Goal: Transaction & Acquisition: Purchase product/service

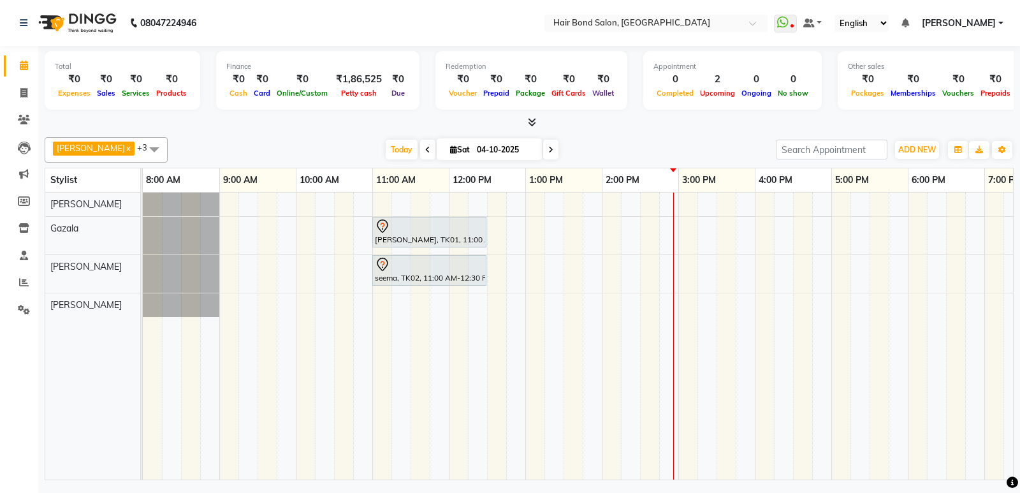
click at [610, 244] on div "[PERSON_NAME], TK01, 11:00 AM-12:30 PM, TEXTURE SERVICES - [MEDICAL_DATA] / Cys…" at bounding box center [716, 335] width 1147 height 287
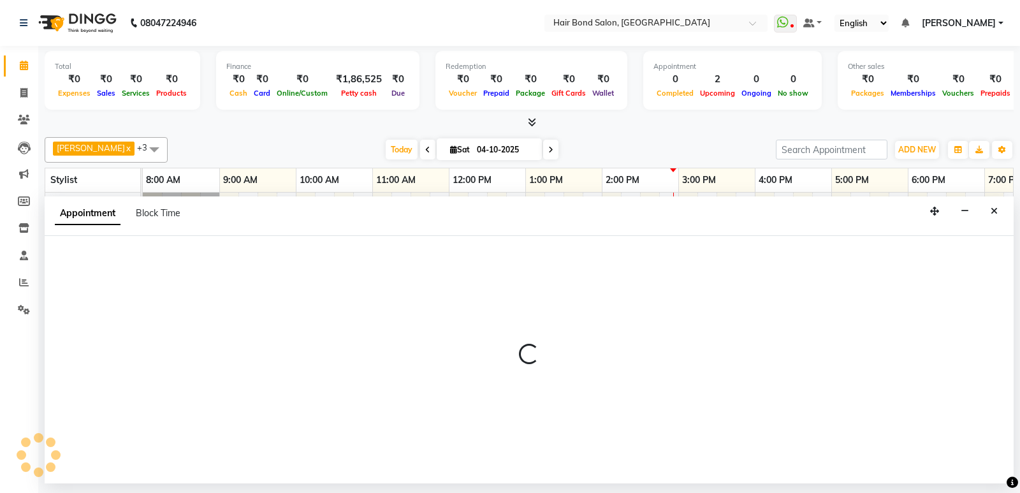
select select "88193"
select select "tentative"
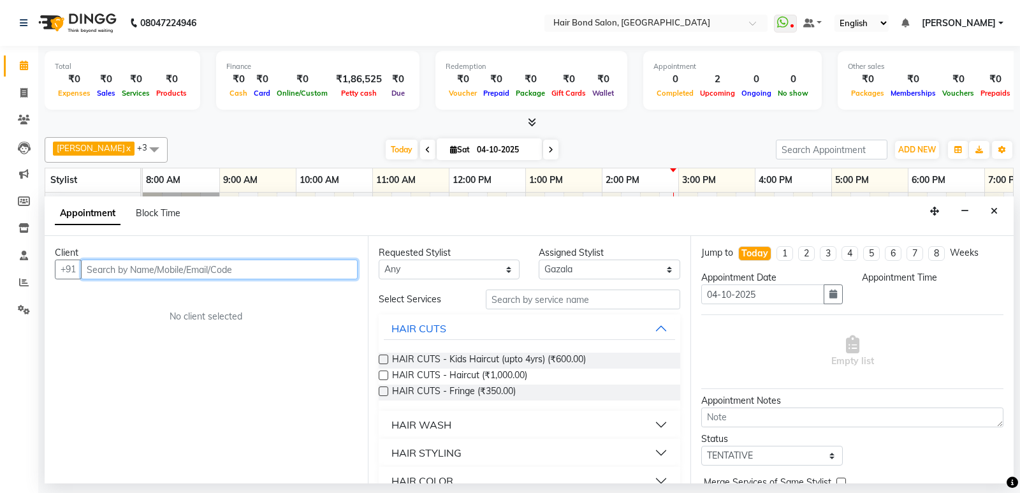
click at [133, 270] on input "text" at bounding box center [219, 269] width 277 height 20
select select "840"
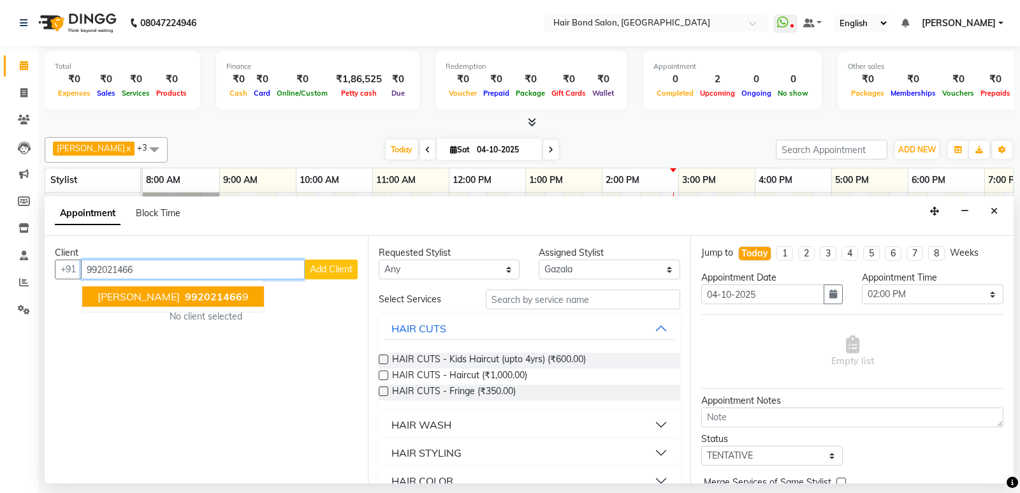
click at [185, 298] on span "992021466" at bounding box center [213, 296] width 57 height 13
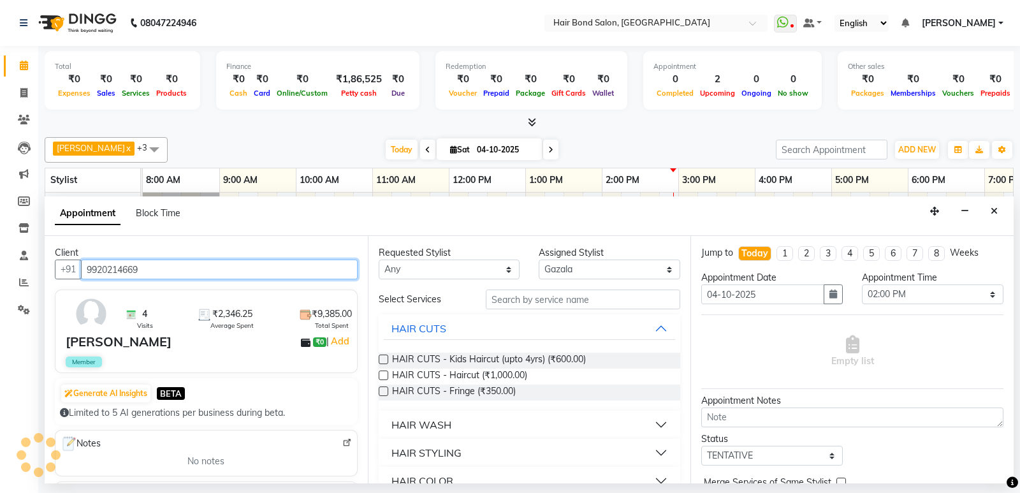
type input "9920214669"
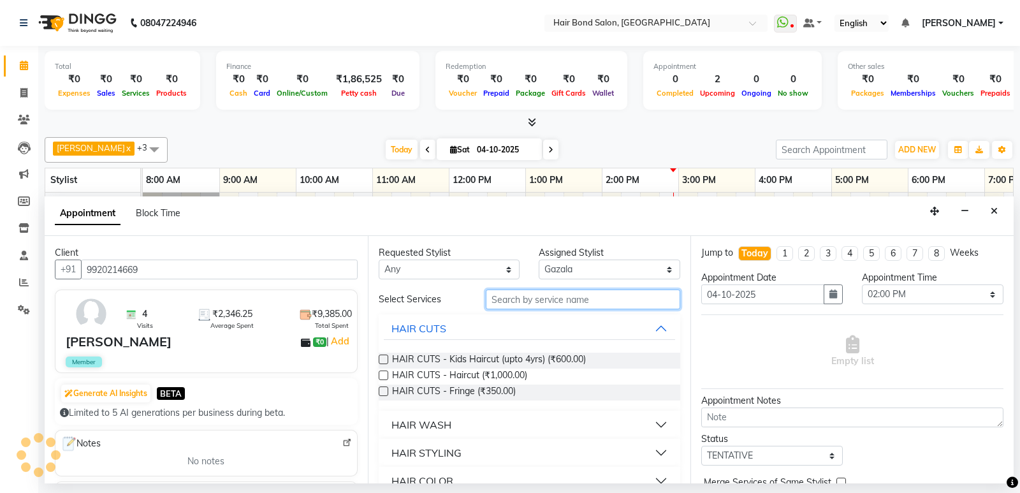
click at [544, 294] on input "text" at bounding box center [583, 299] width 195 height 20
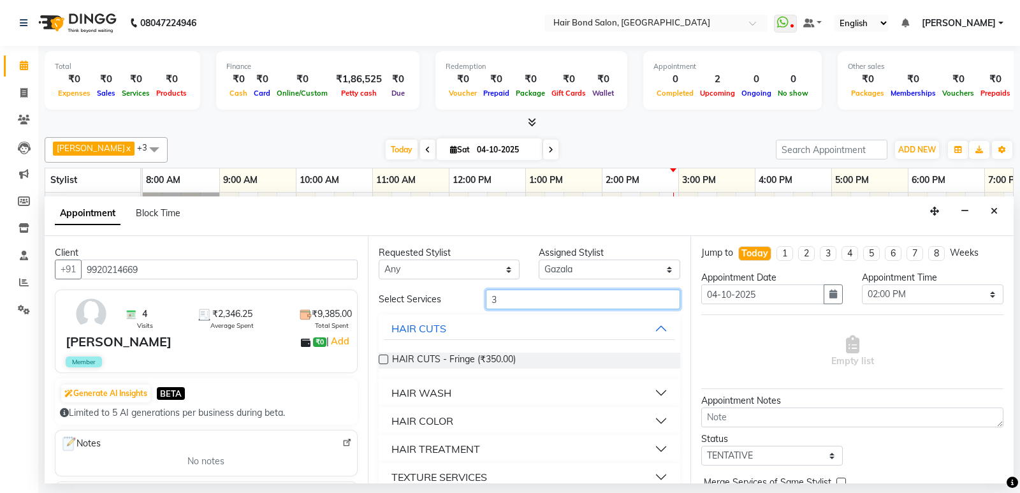
click at [501, 294] on input "3" at bounding box center [583, 299] width 195 height 20
click at [501, 298] on input "3" at bounding box center [583, 299] width 195 height 20
click at [518, 301] on input "3" at bounding box center [583, 299] width 195 height 20
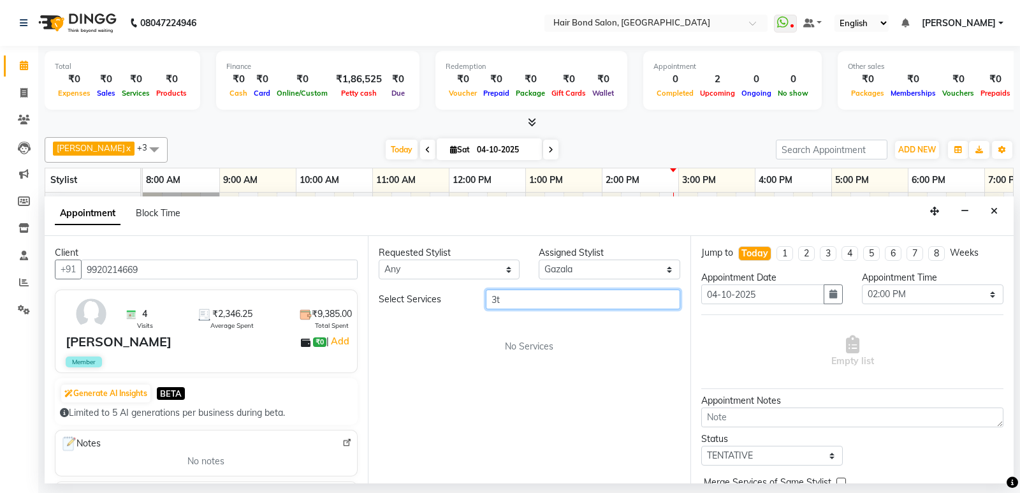
type input "3"
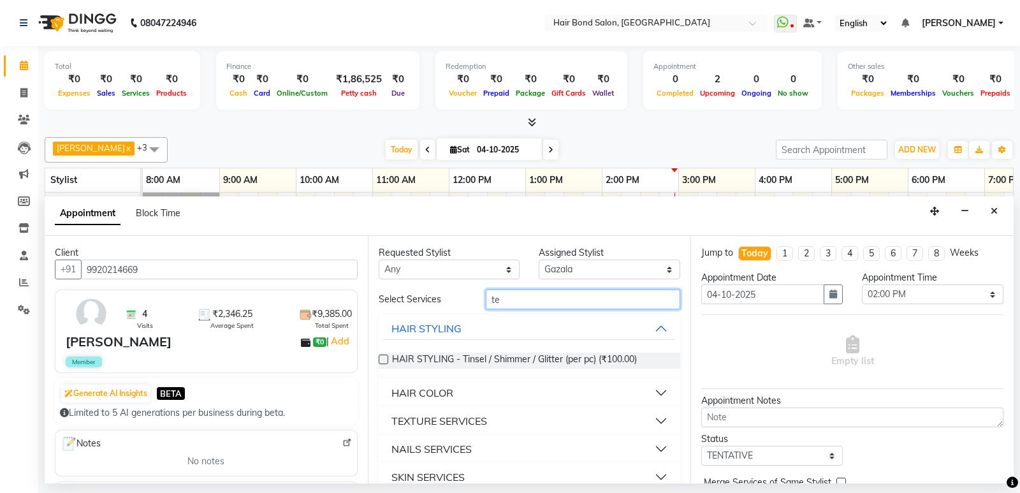
click at [498, 308] on input "te" at bounding box center [583, 299] width 195 height 20
click at [508, 295] on input "te" at bounding box center [583, 299] width 195 height 20
type input "t"
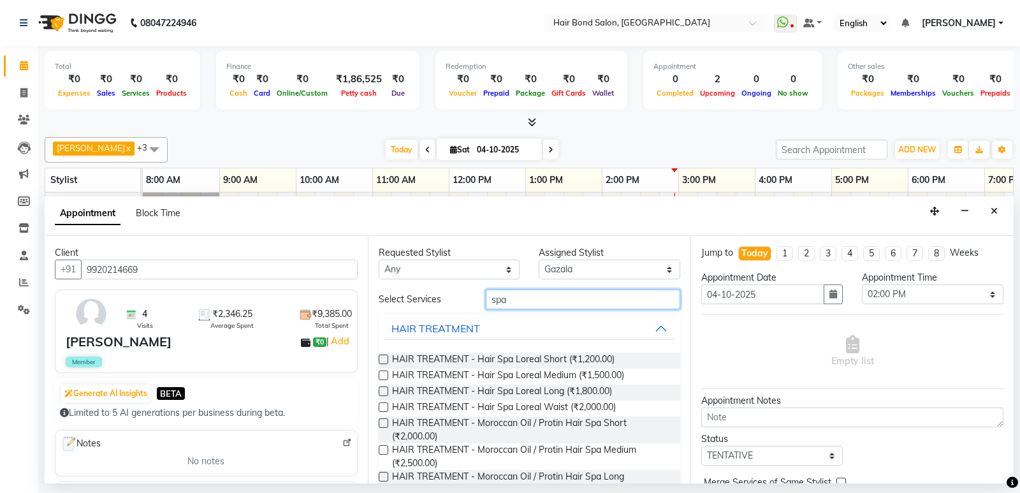
click at [526, 303] on input "spa" at bounding box center [583, 299] width 195 height 20
type input "s"
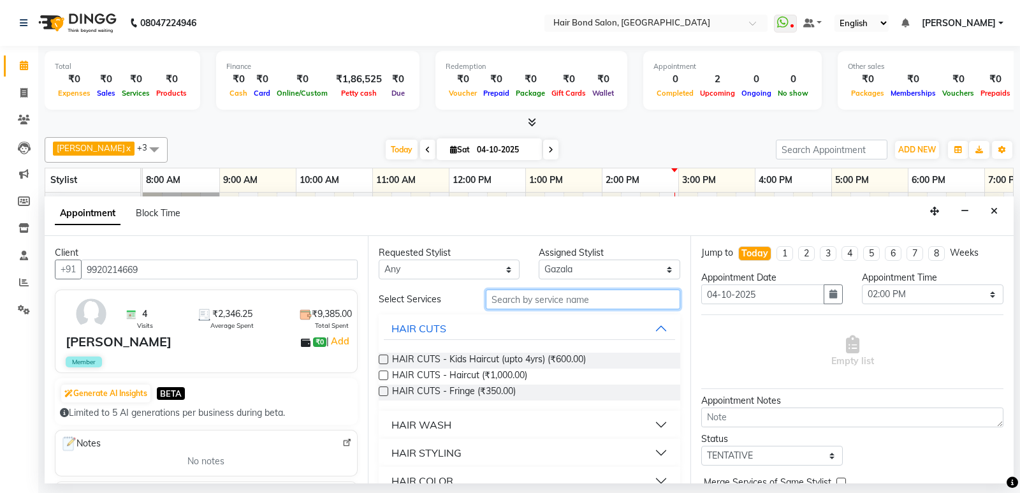
type input "o"
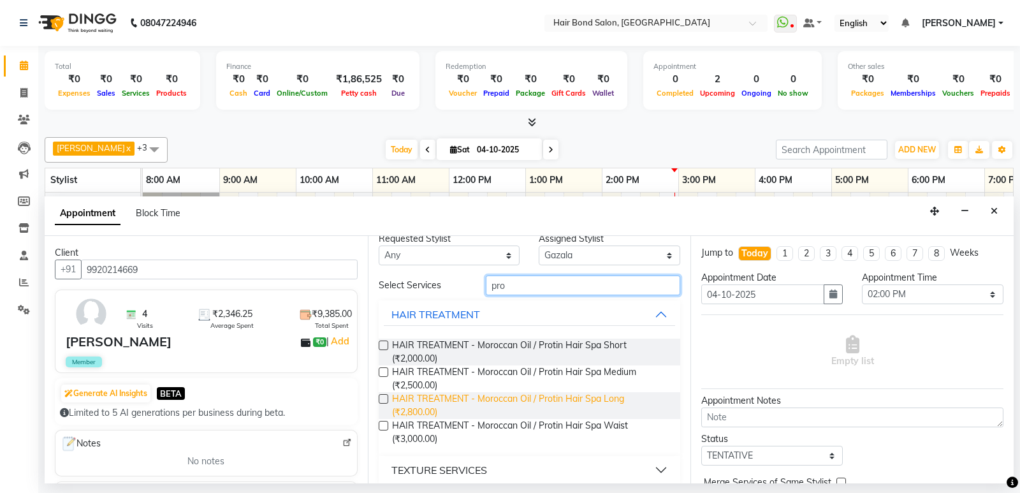
scroll to position [25, 0]
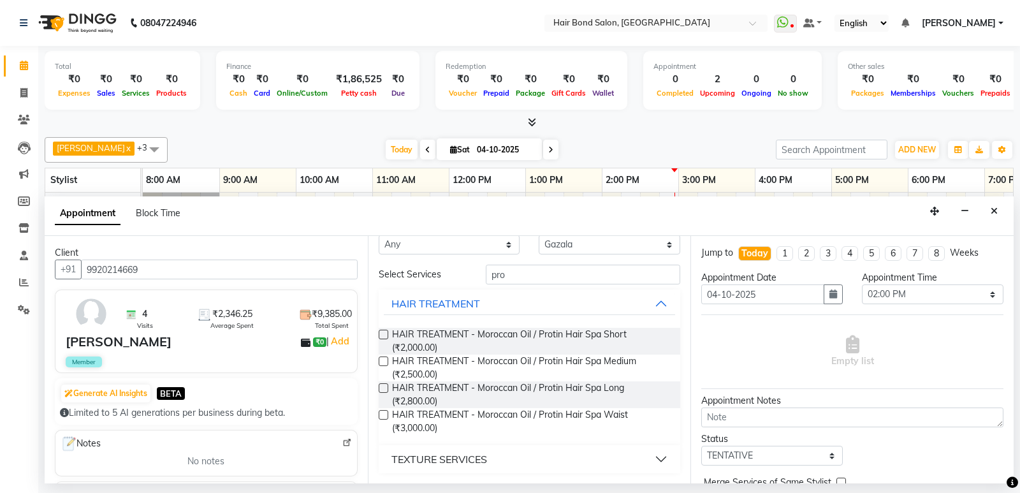
click at [496, 458] on button "TEXTURE SERVICES" at bounding box center [530, 458] width 292 height 23
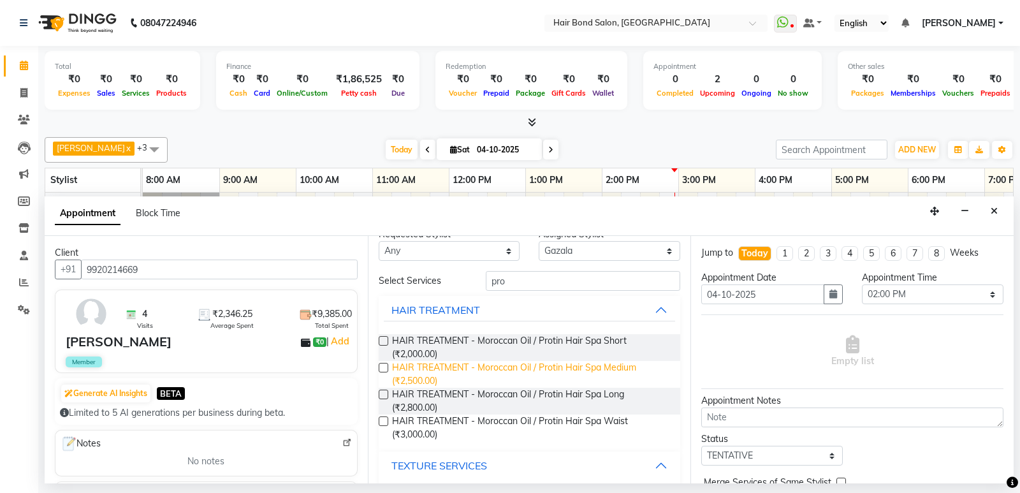
scroll to position [0, 0]
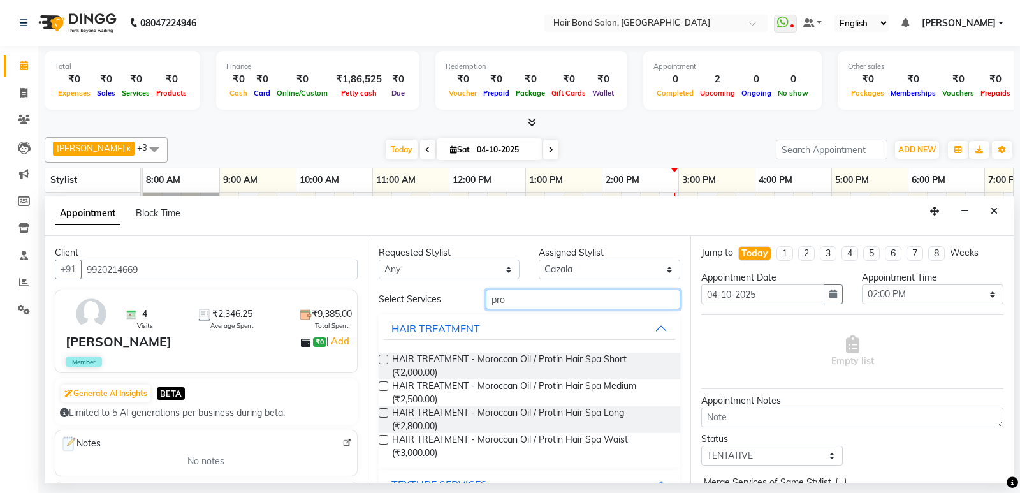
click at [507, 300] on input "pro" at bounding box center [583, 299] width 195 height 20
type input "p"
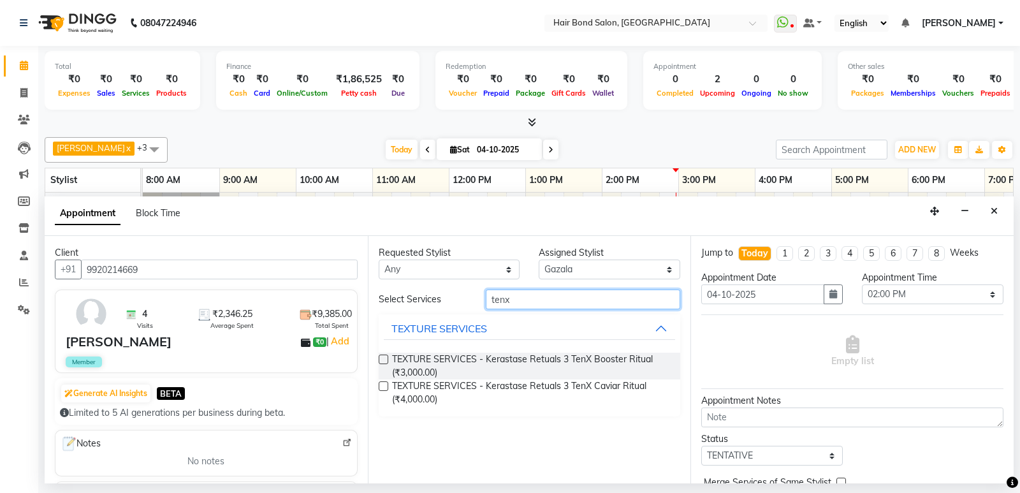
type input "tenx"
click at [384, 381] on label at bounding box center [384, 386] width 10 height 10
click at [384, 383] on input "checkbox" at bounding box center [383, 387] width 8 height 8
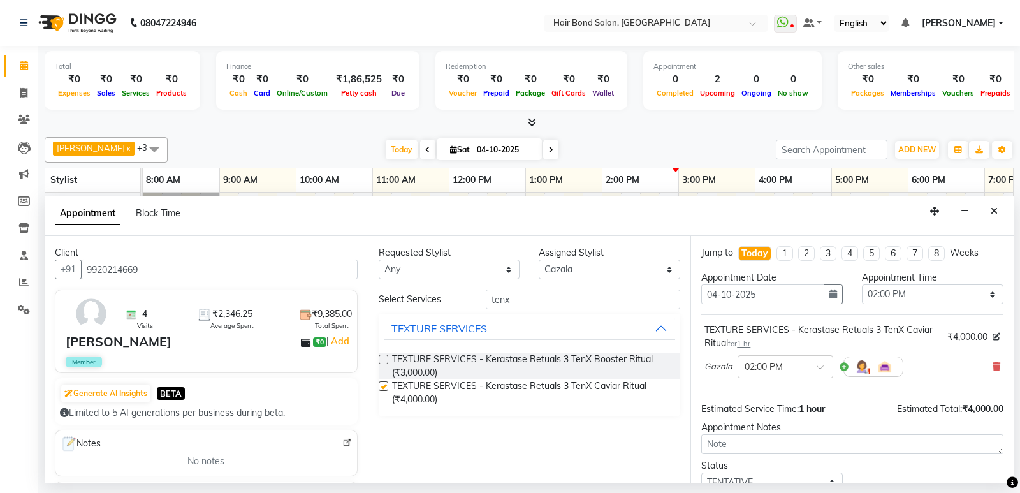
checkbox input "false"
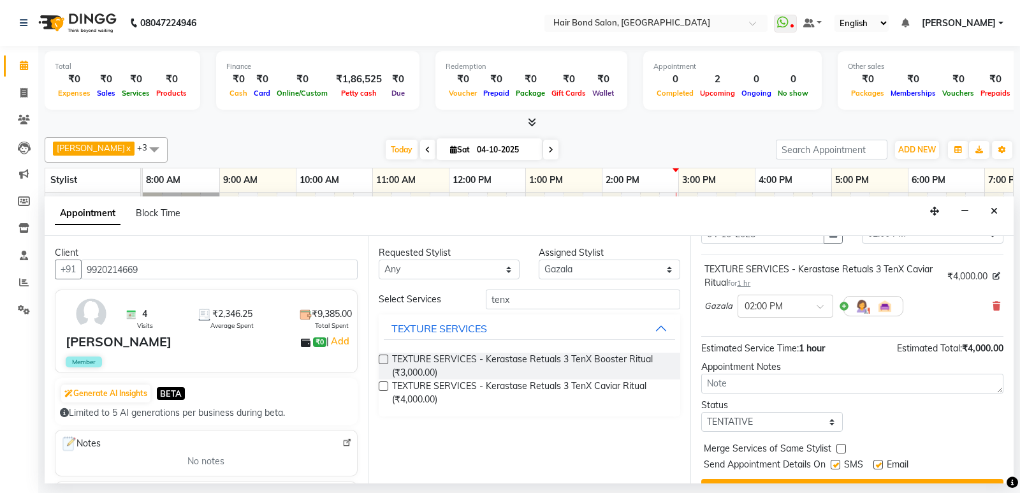
scroll to position [89, 0]
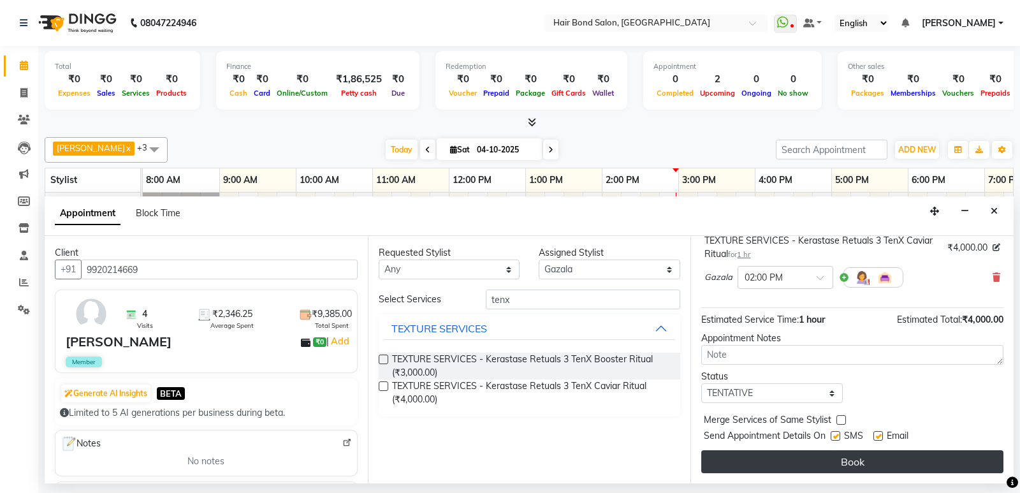
click at [832, 459] on button "Book" at bounding box center [852, 461] width 302 height 23
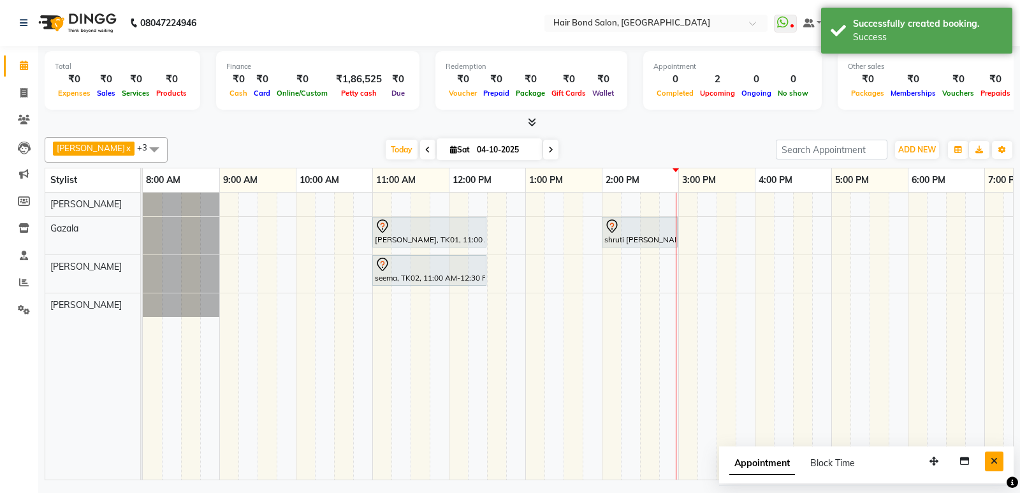
click at [990, 460] on icon "Close" at bounding box center [993, 460] width 7 height 9
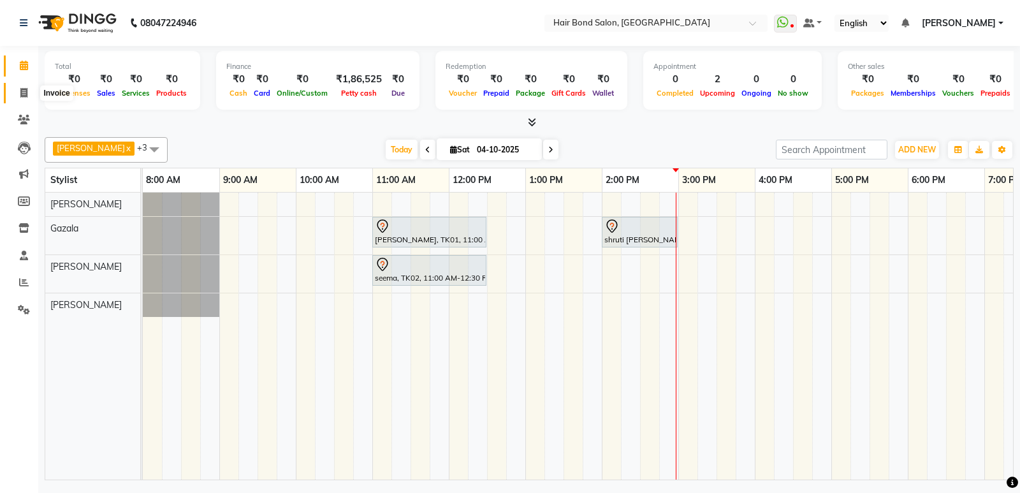
click at [24, 92] on icon at bounding box center [23, 93] width 7 height 10
select select "service"
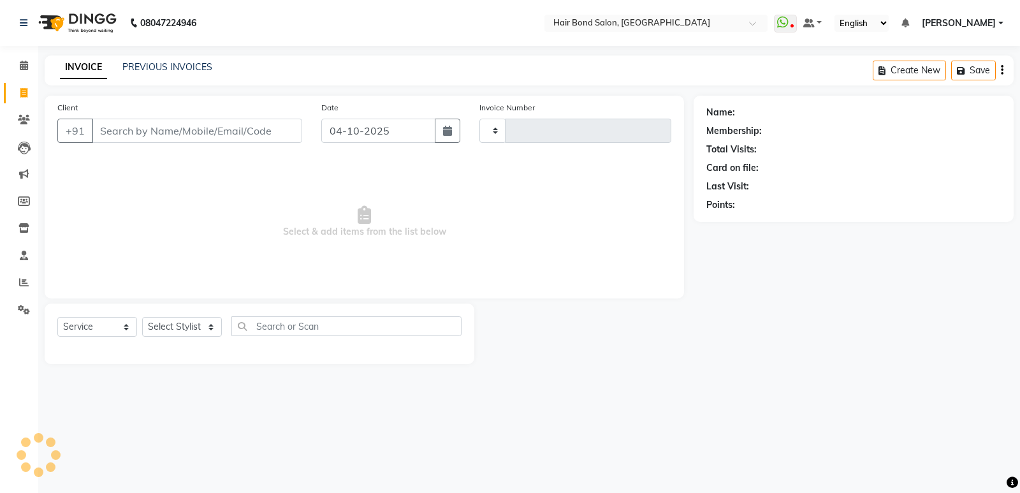
click at [119, 127] on input "Client" at bounding box center [197, 131] width 210 height 24
type input "0531"
type input "9"
select select "8721"
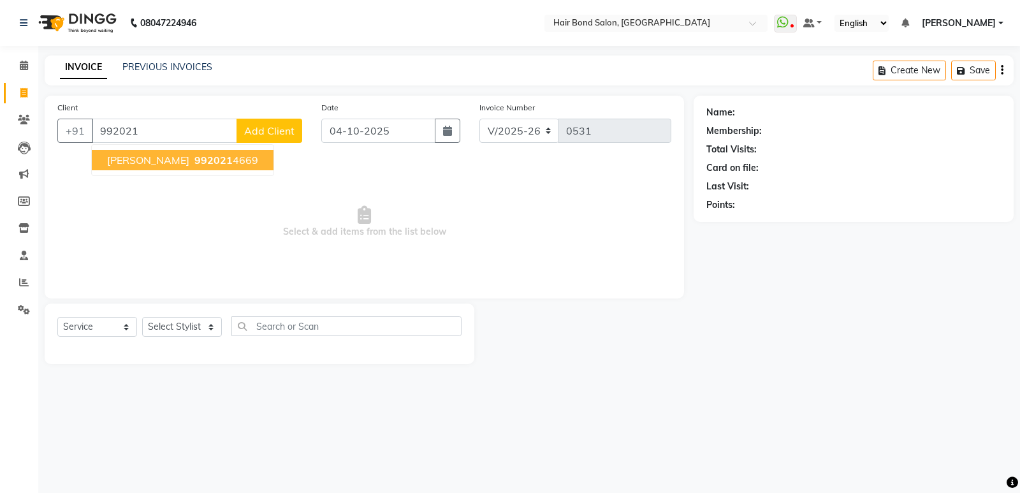
click at [127, 164] on span "[PERSON_NAME]" at bounding box center [148, 160] width 82 height 13
type input "9920214669"
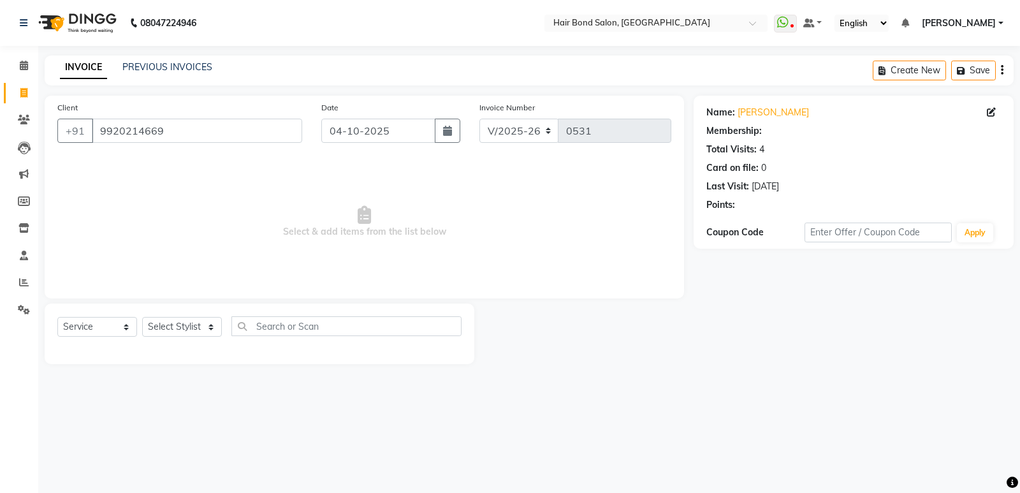
select select "1: Object"
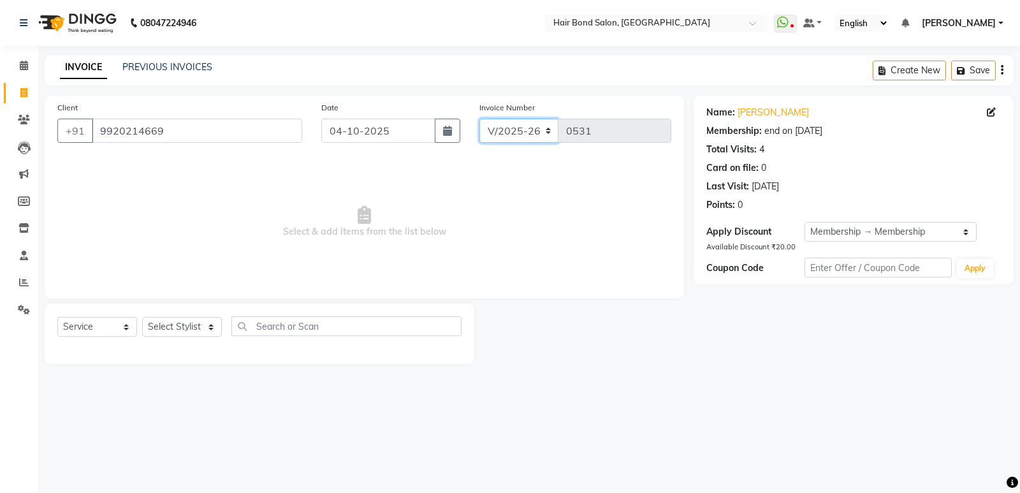
click at [545, 129] on select "V/2025 V/2025-26" at bounding box center [519, 131] width 80 height 24
drag, startPoint x: 201, startPoint y: 136, endPoint x: 189, endPoint y: 105, distance: 33.5
click at [201, 136] on input "9920214669" at bounding box center [197, 131] width 210 height 24
click at [184, 73] on div "PREVIOUS INVOICES" at bounding box center [167, 67] width 90 height 13
click at [178, 62] on link "PREVIOUS INVOICES" at bounding box center [167, 66] width 90 height 11
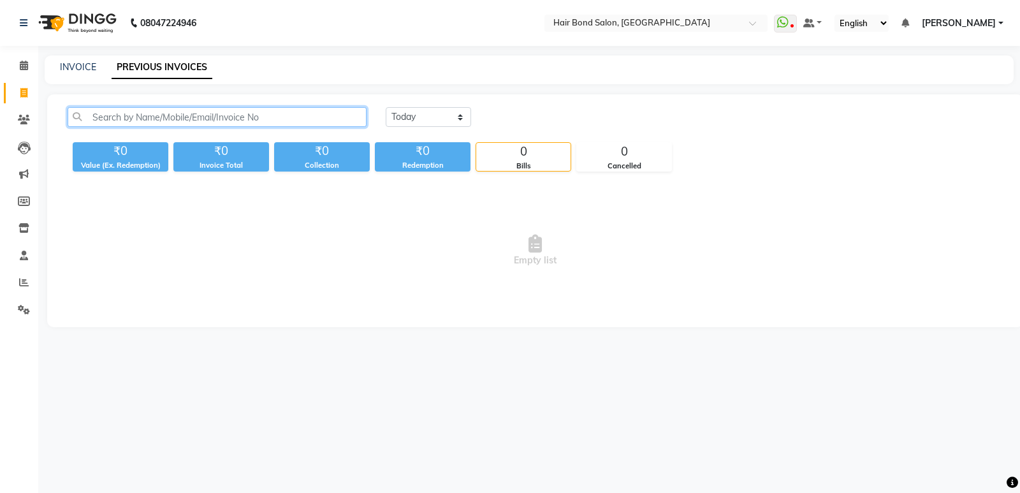
click at [138, 115] on input "text" at bounding box center [217, 117] width 299 height 20
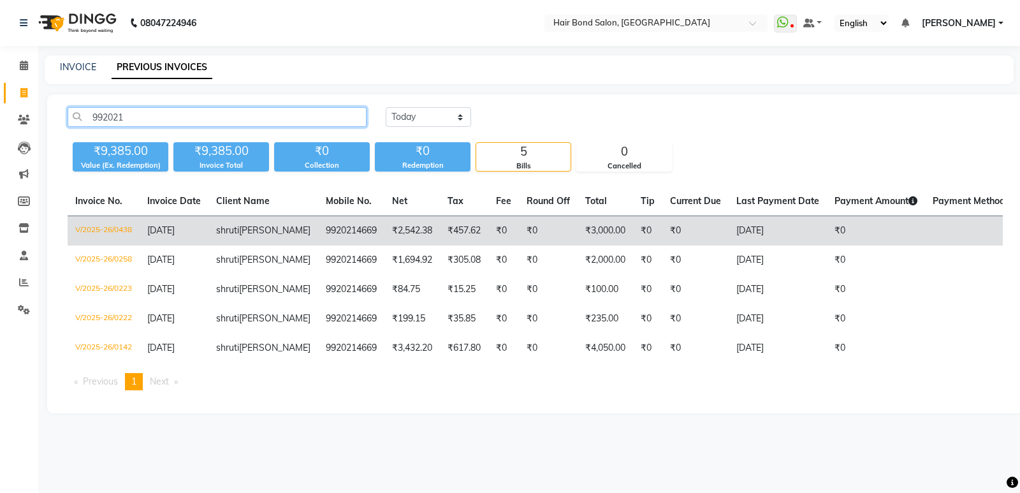
type input "992021"
click at [212, 232] on td "[PERSON_NAME]" at bounding box center [263, 231] width 110 height 30
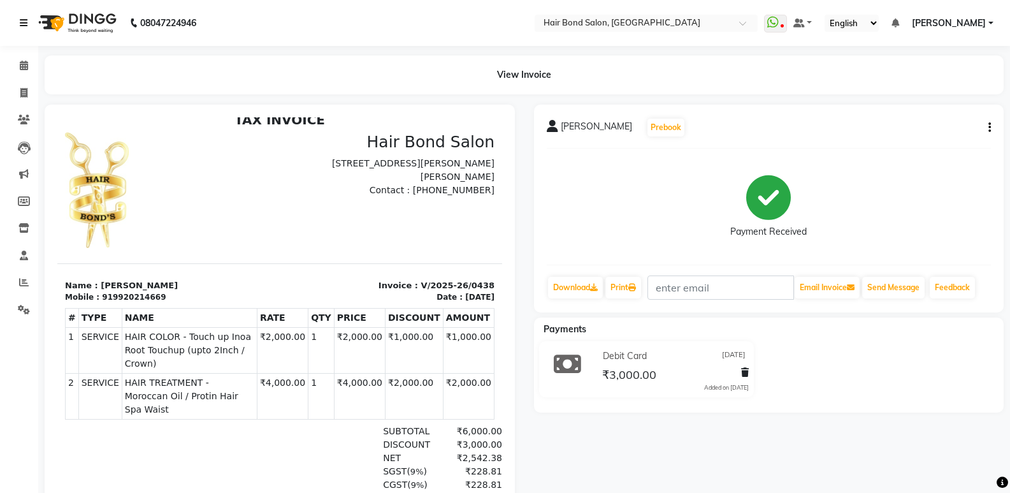
click at [21, 26] on icon at bounding box center [24, 22] width 8 height 9
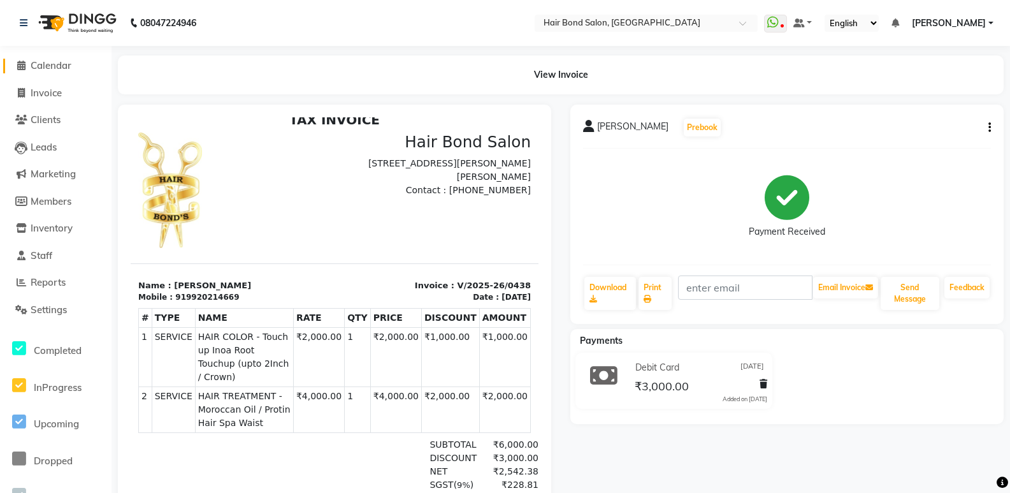
click at [17, 65] on icon at bounding box center [21, 66] width 8 height 10
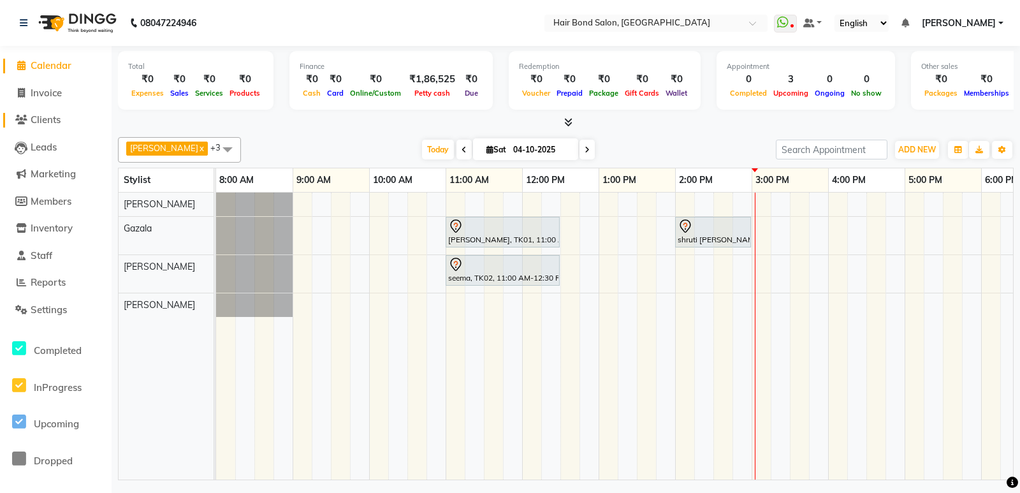
click at [20, 120] on icon at bounding box center [21, 120] width 12 height 10
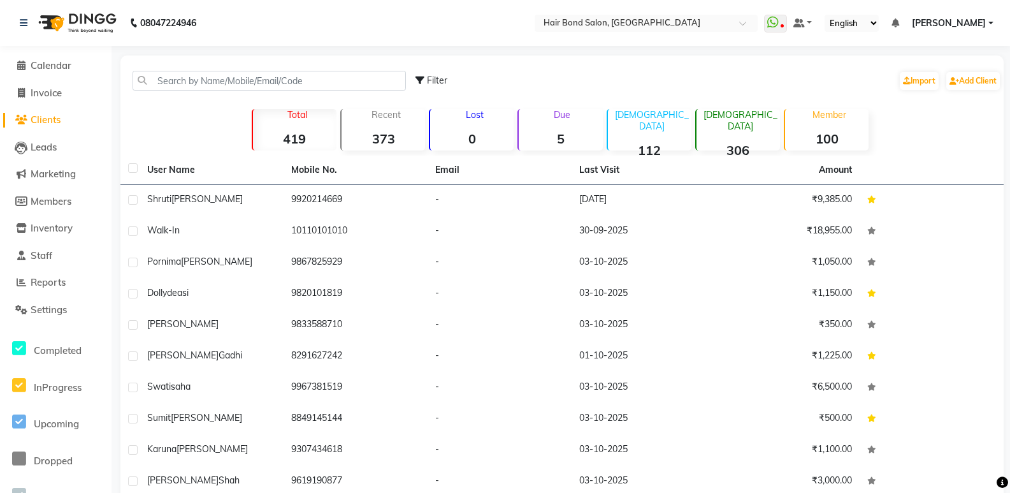
click at [40, 106] on li "Invoice" at bounding box center [56, 93] width 112 height 27
click at [25, 109] on li "Clients" at bounding box center [56, 119] width 112 height 27
click at [33, 113] on link "Clients" at bounding box center [55, 120] width 105 height 15
click at [23, 68] on icon at bounding box center [21, 66] width 8 height 10
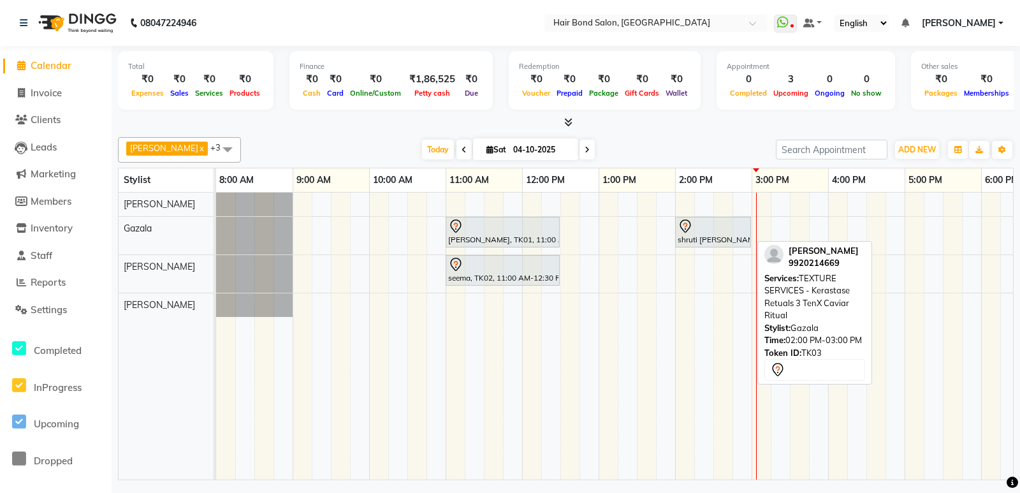
click at [700, 237] on div "shruti [PERSON_NAME], TK03, 02:00 PM-03:00 PM, TEXTURE SERVICES - Kerastase Ret…" at bounding box center [712, 232] width 73 height 27
select select "7"
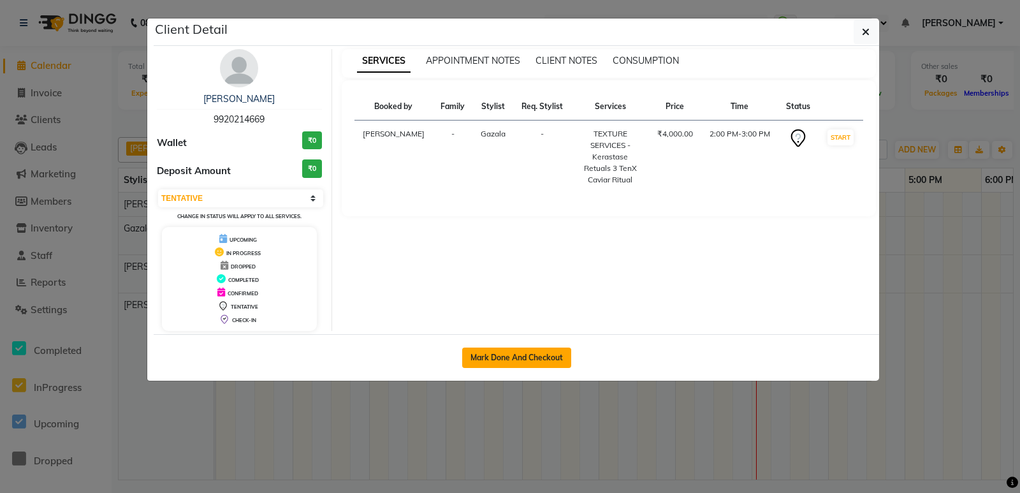
click at [517, 363] on button "Mark Done And Checkout" at bounding box center [516, 357] width 109 height 20
select select "service"
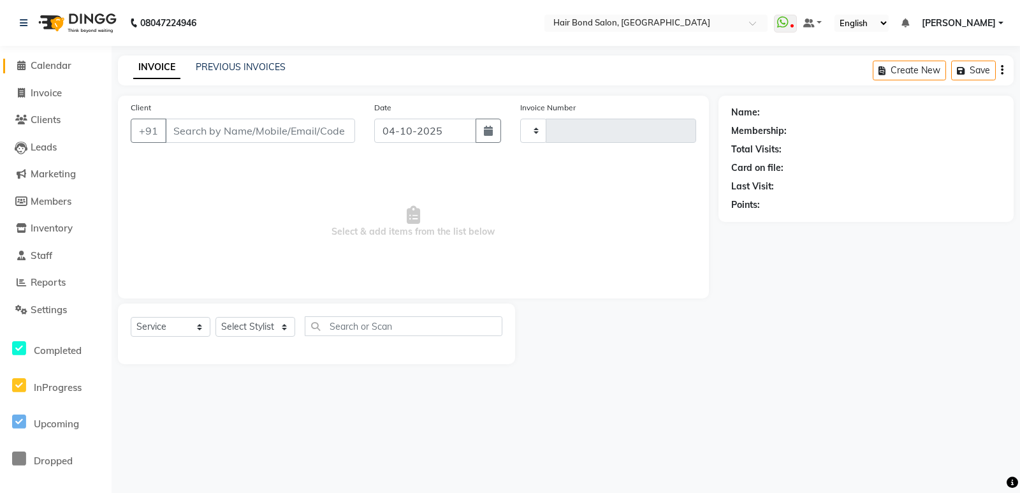
type input "0531"
select select "8721"
type input "9920214669"
select select "88193"
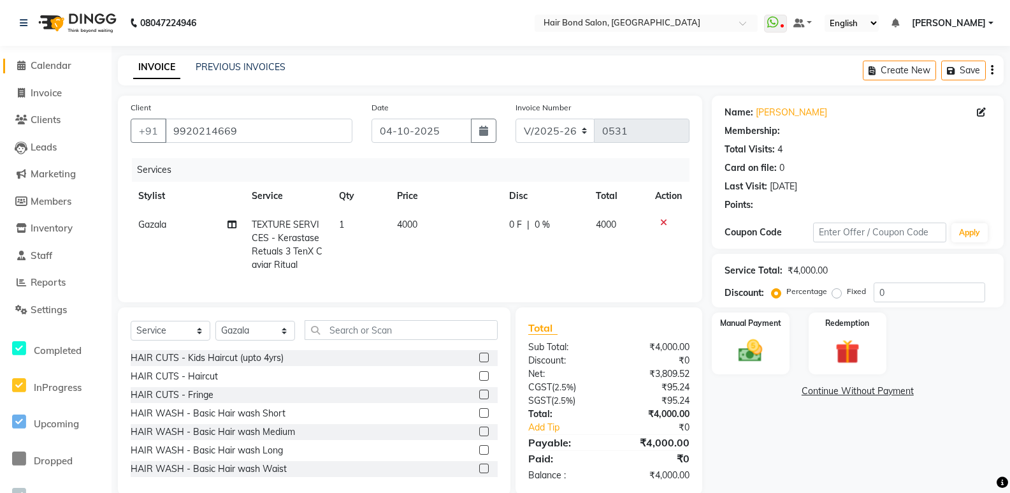
select select "1: Object"
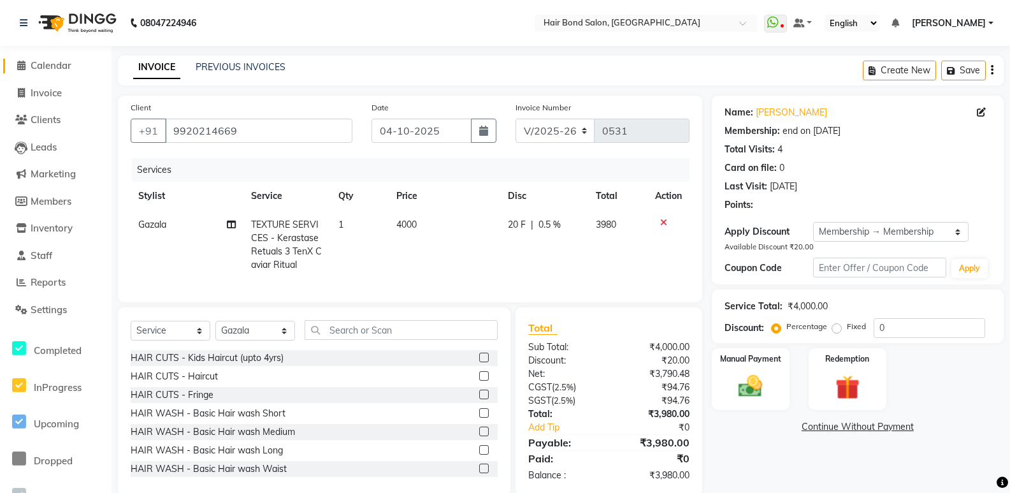
type input "20"
click at [993, 70] on icon "button" at bounding box center [992, 70] width 3 height 1
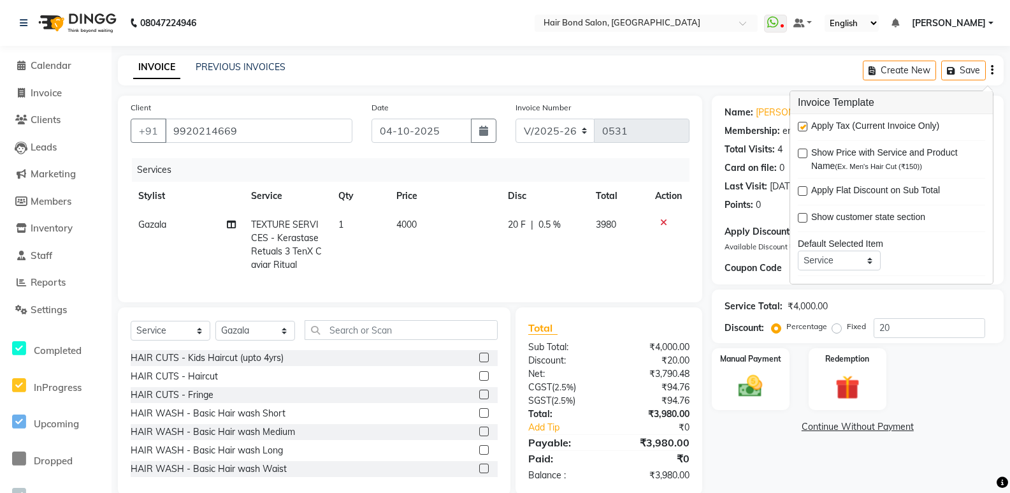
click at [803, 128] on label at bounding box center [803, 127] width 10 height 10
click at [803, 128] on input "checkbox" at bounding box center [802, 127] width 8 height 8
checkbox input "false"
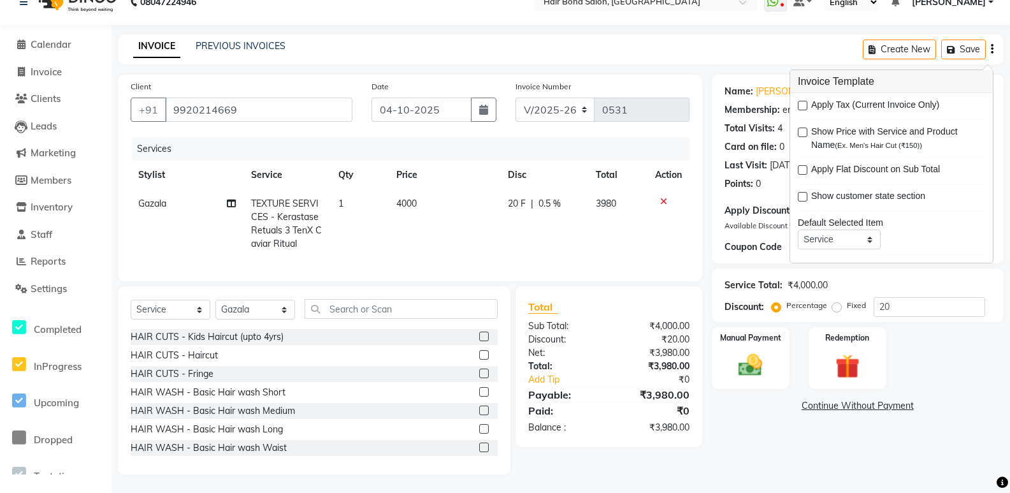
scroll to position [31, 0]
click at [528, 196] on div "20 F | 0.5 %" at bounding box center [544, 202] width 73 height 13
select select "88193"
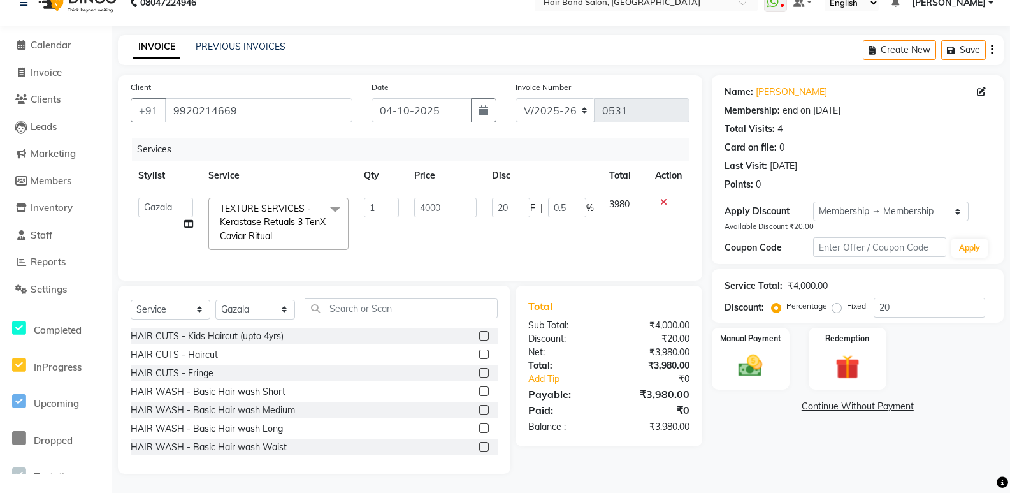
scroll to position [30, 0]
click at [512, 198] on input "20" at bounding box center [511, 208] width 38 height 20
type input "2"
type input "50"
click at [806, 450] on div "Name: Shruti Durve Membership: end on 17-08-2026 Total Visits: 4 Card on file: …" at bounding box center [862, 274] width 301 height 398
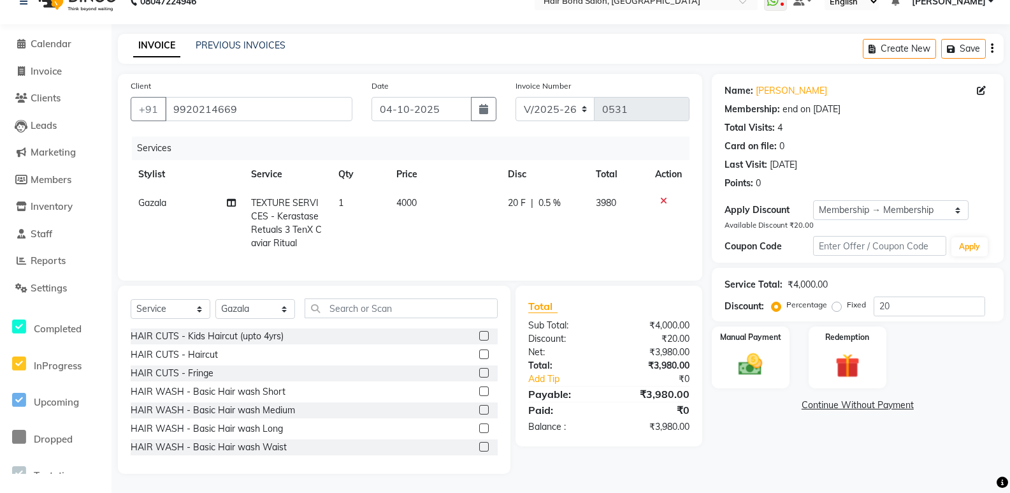
scroll to position [31, 0]
click at [506, 189] on td "20 F | 0.5 %" at bounding box center [544, 223] width 88 height 69
select select "88193"
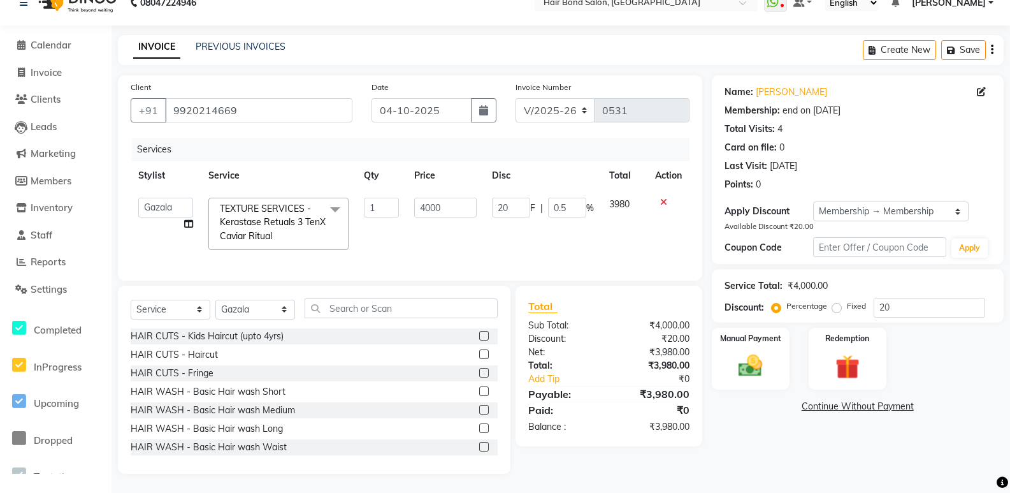
scroll to position [30, 0]
click at [575, 198] on input "0.5" at bounding box center [567, 208] width 38 height 20
type input "0"
type input "50"
click at [786, 451] on div "Name: Shruti Durve Membership: end on 17-08-2026 Total Visits: 4 Card on file: …" at bounding box center [862, 274] width 301 height 398
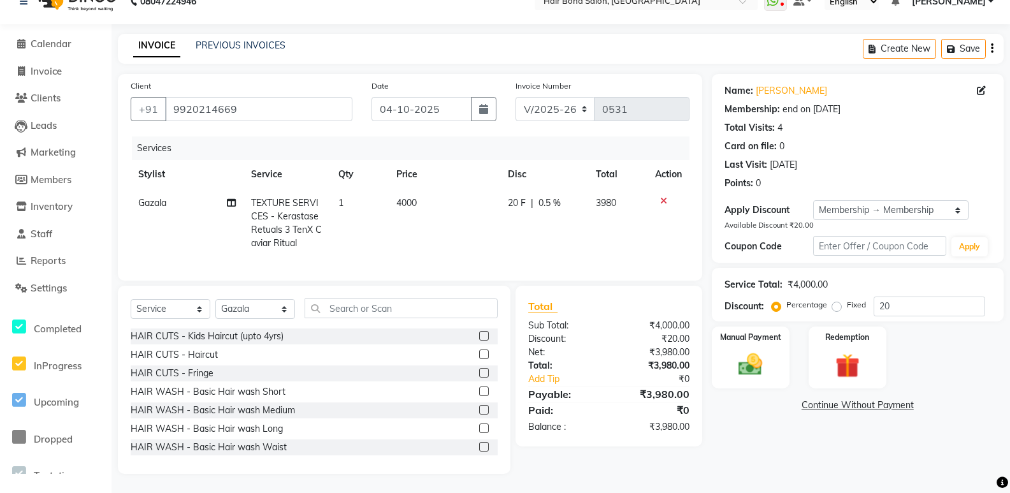
click at [564, 196] on div "20 F | 0.5 %" at bounding box center [544, 202] width 73 height 13
select select "88193"
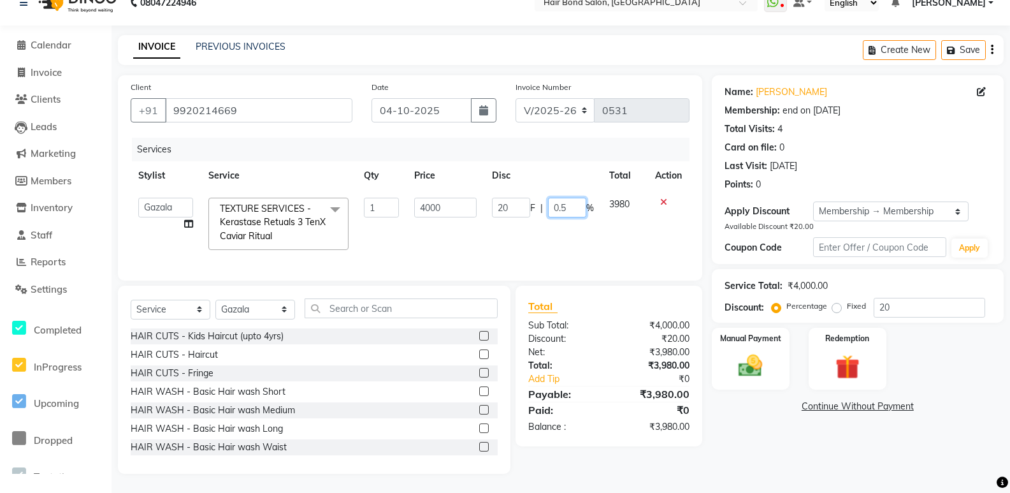
click at [576, 199] on input "0.5" at bounding box center [567, 208] width 38 height 20
type input "0"
type input "50"
click at [795, 426] on div "Name: Shruti Durve Membership: end on 17-08-2026 Total Visits: 4 Card on file: …" at bounding box center [862, 274] width 301 height 398
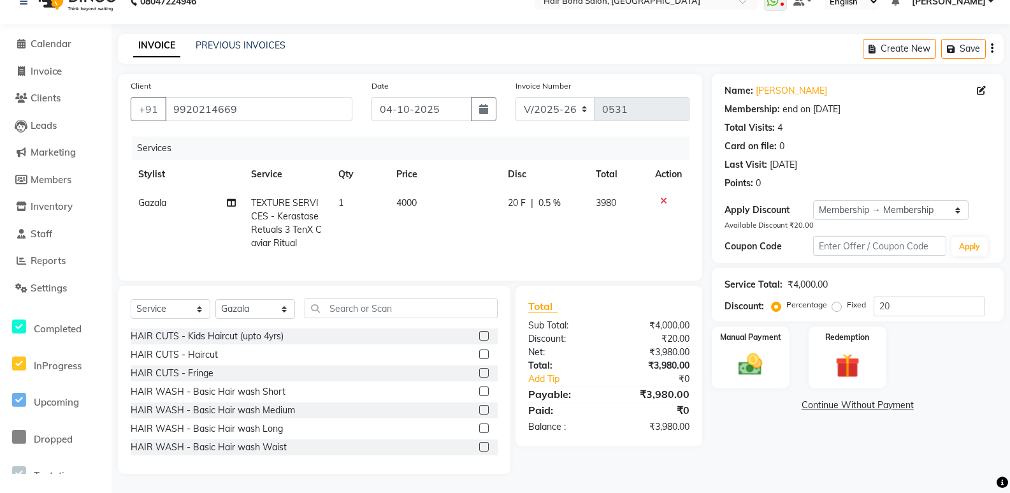
click at [560, 196] on span "0.5 %" at bounding box center [550, 202] width 22 height 13
select select "88193"
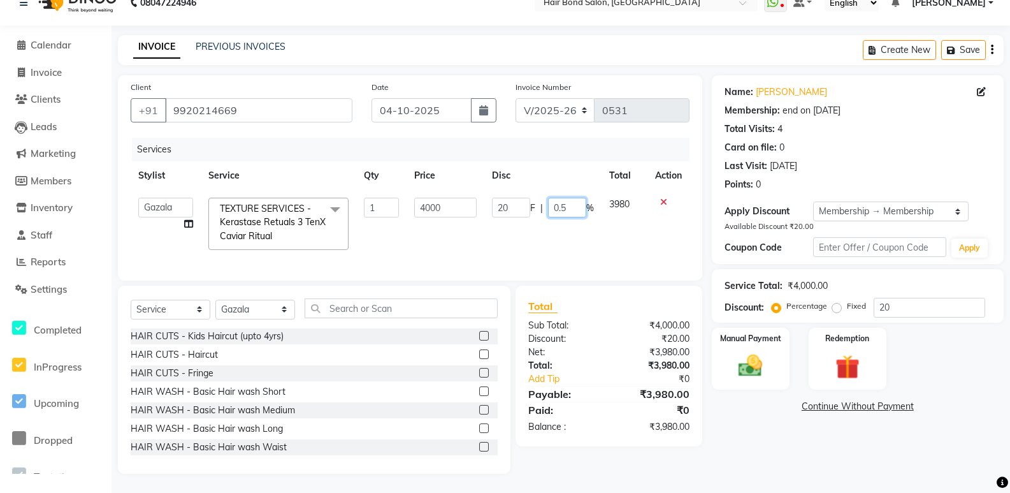
click at [575, 198] on input "0.5" at bounding box center [567, 208] width 38 height 20
type input "0"
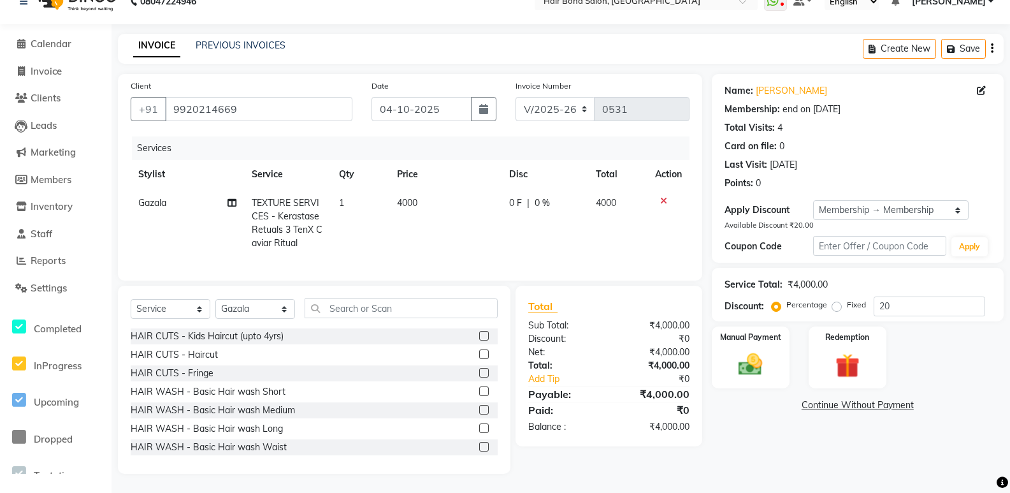
click at [522, 196] on div "0 F | 0 %" at bounding box center [544, 202] width 71 height 13
select select "88193"
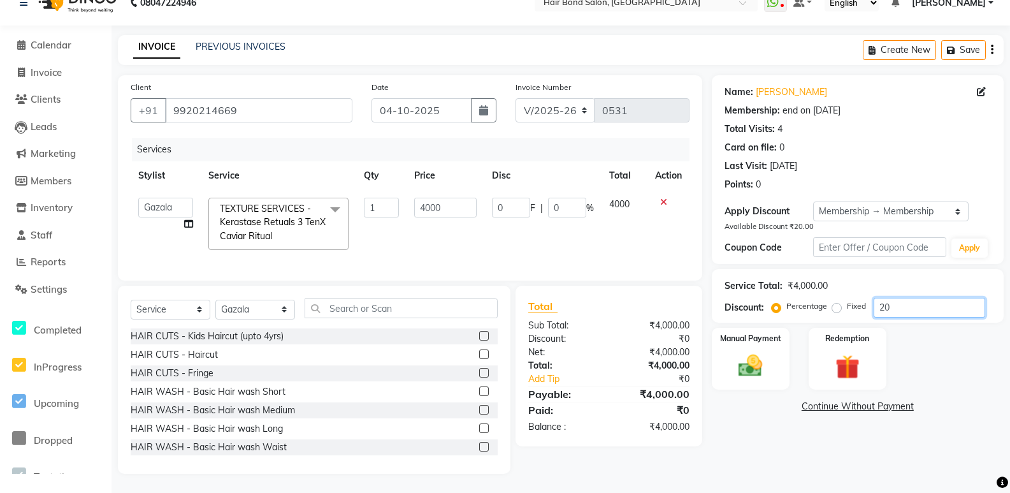
click at [903, 300] on input "20" at bounding box center [930, 308] width 112 height 20
type input "2"
type input "20"
type input "0.5"
type input "0"
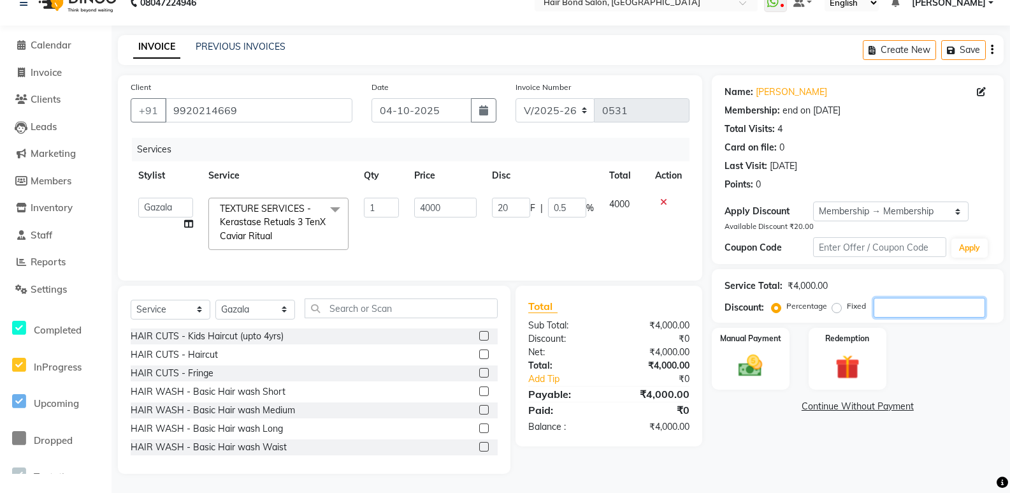
type input "0"
type input "5"
type input "20"
type input "0.5"
type input "50"
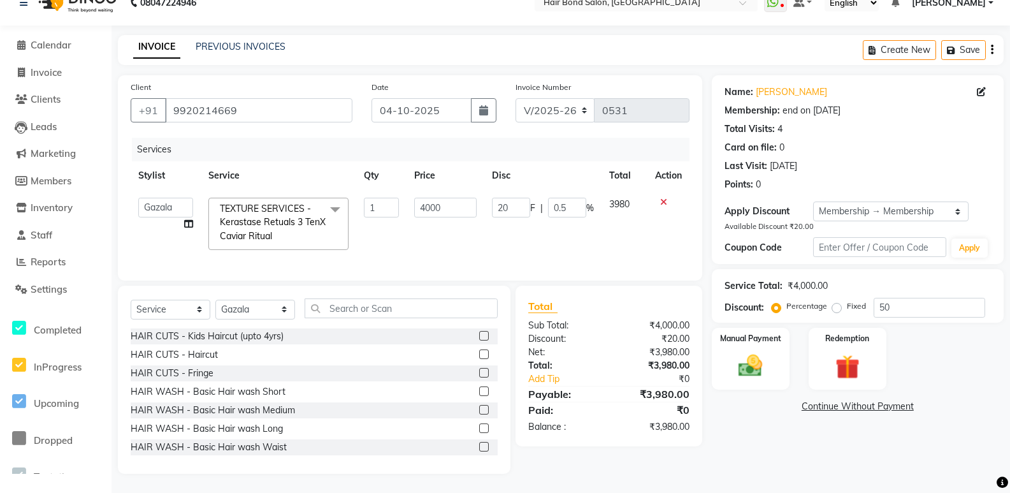
click at [868, 443] on div "Name: Shruti Durve Membership: end on 17-08-2026 Total Visits: 4 Card on file: …" at bounding box center [862, 274] width 301 height 398
click at [946, 201] on select "Select Membership → Membership" at bounding box center [891, 211] width 156 height 20
select select "0:"
click at [813, 201] on select "Select Membership → Membership" at bounding box center [891, 211] width 156 height 20
type input "0"
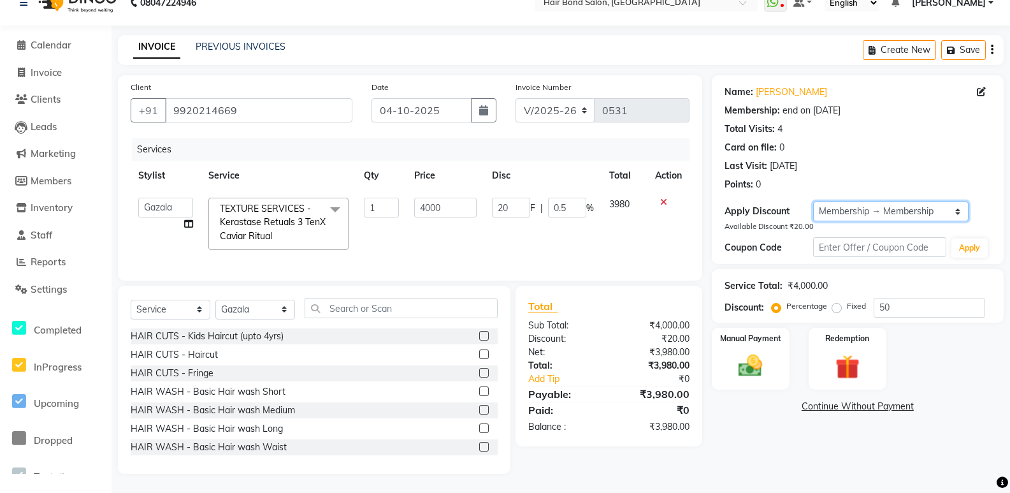
type input "0"
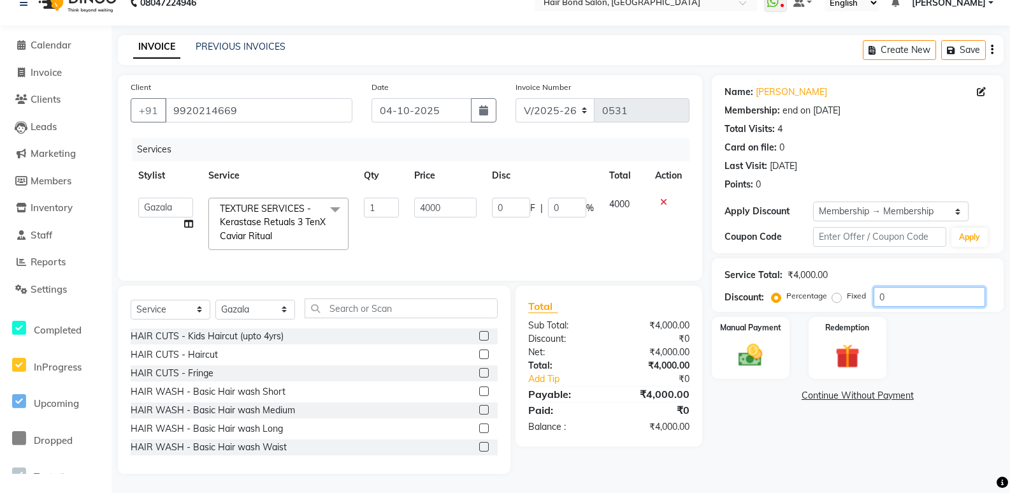
click at [909, 293] on input "0" at bounding box center [930, 297] width 112 height 20
type input "5"
type input "200"
type input "5"
type input "50"
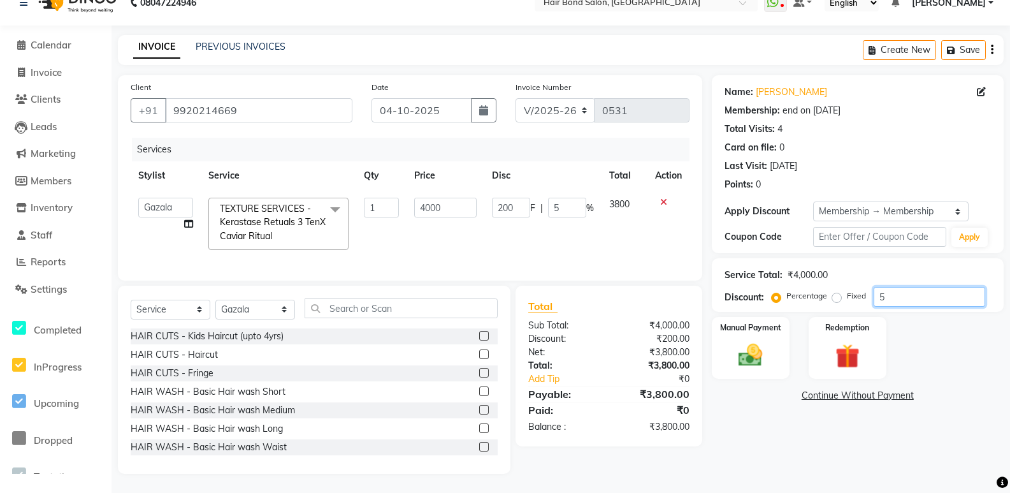
type input "2000"
type input "50"
click at [884, 459] on div "Name: Shruti Durve Membership: end on 17-08-2026 Total Visits: 4 Card on file: …" at bounding box center [862, 274] width 301 height 398
click at [723, 354] on div "Manual Payment" at bounding box center [750, 347] width 81 height 64
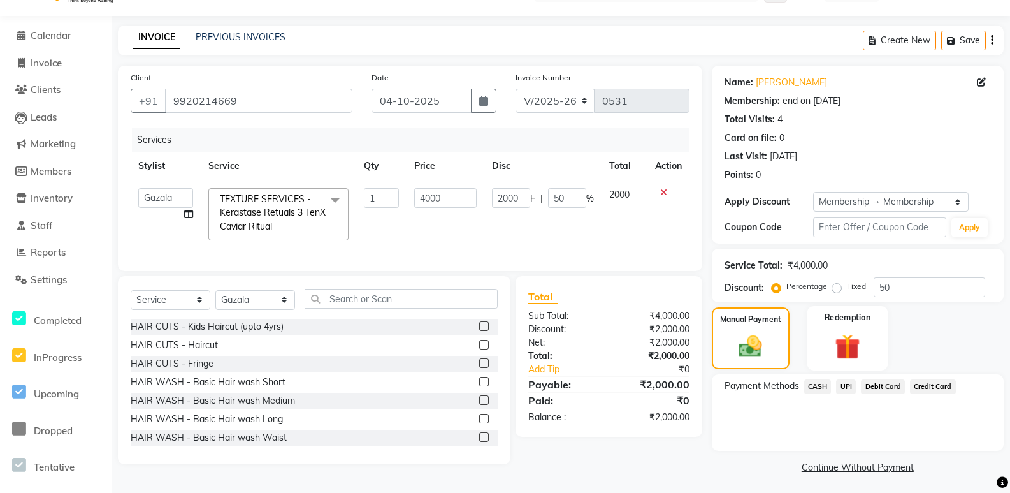
scroll to position [33, 0]
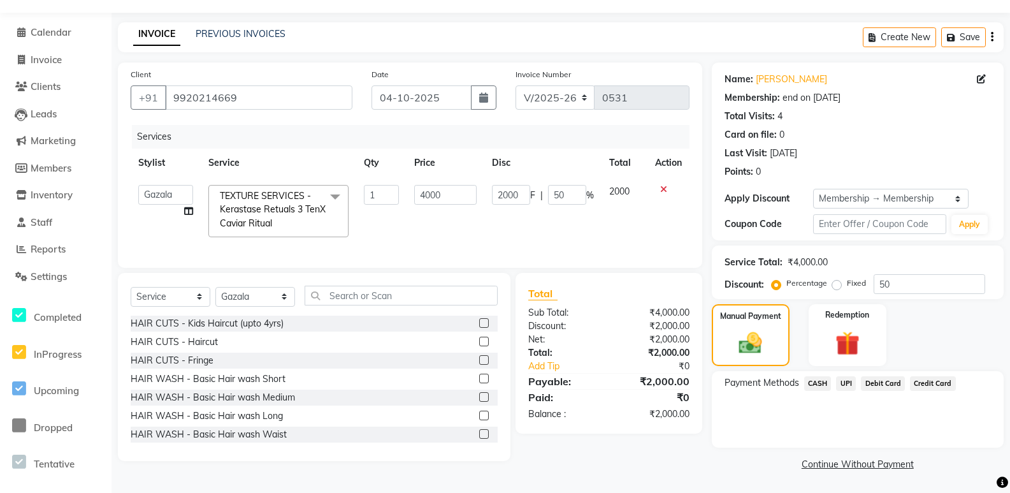
click at [853, 384] on span "UPI" at bounding box center [846, 383] width 20 height 15
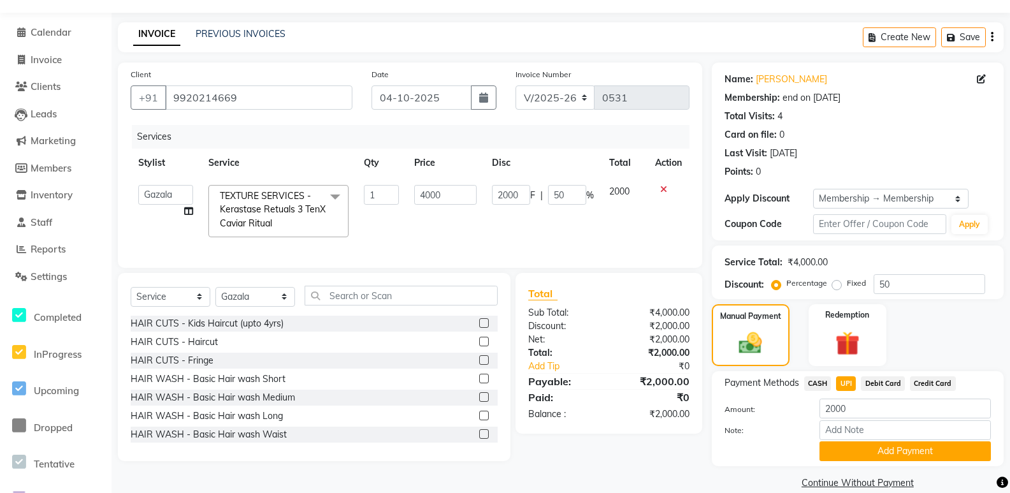
scroll to position [52, 0]
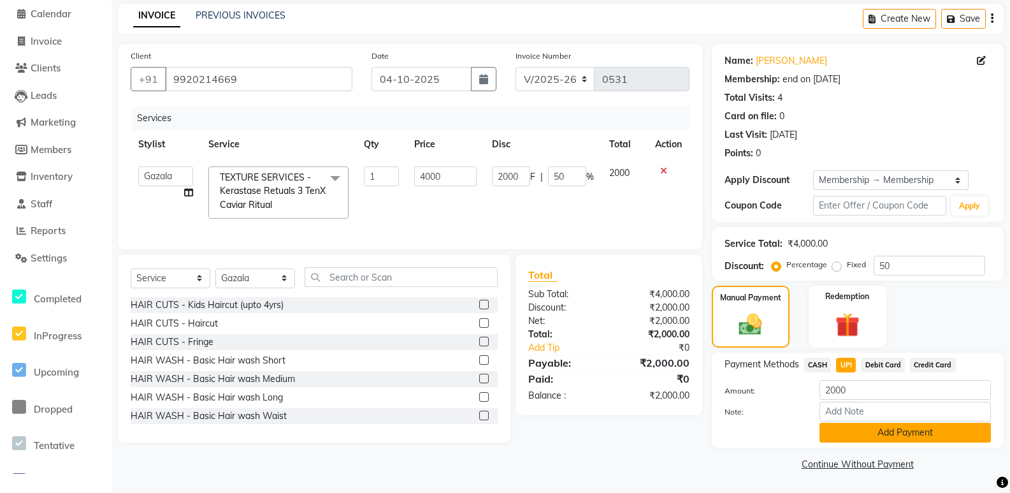
click at [864, 433] on button "Add Payment" at bounding box center [905, 433] width 171 height 20
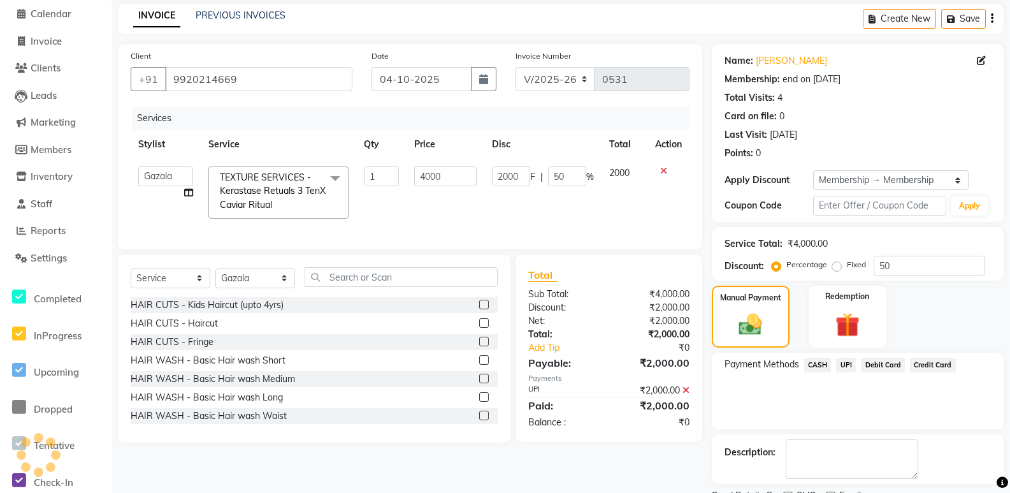
scroll to position [105, 0]
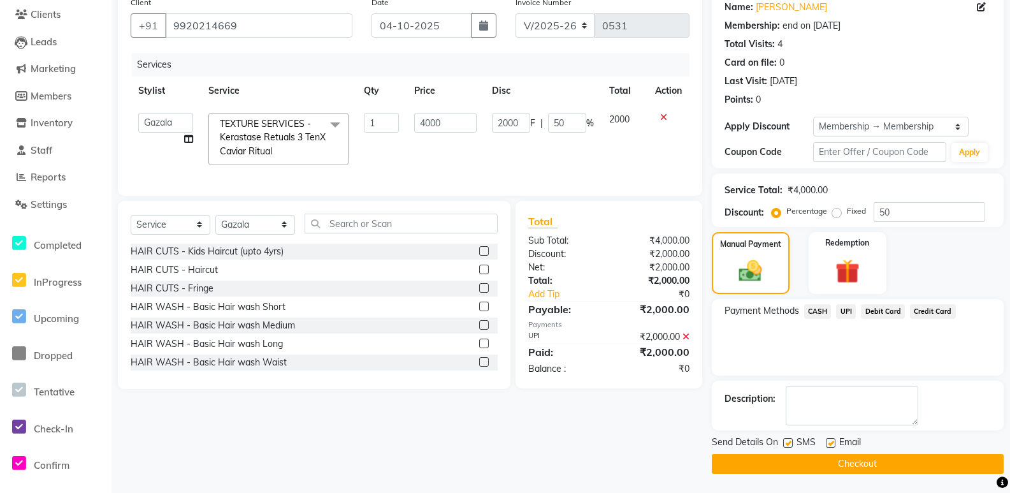
click at [851, 467] on button "Checkout" at bounding box center [858, 464] width 292 height 20
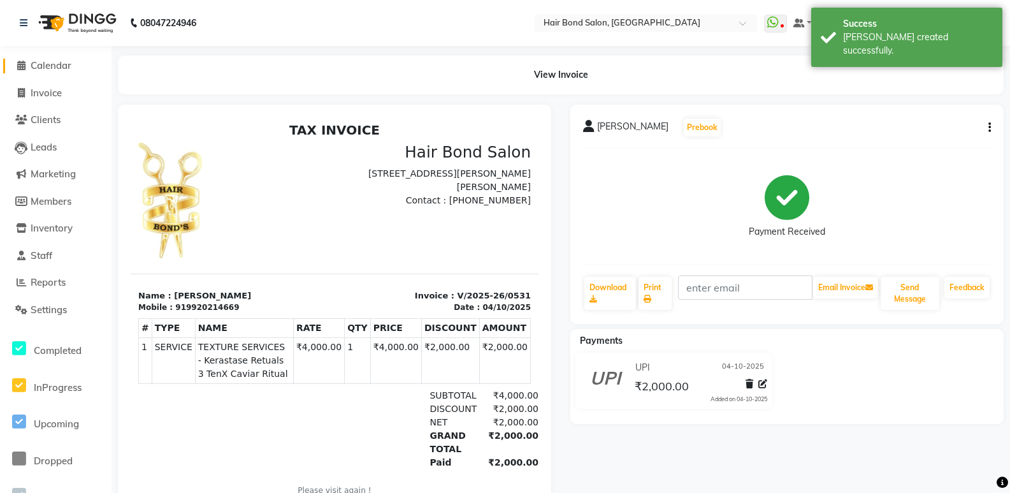
click at [27, 64] on span at bounding box center [20, 66] width 19 height 15
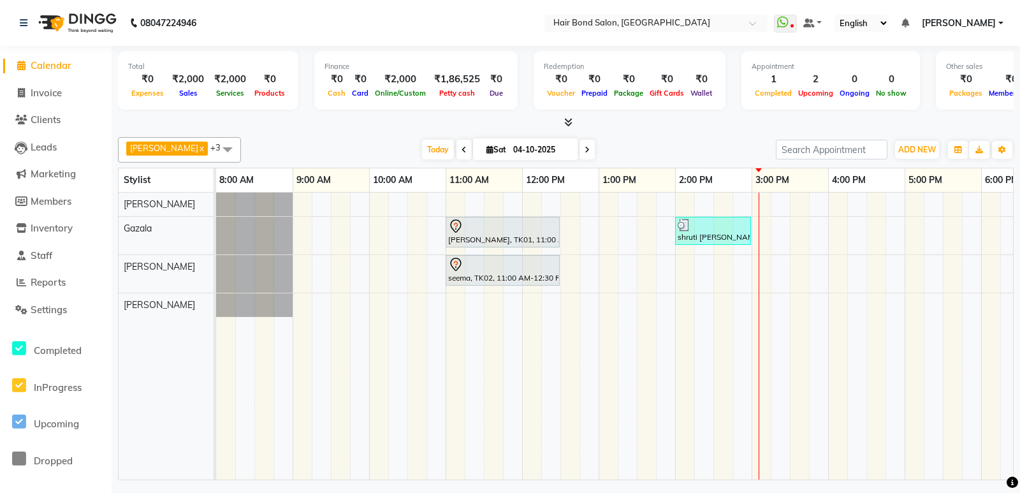
click at [777, 315] on div "mahima, TK01, 11:00 AM-12:30 PM, TEXTURE SERVICES - Botox / Cystine / QOD / Nan…" at bounding box center [789, 335] width 1147 height 287
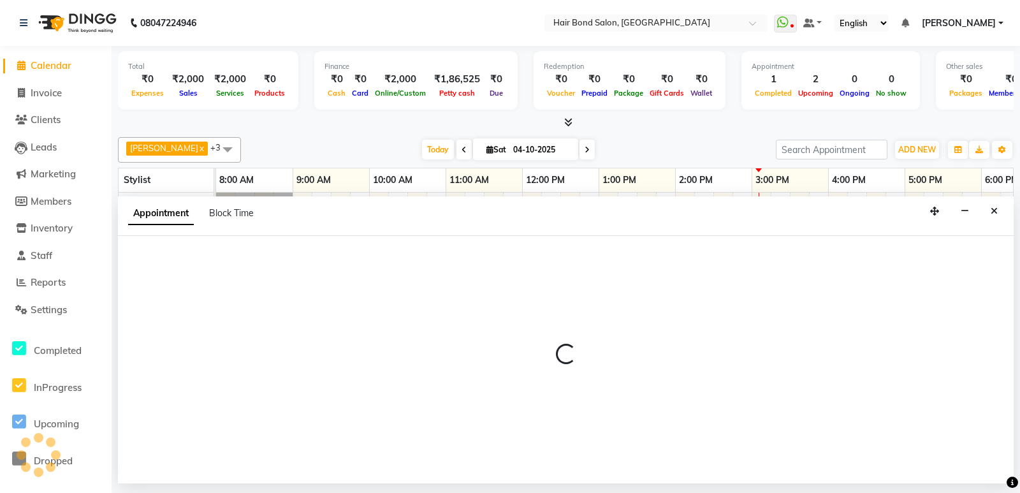
select select "92019"
select select "tentative"
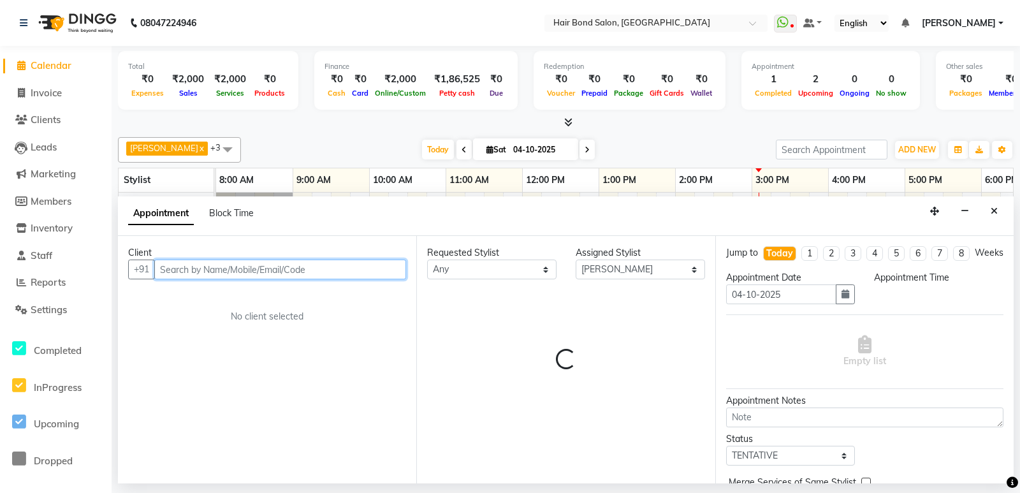
select select "915"
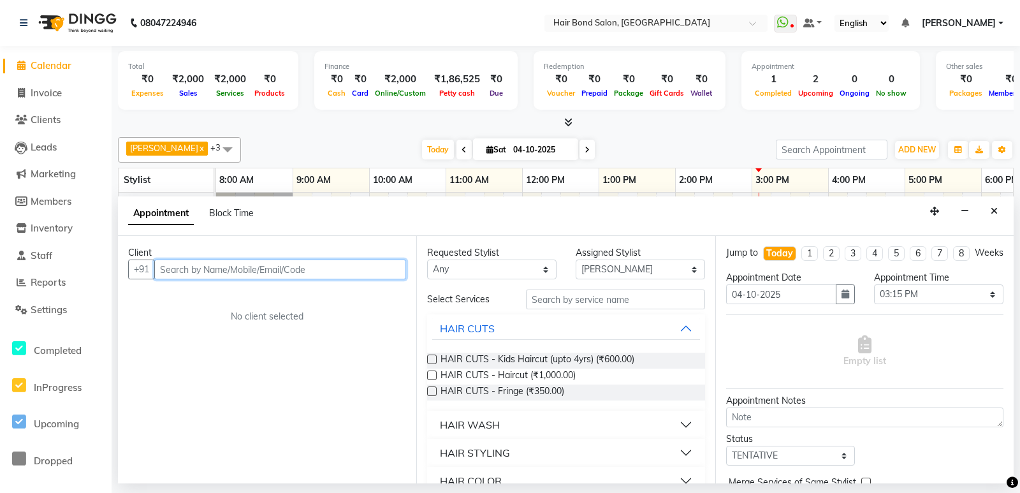
click at [198, 270] on input "text" at bounding box center [280, 269] width 252 height 20
type input "9594310625"
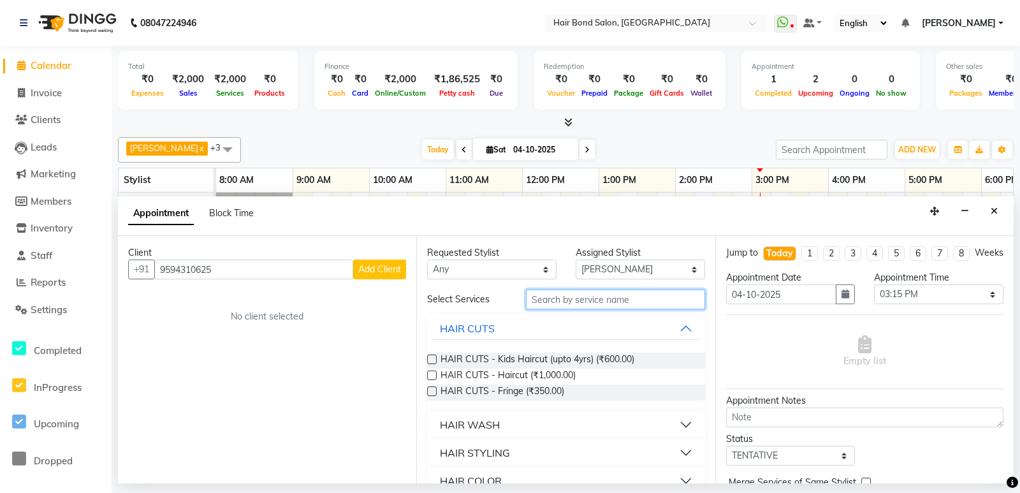
click at [550, 297] on input "text" at bounding box center [615, 299] width 178 height 20
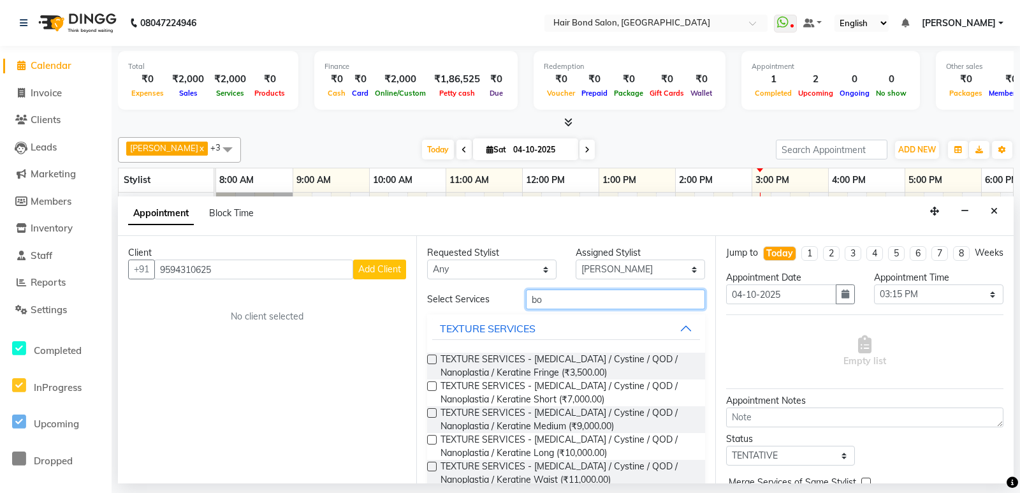
type input "b"
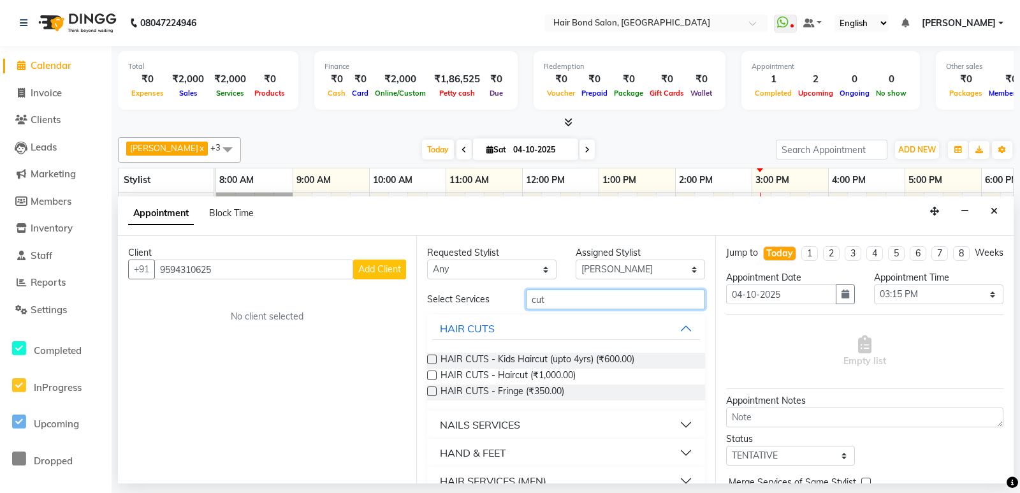
type input "cut"
click at [430, 356] on label at bounding box center [432, 359] width 10 height 10
click at [430, 356] on input "checkbox" at bounding box center [431, 360] width 8 height 8
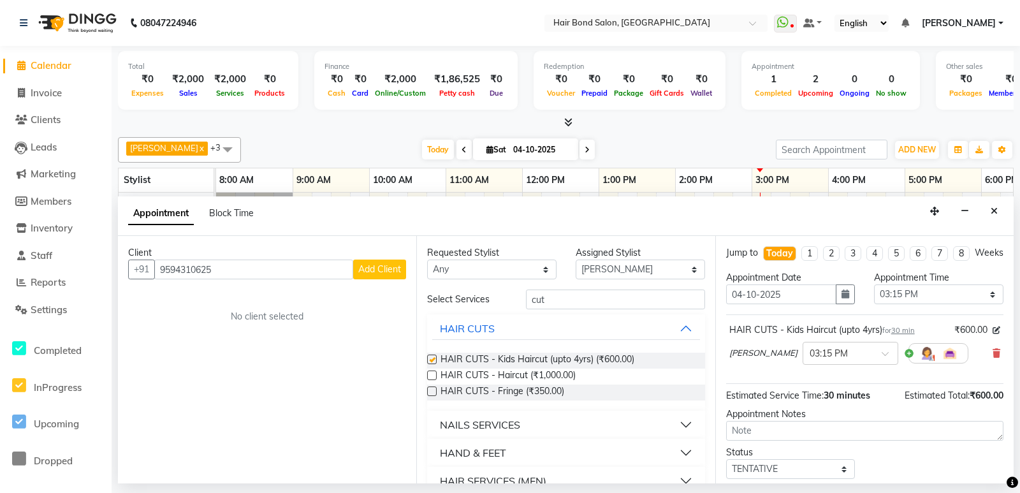
checkbox input "false"
click at [376, 269] on span "Add Client" at bounding box center [379, 268] width 43 height 11
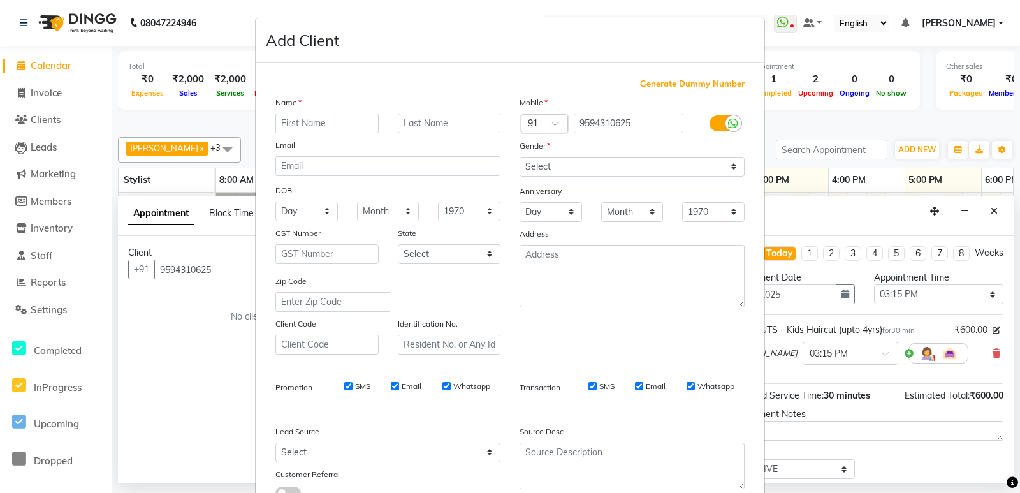
click at [286, 129] on input "text" at bounding box center [326, 123] width 103 height 20
type input "a"
type input "Aneesha"
click at [426, 118] on input "text" at bounding box center [449, 123] width 103 height 20
click at [420, 121] on input "text" at bounding box center [449, 123] width 103 height 20
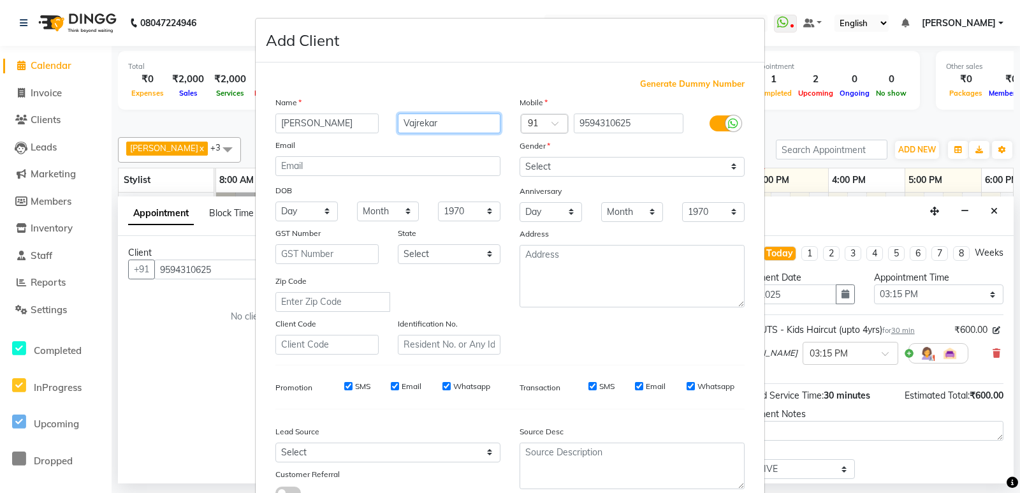
type input "Vajrekar"
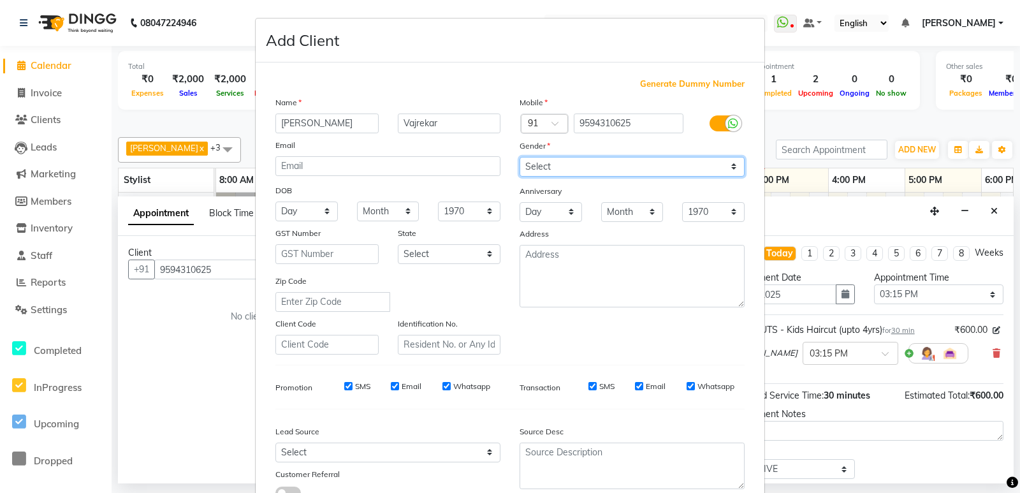
click at [617, 171] on select "Select Male Female Other Prefer Not To Say" at bounding box center [631, 167] width 225 height 20
select select "female"
click at [519, 157] on select "Select Male Female Other Prefer Not To Say" at bounding box center [631, 167] width 225 height 20
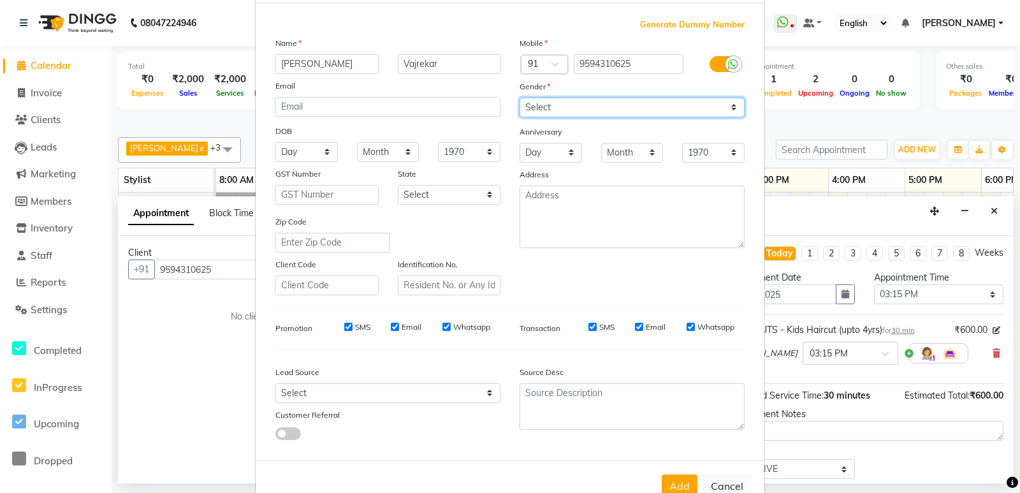
scroll to position [96, 0]
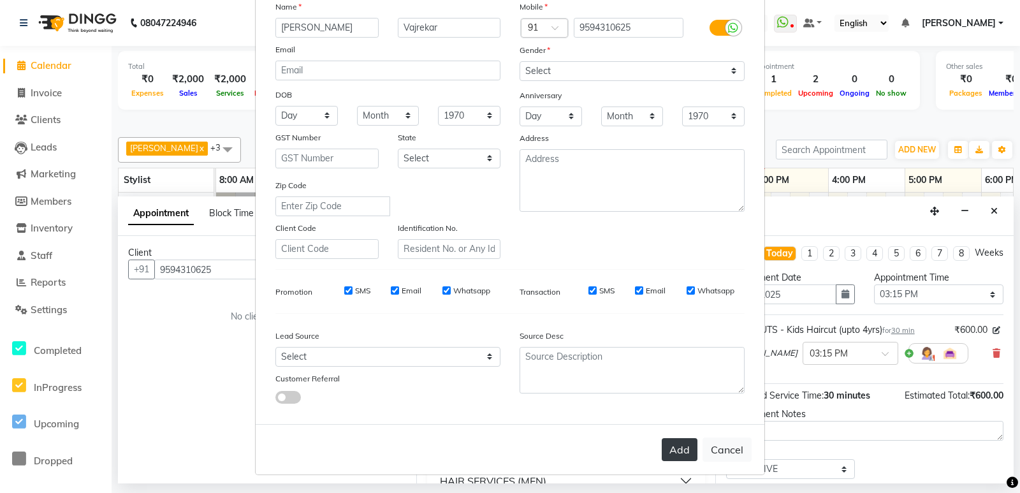
click at [685, 455] on button "Add" at bounding box center [680, 449] width 36 height 23
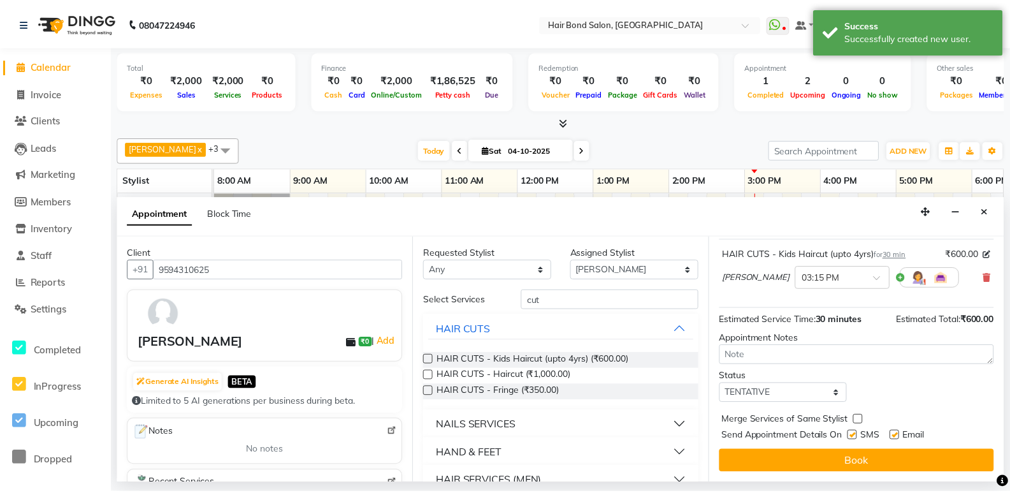
scroll to position [88, 0]
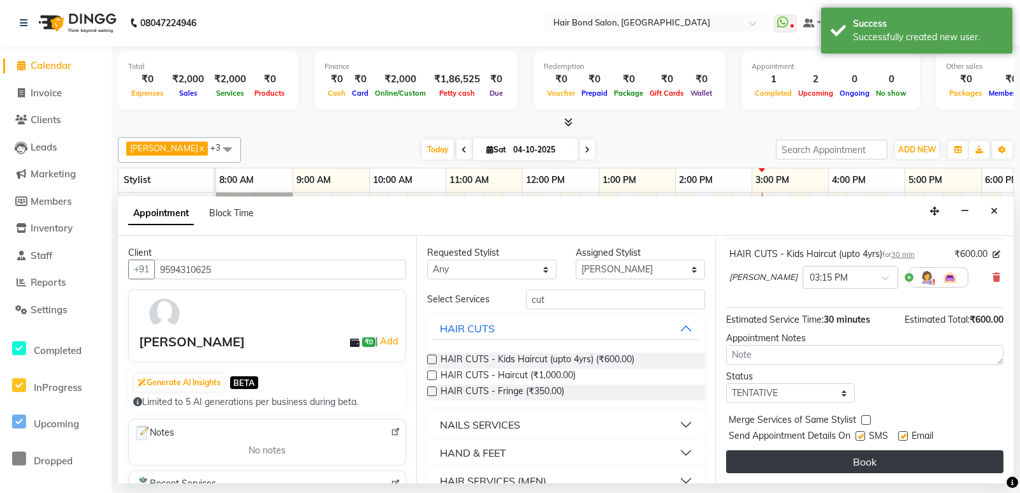
click at [867, 463] on button "Book" at bounding box center [864, 461] width 277 height 23
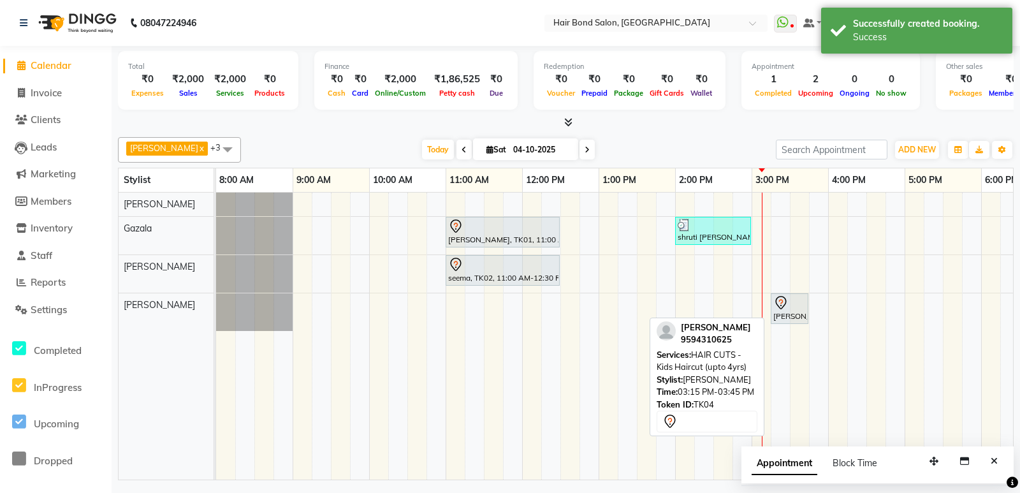
click at [781, 313] on div "Aneesha Vajrekar, TK04, 03:15 PM-03:45 PM, HAIR CUTS - Kids Haircut (upto 4yrs)" at bounding box center [789, 308] width 35 height 27
select select "7"
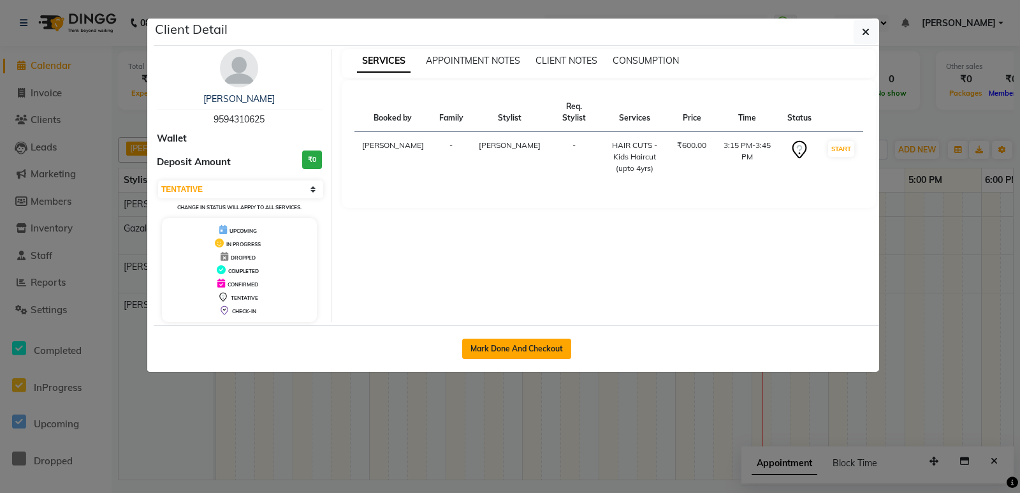
click at [496, 348] on button "Mark Done And Checkout" at bounding box center [516, 348] width 109 height 20
select select "8721"
select select "service"
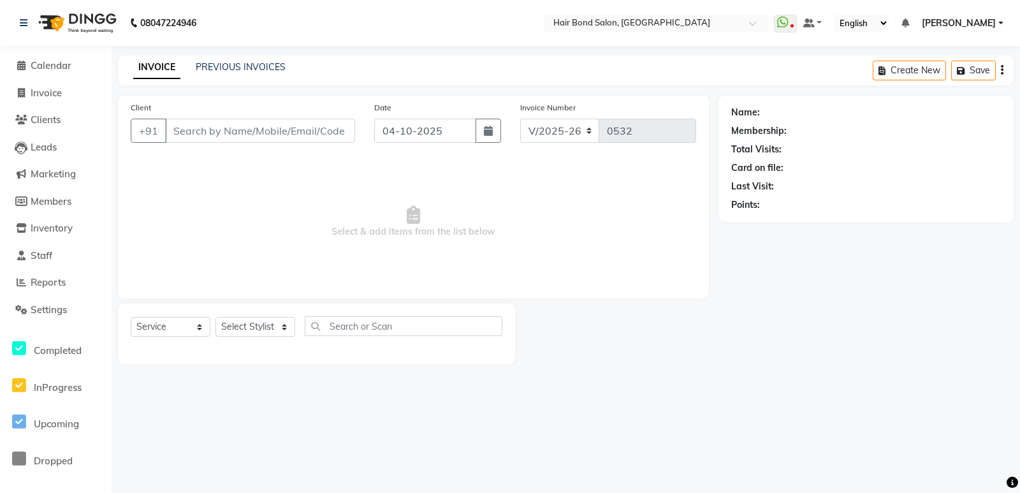
type input "9594310625"
select select "92019"
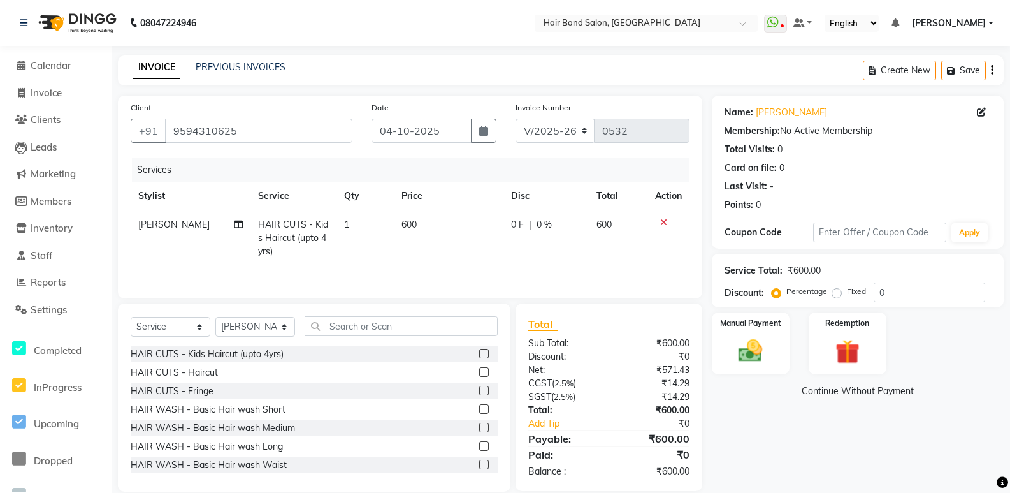
click at [416, 220] on td "600" at bounding box center [449, 237] width 110 height 55
select select "92019"
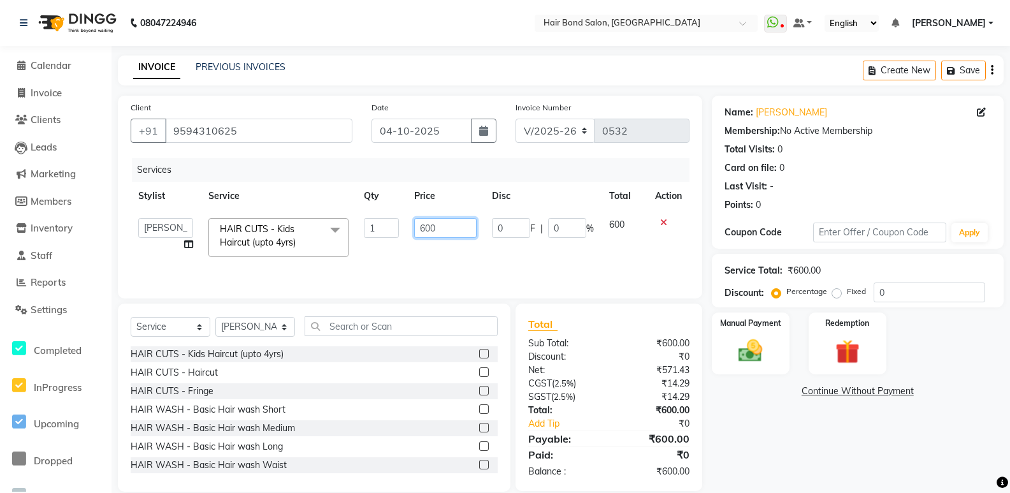
click at [438, 229] on input "600" at bounding box center [445, 228] width 62 height 20
type input "6"
type input "300"
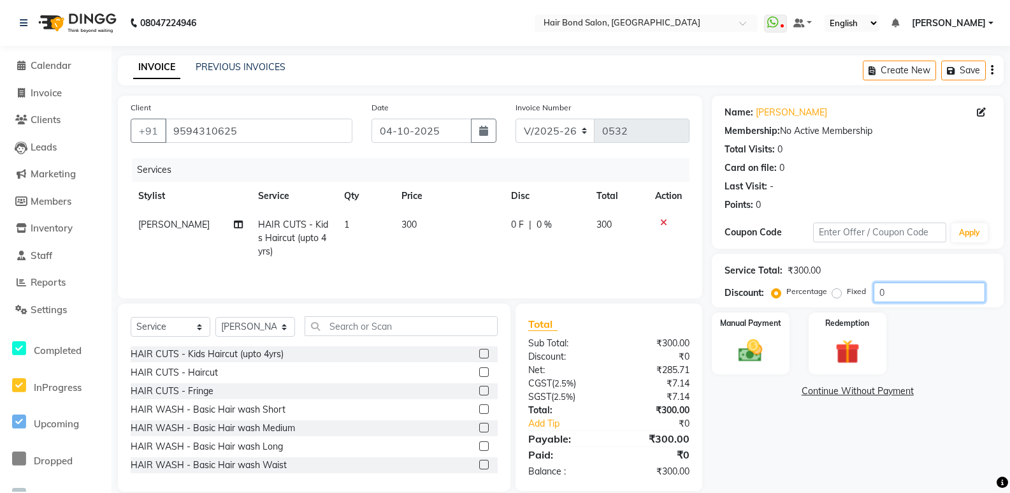
click at [897, 287] on input "0" at bounding box center [930, 292] width 112 height 20
click at [890, 293] on input "0" at bounding box center [930, 292] width 112 height 20
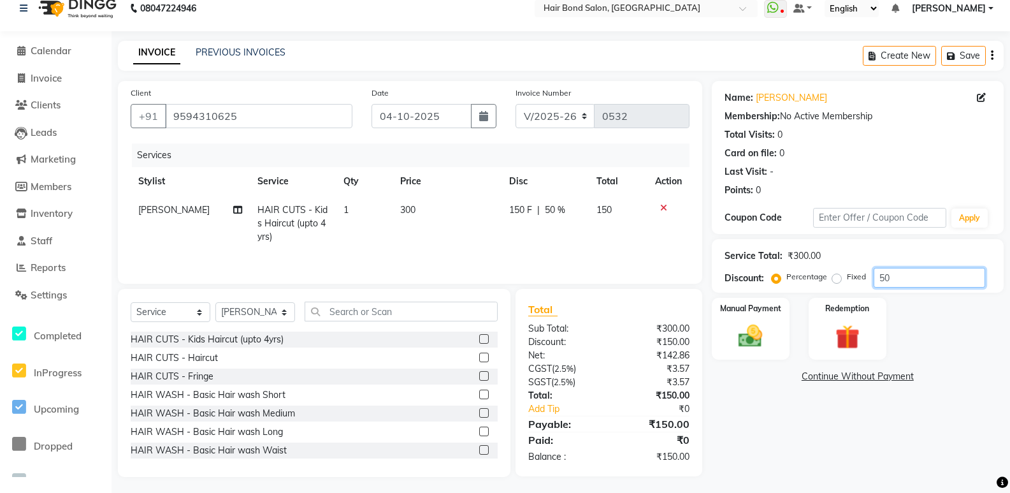
scroll to position [18, 0]
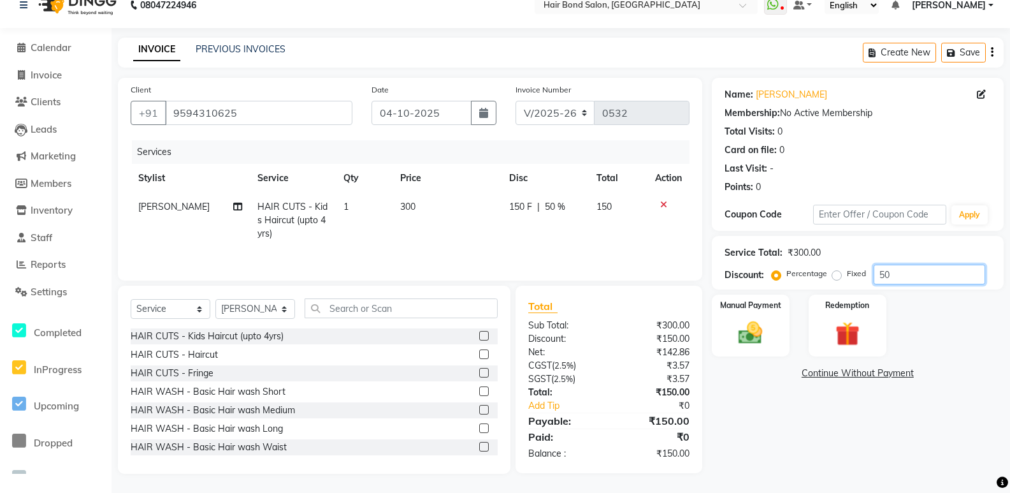
click at [897, 275] on input "50" at bounding box center [930, 274] width 112 height 20
type input "50"
click at [750, 340] on img at bounding box center [750, 333] width 41 height 29
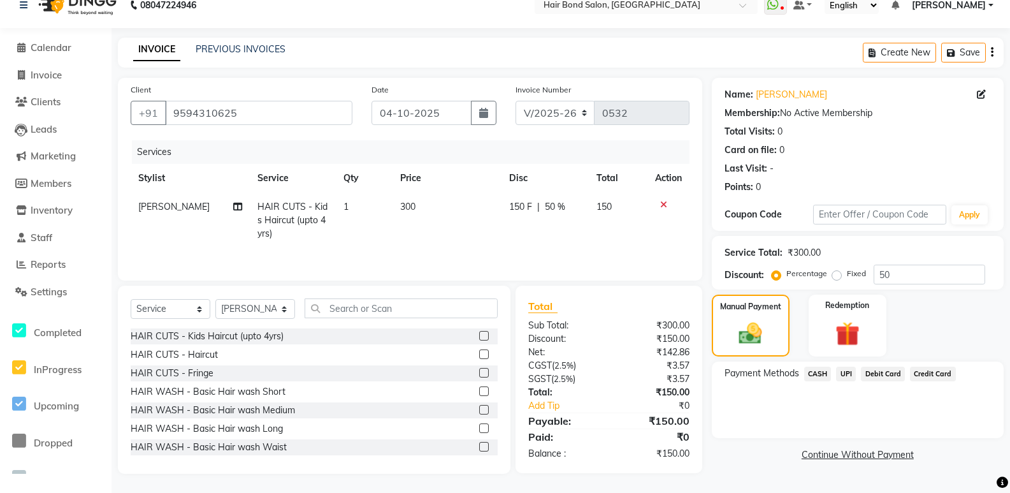
click at [888, 374] on span "Debit Card" at bounding box center [883, 373] width 44 height 15
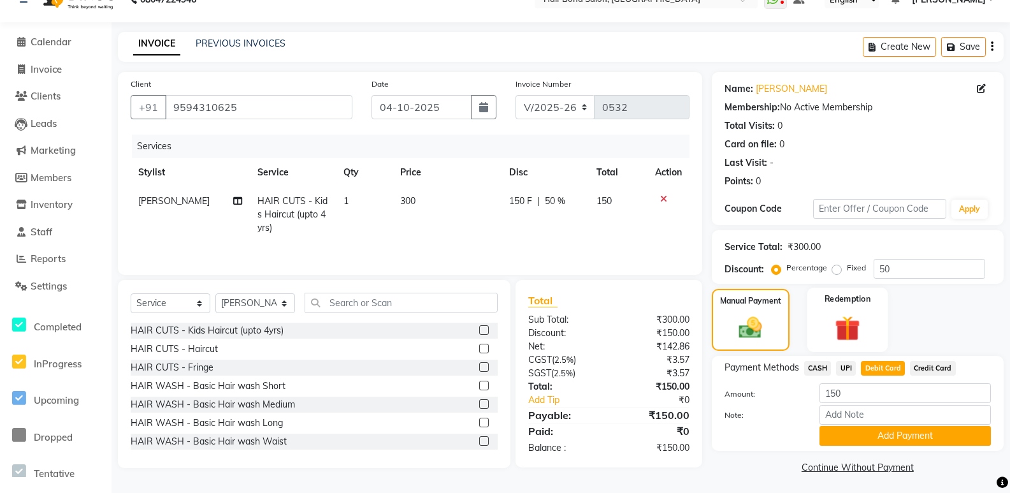
scroll to position [27, 0]
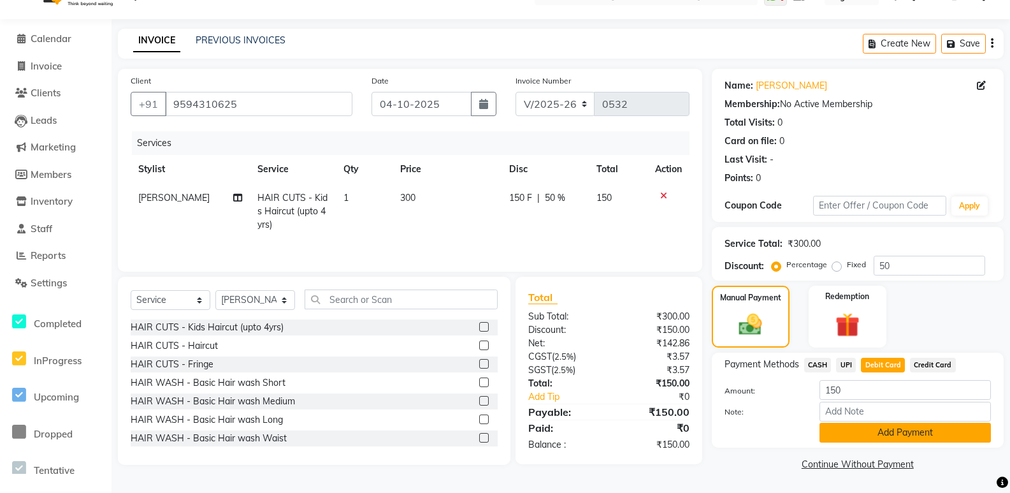
click at [901, 430] on button "Add Payment" at bounding box center [905, 433] width 171 height 20
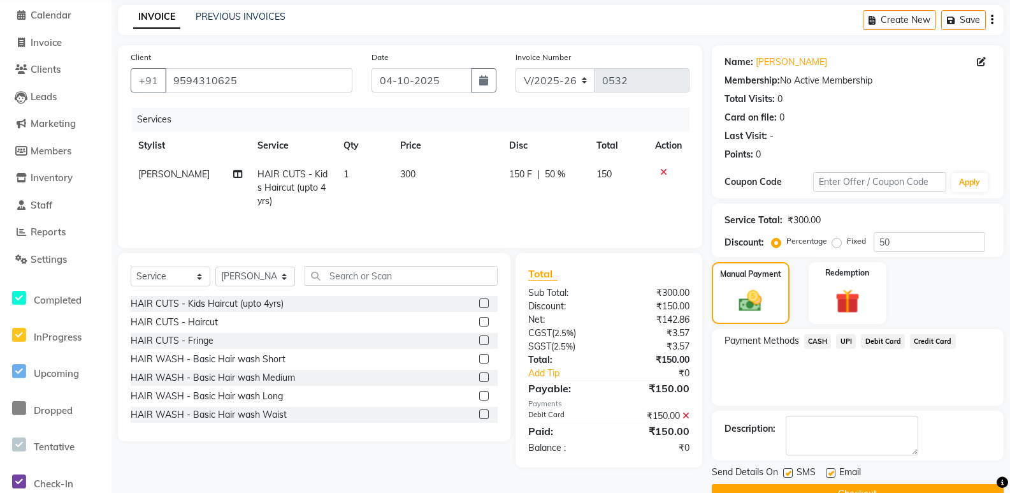
scroll to position [80, 0]
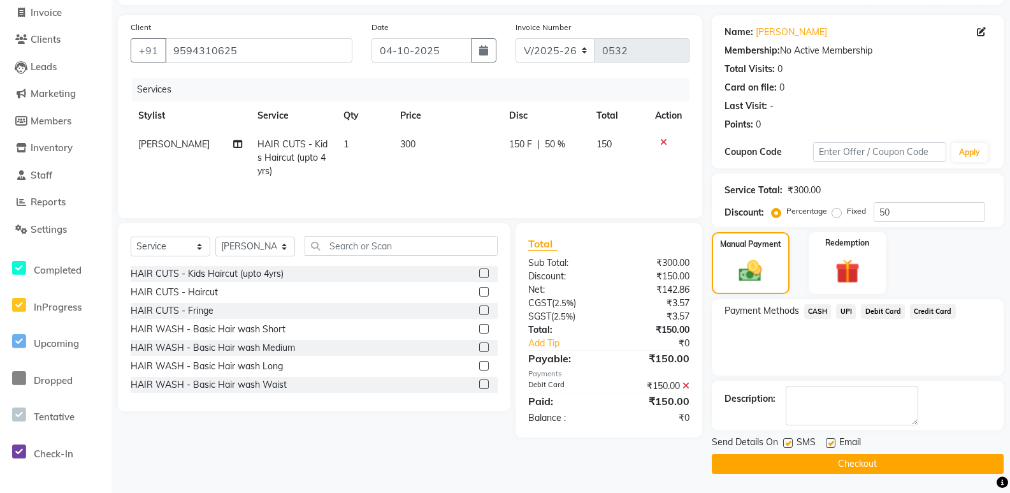
click at [822, 312] on span "CASH" at bounding box center [817, 311] width 27 height 15
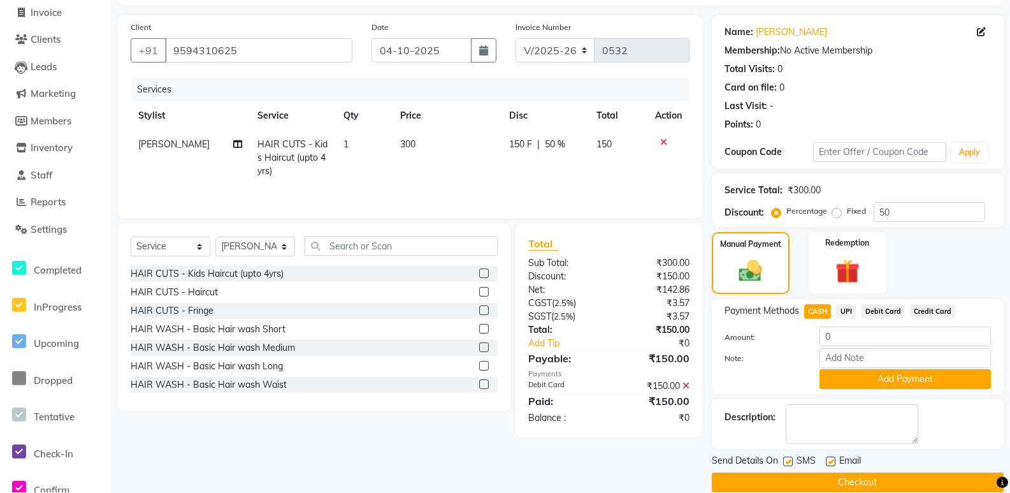
click at [843, 484] on button "Checkout" at bounding box center [858, 482] width 292 height 20
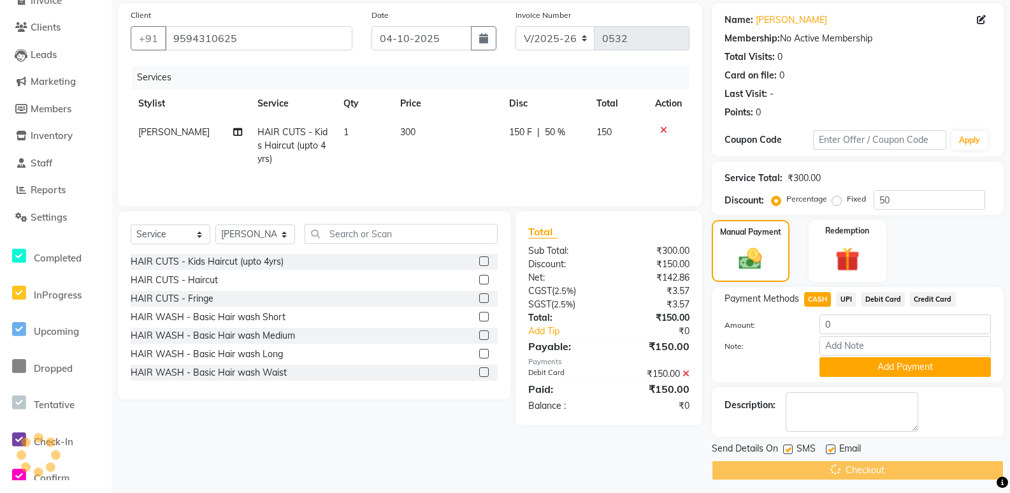
scroll to position [99, 0]
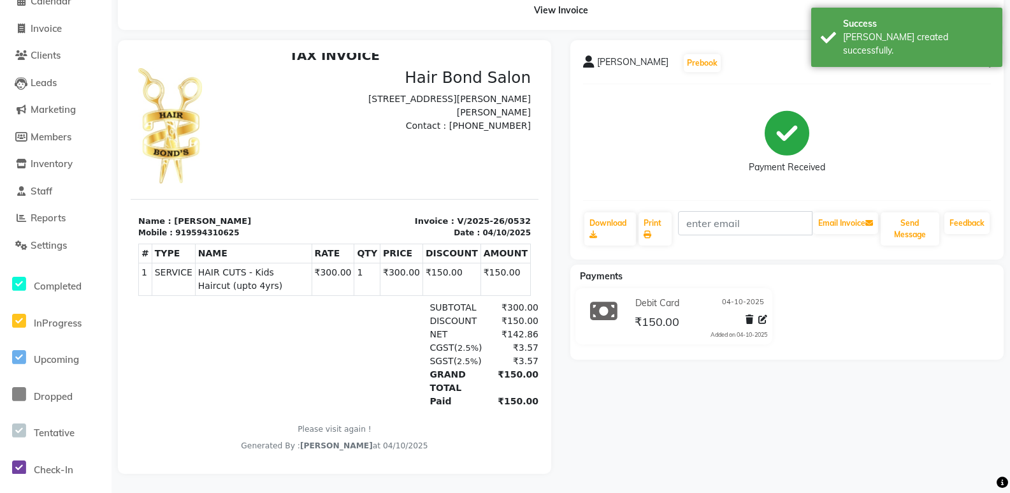
scroll to position [74, 0]
click at [687, 316] on div "₹150.00" at bounding box center [699, 321] width 135 height 17
click at [678, 313] on div "₹150.00" at bounding box center [655, 321] width 47 height 17
click at [628, 315] on div "Debit Card 04-10-2025 ₹150.00 Added on 04-10-2025" at bounding box center [700, 316] width 154 height 46
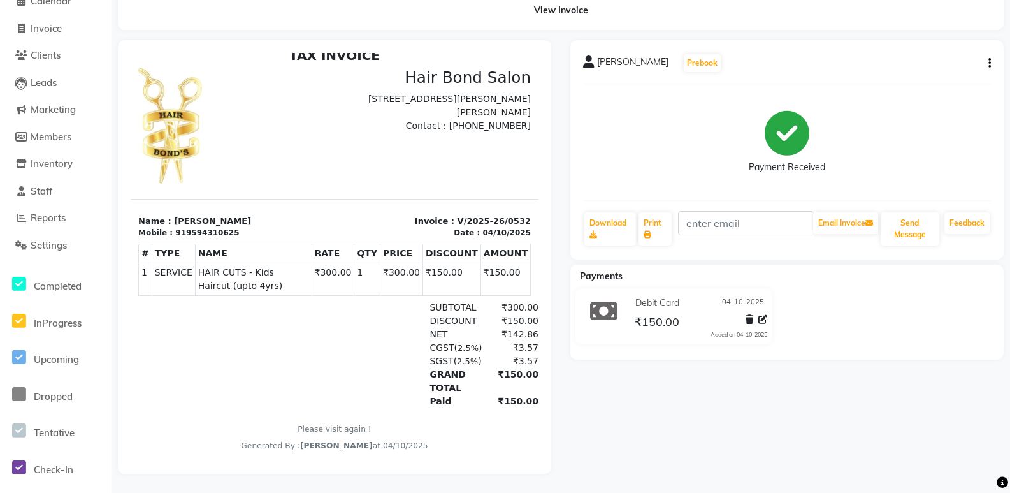
click at [683, 300] on div "Debit Card 04-10-2025" at bounding box center [699, 303] width 135 height 20
click at [684, 300] on div "Debit Card 04-10-2025" at bounding box center [699, 303] width 135 height 20
click at [654, 314] on span "₹150.00" at bounding box center [657, 323] width 45 height 18
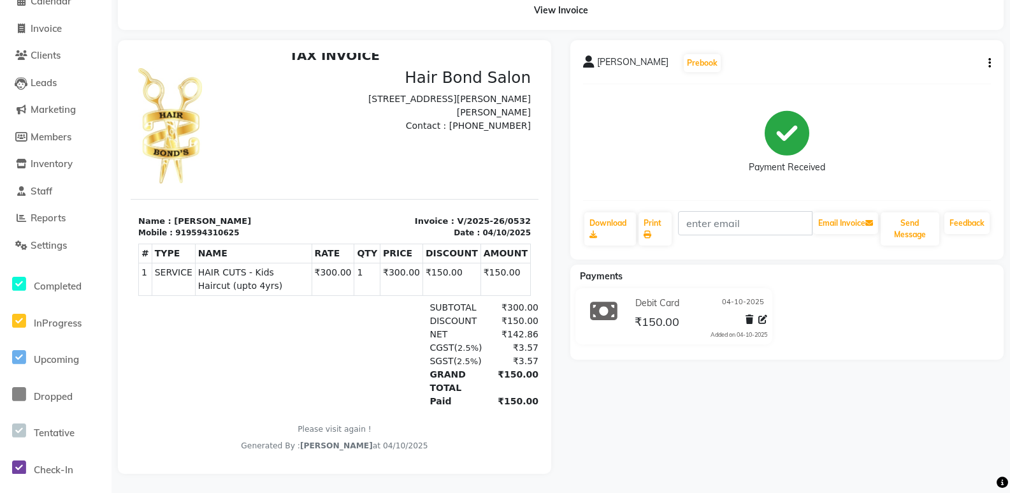
click at [991, 55] on div "Aneesha Vajrekar Prebook Payment Received Download Print Email Invoice Send Mes…" at bounding box center [786, 149] width 433 height 219
click at [989, 63] on icon "button" at bounding box center [989, 63] width 3 height 1
click at [932, 71] on div "Edit Invoice" at bounding box center [926, 79] width 87 height 16
select select "service"
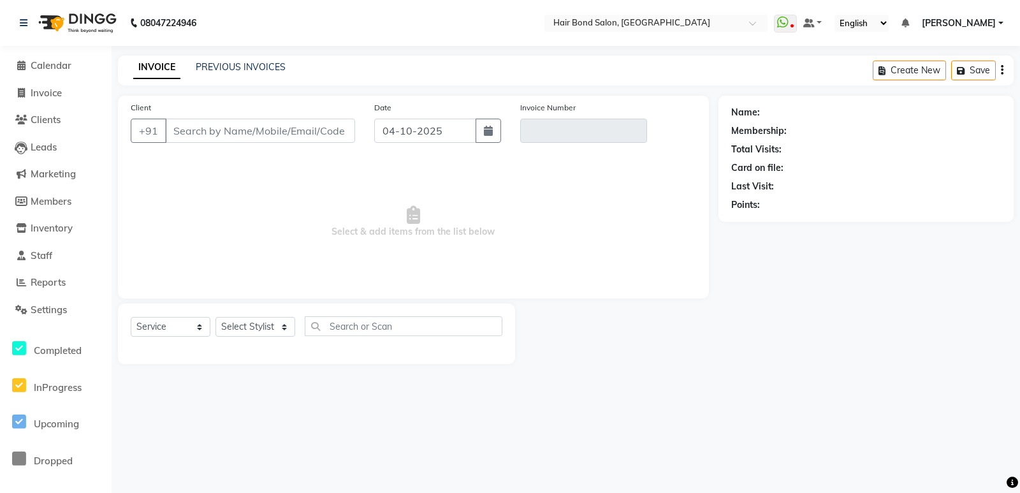
type input "9594310625"
type input "V/2025-26/0532"
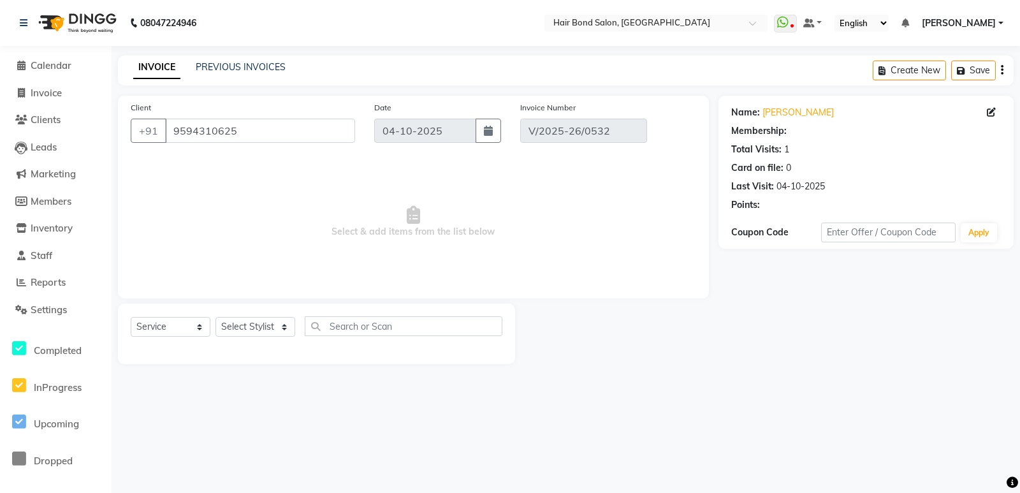
select select "select"
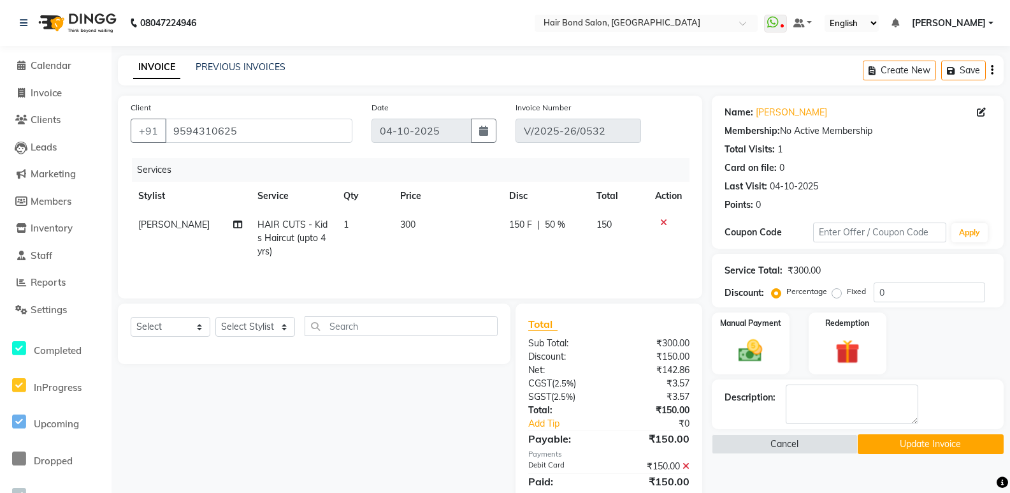
scroll to position [44, 0]
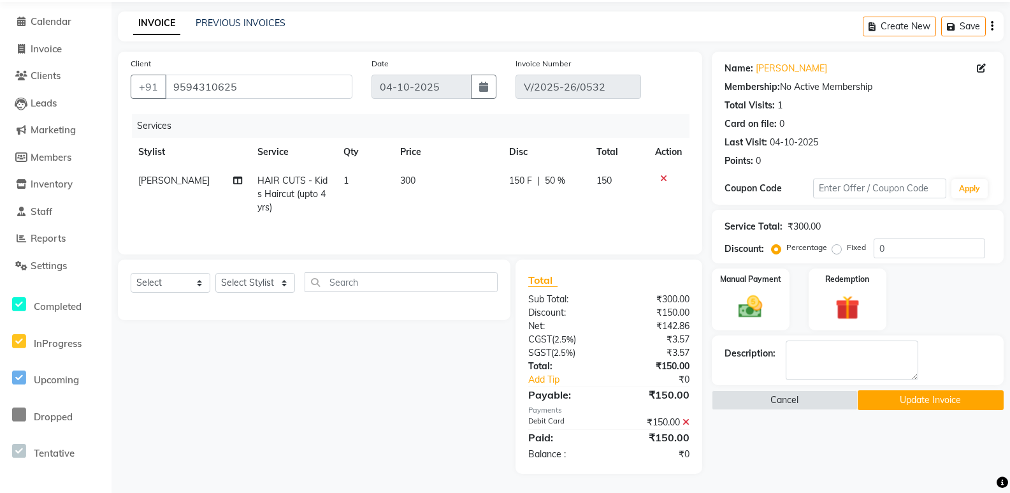
click at [900, 394] on button "Update Invoice" at bounding box center [931, 400] width 146 height 20
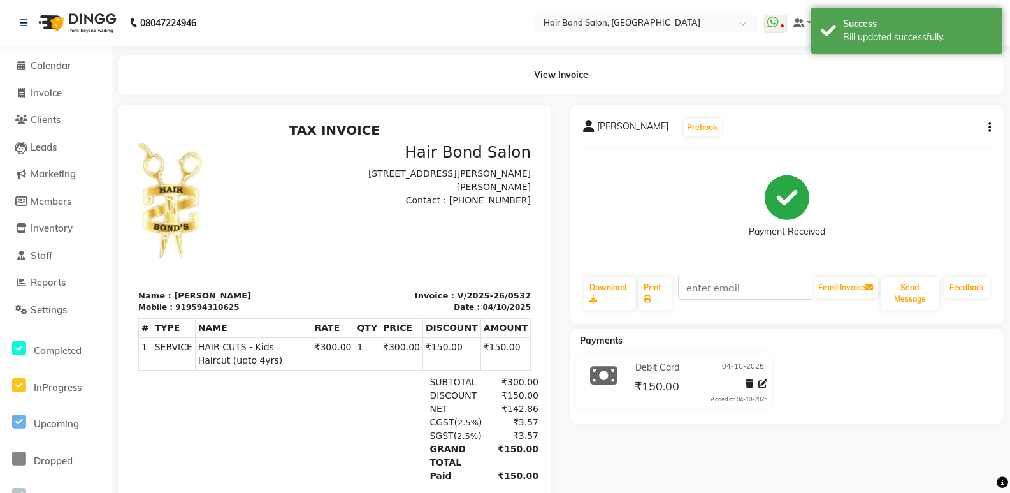
click at [990, 128] on icon "button" at bounding box center [989, 127] width 3 height 1
click at [952, 127] on div "Edit Item Staff" at bounding box center [926, 128] width 87 height 16
select select "92019"
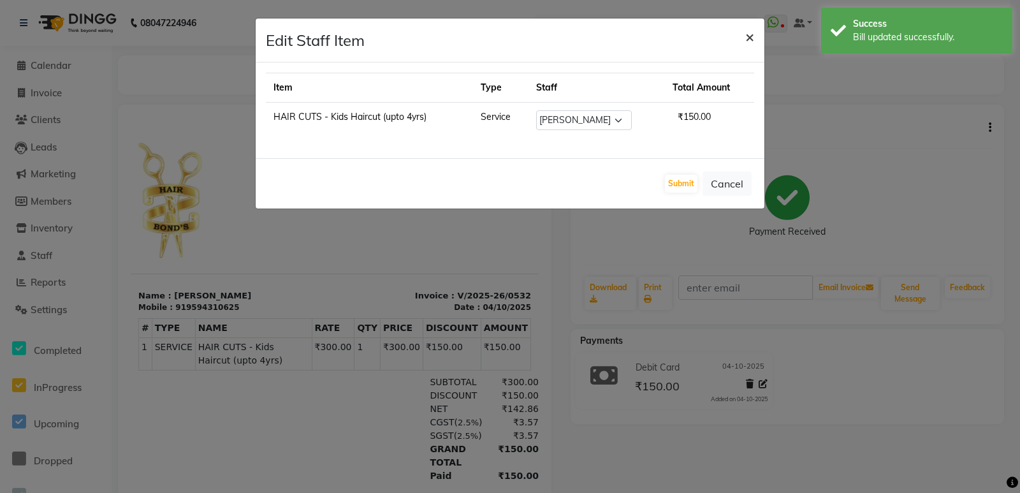
click at [750, 33] on span "×" at bounding box center [749, 36] width 9 height 19
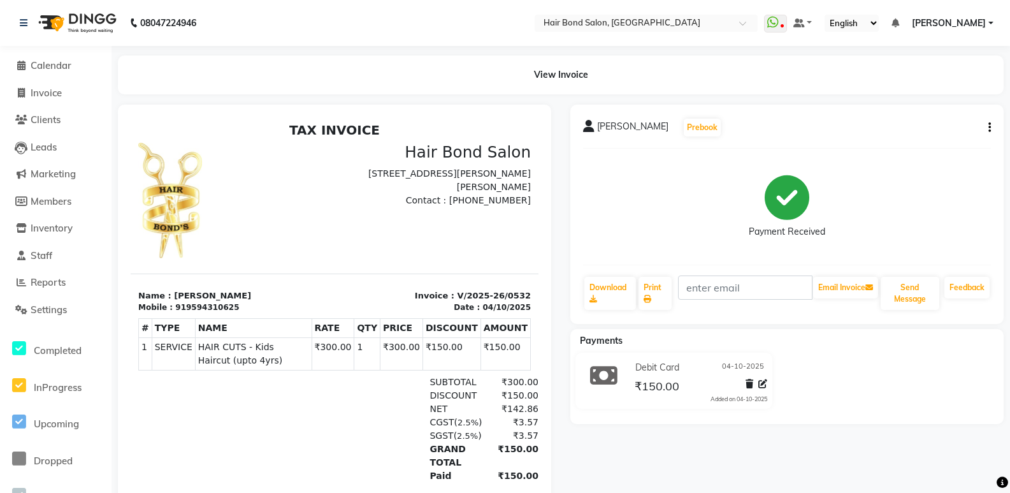
click at [989, 127] on icon "button" at bounding box center [989, 127] width 3 height 1
click at [925, 141] on div "Edit Invoice" at bounding box center [926, 144] width 87 height 16
select select "service"
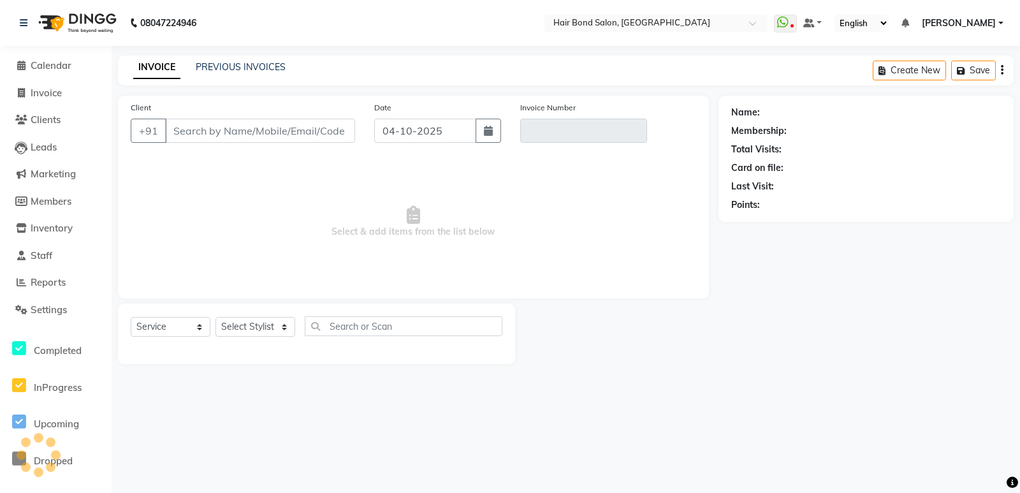
type input "9594310625"
type input "V/2025-26/0532"
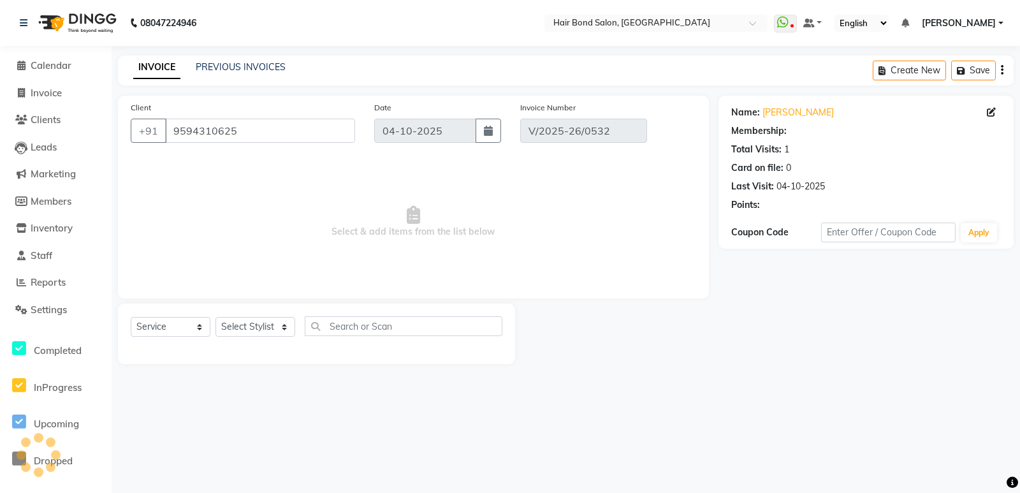
select select "select"
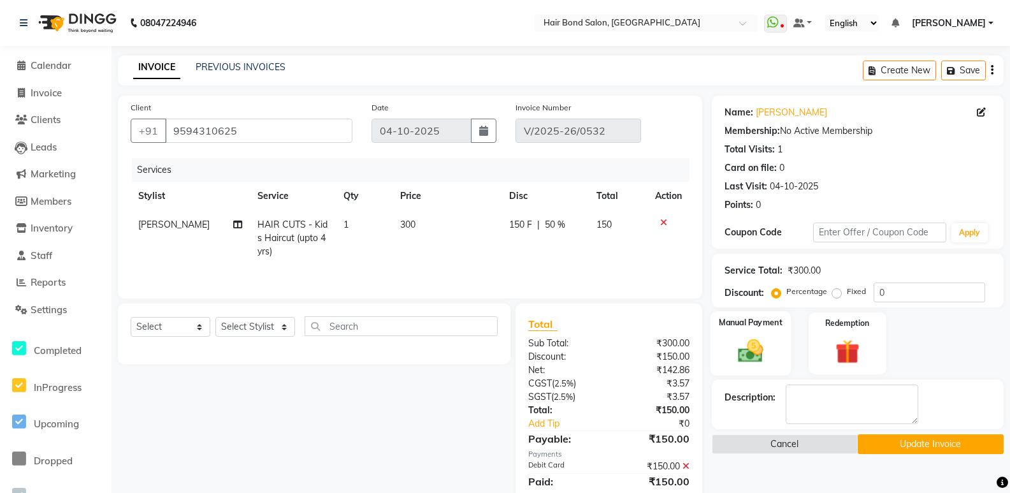
click at [760, 343] on img at bounding box center [750, 351] width 41 height 29
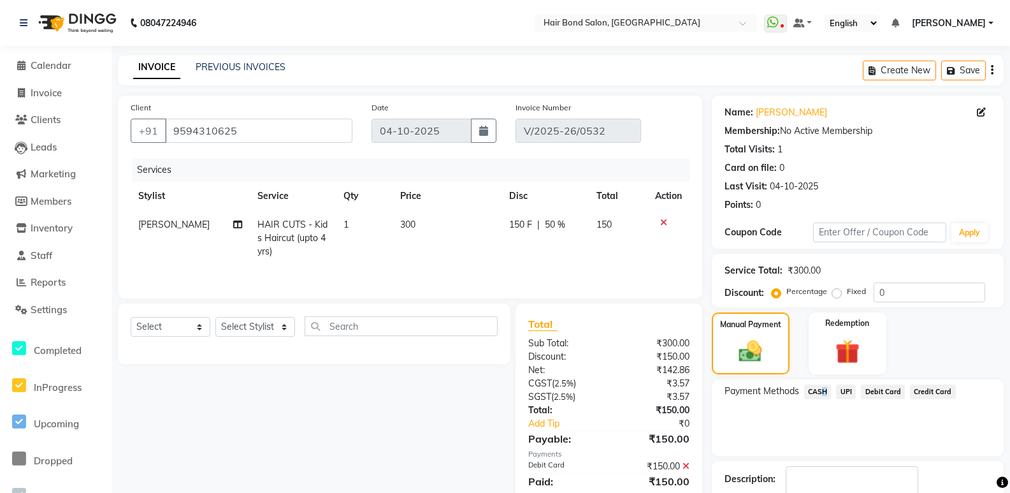
click at [821, 396] on span "CASH" at bounding box center [817, 391] width 27 height 15
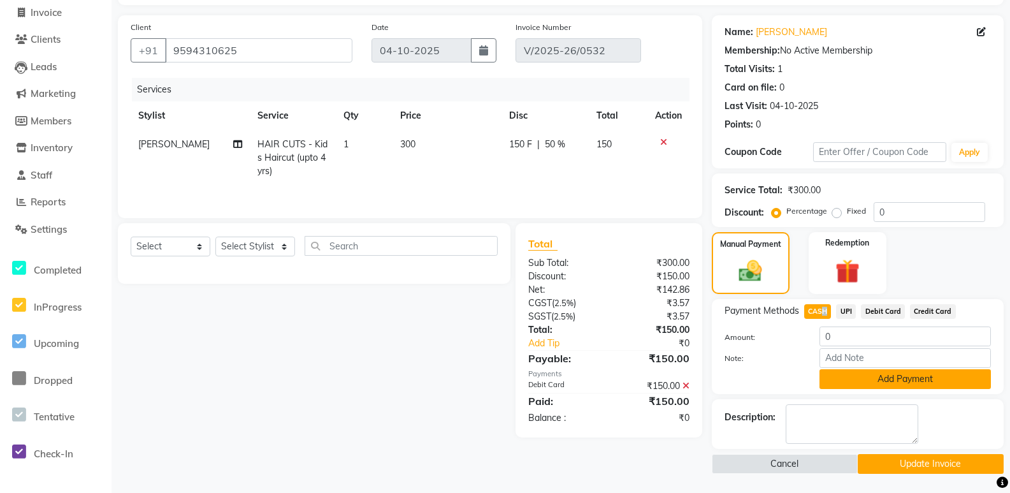
click at [876, 384] on button "Add Payment" at bounding box center [905, 379] width 171 height 20
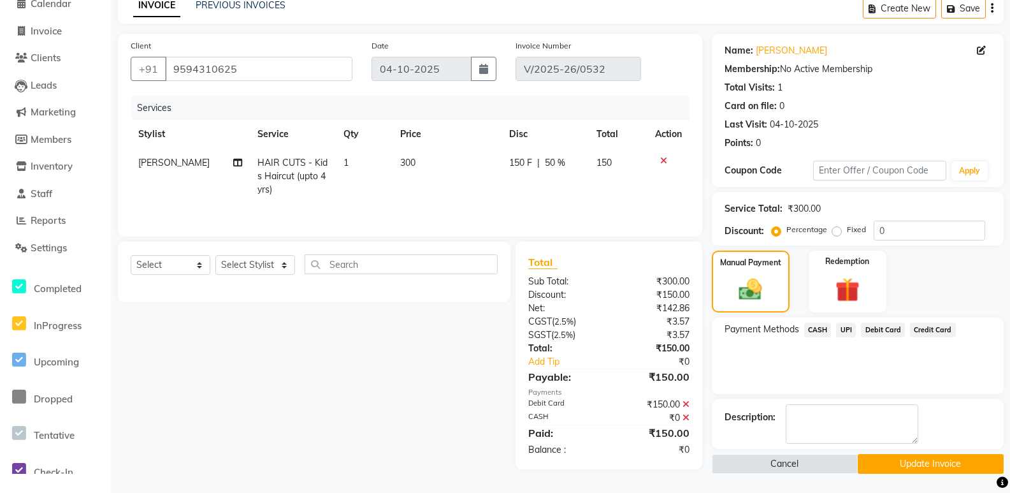
click at [815, 326] on span "CASH" at bounding box center [817, 329] width 27 height 15
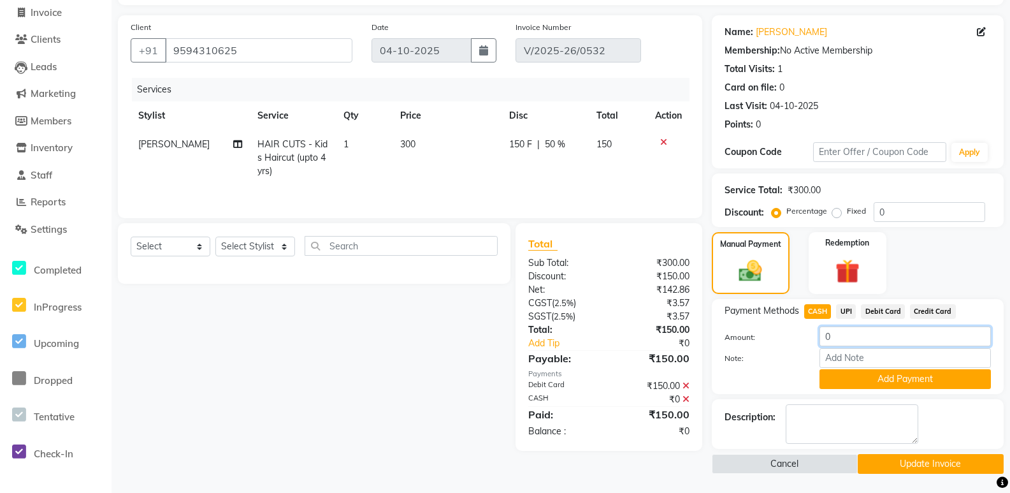
click at [853, 342] on input "0" at bounding box center [905, 336] width 171 height 20
type input "150"
click at [841, 378] on button "Add Payment" at bounding box center [905, 379] width 171 height 20
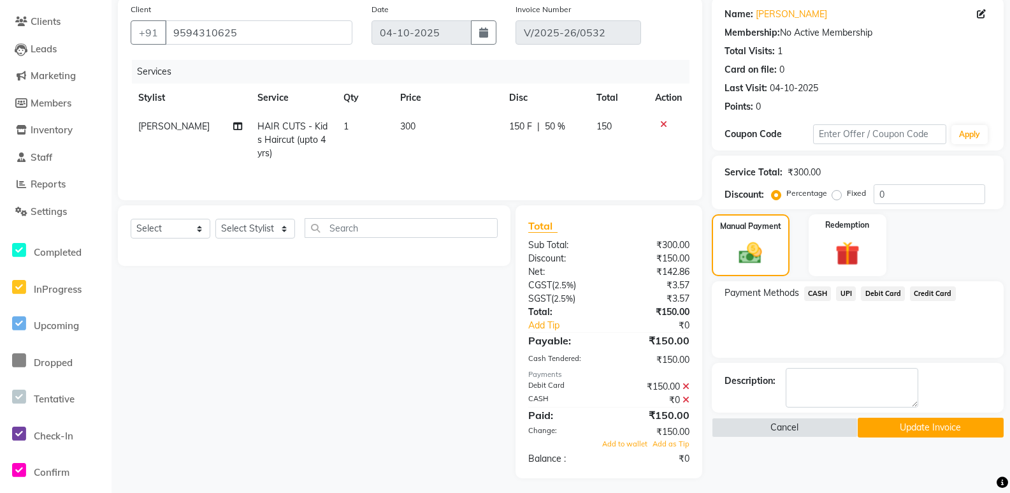
scroll to position [103, 0]
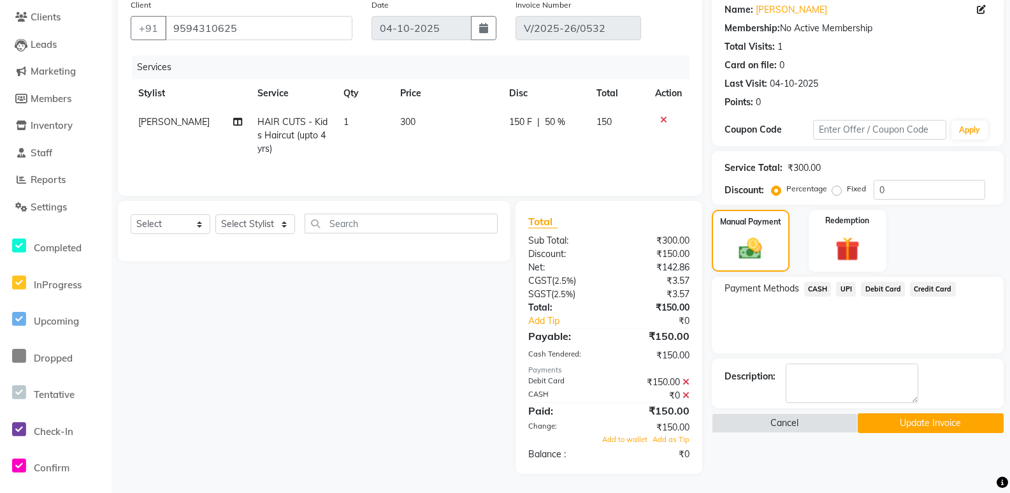
click at [881, 419] on button "Update Invoice" at bounding box center [931, 423] width 146 height 20
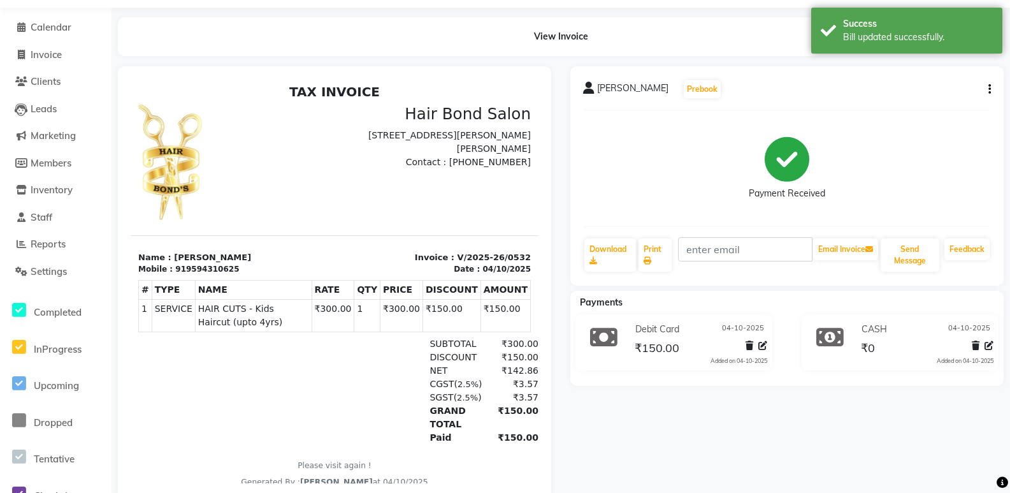
scroll to position [74, 0]
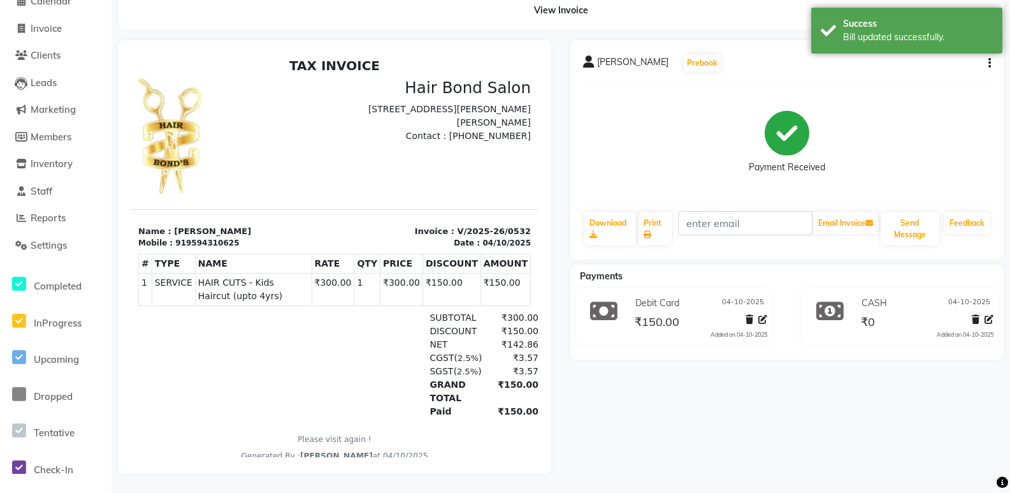
click at [748, 315] on icon at bounding box center [750, 319] width 8 height 9
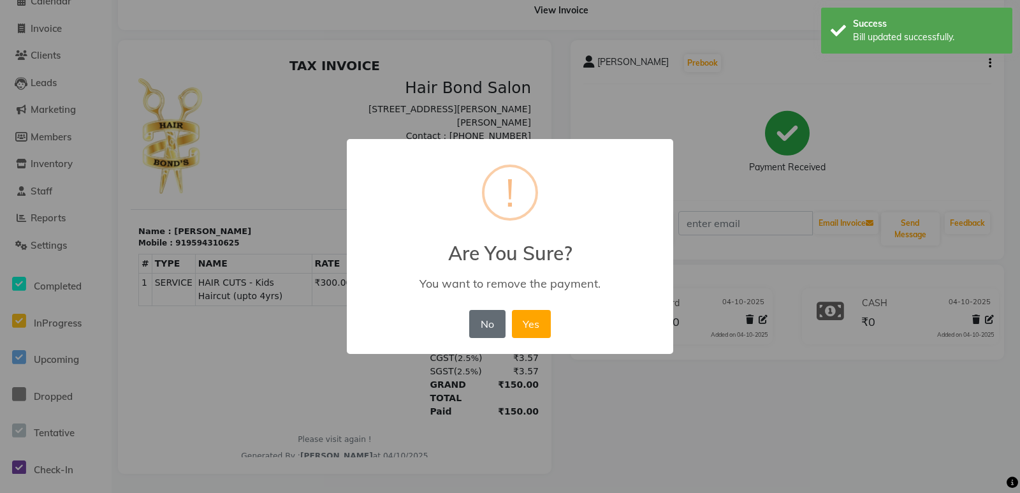
click at [490, 319] on button "No" at bounding box center [487, 324] width 36 height 28
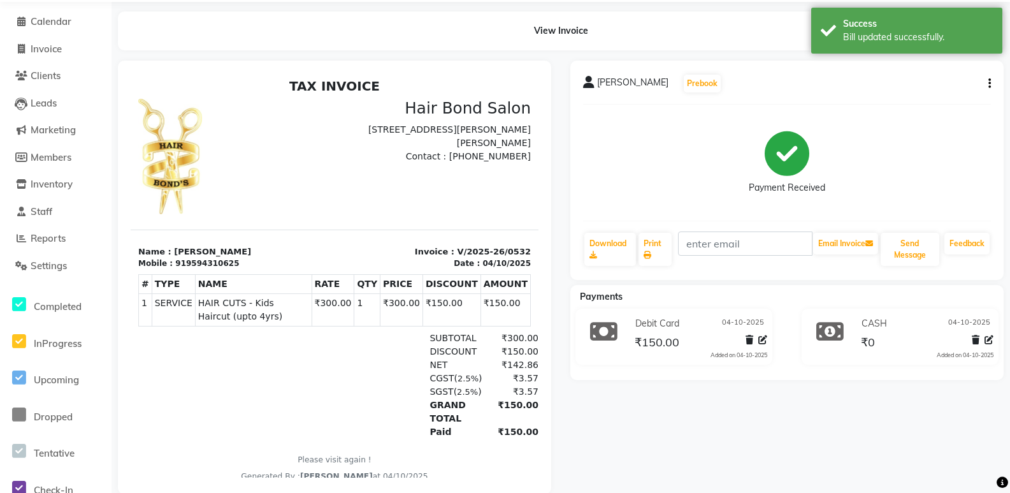
scroll to position [0, 0]
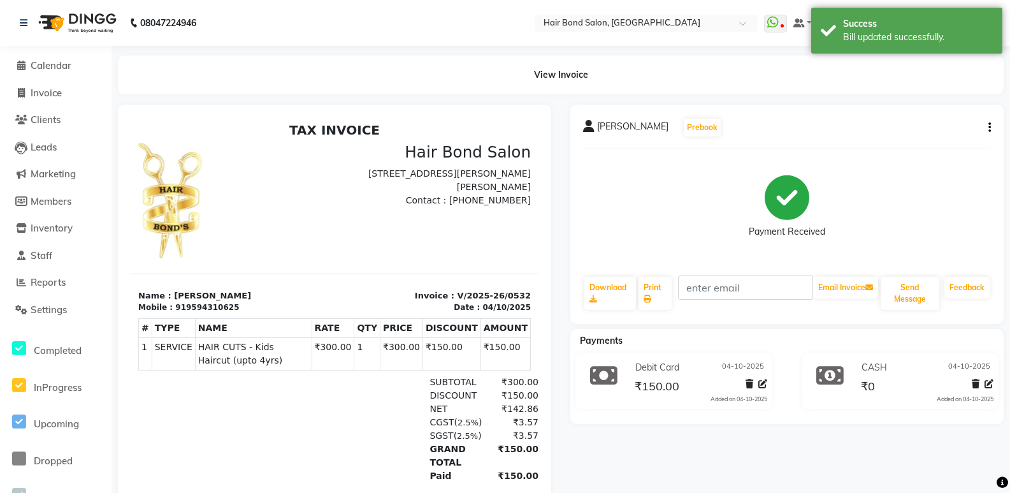
click at [989, 125] on button "button" at bounding box center [987, 127] width 8 height 13
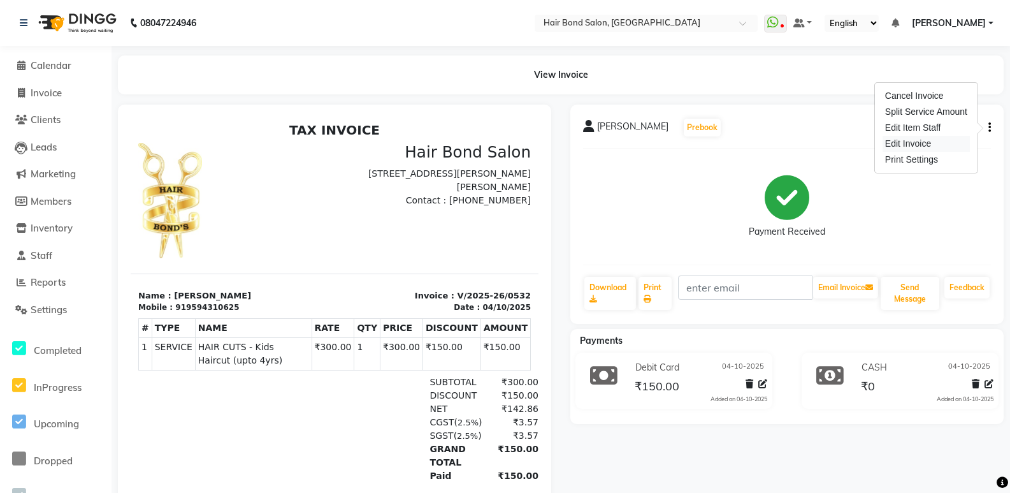
click at [916, 142] on div "Edit Invoice" at bounding box center [926, 144] width 87 height 16
select select "service"
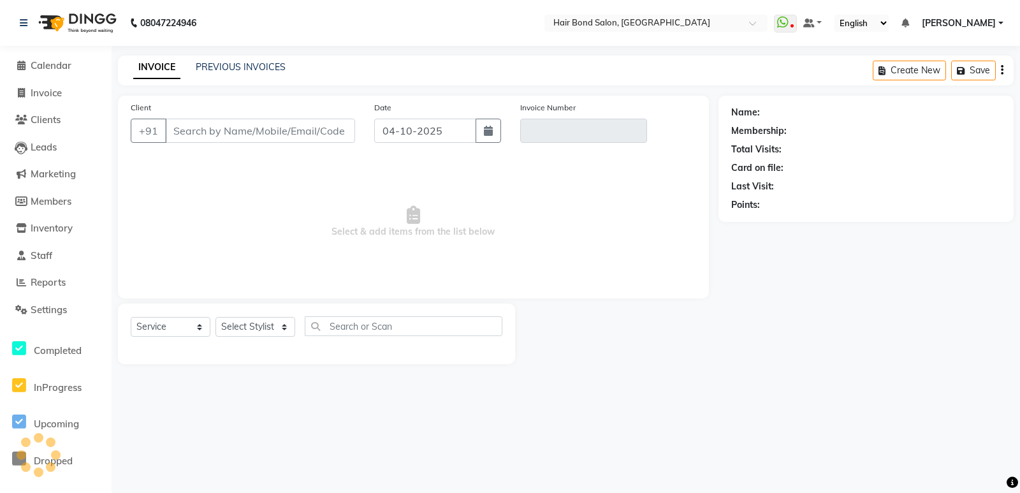
type input "9594310625"
type input "V/2025-26/0532"
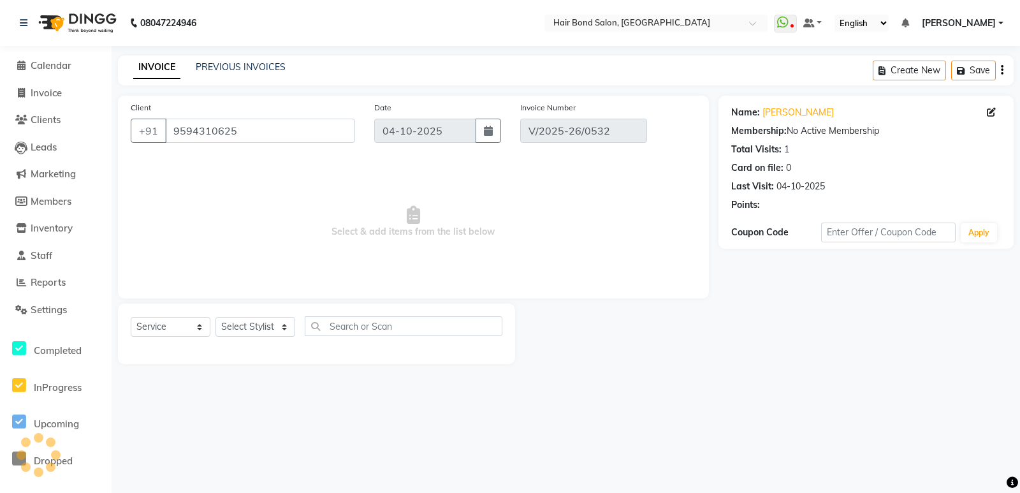
select select "select"
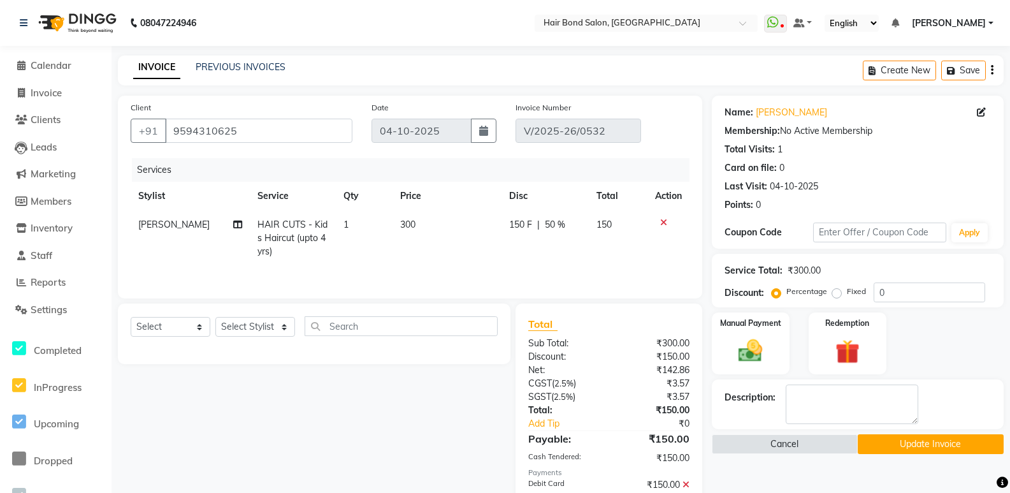
scroll to position [103, 0]
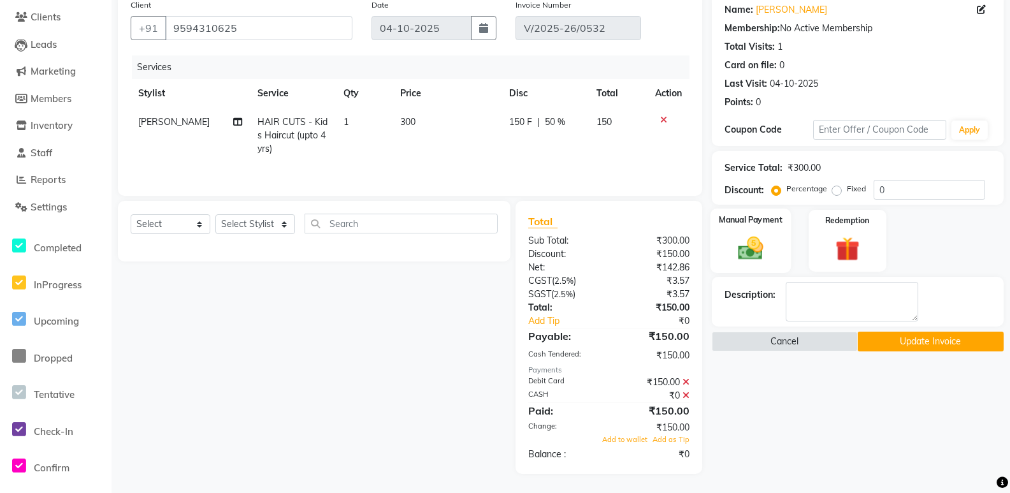
click at [724, 244] on div "Manual Payment" at bounding box center [750, 240] width 81 height 64
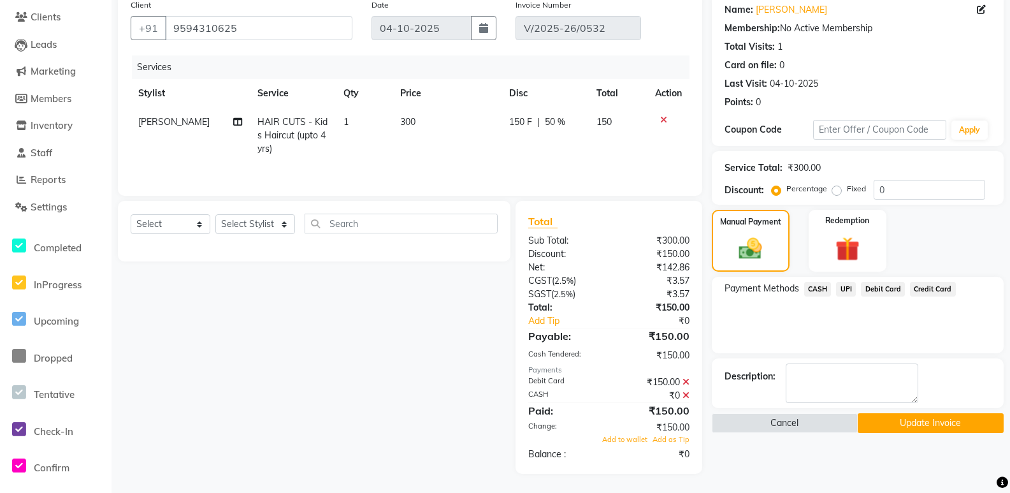
click at [827, 285] on span "CASH" at bounding box center [817, 289] width 27 height 15
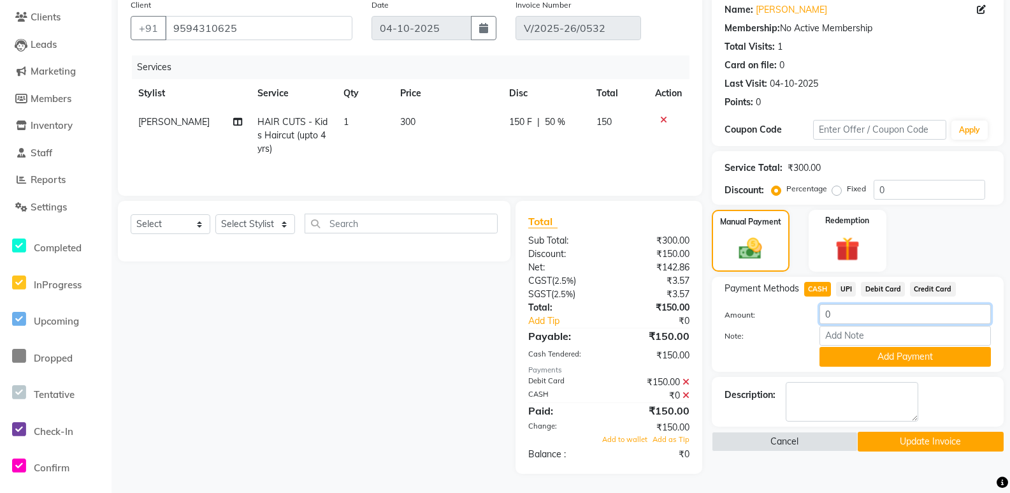
click at [861, 319] on input "0" at bounding box center [905, 314] width 171 height 20
type input "150"
click at [850, 362] on button "Add Payment" at bounding box center [905, 357] width 171 height 20
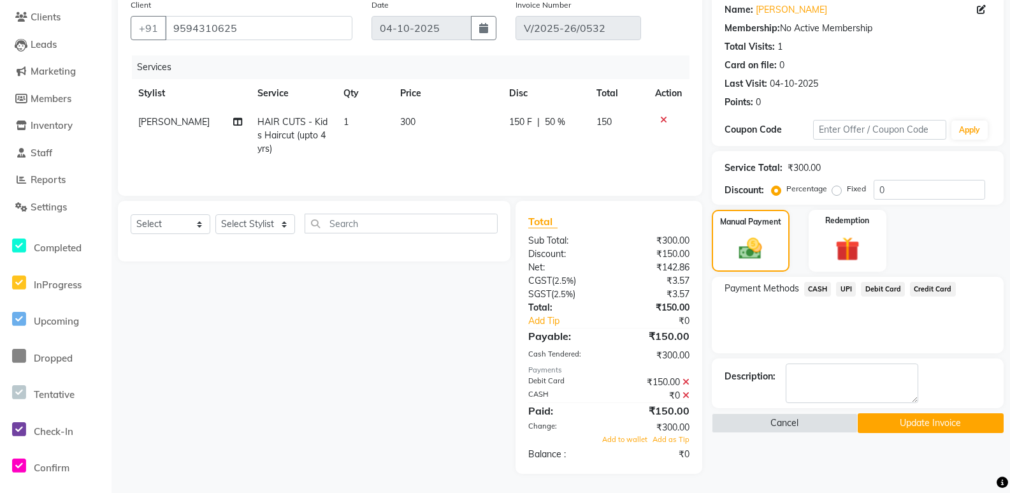
click at [686, 381] on icon at bounding box center [686, 381] width 7 height 9
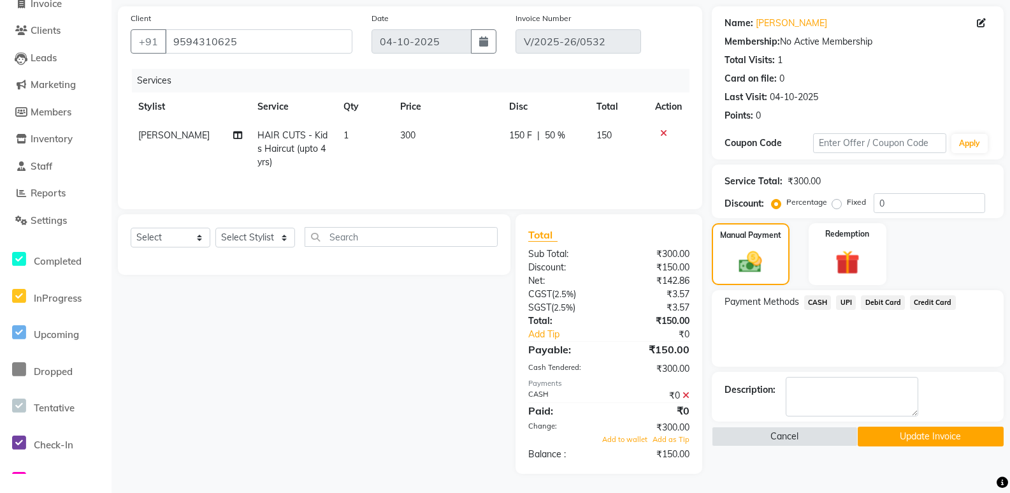
scroll to position [89, 0]
click at [816, 300] on span "CASH" at bounding box center [817, 302] width 27 height 15
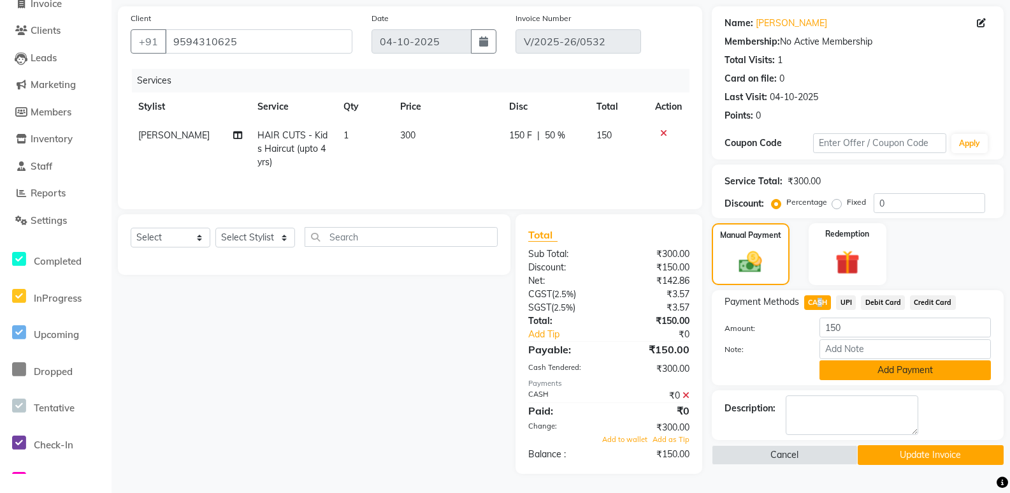
click at [854, 361] on button "Add Payment" at bounding box center [905, 370] width 171 height 20
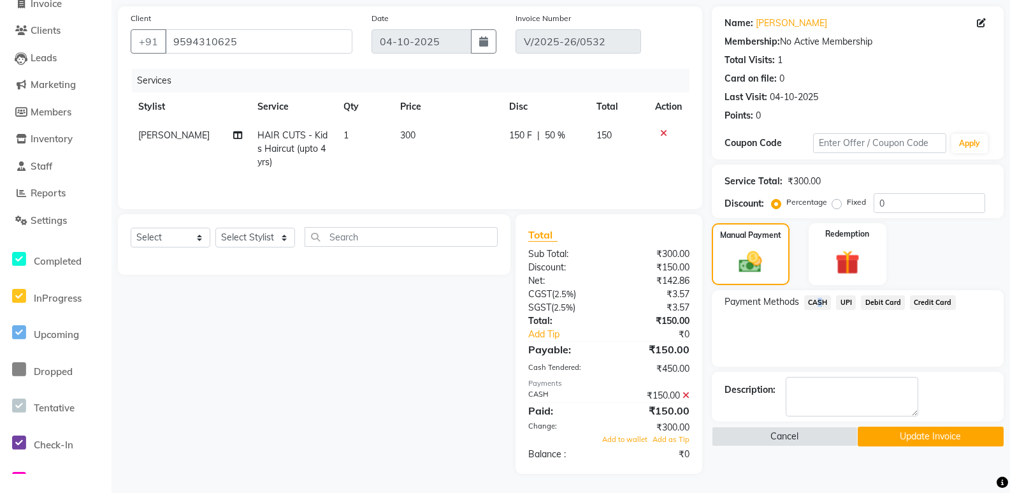
click at [914, 436] on button "Update Invoice" at bounding box center [931, 436] width 146 height 20
click at [914, 436] on div "Cancel Update Invoice" at bounding box center [858, 436] width 292 height 20
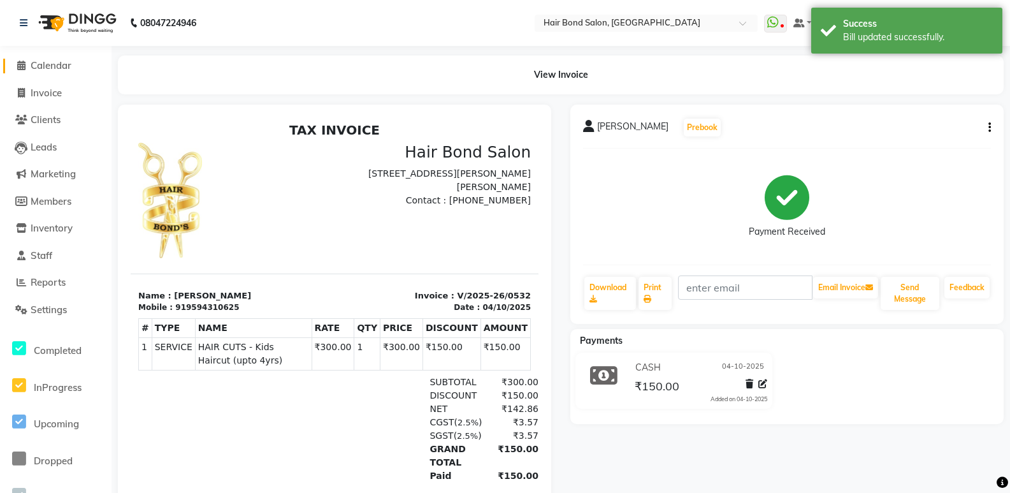
click at [53, 68] on span "Calendar" at bounding box center [51, 65] width 41 height 12
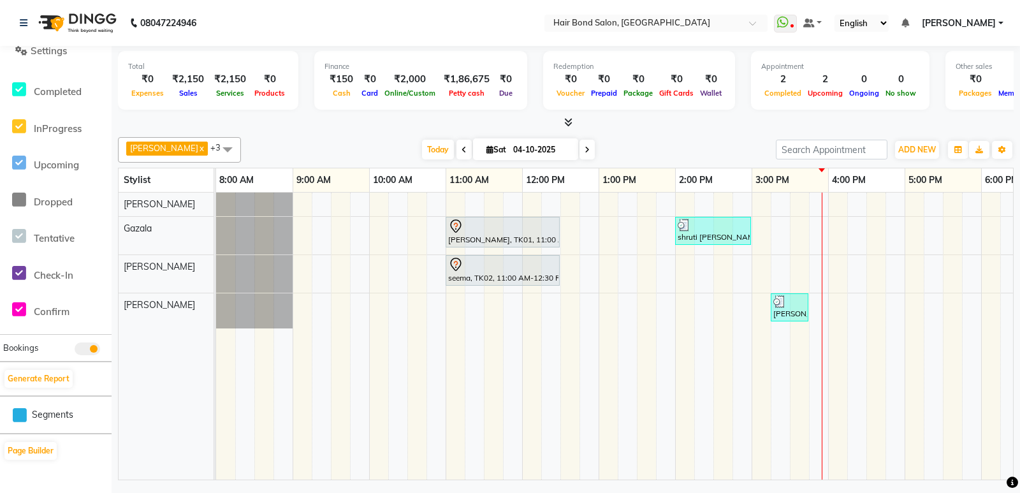
scroll to position [0, 351]
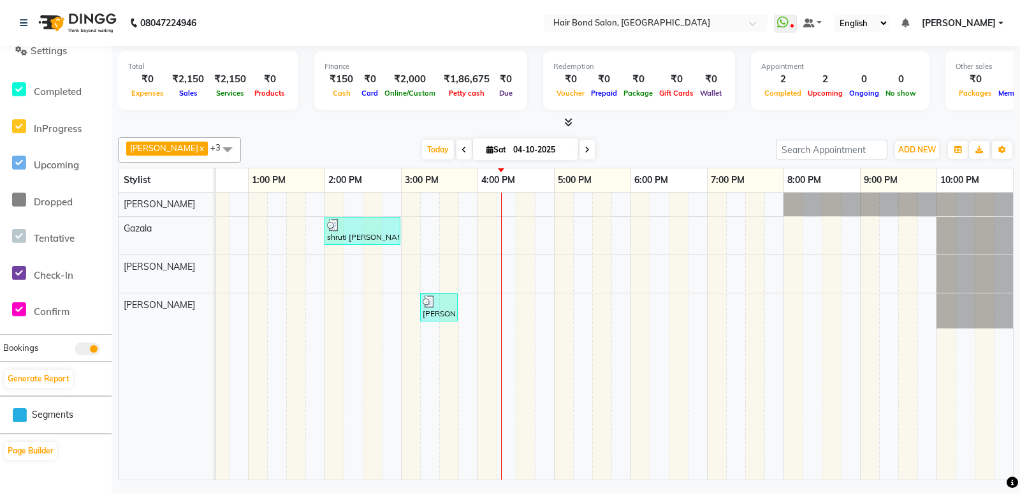
click at [795, 382] on div "mahima, TK01, 11:00 AM-12:30 PM, TEXTURE SERVICES - Botox / Cystine / QOD / Nan…" at bounding box center [439, 335] width 1147 height 287
click at [486, 322] on div "mahima, TK01, 11:00 AM-12:30 PM, TEXTURE SERVICES - Botox / Cystine / QOD / Nan…" at bounding box center [439, 335] width 1147 height 287
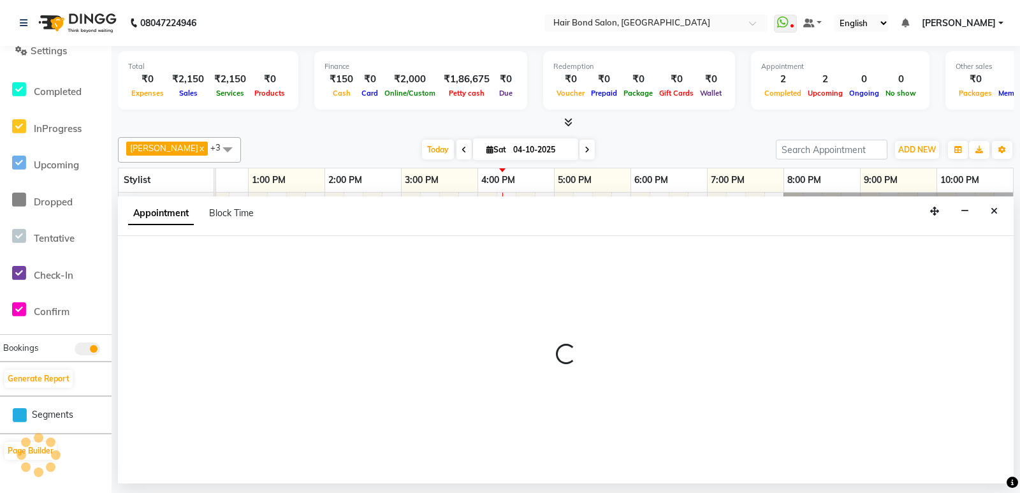
select select "92019"
select select "tentative"
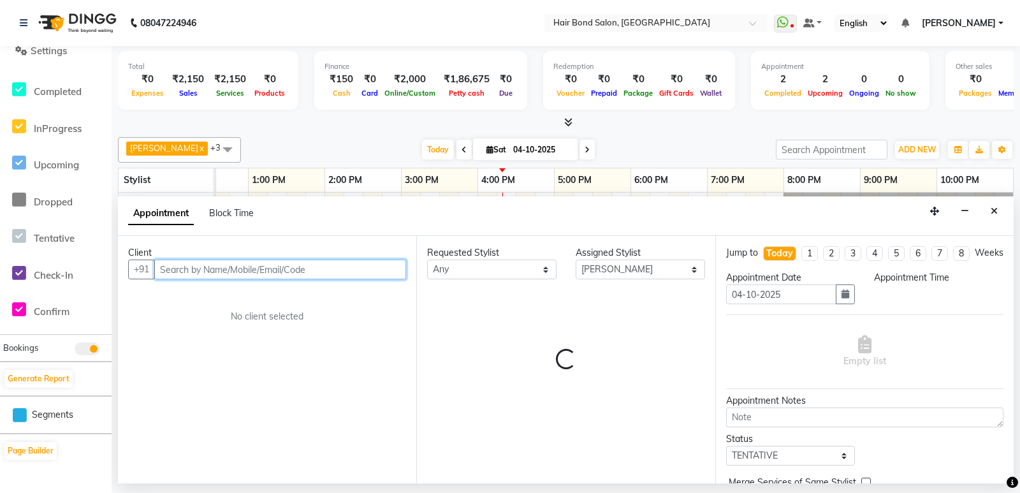
select select "960"
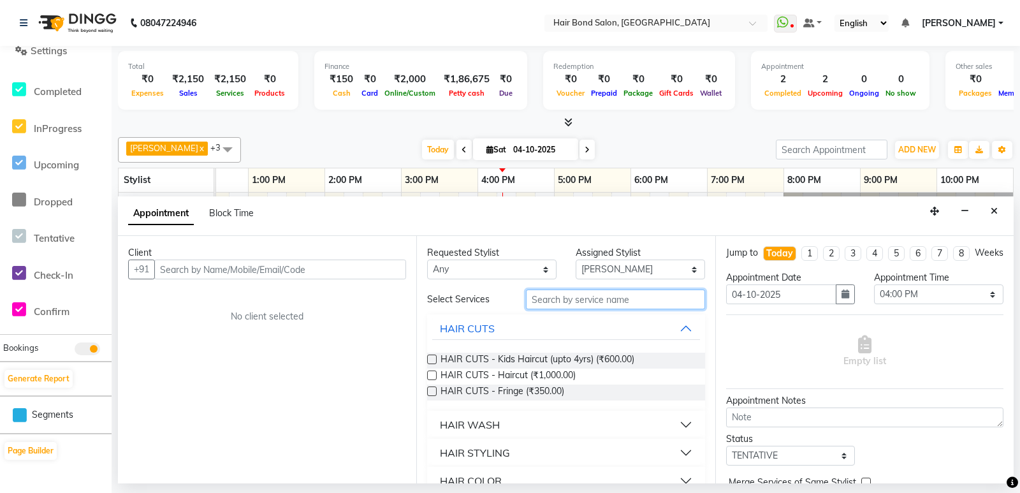
click at [555, 297] on input "text" at bounding box center [615, 299] width 178 height 20
type input "cut"
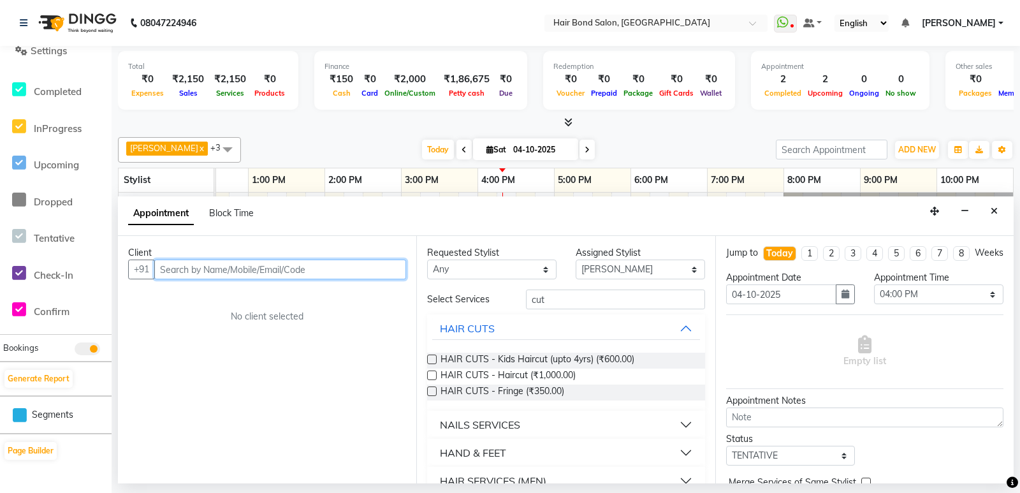
click at [192, 268] on input "text" at bounding box center [280, 269] width 252 height 20
click at [173, 270] on input "text" at bounding box center [280, 269] width 252 height 20
click at [175, 270] on input "text" at bounding box center [280, 269] width 252 height 20
click at [159, 270] on input "text" at bounding box center [280, 269] width 252 height 20
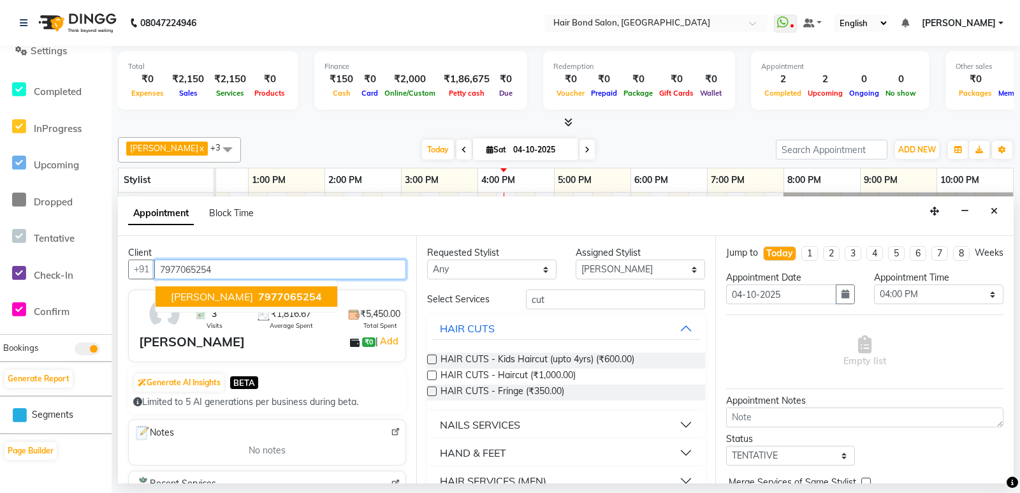
click at [219, 297] on span "nayti soni" at bounding box center [212, 296] width 82 height 13
type input "7977065254"
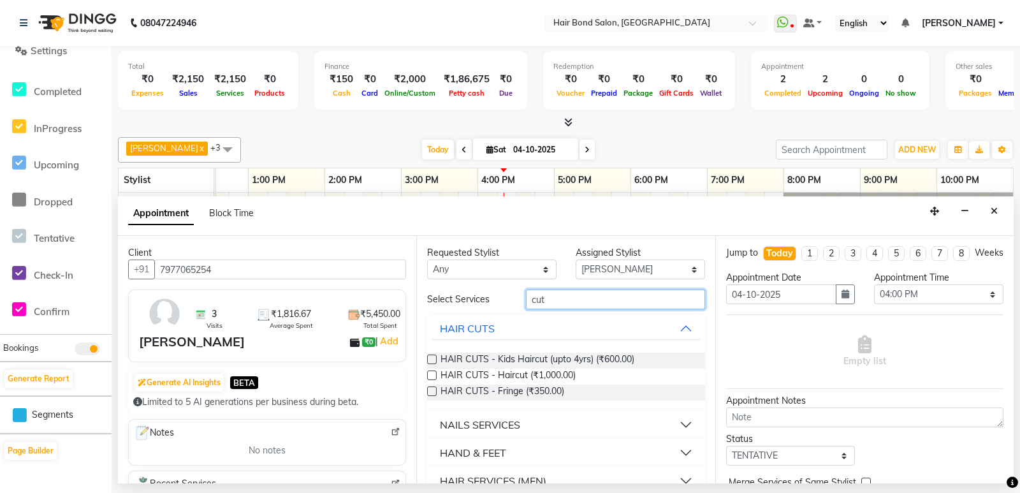
click at [590, 296] on input "cut" at bounding box center [615, 299] width 178 height 20
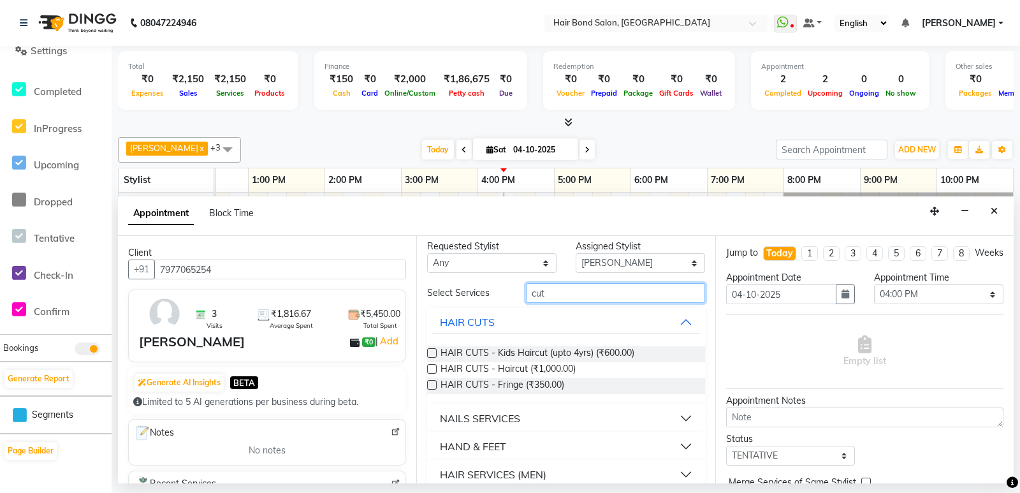
scroll to position [0, 0]
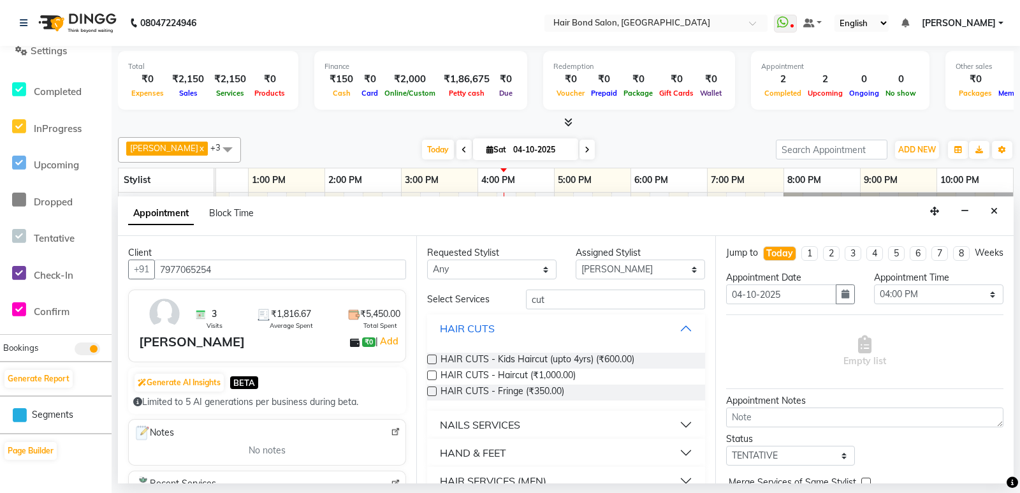
click at [537, 331] on button "HAIR CUTS" at bounding box center [565, 328] width 267 height 23
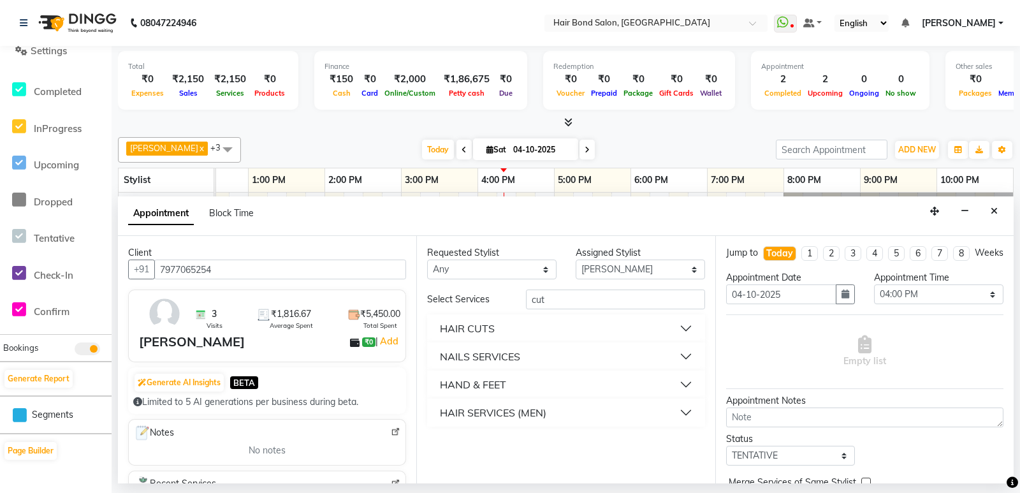
click at [489, 322] on div "HAIR CUTS" at bounding box center [467, 328] width 55 height 15
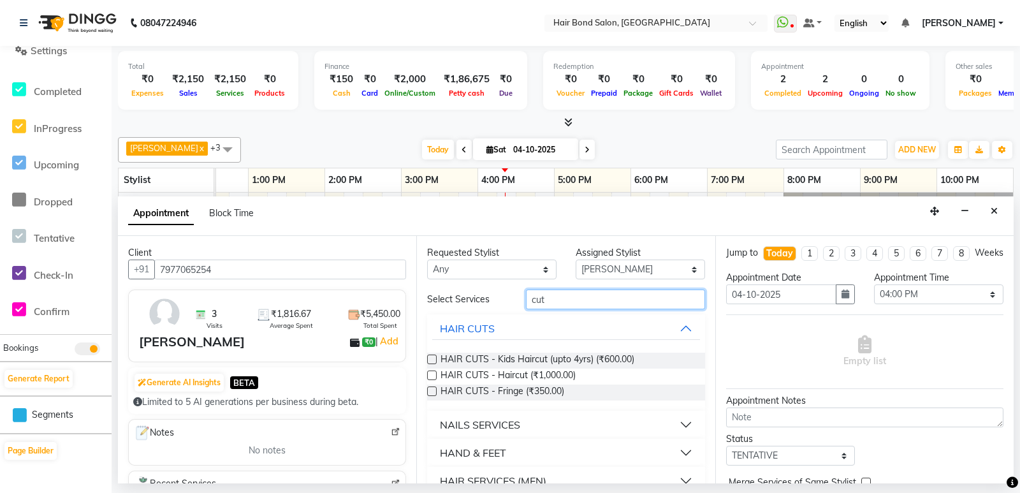
click at [551, 298] on input "cut" at bounding box center [615, 299] width 178 height 20
click at [431, 359] on label at bounding box center [432, 359] width 10 height 10
click at [431, 359] on input "checkbox" at bounding box center [431, 360] width 8 height 8
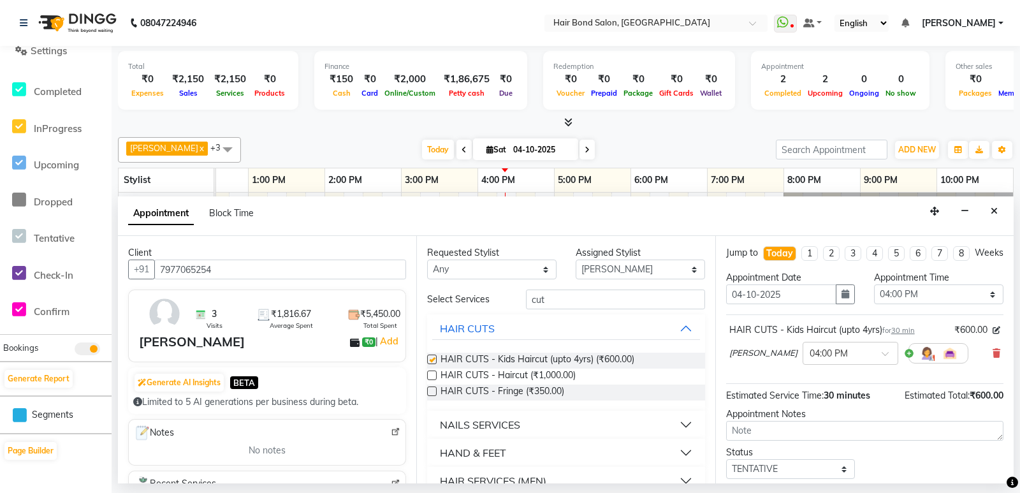
checkbox input "false"
click at [629, 261] on select "Select Alisha Sasankar Ayan Daksha Faiz Gazala imran kamal khende Mirza Mountie…" at bounding box center [639, 269] width 129 height 20
select select "90700"
click at [575, 259] on select "Select Alisha Sasankar Ayan Daksha Faiz Gazala imran kamal khende Mirza Mountie…" at bounding box center [639, 269] width 129 height 20
click at [568, 303] on input "cut" at bounding box center [615, 299] width 178 height 20
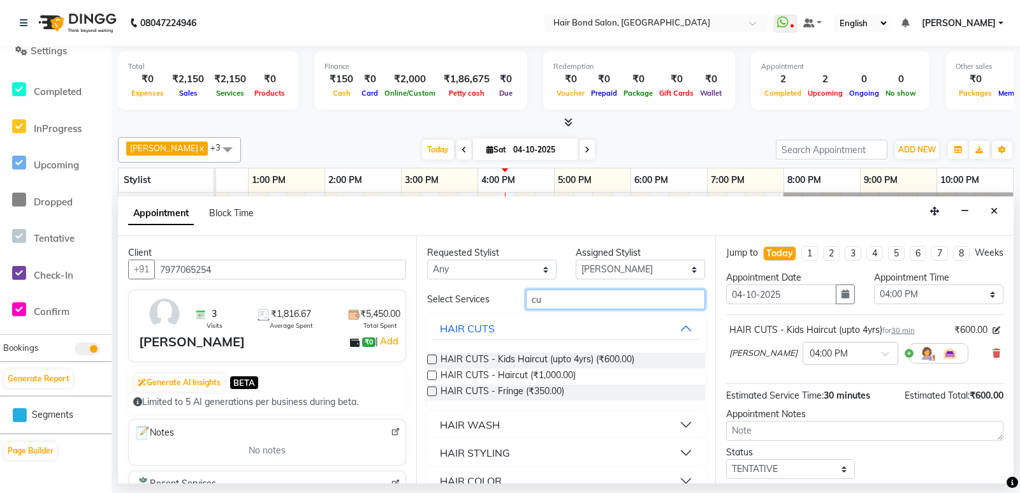
type input "c"
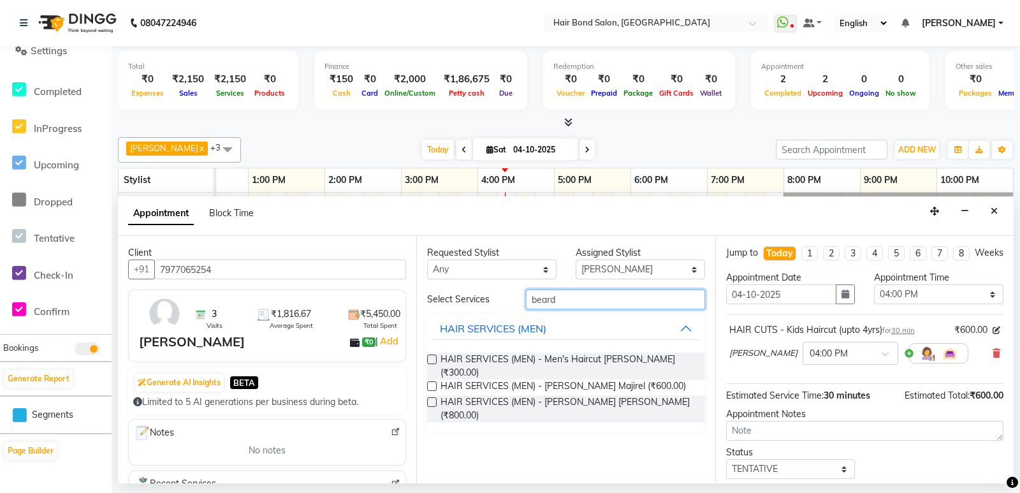
type input "beard"
click at [432, 358] on label at bounding box center [432, 359] width 10 height 10
click at [432, 358] on input "checkbox" at bounding box center [431, 360] width 8 height 8
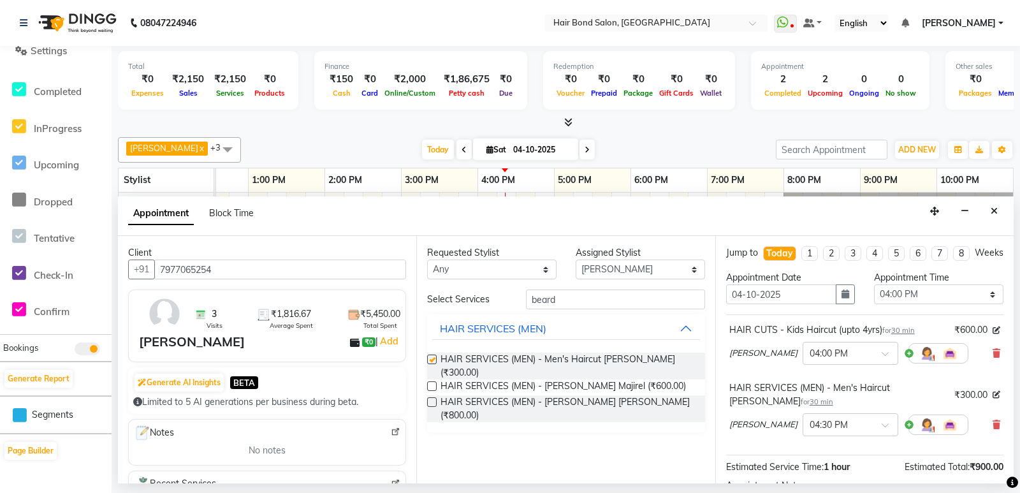
checkbox input "false"
drag, startPoint x: 567, startPoint y: 300, endPoint x: 579, endPoint y: 302, distance: 11.8
click at [568, 300] on input "beard" at bounding box center [615, 299] width 178 height 20
type input "b"
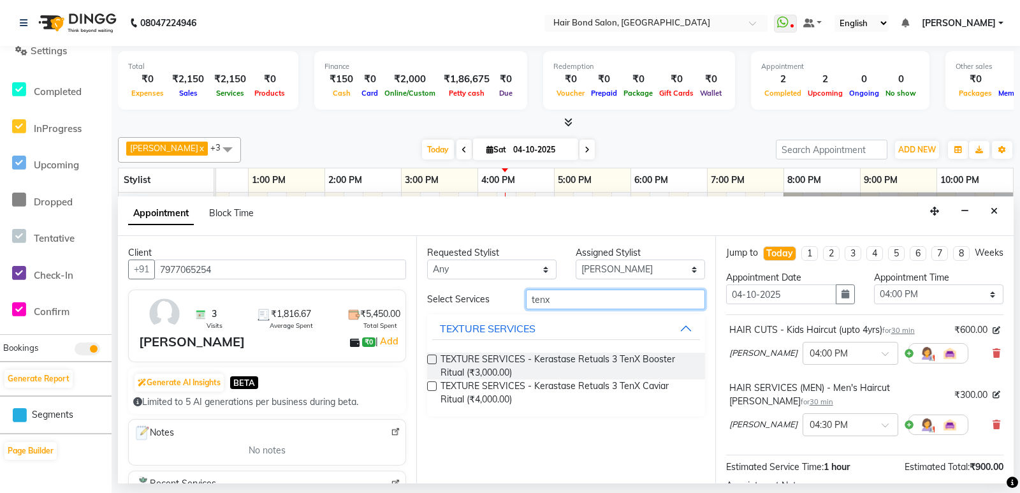
type input "tenx"
click at [435, 359] on label at bounding box center [432, 359] width 10 height 10
click at [435, 359] on input "checkbox" at bounding box center [431, 360] width 8 height 8
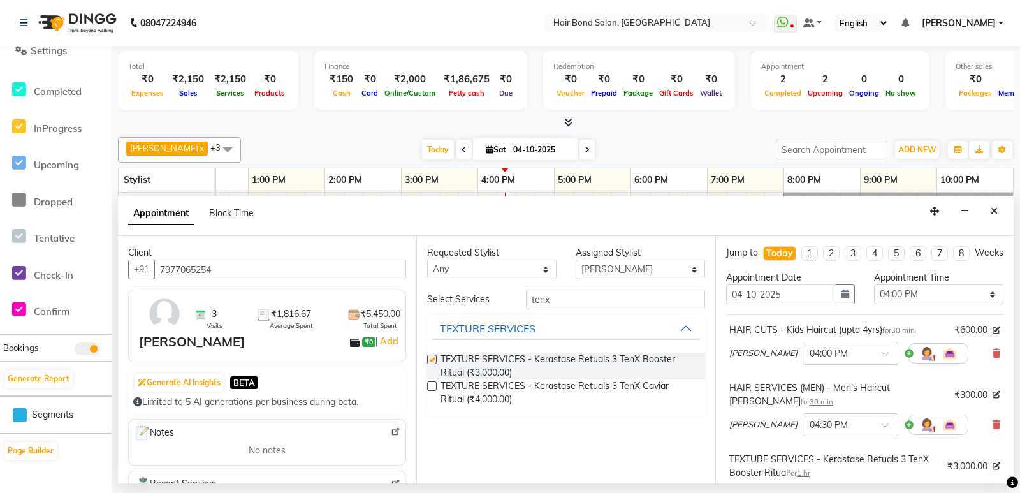
checkbox input "false"
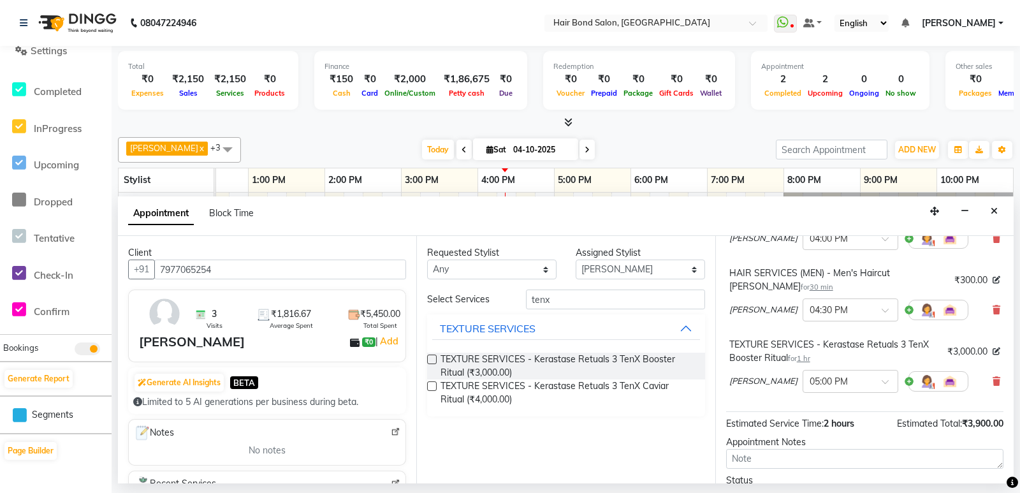
scroll to position [231, 0]
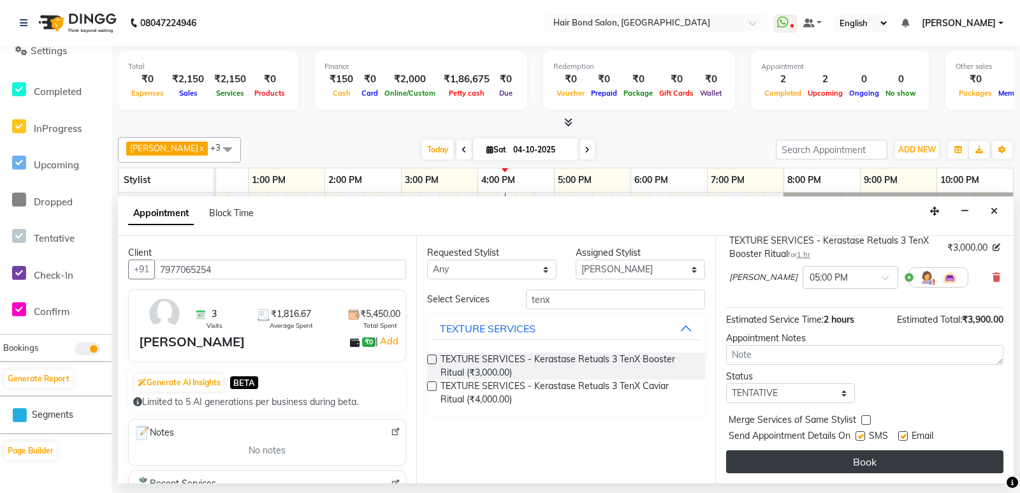
click at [842, 461] on button "Book" at bounding box center [864, 461] width 277 height 23
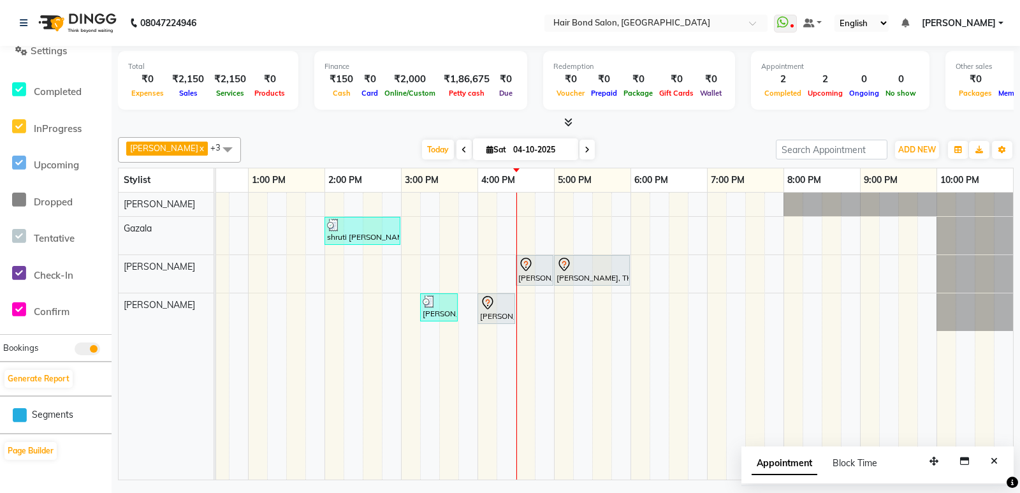
click at [491, 238] on div "mahima, TK01, 11:00 AM-12:30 PM, TEXTURE SERVICES - Botox / Cystine / QOD / Nan…" at bounding box center [439, 335] width 1147 height 287
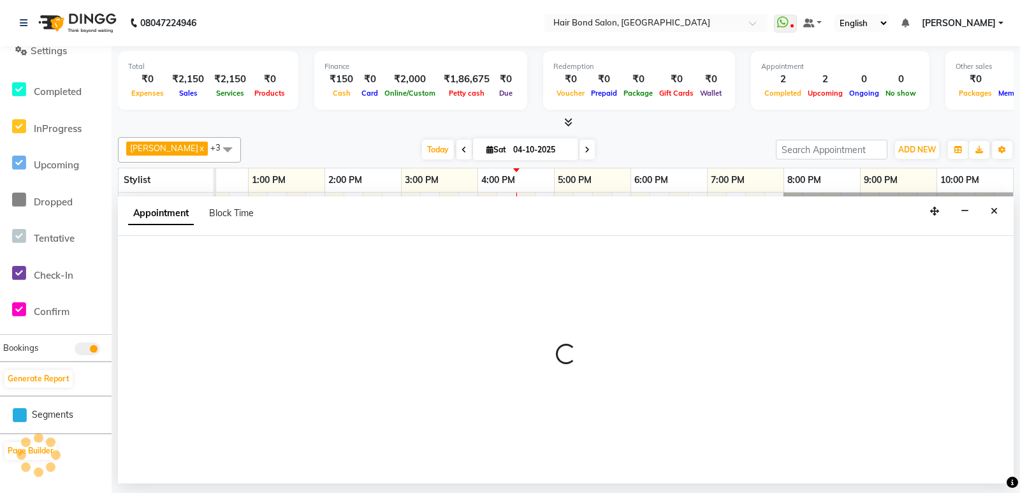
select select "88193"
select select "tentative"
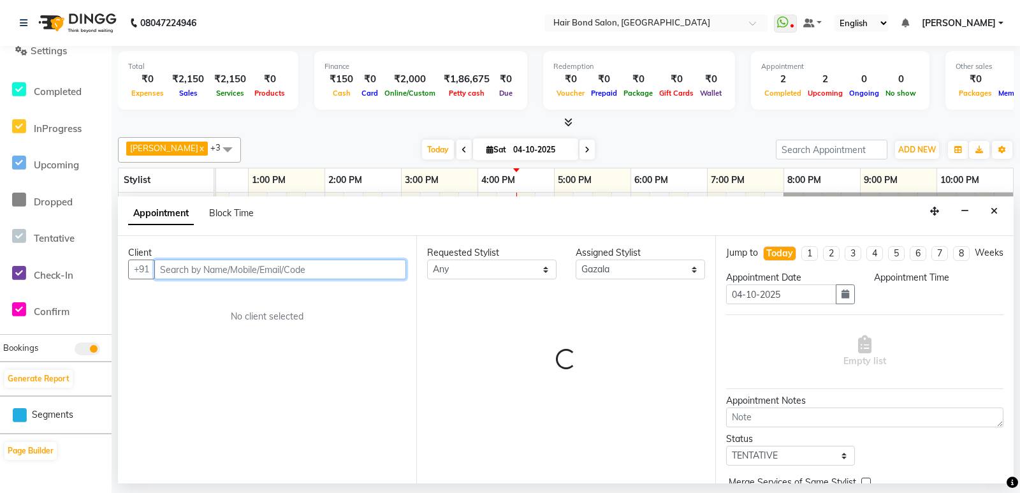
select select "960"
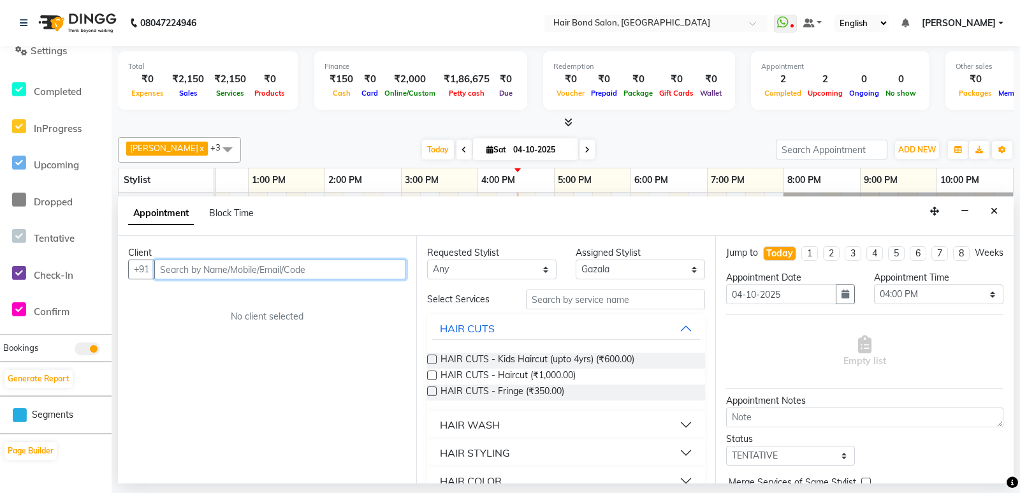
click at [189, 271] on input "text" at bounding box center [280, 269] width 252 height 20
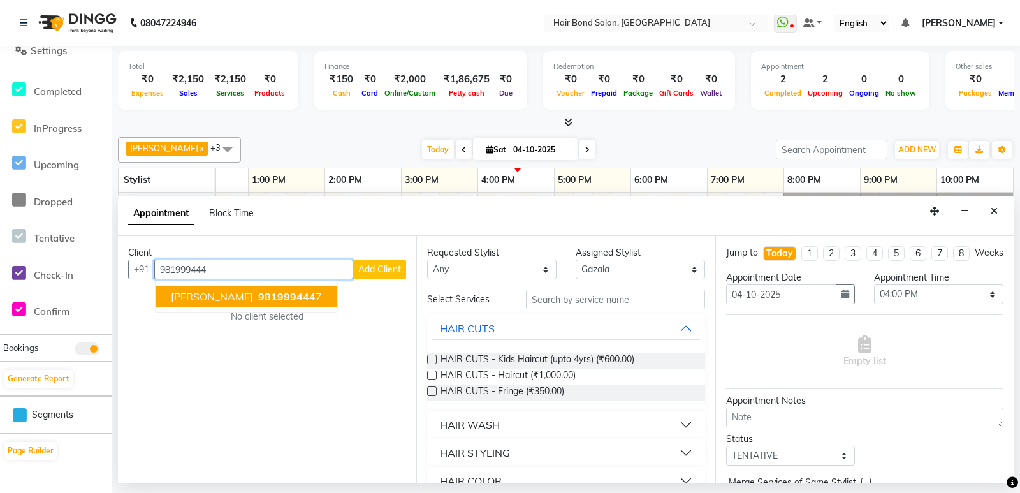
click at [258, 293] on span "981999444" at bounding box center [286, 296] width 57 height 13
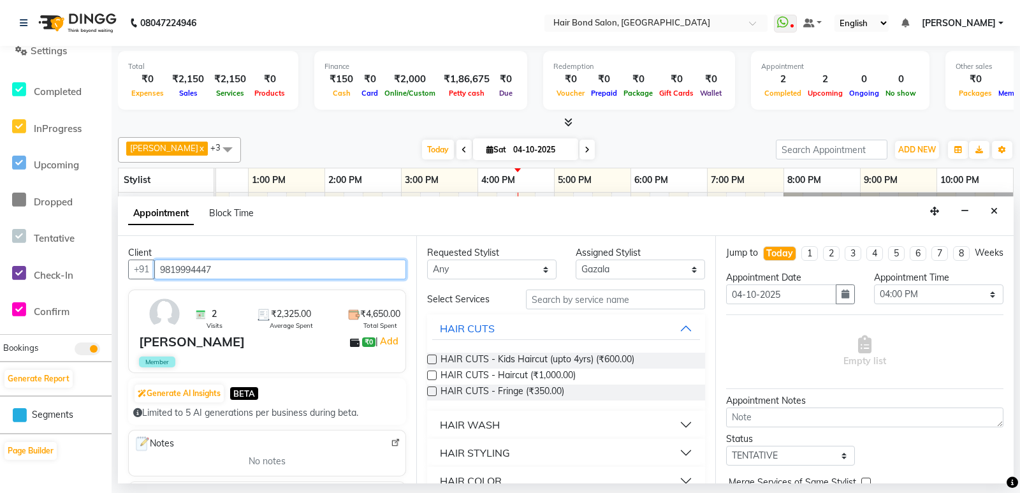
type input "9819994447"
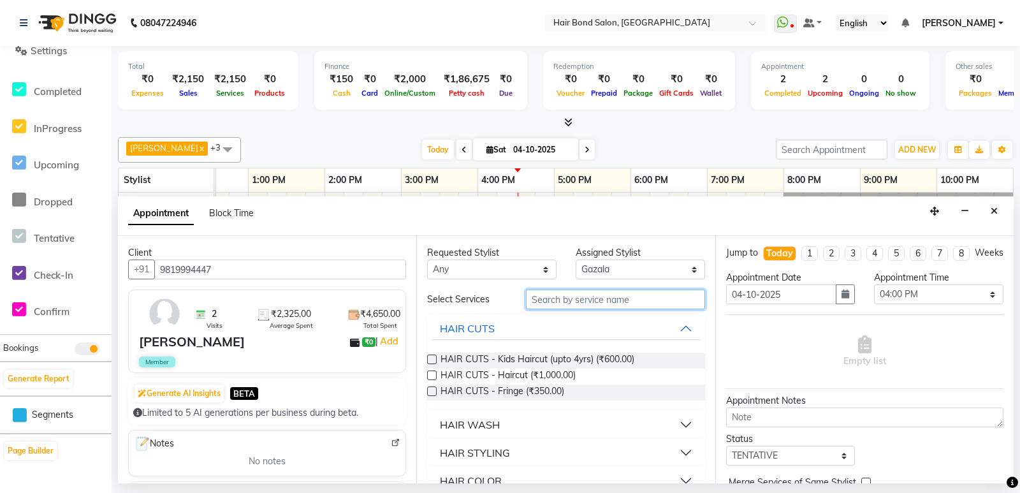
click at [574, 297] on input "text" at bounding box center [615, 299] width 178 height 20
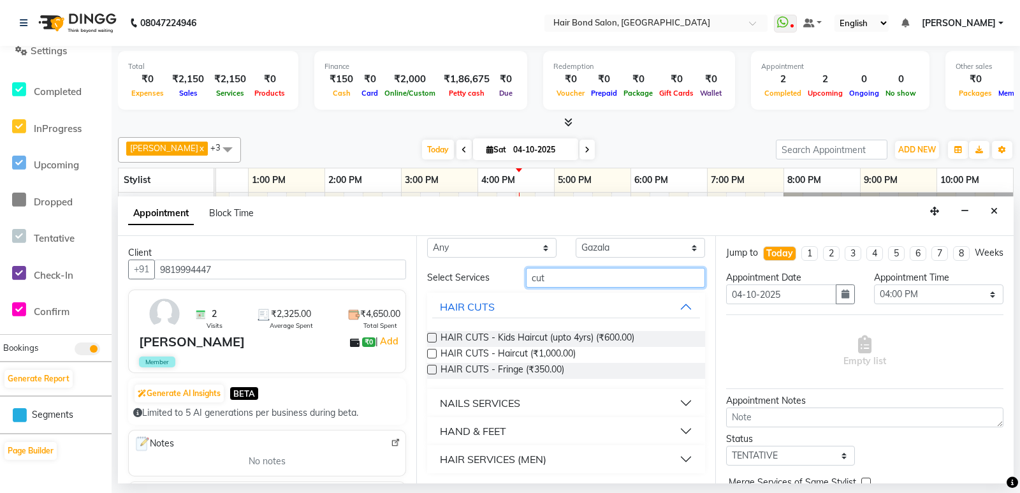
type input "cut"
click at [431, 354] on label at bounding box center [432, 354] width 10 height 10
click at [431, 354] on input "checkbox" at bounding box center [431, 355] width 8 height 8
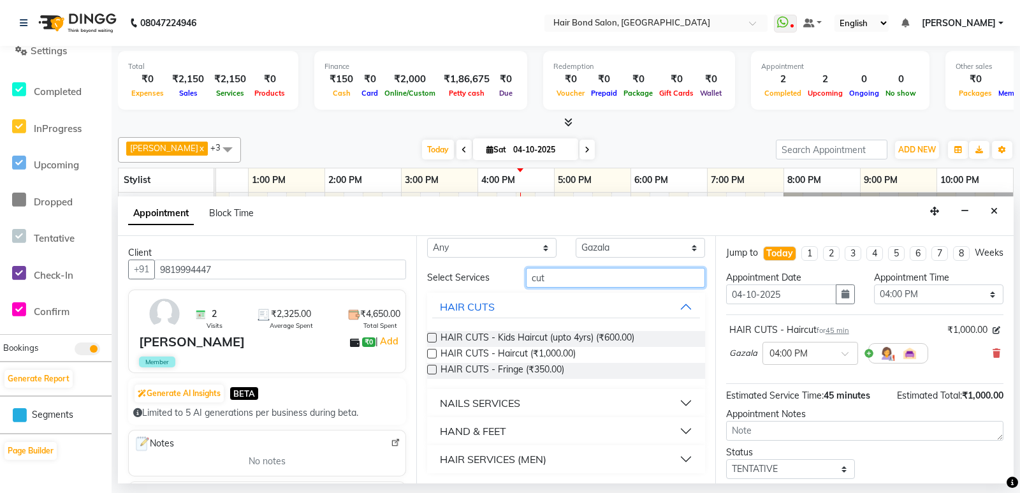
click at [551, 280] on input "cut" at bounding box center [615, 278] width 178 height 20
click at [433, 350] on label at bounding box center [432, 354] width 10 height 10
click at [433, 351] on input "checkbox" at bounding box center [431, 355] width 8 height 8
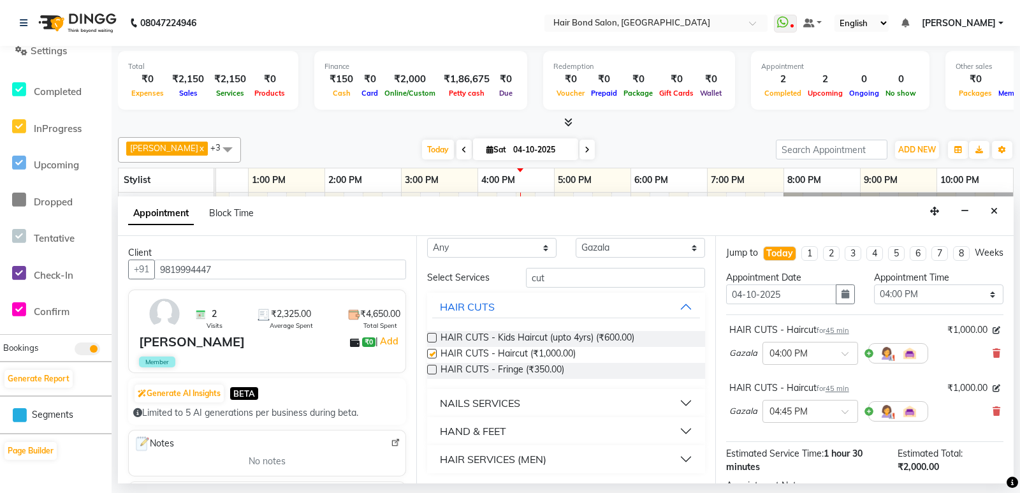
checkbox input "false"
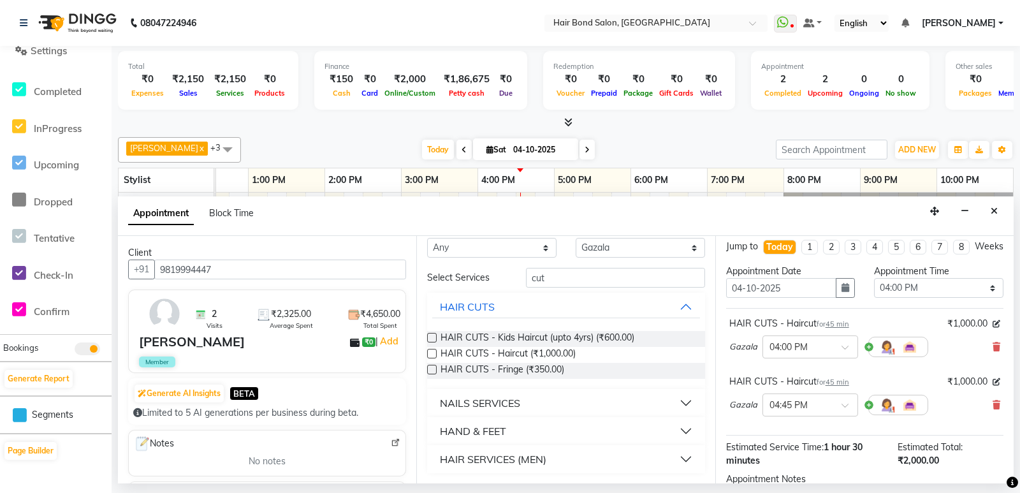
scroll to position [0, 0]
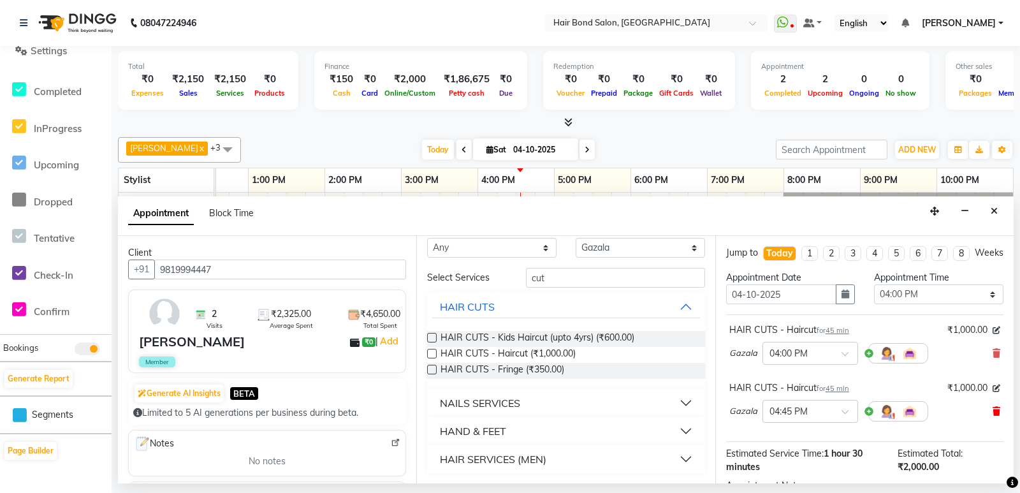
click at [992, 416] on icon at bounding box center [996, 411] width 8 height 9
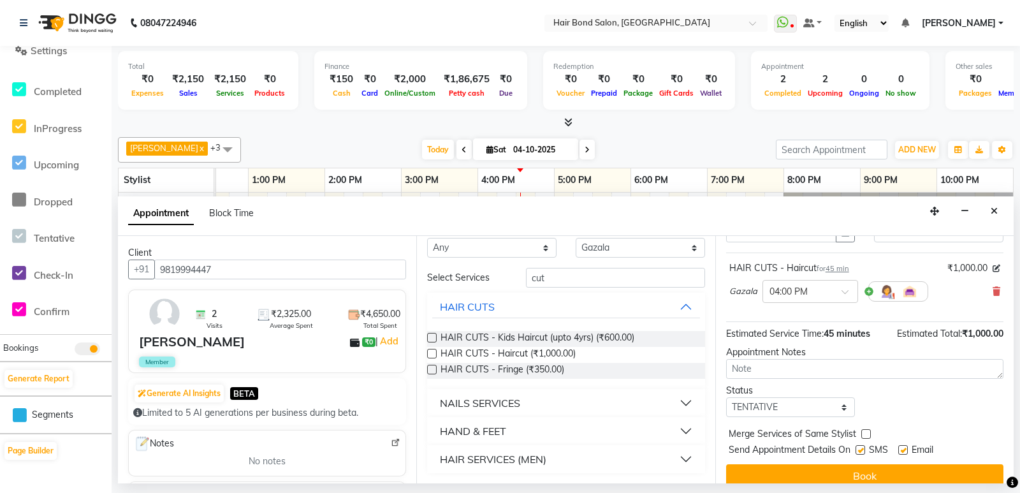
scroll to position [88, 0]
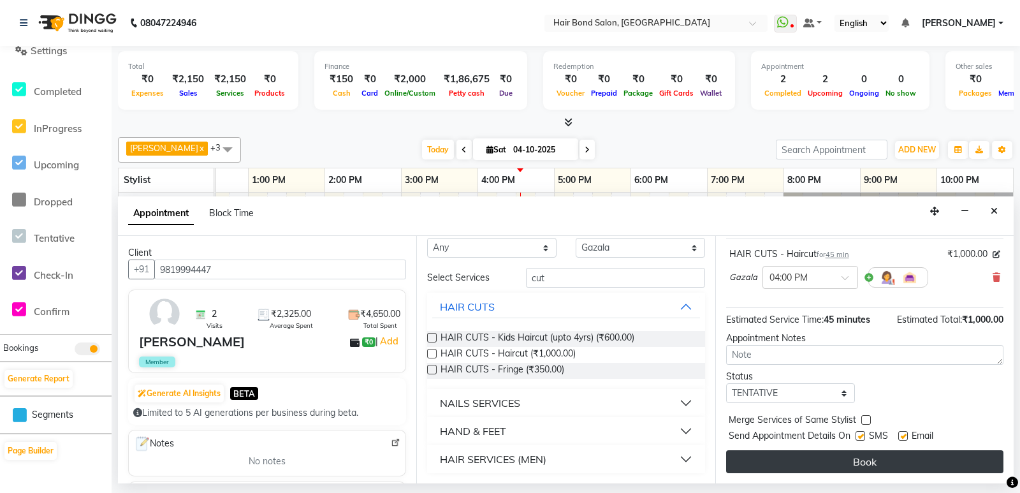
click at [834, 461] on button "Book" at bounding box center [864, 461] width 277 height 23
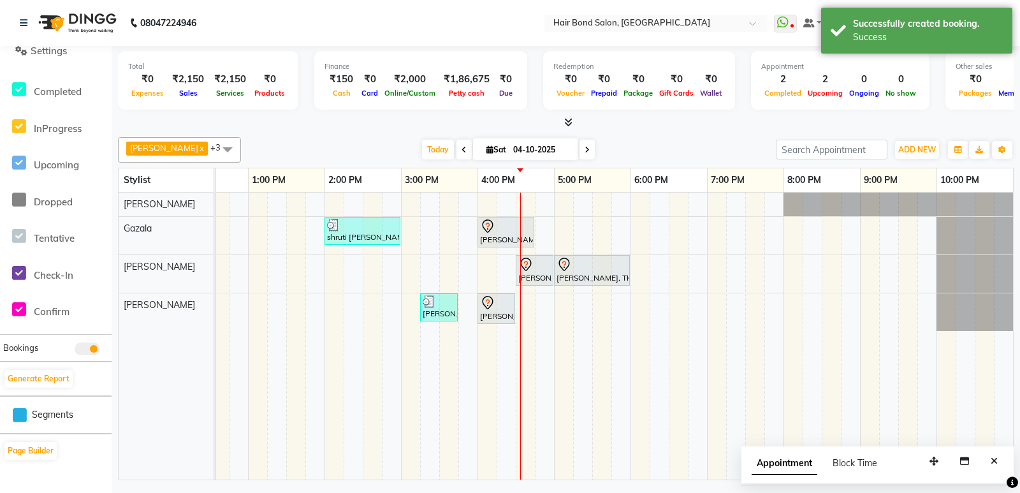
scroll to position [0, 0]
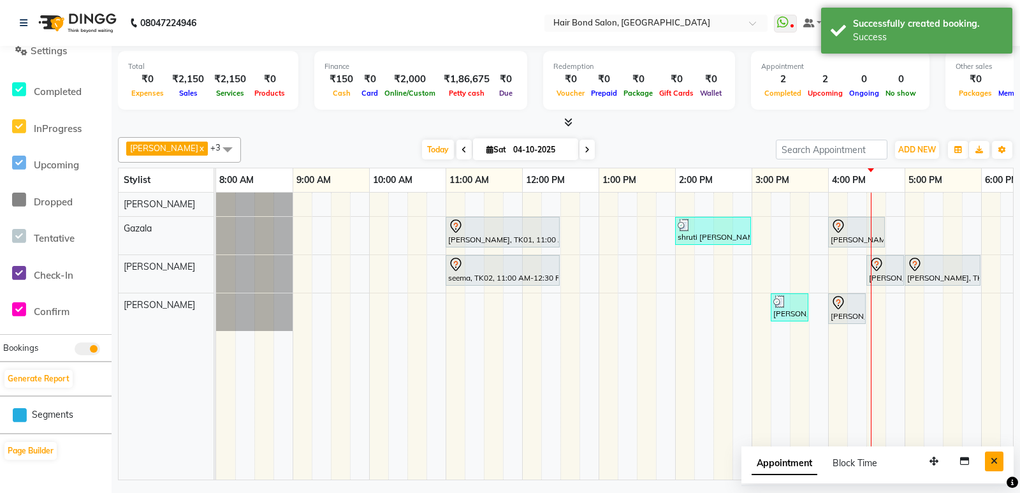
click at [995, 463] on icon "Close" at bounding box center [993, 460] width 7 height 9
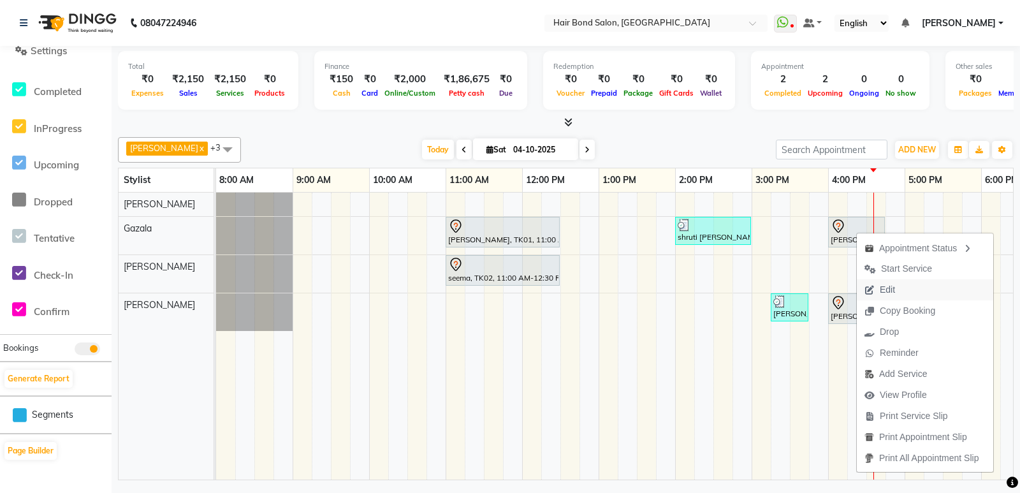
click at [881, 290] on span "Edit" at bounding box center [886, 289] width 15 height 13
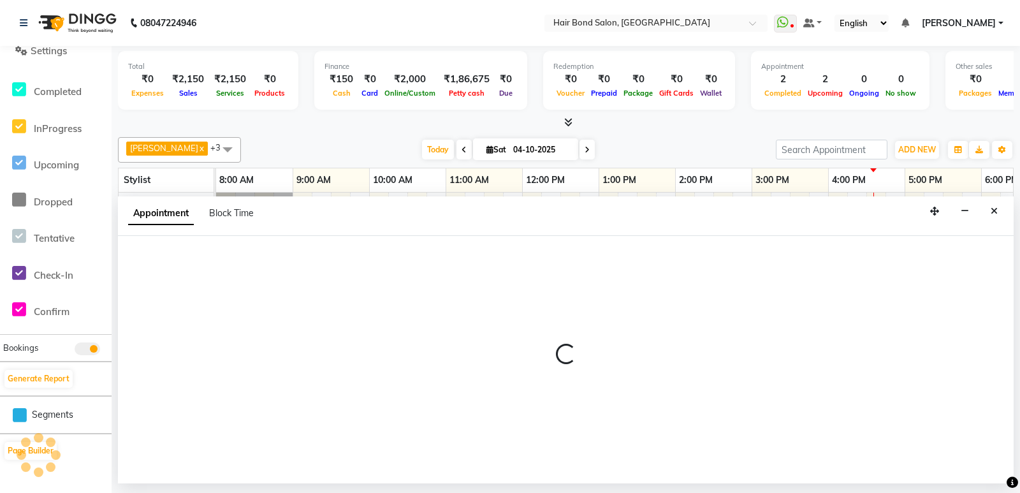
select select "tentative"
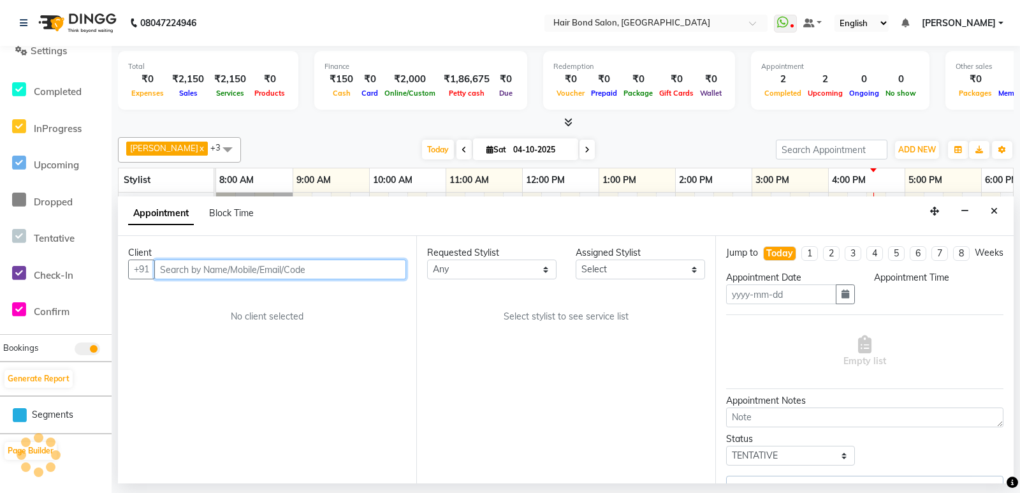
type input "04-10-2025"
select select "960"
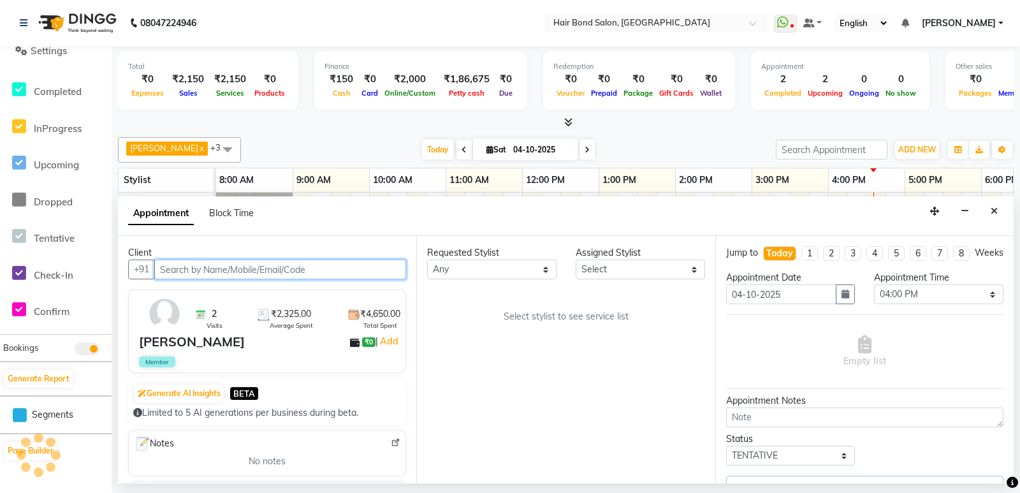
select select "88193"
select select "4384"
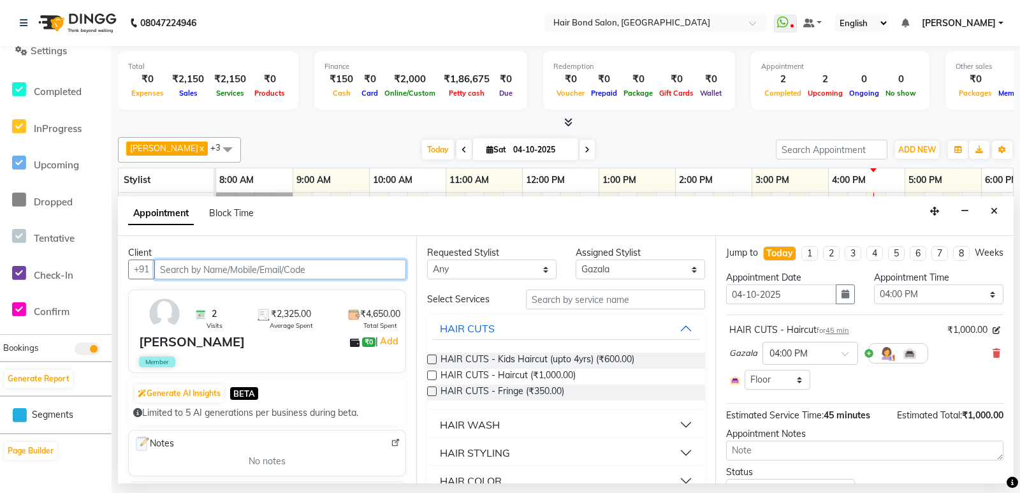
scroll to position [0, 351]
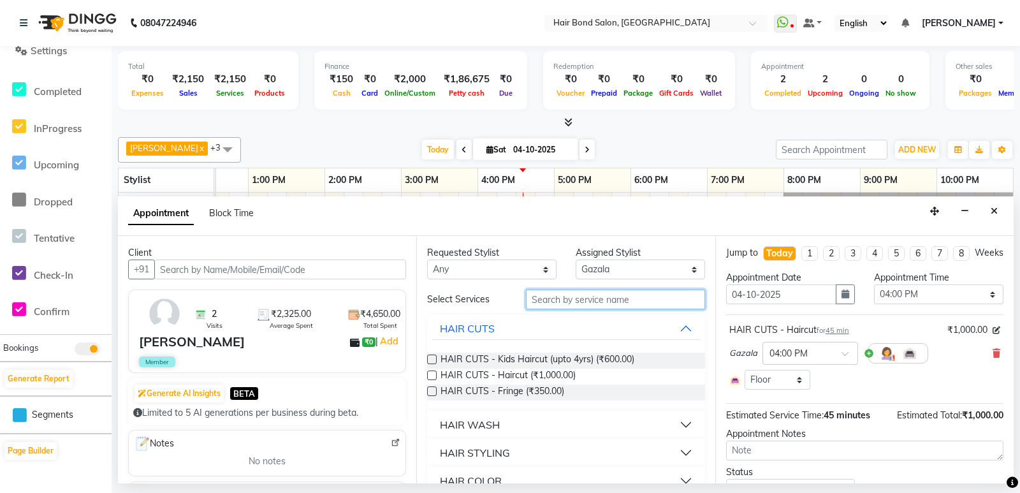
click at [532, 300] on input "text" at bounding box center [615, 299] width 178 height 20
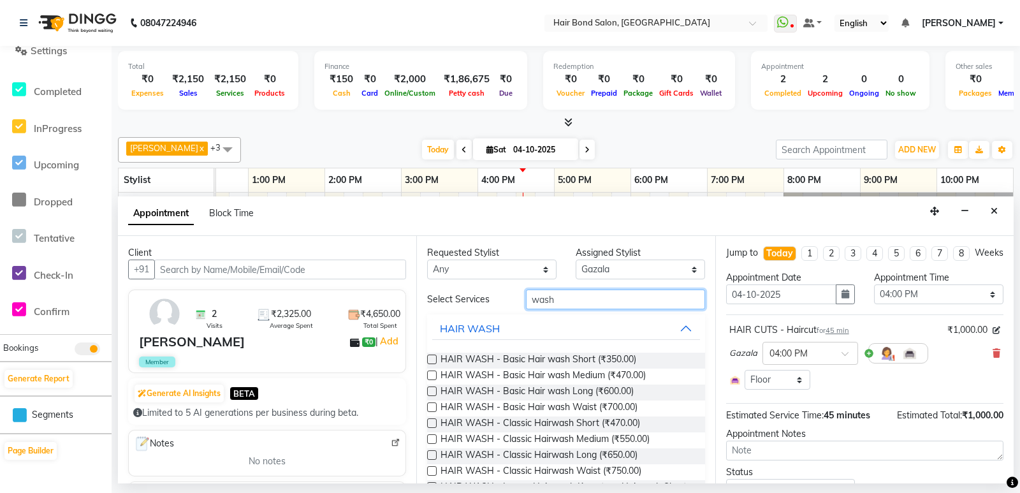
type input "wash"
click at [433, 393] on label at bounding box center [432, 391] width 10 height 10
click at [433, 393] on input "checkbox" at bounding box center [431, 392] width 8 height 8
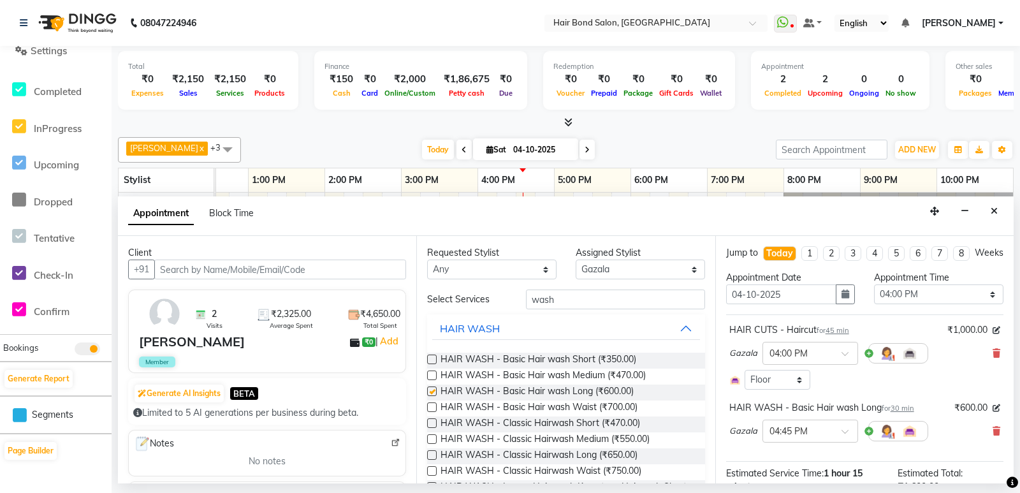
checkbox input "false"
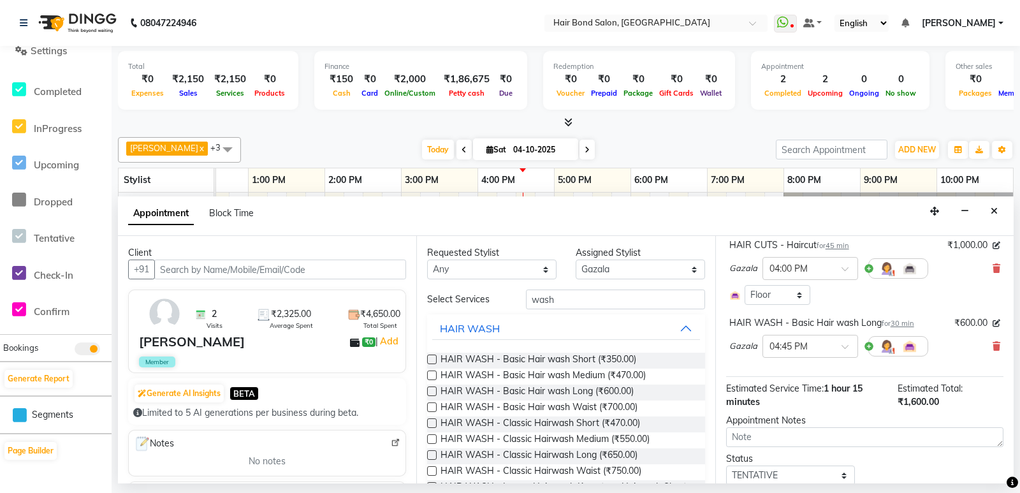
scroll to position [142, 0]
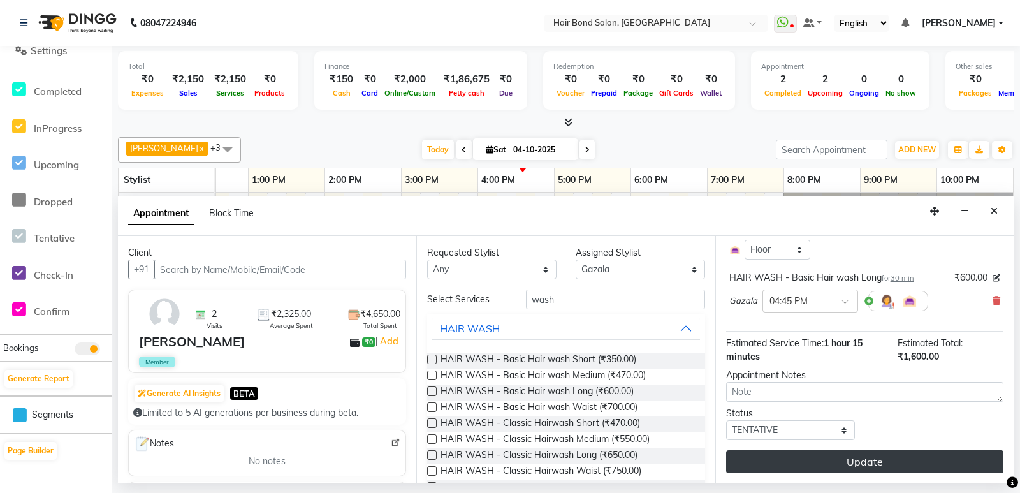
click at [851, 460] on button "Update" at bounding box center [864, 461] width 277 height 23
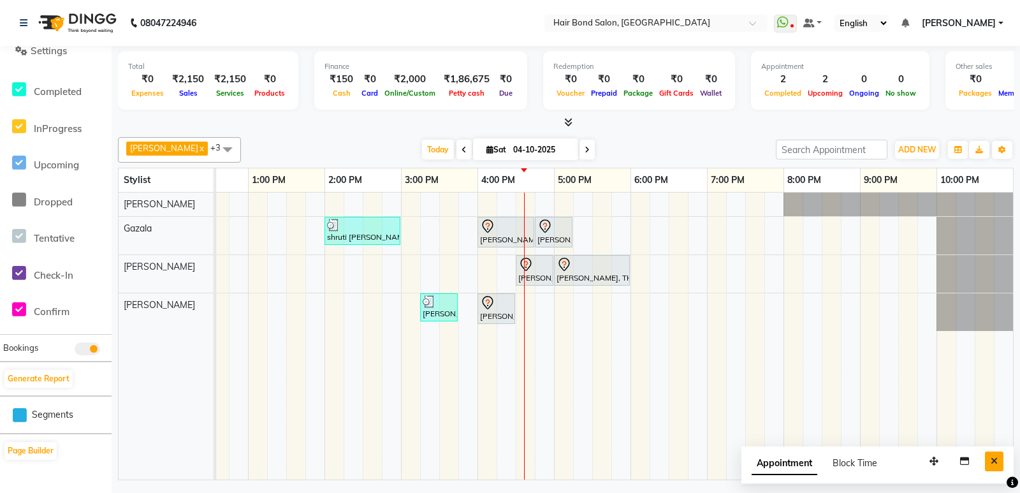
click at [992, 461] on icon "Close" at bounding box center [993, 460] width 7 height 9
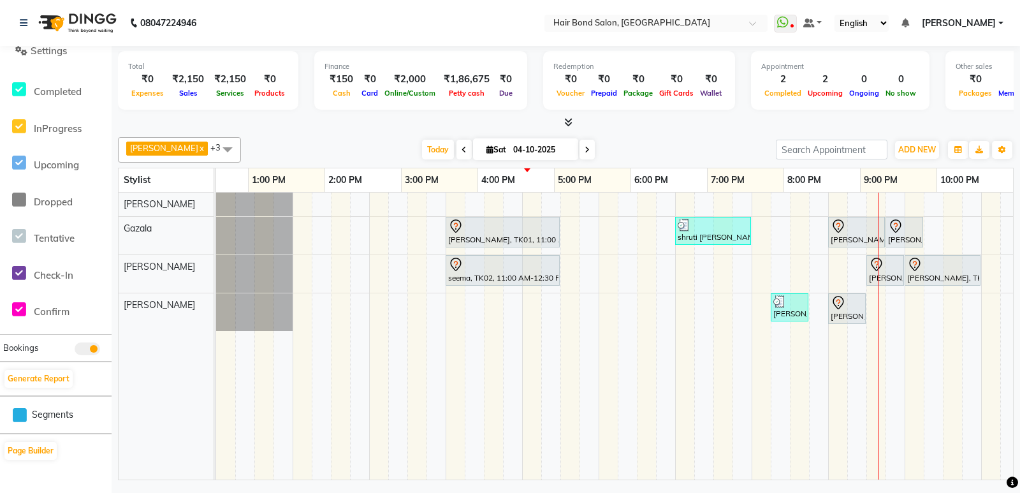
scroll to position [0, 0]
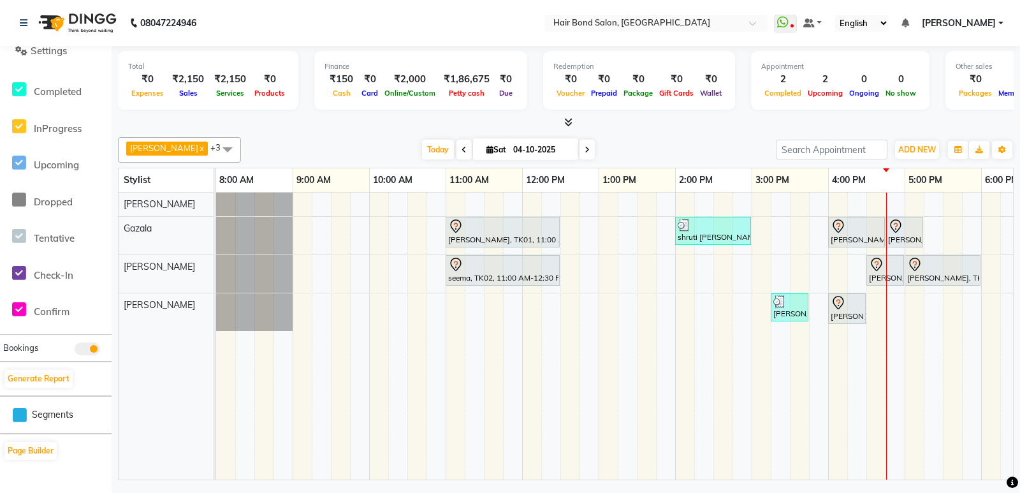
click at [857, 344] on td at bounding box center [856, 335] width 19 height 287
click at [853, 344] on td at bounding box center [856, 335] width 19 height 287
click at [860, 339] on td at bounding box center [856, 335] width 19 height 287
click at [851, 344] on td at bounding box center [856, 335] width 19 height 287
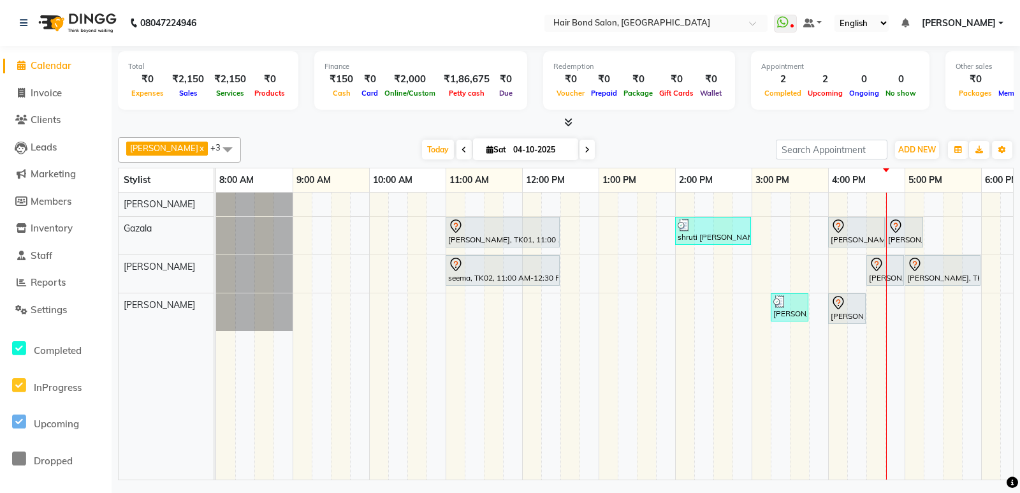
click at [50, 83] on li "Invoice" at bounding box center [56, 93] width 112 height 27
click at [46, 99] on link "Invoice" at bounding box center [55, 93] width 105 height 15
select select "8721"
select select "service"
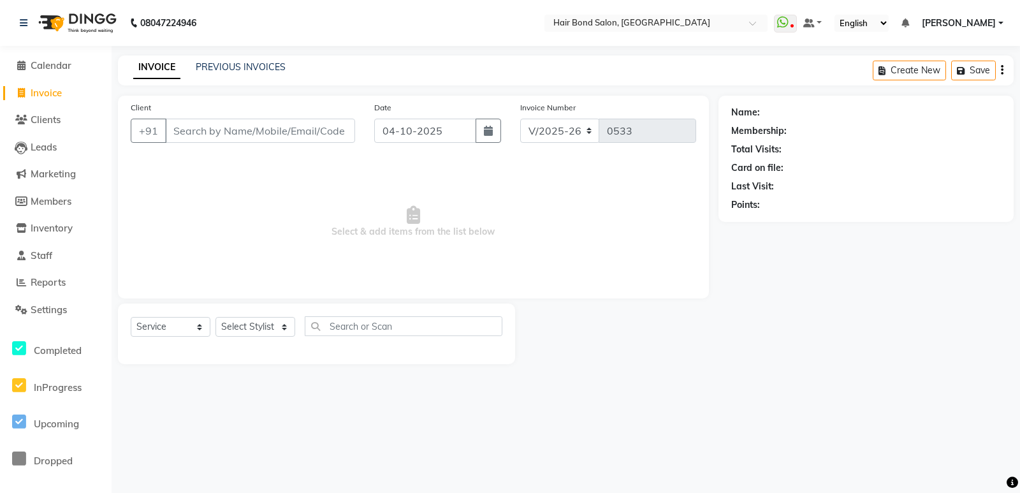
click at [227, 133] on input "Client" at bounding box center [260, 131] width 190 height 24
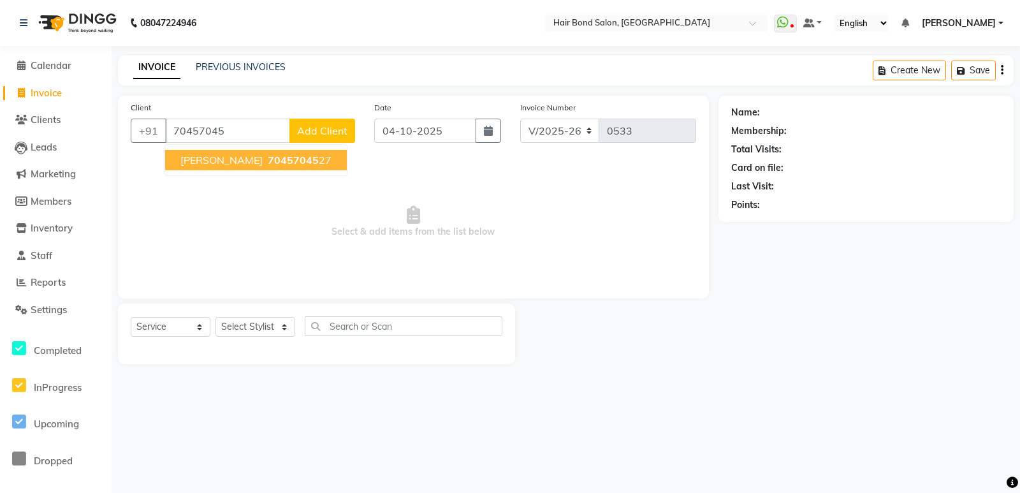
click at [247, 167] on button "raj mehta 70457045 27" at bounding box center [256, 160] width 182 height 20
type input "7045704527"
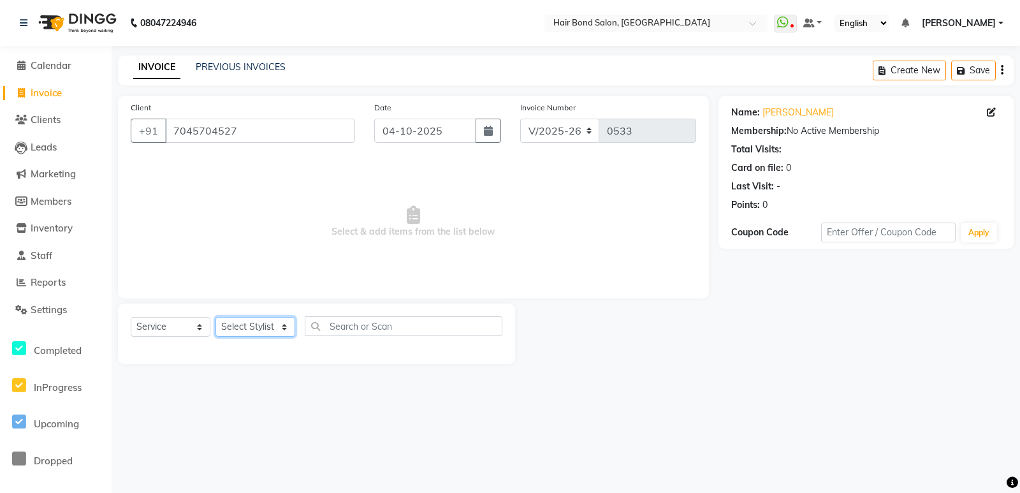
click at [279, 329] on select "Select Stylist Alisha Sasankar Ayan Daksha Faiz Gazala imran kamal khende Mirza…" at bounding box center [255, 327] width 80 height 20
select select "92019"
click at [215, 317] on select "Select Stylist Alisha Sasankar Ayan Daksha Faiz Gazala imran kamal khende Mirza…" at bounding box center [255, 327] width 80 height 20
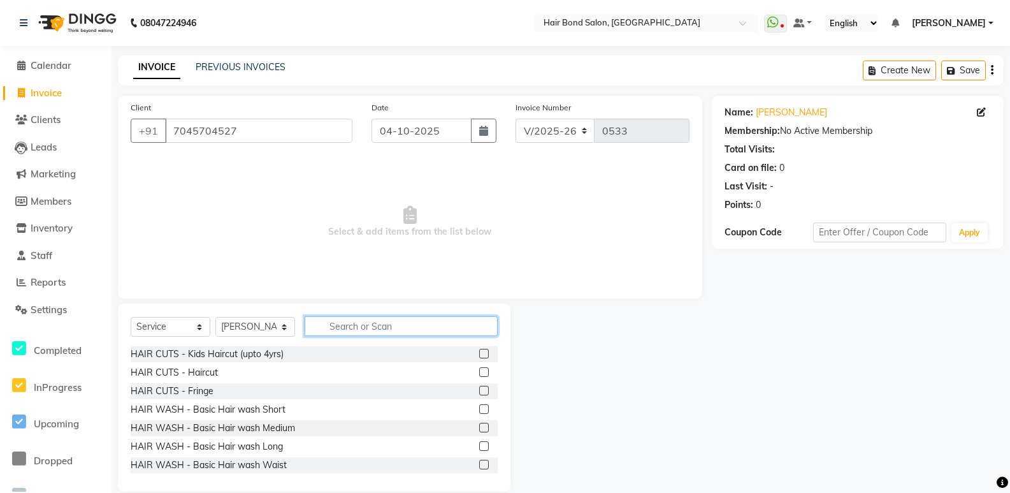
click at [340, 327] on input "text" at bounding box center [401, 326] width 193 height 20
type input "hair"
click at [479, 374] on label at bounding box center [484, 372] width 10 height 10
click at [479, 374] on input "checkbox" at bounding box center [483, 372] width 8 height 8
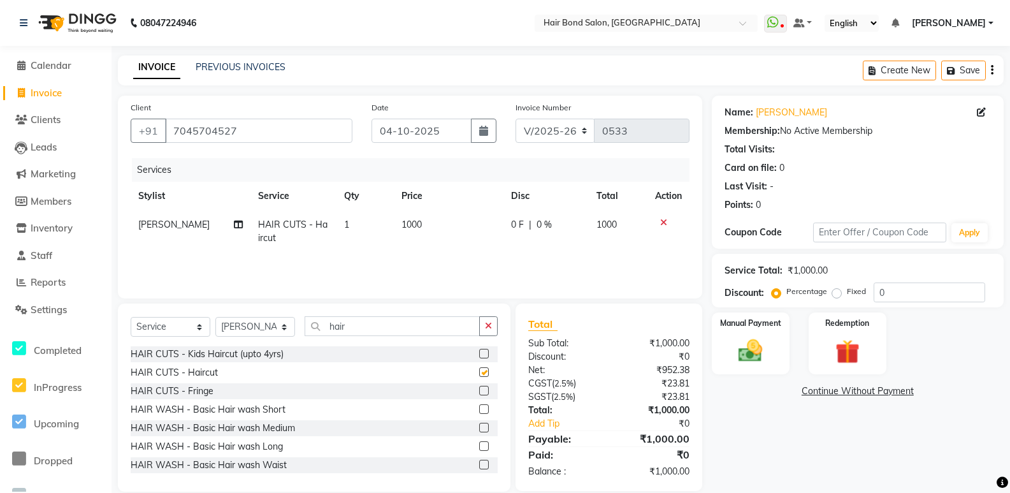
checkbox input "false"
click at [426, 226] on td "1000" at bounding box center [449, 231] width 110 height 42
select select "92019"
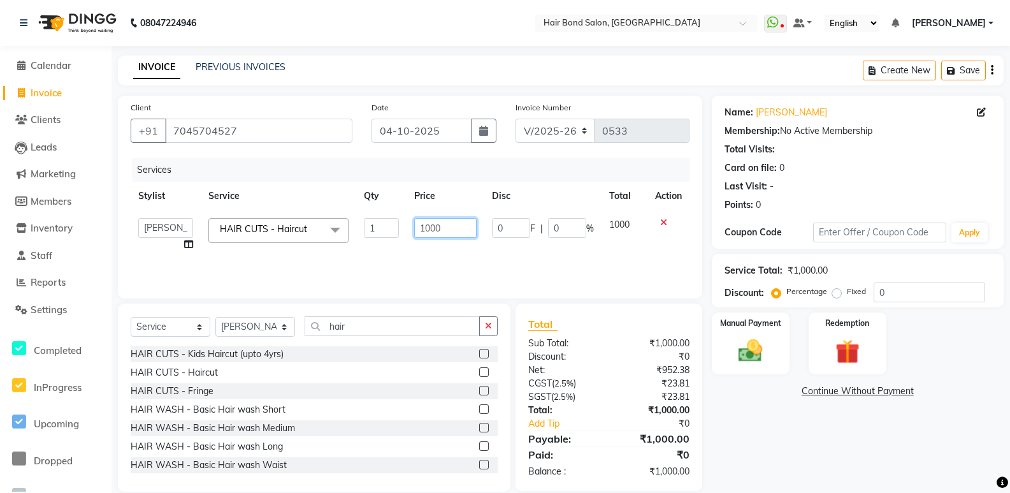
click at [449, 229] on input "1000" at bounding box center [445, 228] width 62 height 20
type input "1"
type input "700"
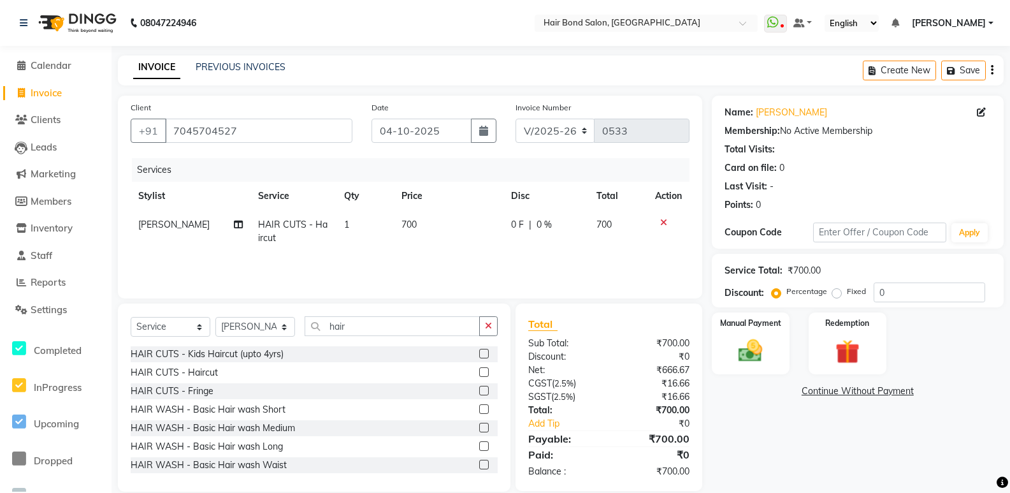
click at [861, 437] on div "Name: Raj Mehta Membership: No Active Membership Total Visits: Card on file: 0 …" at bounding box center [862, 294] width 301 height 396
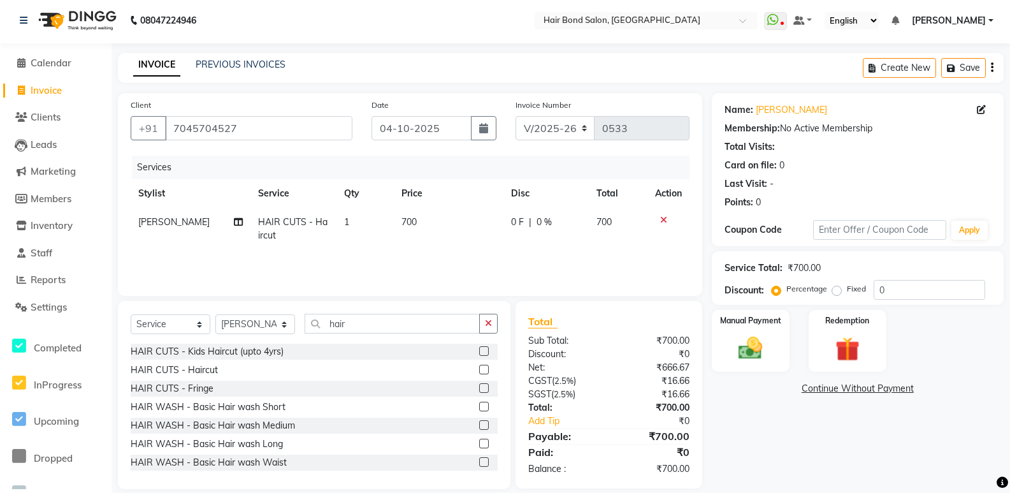
scroll to position [18, 0]
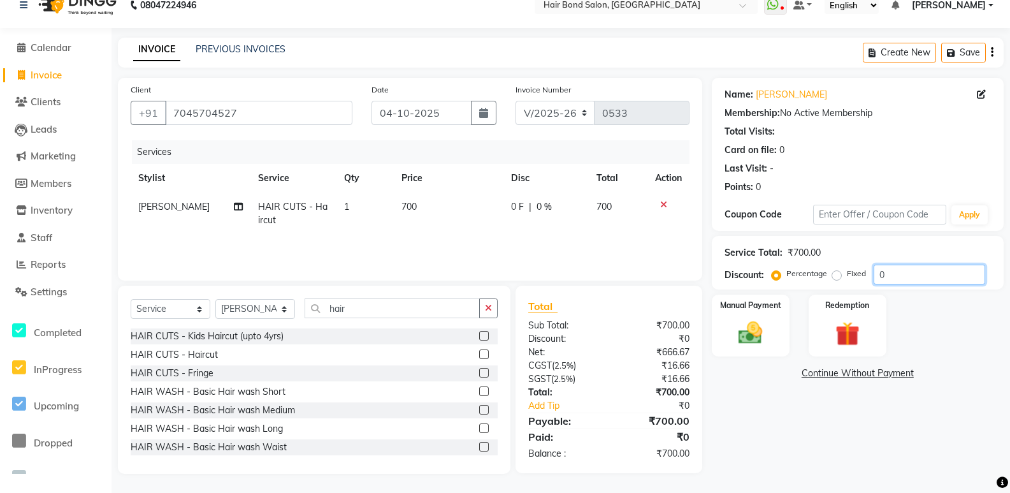
click at [901, 273] on input "0" at bounding box center [930, 274] width 112 height 20
type input "50"
click at [764, 323] on img at bounding box center [750, 333] width 41 height 29
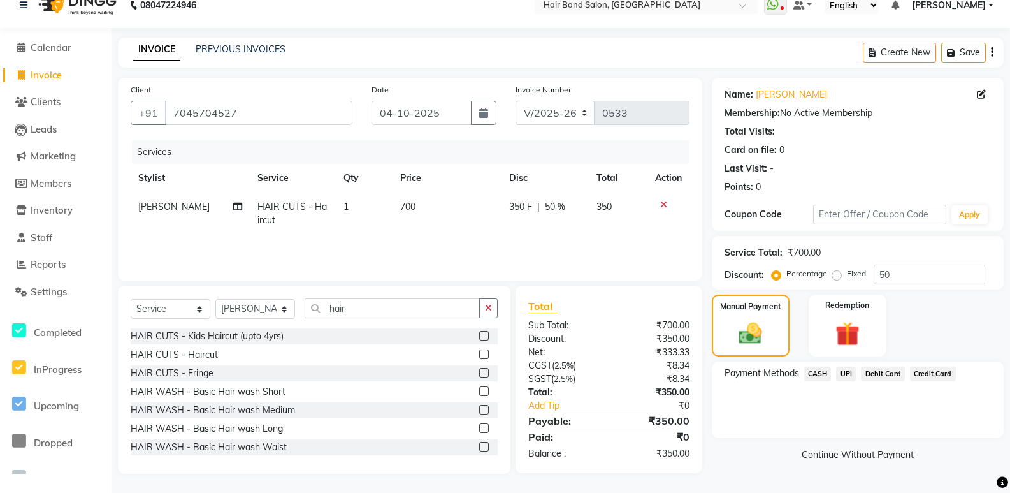
click at [822, 375] on span "CASH" at bounding box center [817, 373] width 27 height 15
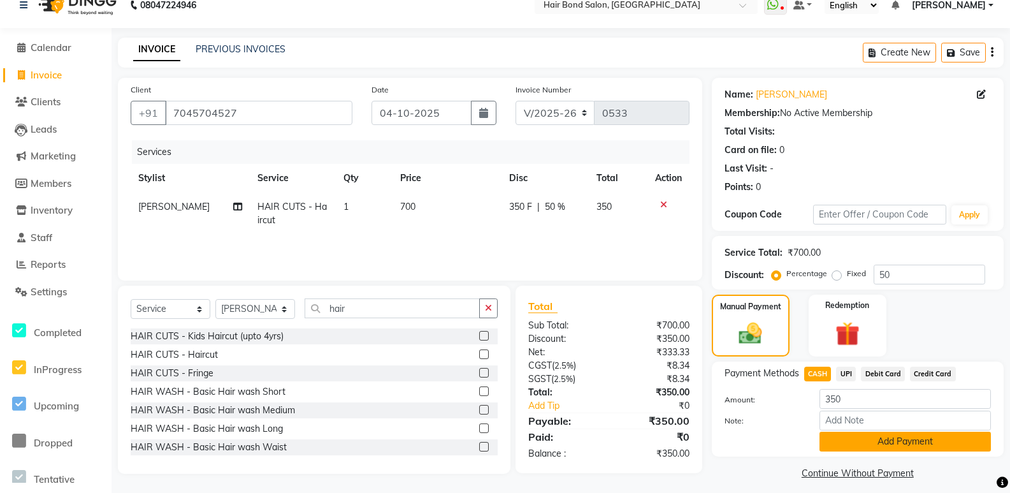
click at [861, 441] on button "Add Payment" at bounding box center [905, 441] width 171 height 20
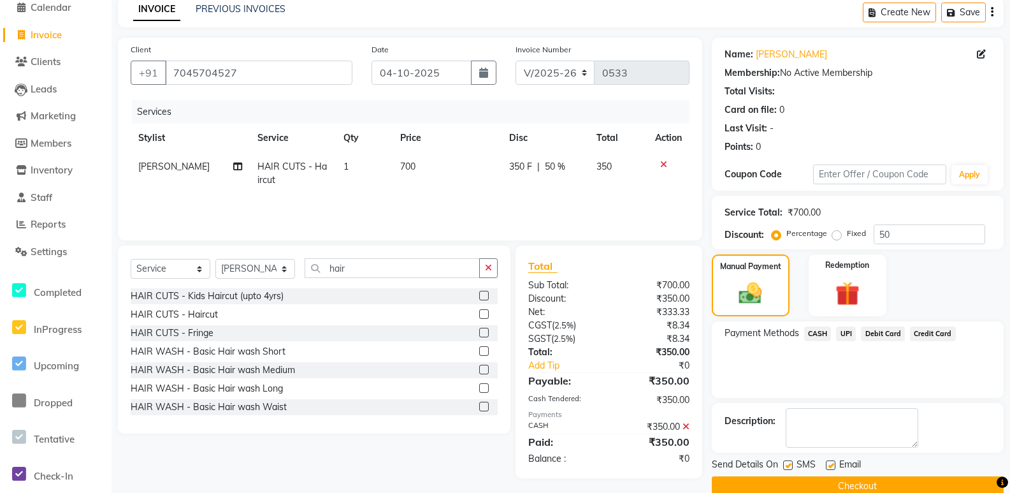
scroll to position [80, 0]
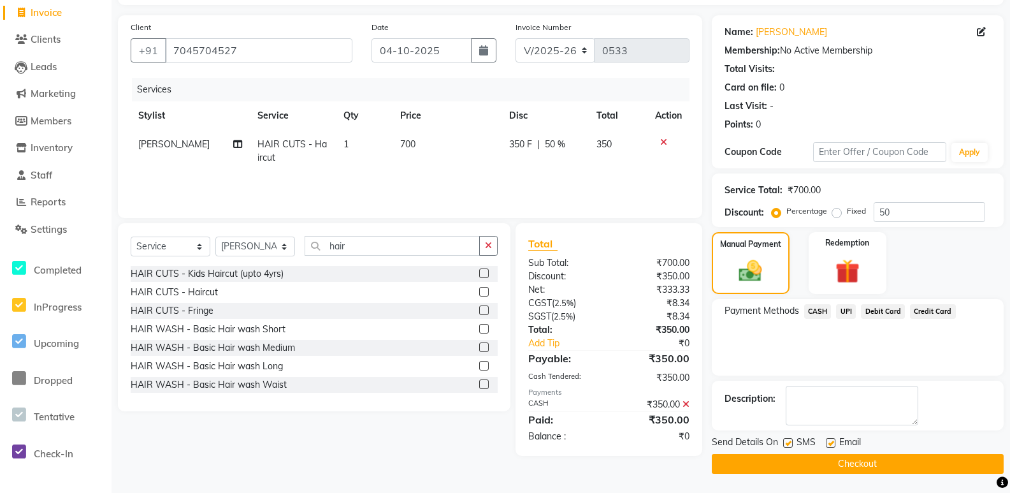
click at [831, 462] on button "Checkout" at bounding box center [858, 464] width 292 height 20
click at [788, 465] on button "Checkout" at bounding box center [858, 464] width 292 height 20
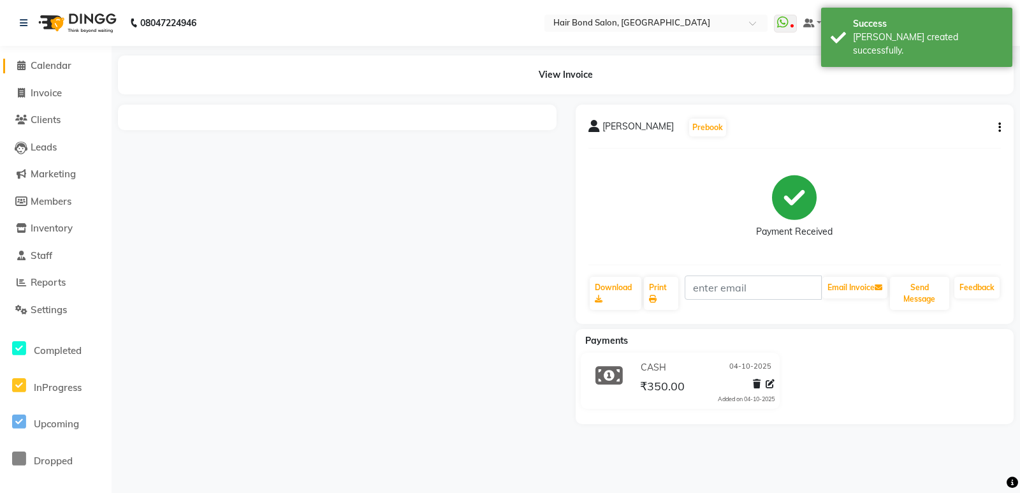
click at [57, 67] on span "Calendar" at bounding box center [51, 65] width 41 height 12
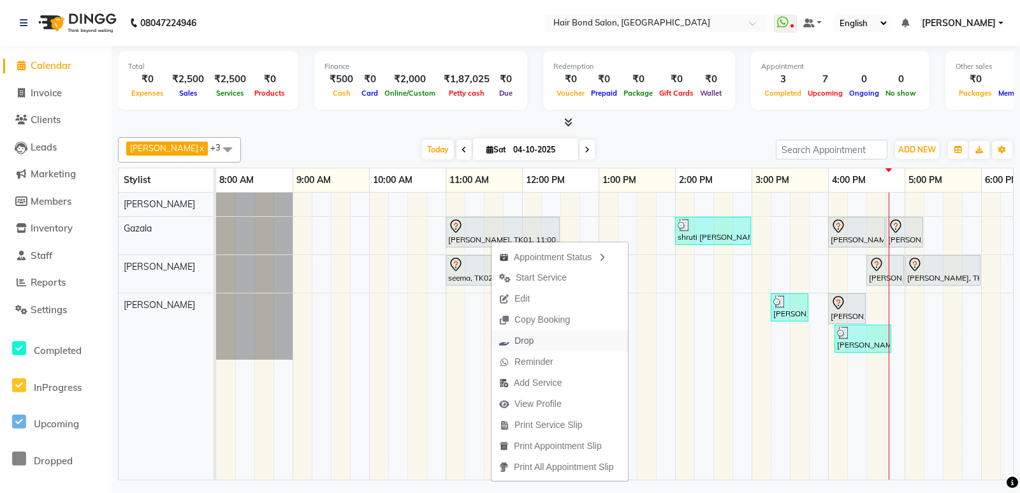
click at [521, 339] on span "Drop" at bounding box center [523, 340] width 19 height 13
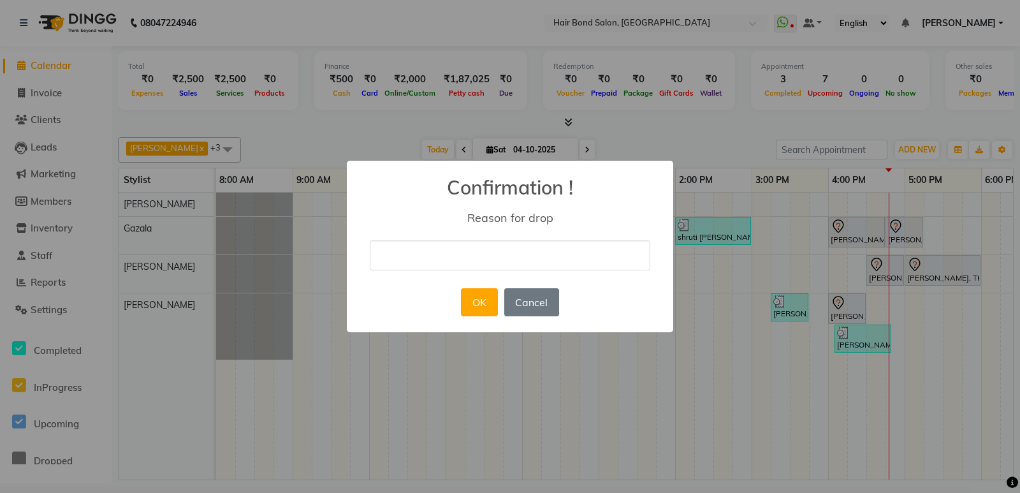
click at [412, 242] on input "text" at bounding box center [510, 255] width 280 height 30
type input "cancelled"
click at [477, 303] on button "OK" at bounding box center [479, 302] width 36 height 28
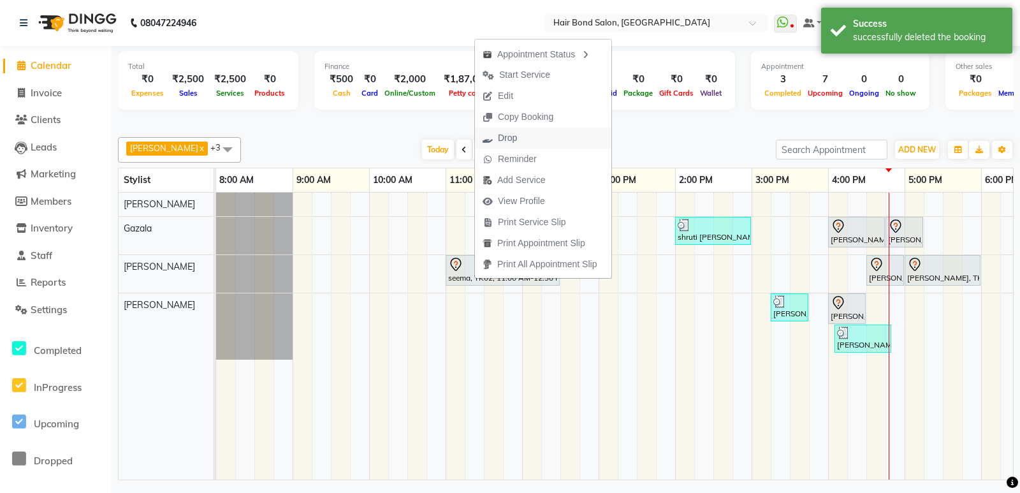
click at [503, 142] on span "Drop" at bounding box center [507, 137] width 19 height 13
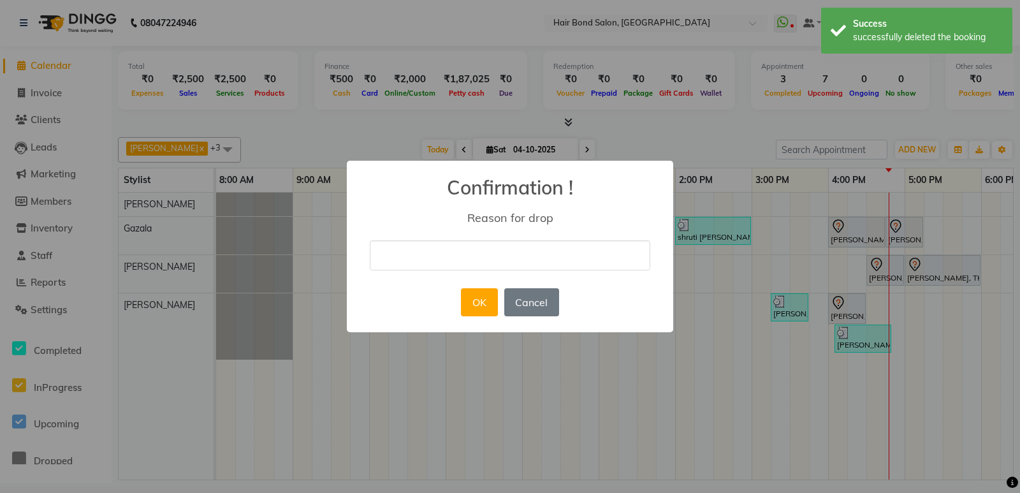
click at [462, 256] on input "text" at bounding box center [510, 255] width 280 height 30
type input "didnt come"
click at [482, 305] on button "OK" at bounding box center [479, 302] width 36 height 28
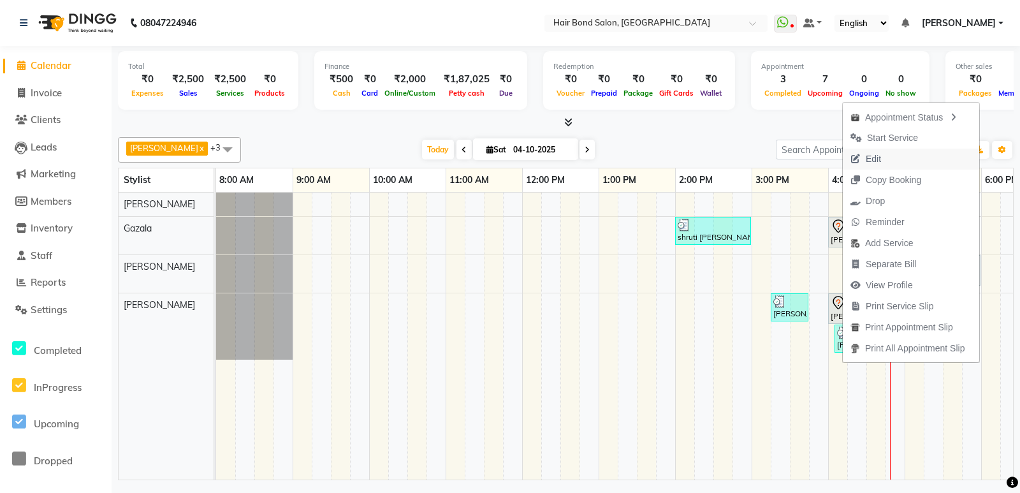
click at [867, 159] on span "Edit" at bounding box center [872, 158] width 15 height 13
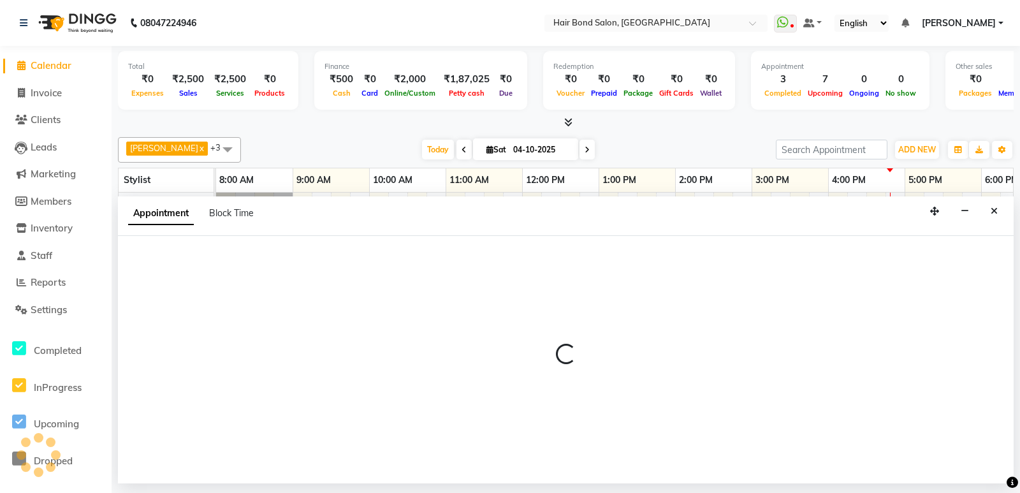
select select "tentative"
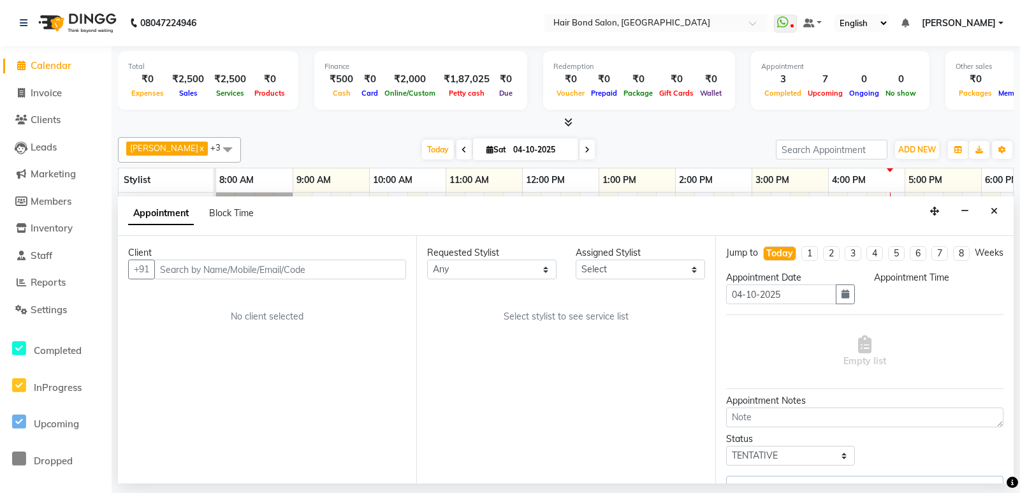
select select "960"
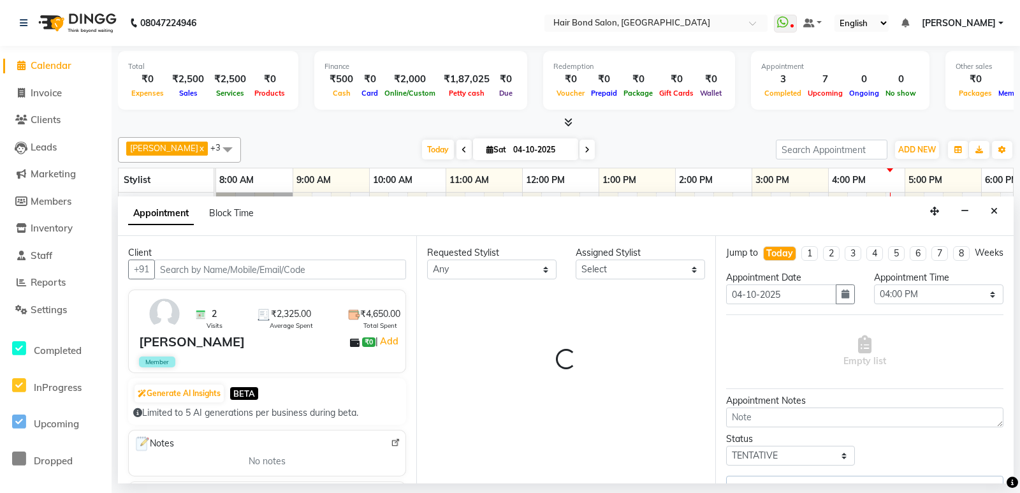
select select "88193"
select select "4384"
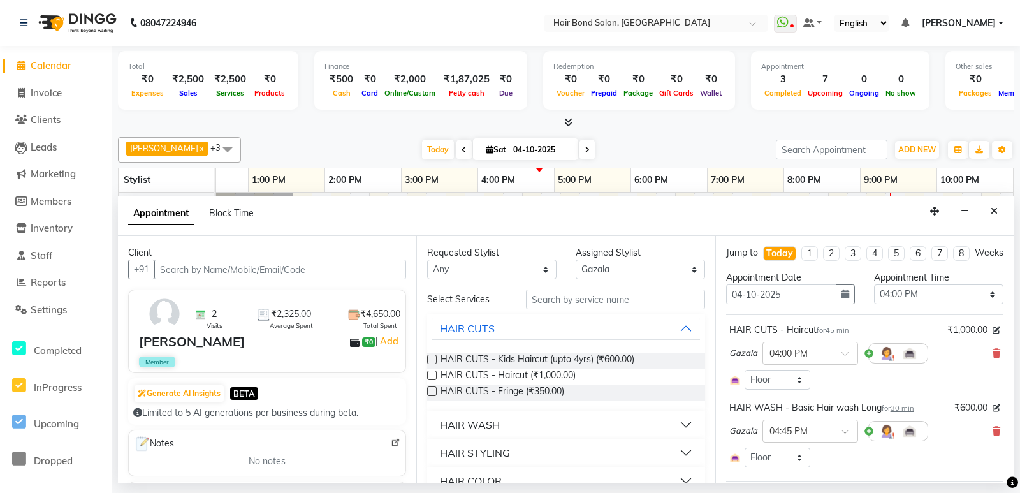
scroll to position [0, 351]
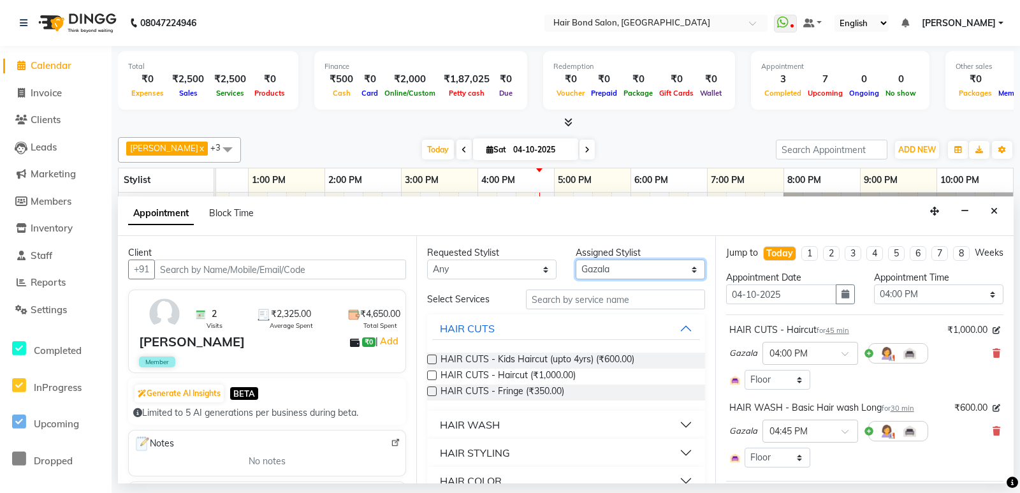
click at [670, 263] on select "Select Alisha Sasankar Ayan Daksha Faiz Gazala imran kamal khende Mirza Mountie…" at bounding box center [639, 269] width 129 height 20
select select "92019"
click at [575, 259] on select "Select Alisha Sasankar Ayan Daksha Faiz Gazala imran kamal khende Mirza Mountie…" at bounding box center [639, 269] width 129 height 20
click at [589, 303] on input "text" at bounding box center [615, 299] width 178 height 20
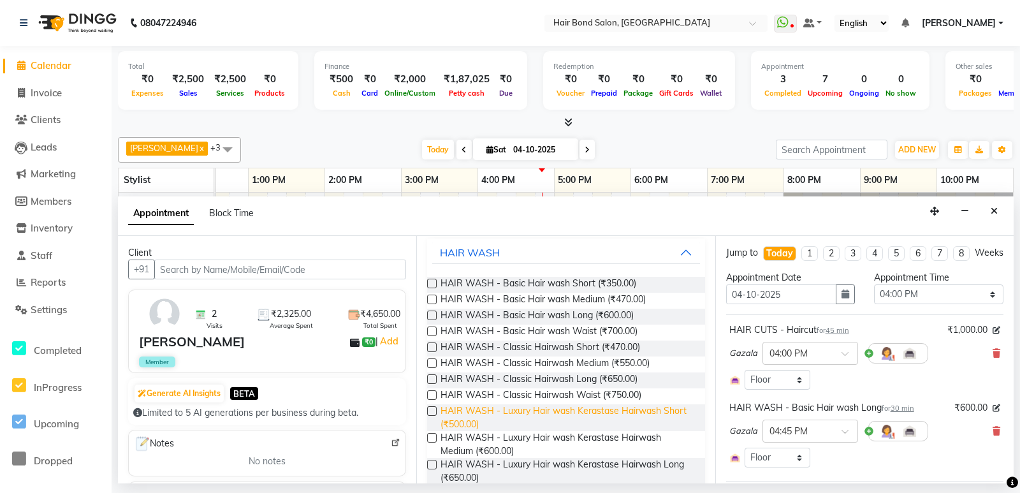
scroll to position [25, 0]
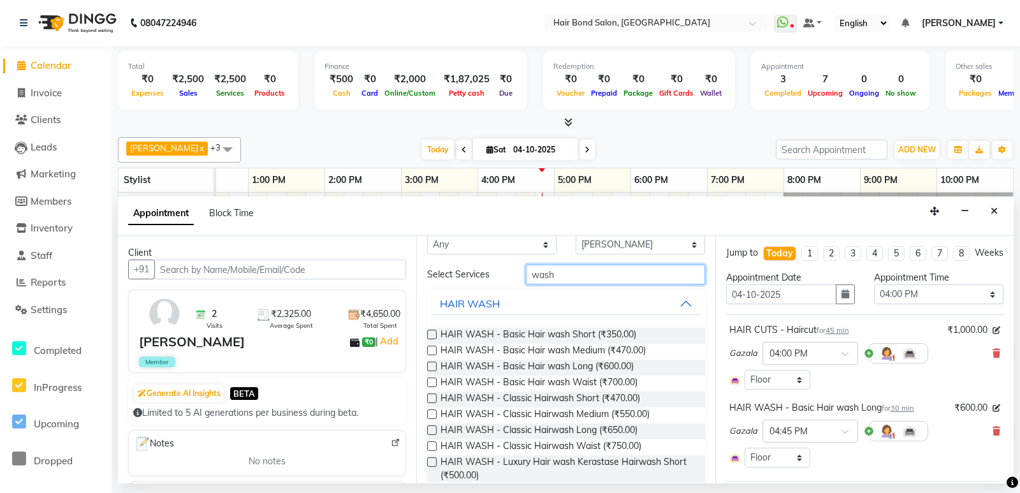
type input "wash"
click at [428, 349] on label at bounding box center [432, 350] width 10 height 10
click at [428, 349] on input "checkbox" at bounding box center [431, 351] width 8 height 8
checkbox input "false"
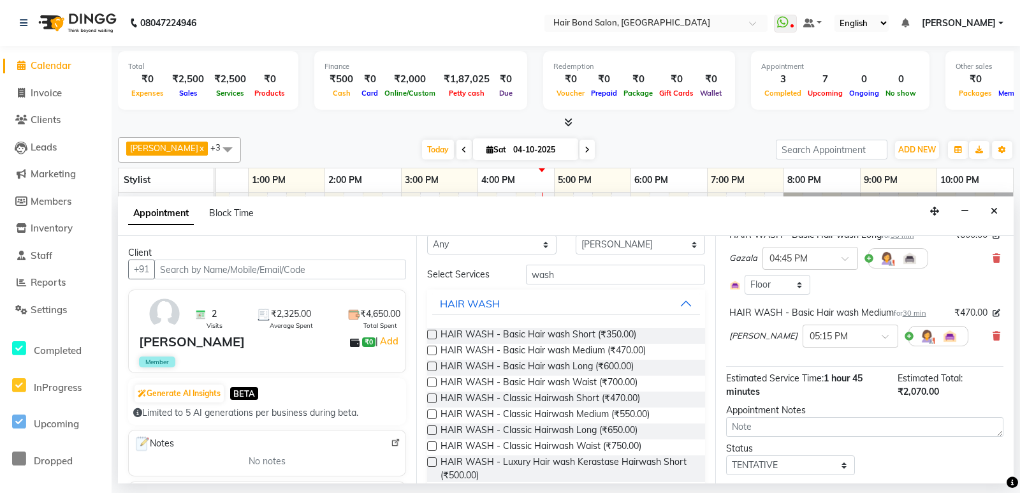
scroll to position [220, 0]
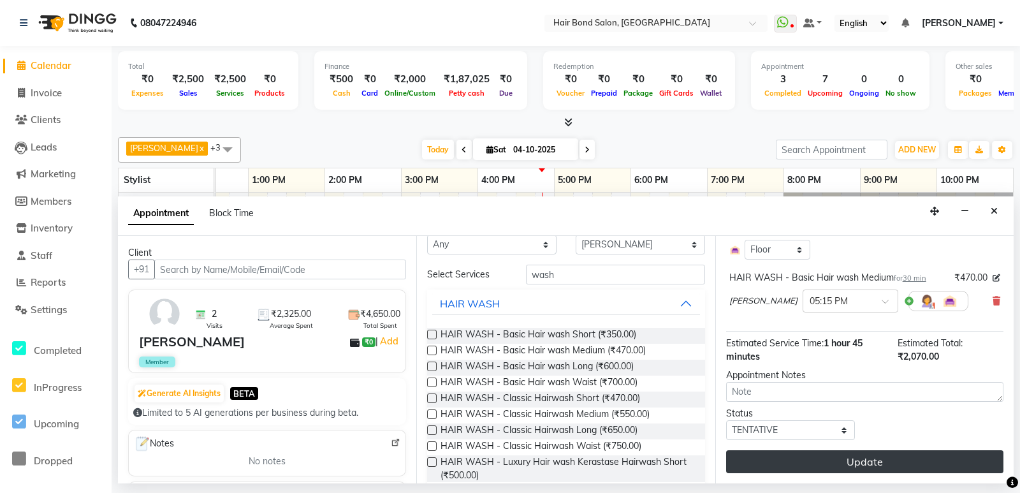
click at [830, 460] on button "Update" at bounding box center [864, 461] width 277 height 23
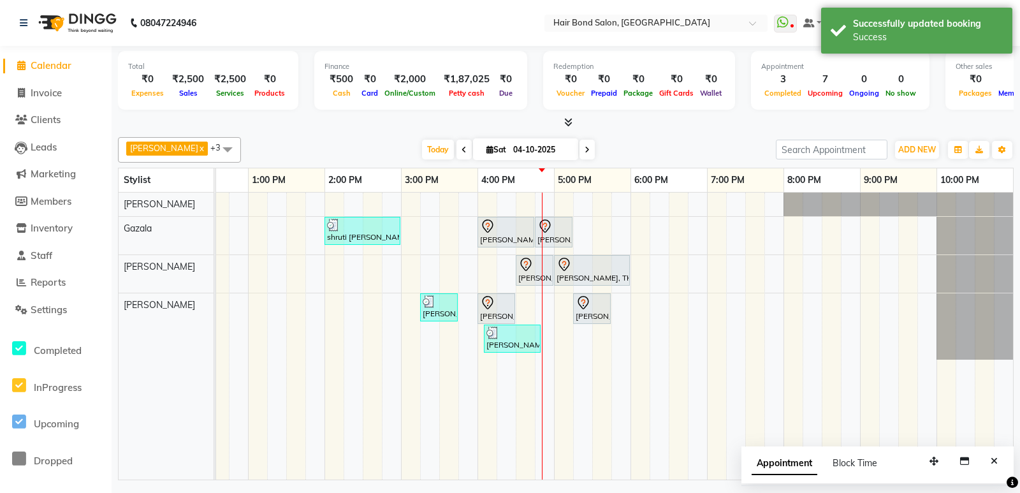
click at [994, 462] on icon "Close" at bounding box center [993, 460] width 7 height 9
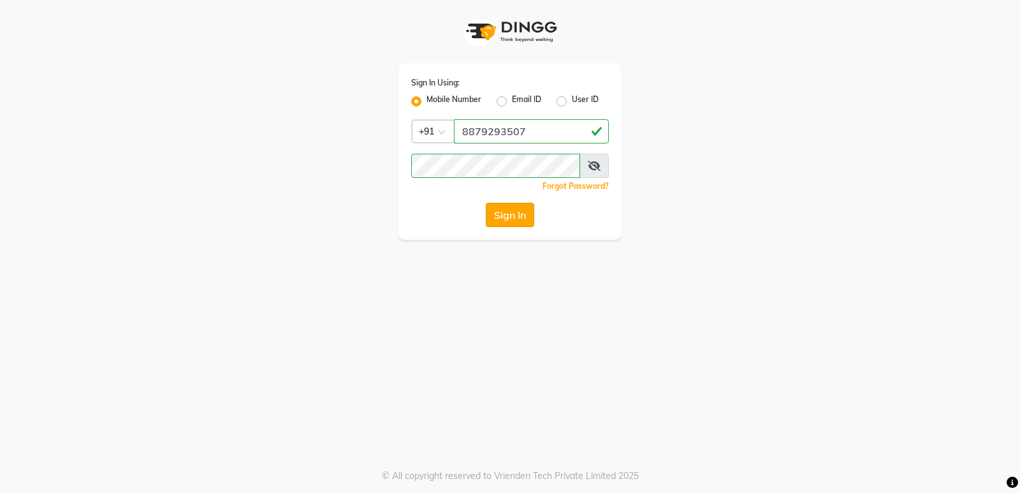
click at [516, 212] on button "Sign In" at bounding box center [510, 215] width 48 height 24
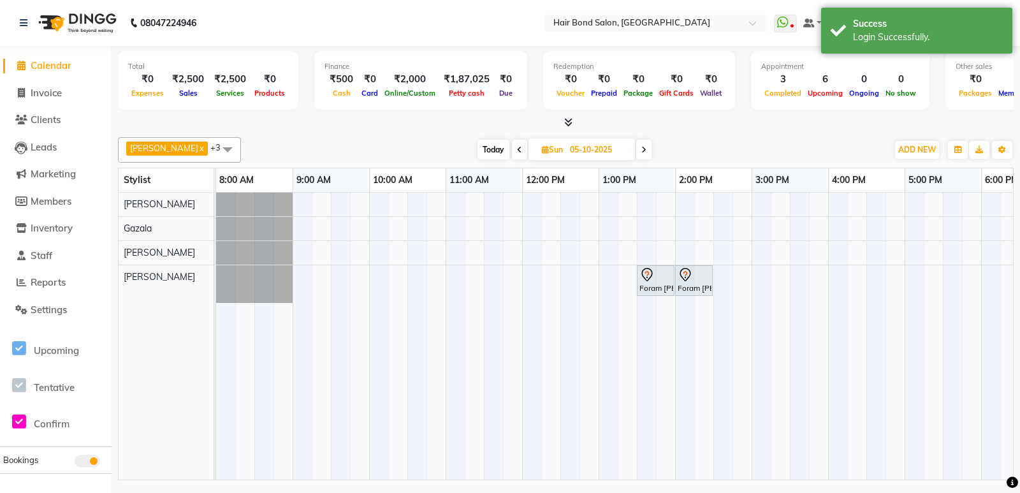
click at [477, 149] on span "Today" at bounding box center [493, 150] width 32 height 20
type input "04-10-2025"
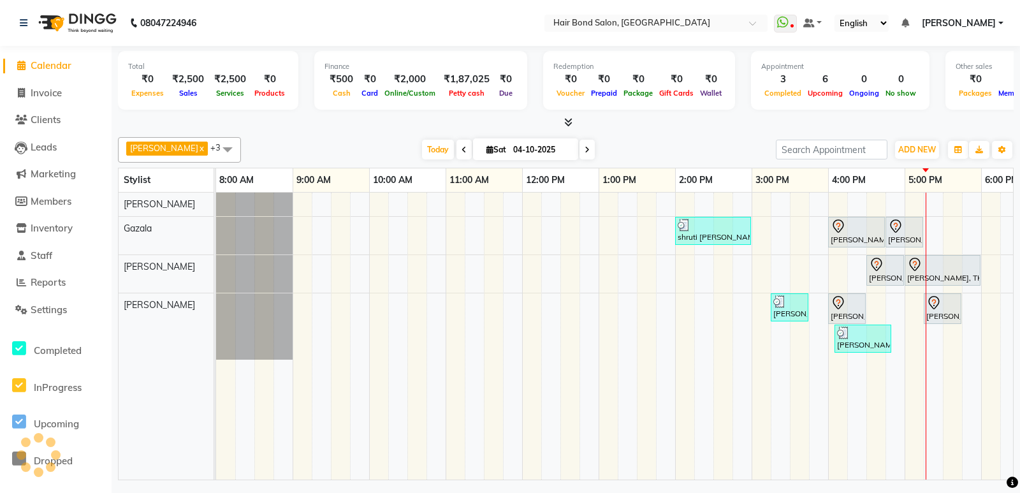
scroll to position [0, 351]
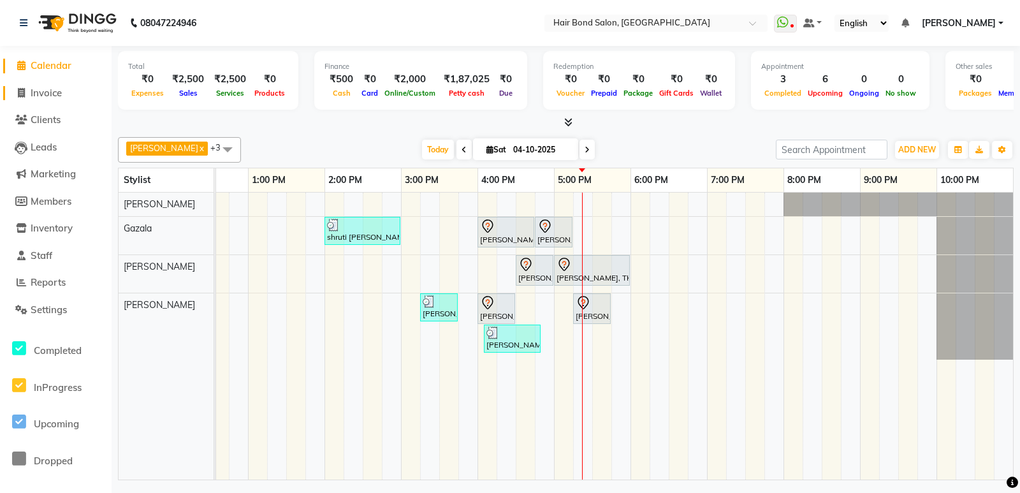
click at [56, 92] on span "Invoice" at bounding box center [46, 93] width 31 height 12
select select "8721"
select select "service"
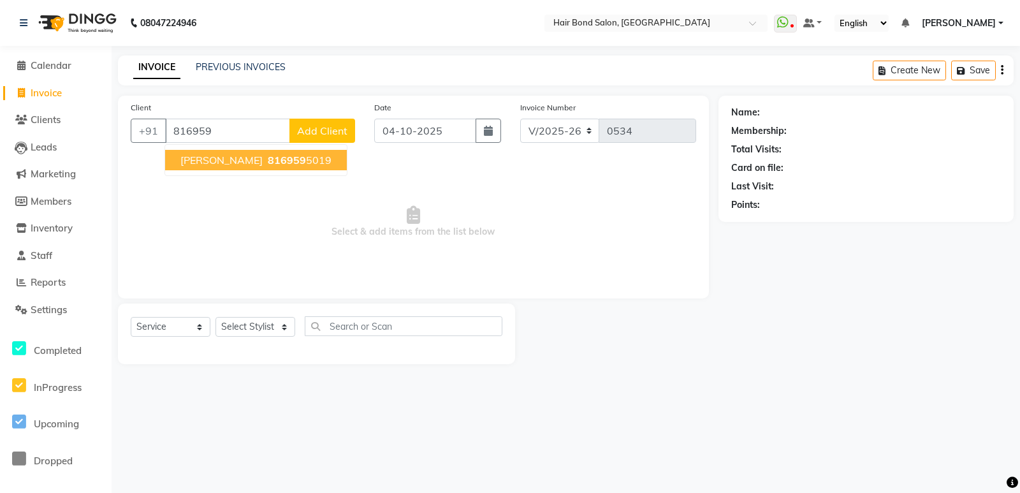
click at [231, 165] on span "Ashok Shah" at bounding box center [221, 160] width 82 height 13
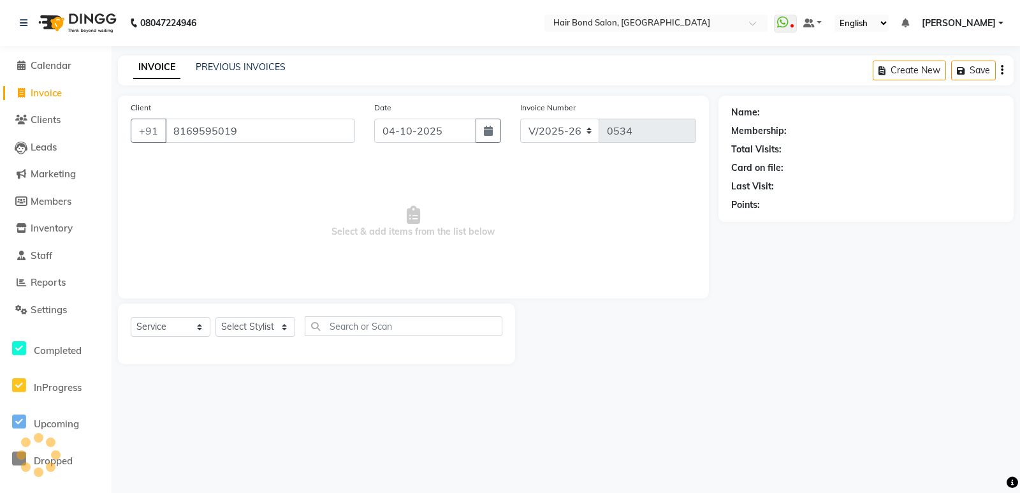
type input "8169595019"
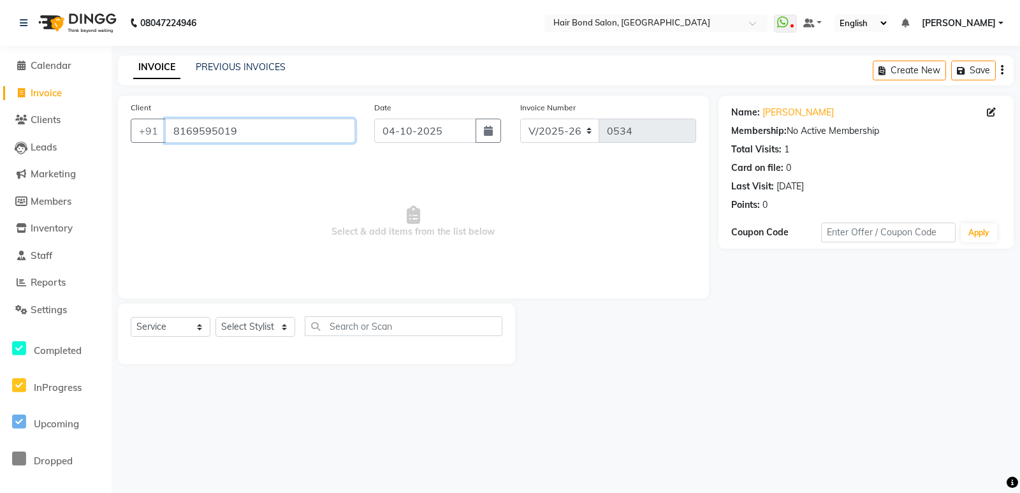
drag, startPoint x: 250, startPoint y: 131, endPoint x: 170, endPoint y: 128, distance: 79.7
click at [170, 128] on input "8169595019" at bounding box center [260, 131] width 190 height 24
click at [284, 210] on span "Select & add items from the list below" at bounding box center [413, 221] width 565 height 127
click at [68, 76] on li "Calendar" at bounding box center [56, 65] width 112 height 27
click at [61, 67] on span "Calendar" at bounding box center [51, 65] width 41 height 12
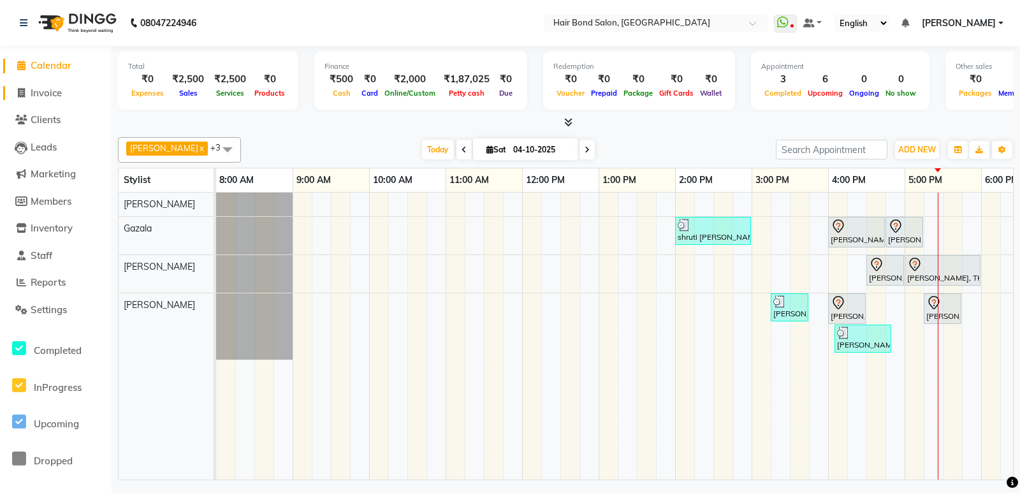
click at [57, 94] on span "Invoice" at bounding box center [46, 93] width 31 height 12
select select "8721"
select select "service"
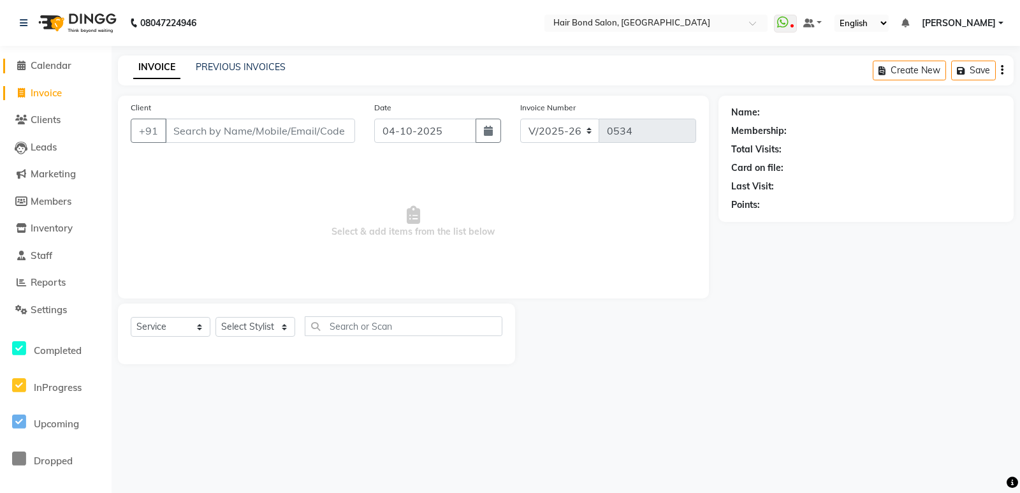
click at [61, 68] on span "Calendar" at bounding box center [51, 65] width 41 height 12
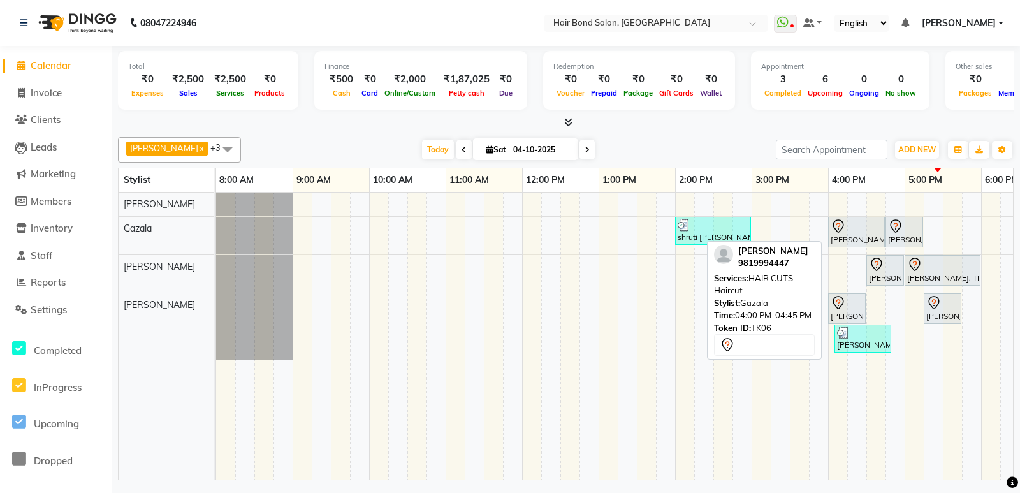
click at [863, 229] on div at bounding box center [856, 226] width 52 height 15
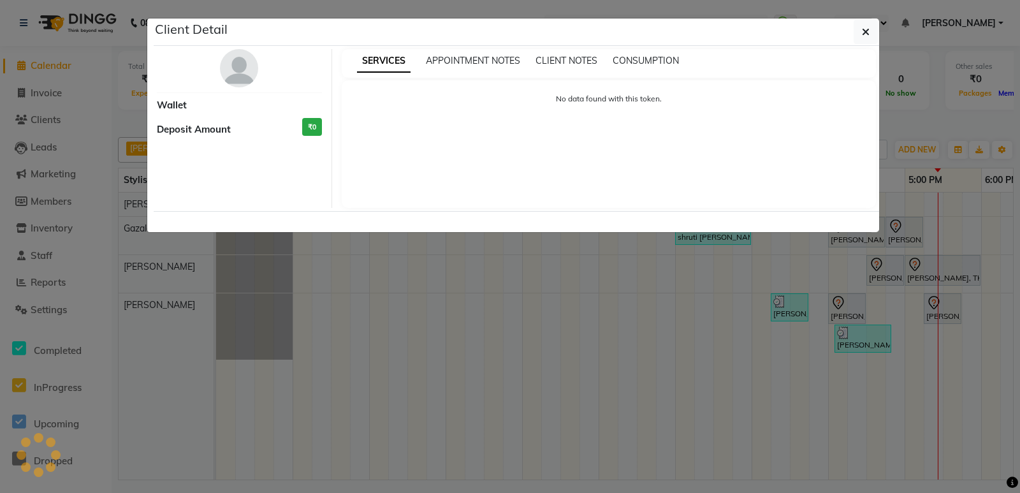
select select "7"
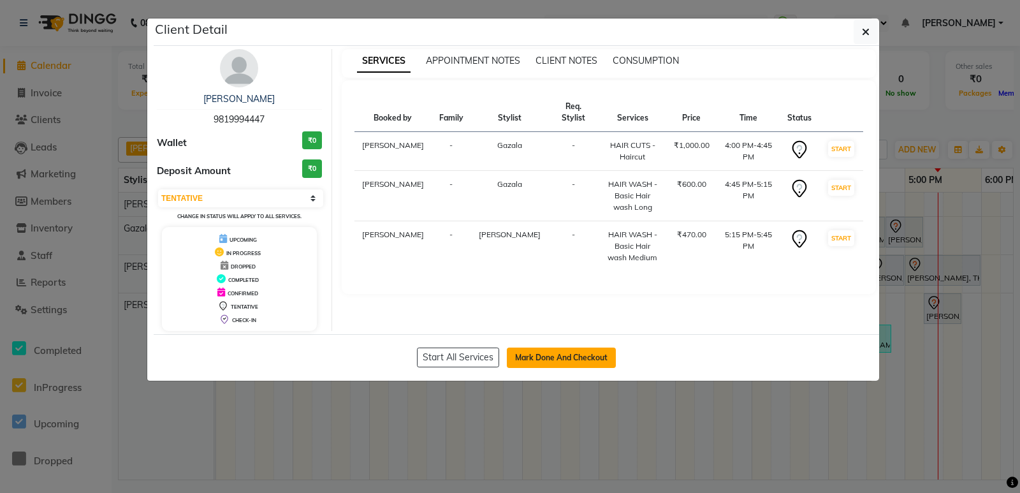
click at [585, 356] on button "Mark Done And Checkout" at bounding box center [561, 357] width 109 height 20
select select "service"
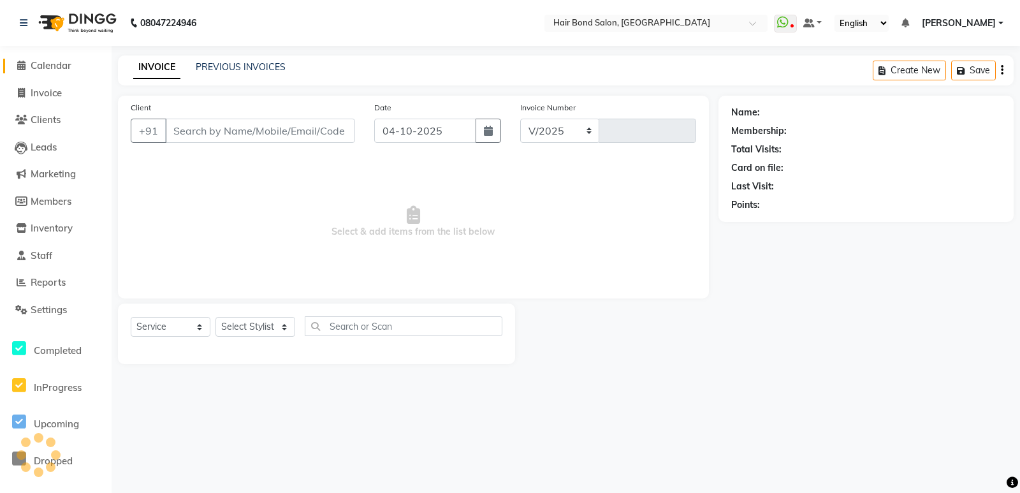
select select "8721"
type input "0534"
type input "9819994447"
select select "92019"
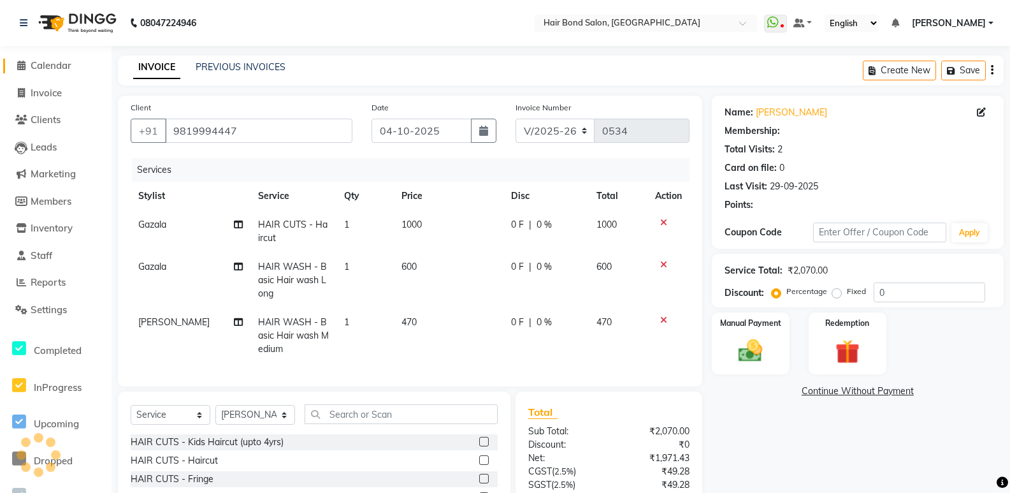
select select "1: Object"
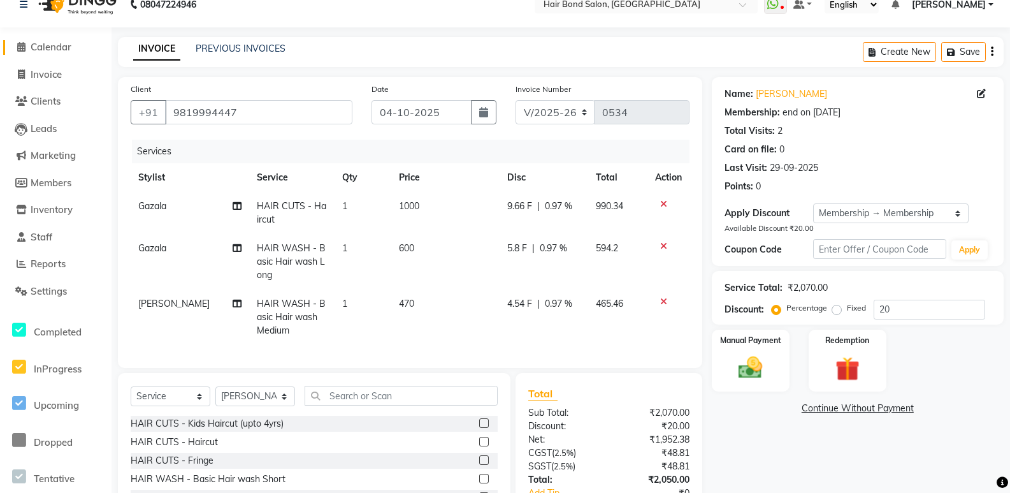
scroll to position [115, 0]
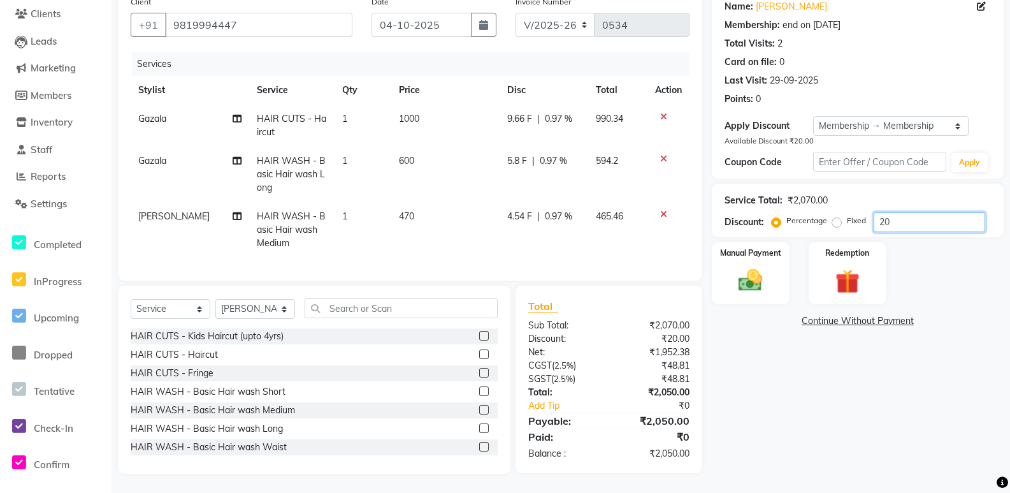
click at [924, 212] on input "20" at bounding box center [930, 222] width 112 height 20
type input "2"
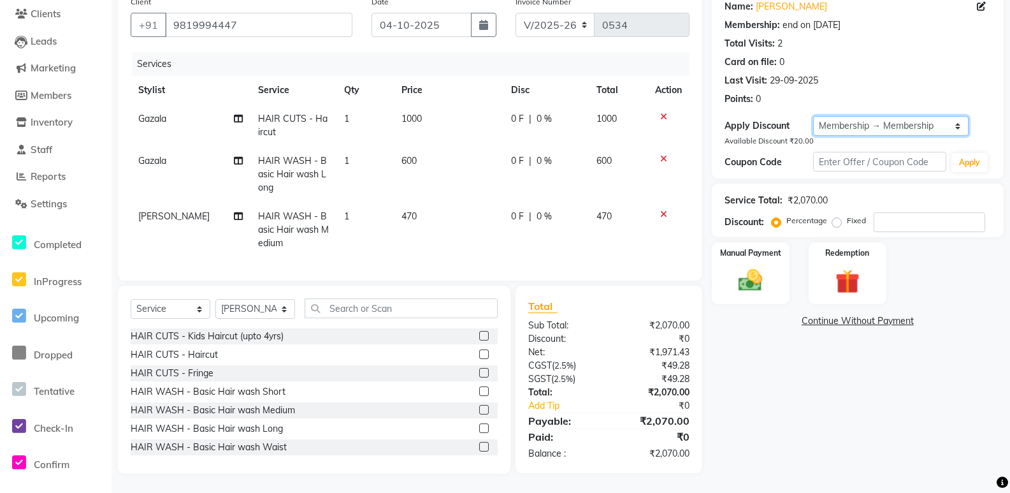
click at [862, 117] on select "Select Membership → Membership" at bounding box center [891, 126] width 156 height 20
select select "0:"
click at [813, 116] on select "Select Membership → Membership" at bounding box center [891, 126] width 156 height 20
type input "0"
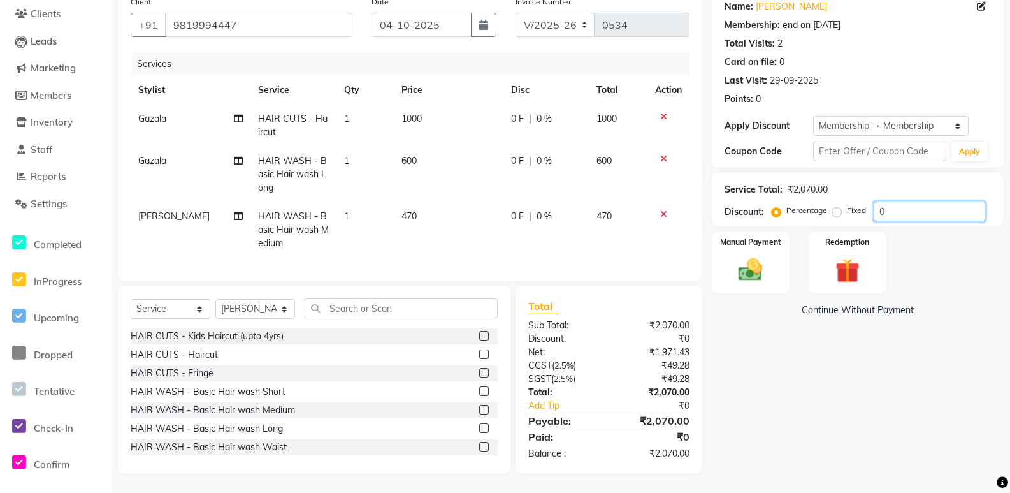
click at [892, 203] on input "0" at bounding box center [930, 211] width 112 height 20
type input "50"
click at [419, 155] on td "600" at bounding box center [447, 174] width 109 height 55
select select "88193"
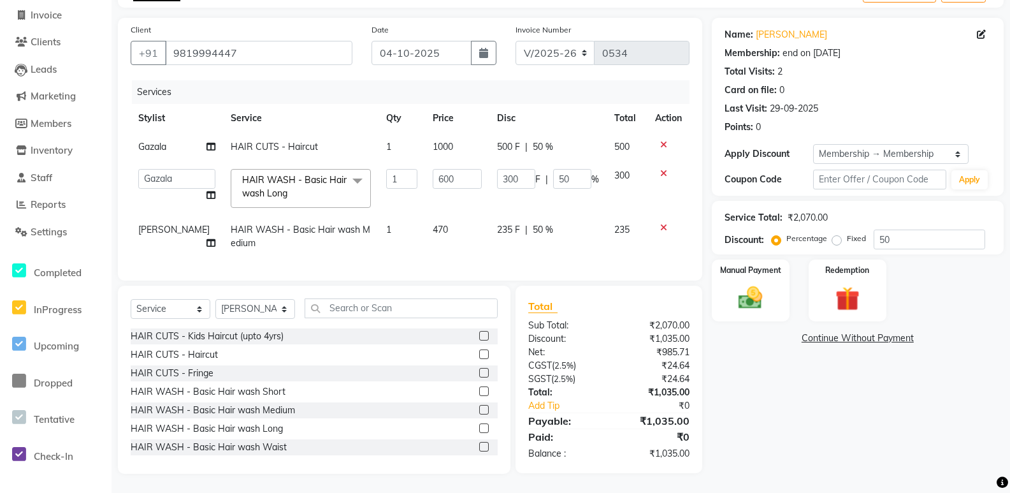
scroll to position [87, 0]
click at [445, 169] on input "600" at bounding box center [457, 179] width 48 height 20
type input "6"
type input "460"
click at [444, 217] on tbody "Gazala HAIR CUTS - Haircut 1 1000 500 F | 50 % 500 Alisha Sasankar Ayan Daksha …" at bounding box center [410, 195] width 559 height 125
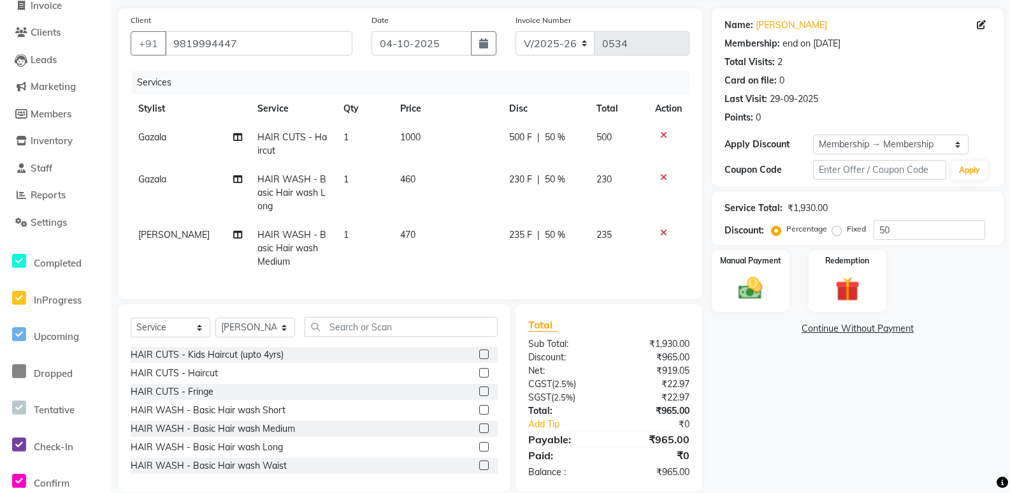
click at [424, 237] on td "470" at bounding box center [447, 248] width 109 height 55
select select "92019"
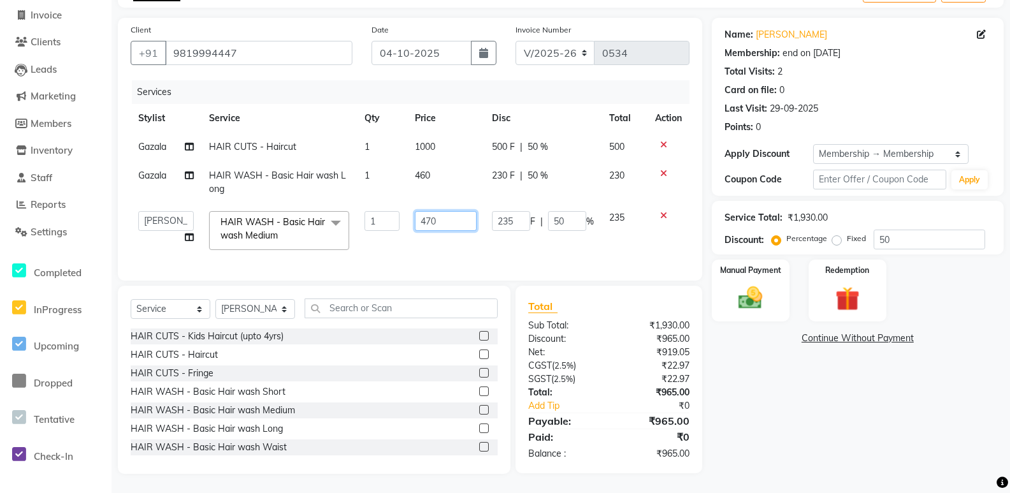
click at [450, 211] on input "470" at bounding box center [446, 221] width 62 height 20
type input "400"
click at [844, 414] on div "Name: Sweta Membership: end on 18-09-2026 Total Visits: 2 Card on file: 0 Last …" at bounding box center [862, 246] width 301 height 456
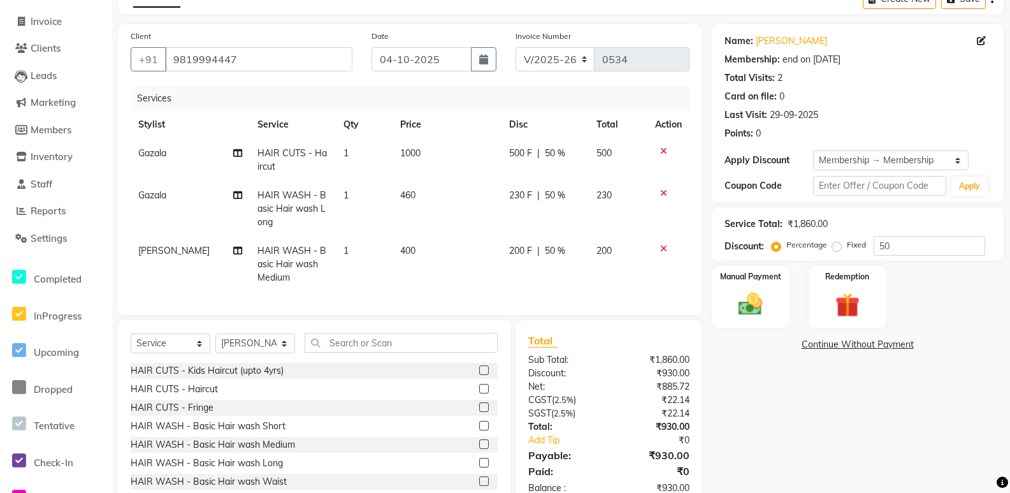
scroll to position [115, 0]
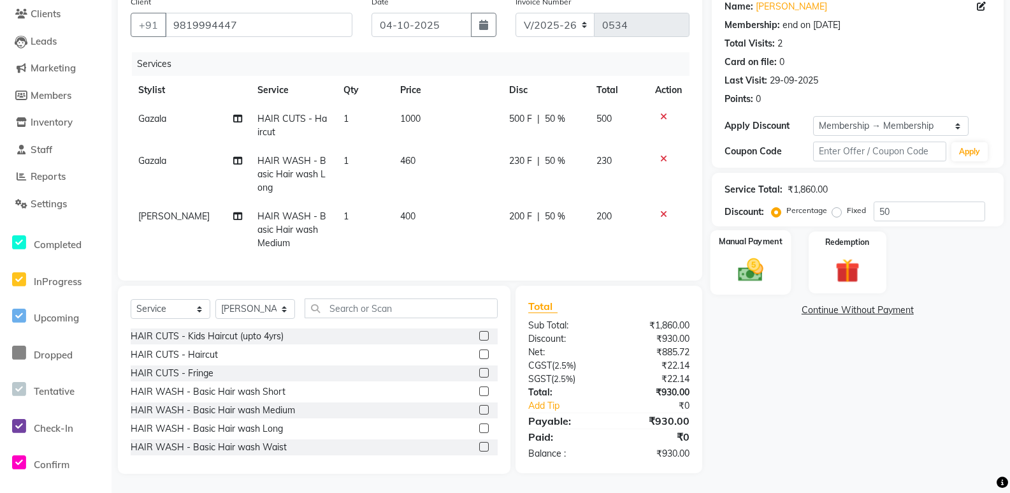
click at [755, 256] on img at bounding box center [750, 270] width 41 height 29
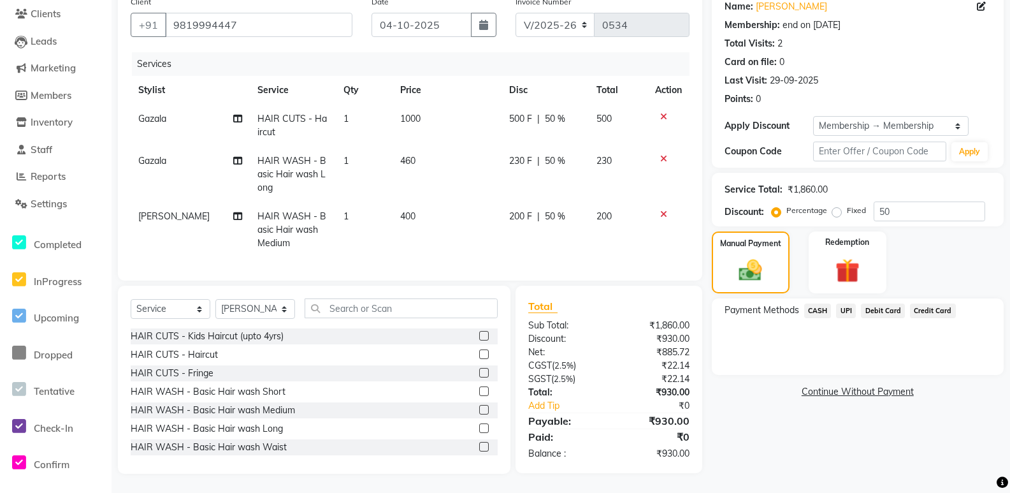
click at [816, 303] on span "CASH" at bounding box center [817, 310] width 27 height 15
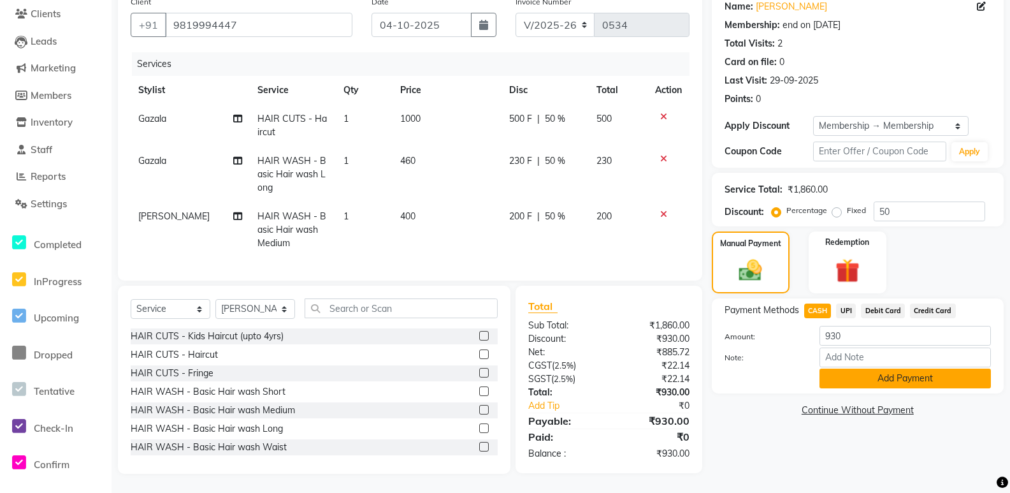
click at [848, 371] on button "Add Payment" at bounding box center [905, 378] width 171 height 20
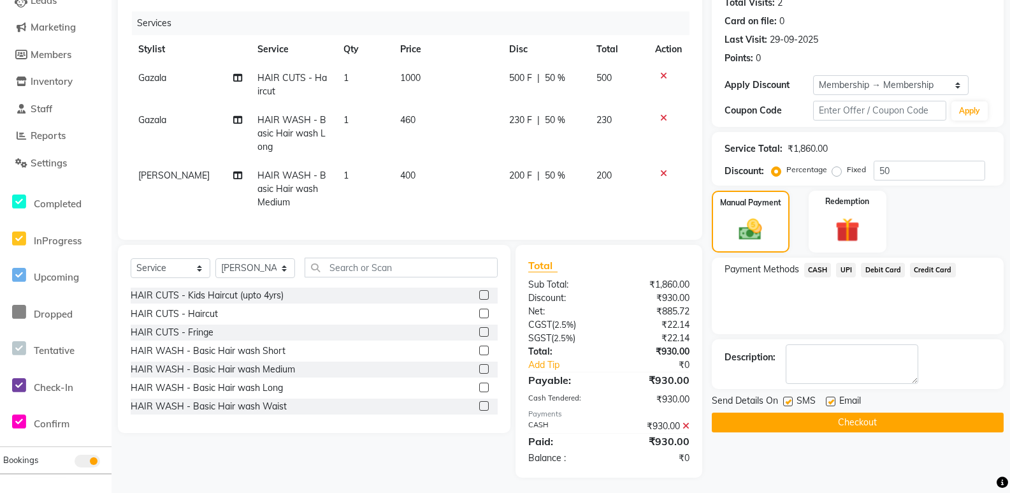
scroll to position [160, 0]
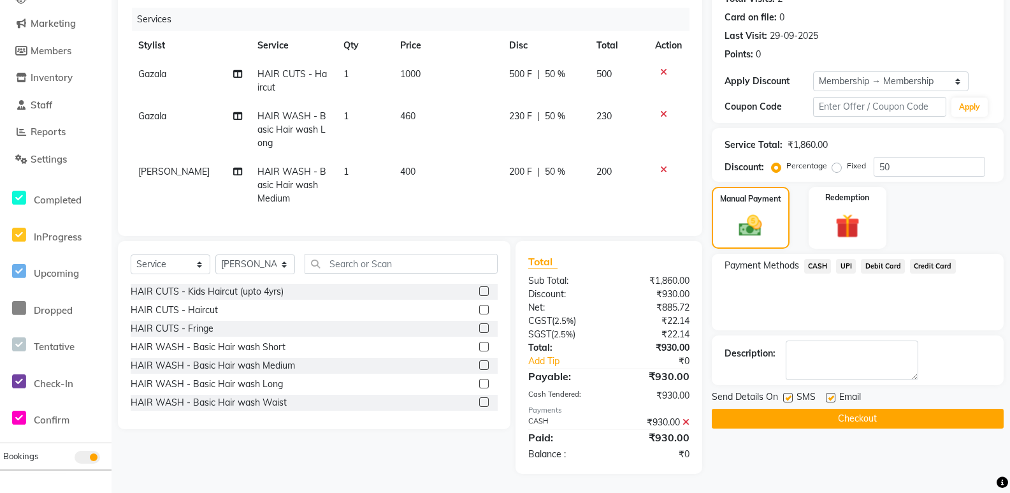
click at [755, 414] on button "Checkout" at bounding box center [858, 419] width 292 height 20
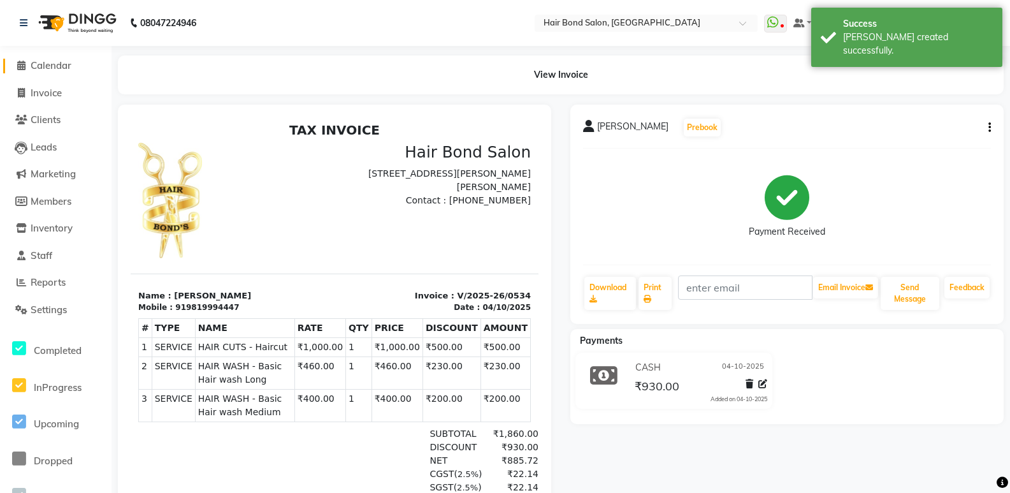
click at [40, 68] on span "Calendar" at bounding box center [51, 65] width 41 height 12
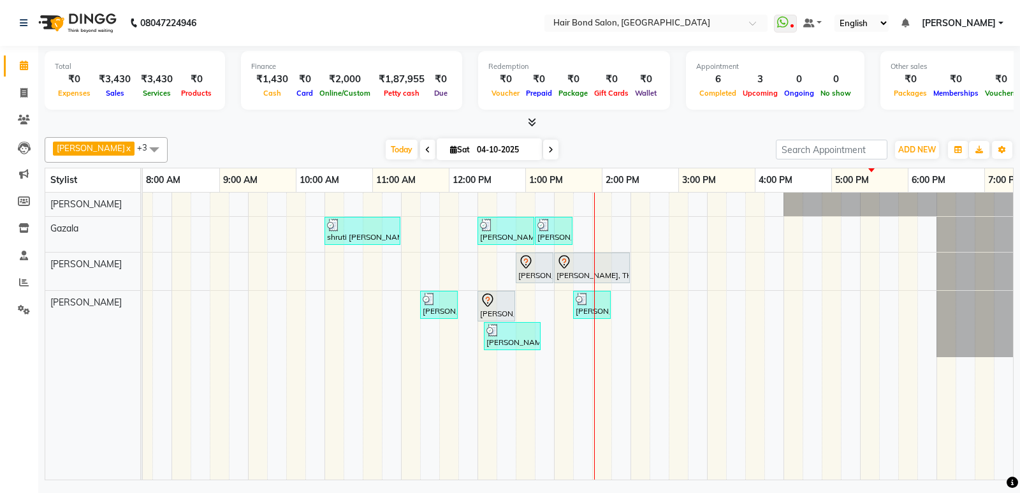
scroll to position [0, 277]
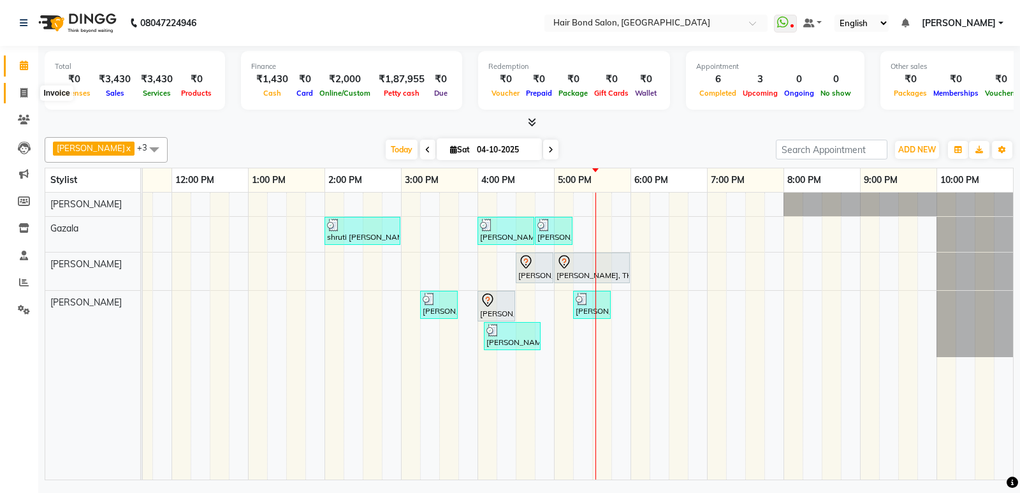
click at [26, 96] on icon at bounding box center [23, 93] width 7 height 10
select select "service"
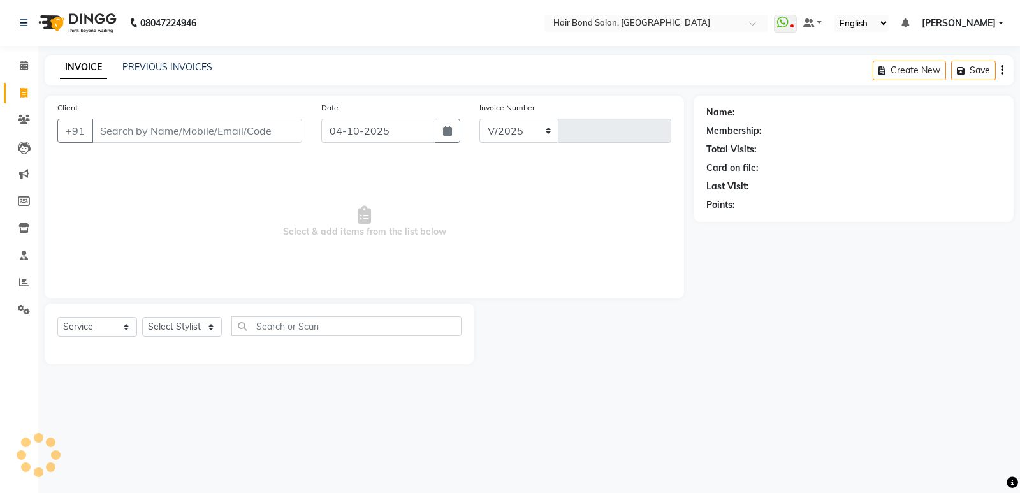
select select "8721"
type input "0535"
type input "8451964957"
click at [256, 134] on span "Add Client" at bounding box center [269, 130] width 50 height 13
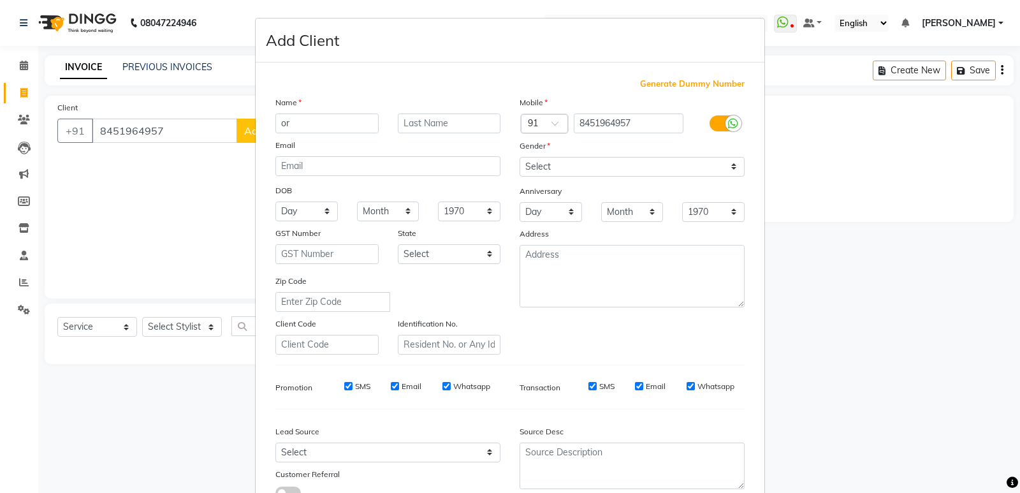
type input "o"
click at [192, 175] on ngb-modal-window "Add Client Generate Dummy Number Name Email DOB Day 01 02 03 04 05 06 07 08 09 …" at bounding box center [510, 246] width 1020 height 493
click at [193, 132] on ngb-modal-window "Add Client Generate Dummy Number Name Email DOB Day 01 02 03 04 05 06 07 08 09 …" at bounding box center [510, 246] width 1020 height 493
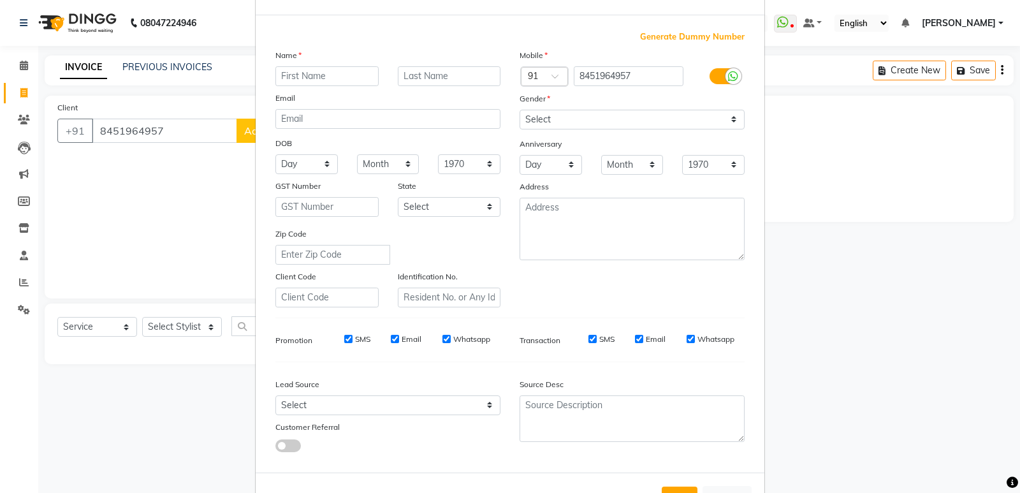
scroll to position [96, 0]
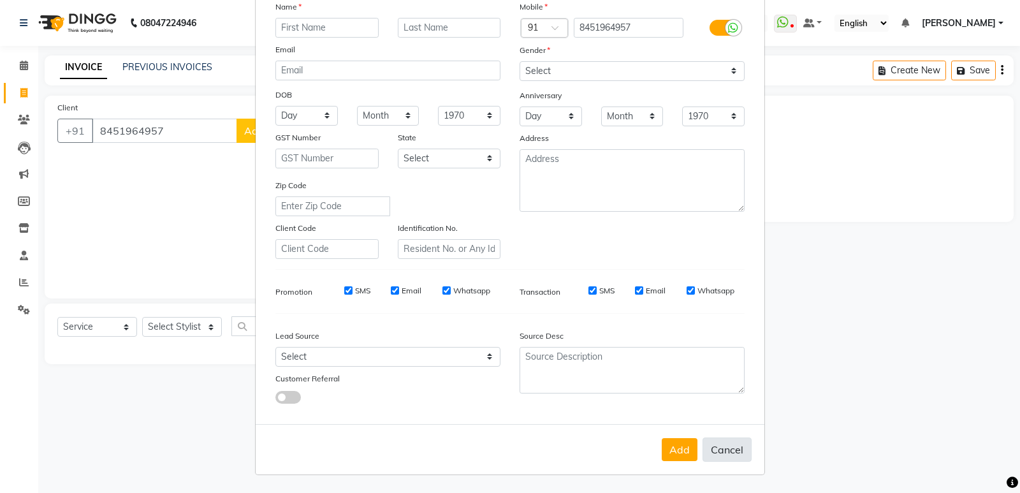
click at [723, 450] on button "Cancel" at bounding box center [726, 449] width 49 height 24
select select
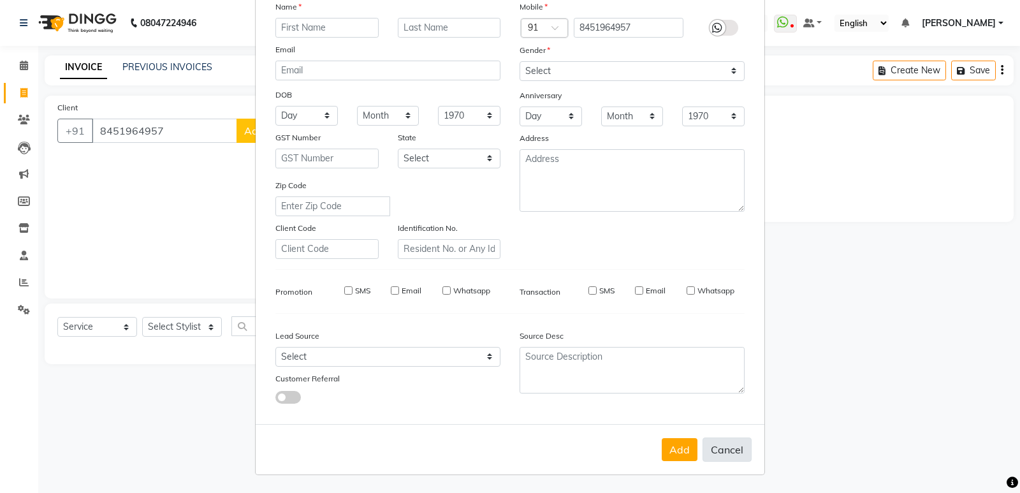
select select
checkbox input "false"
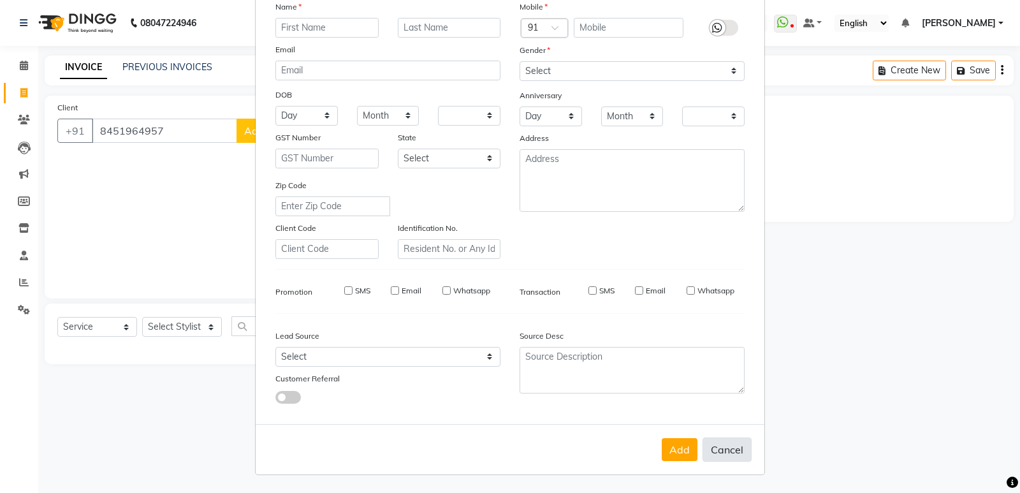
checkbox input "false"
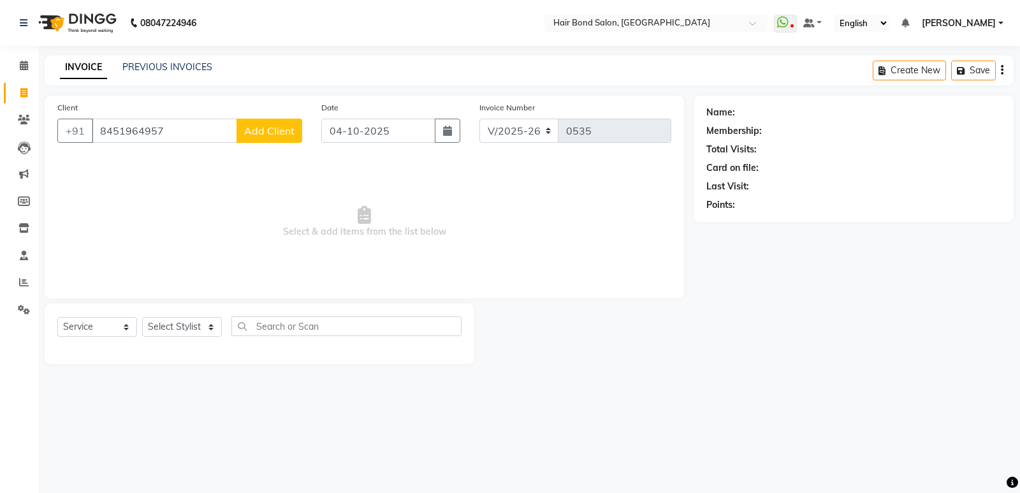
click at [261, 132] on span "Add Client" at bounding box center [269, 130] width 50 height 13
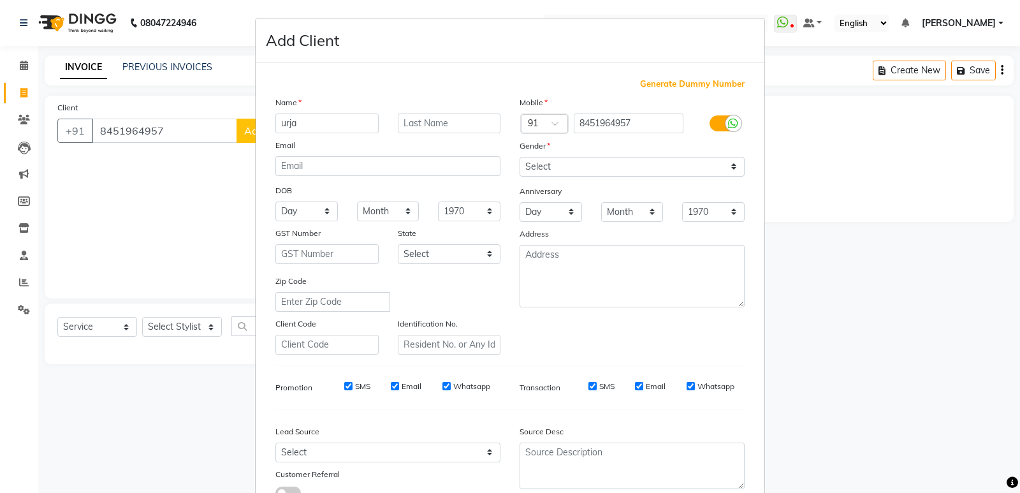
type input "urja"
click at [431, 119] on input "text" at bounding box center [449, 123] width 103 height 20
type input "mathia"
drag, startPoint x: 540, startPoint y: 161, endPoint x: 562, endPoint y: 145, distance: 26.9
click at [540, 161] on select "Select Male Female Other Prefer Not To Say" at bounding box center [631, 167] width 225 height 20
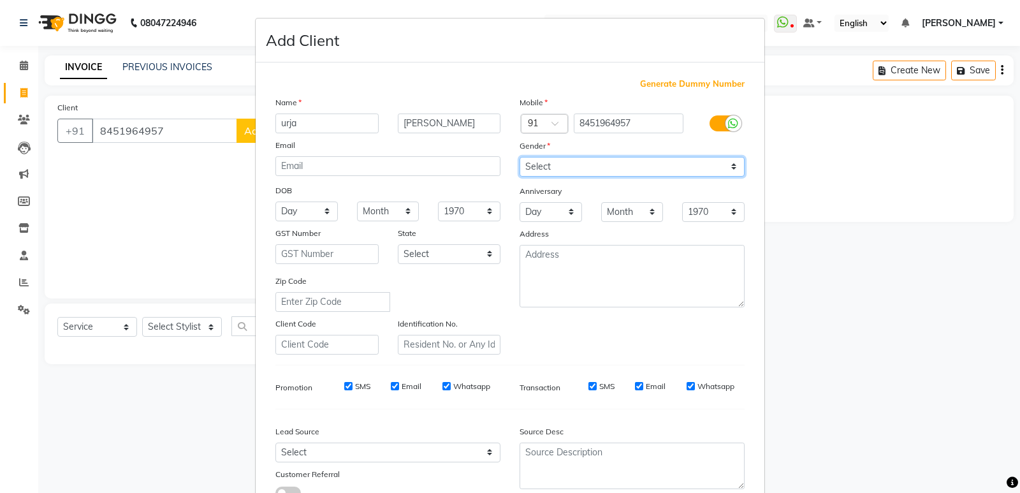
select select "female"
click at [519, 157] on select "Select Male Female Other Prefer Not To Say" at bounding box center [631, 167] width 225 height 20
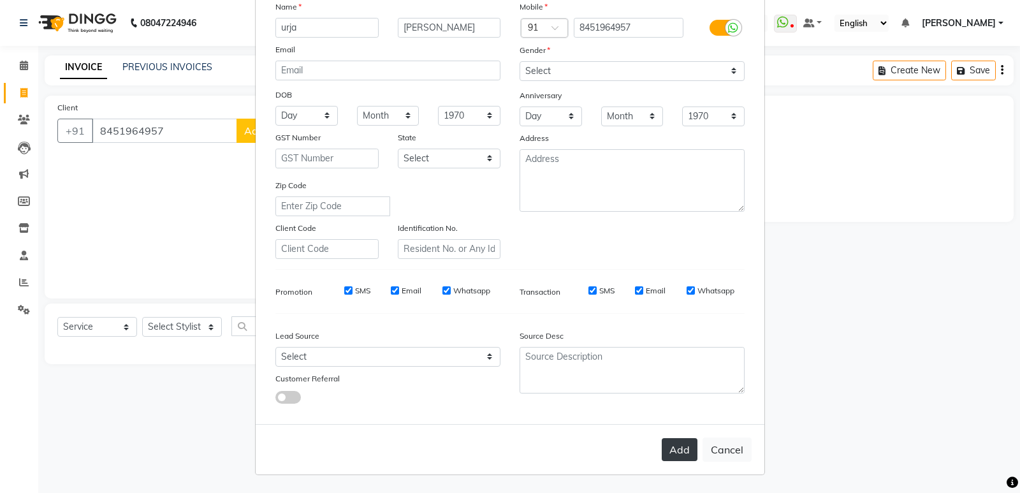
click at [665, 449] on button "Add" at bounding box center [680, 449] width 36 height 23
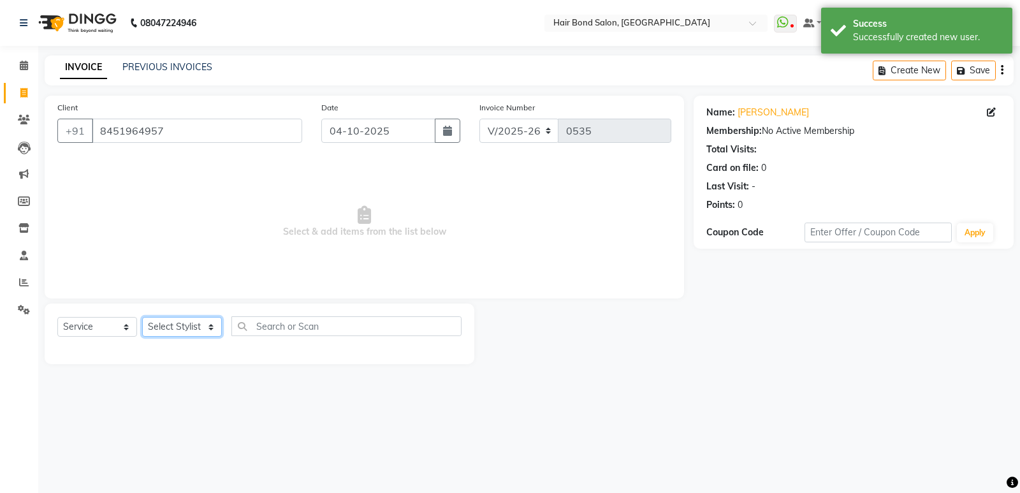
click at [182, 324] on select "Select Stylist Alisha Sasankar Ayan Daksha Faiz Gazala imran kamal khende Mirza…" at bounding box center [182, 327] width 80 height 20
select select "92019"
click at [142, 317] on select "Select Stylist Alisha Sasankar Ayan Daksha Faiz Gazala imran kamal khende Mirza…" at bounding box center [182, 327] width 80 height 20
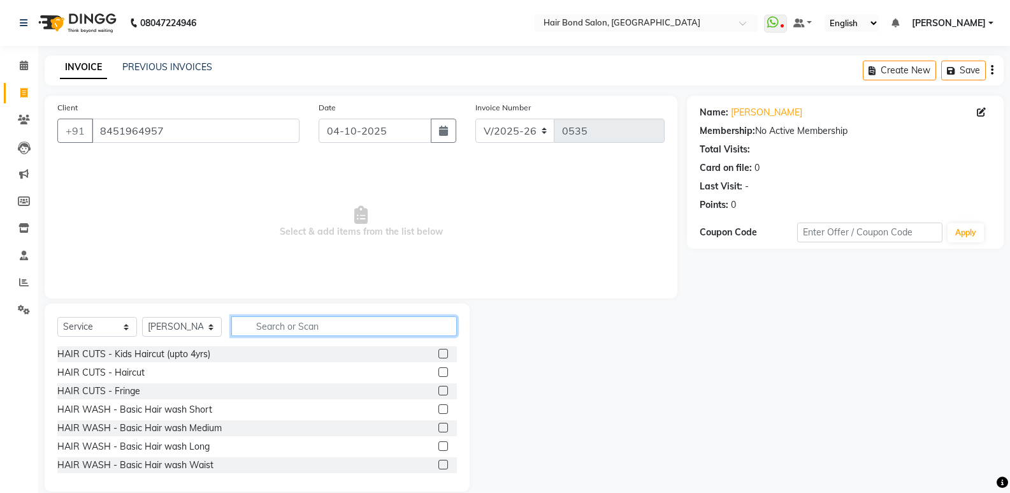
click at [307, 326] on input "text" at bounding box center [344, 326] width 226 height 20
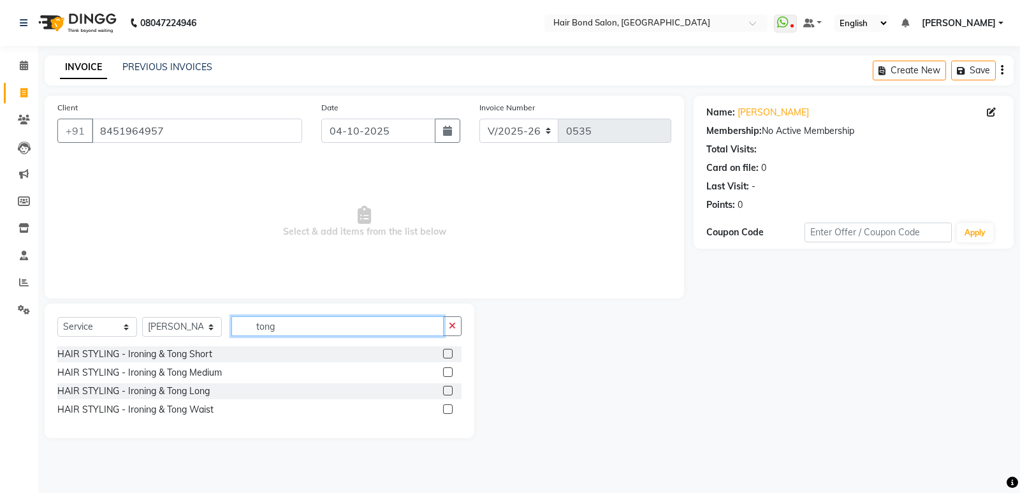
type input "tong"
click at [451, 387] on label at bounding box center [448, 391] width 10 height 10
click at [451, 387] on input "checkbox" at bounding box center [447, 391] width 8 height 8
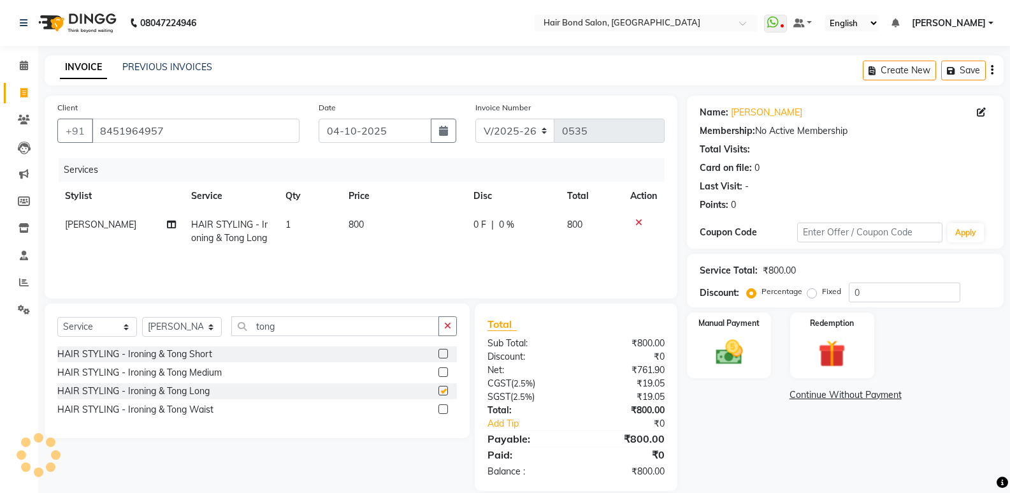
checkbox input "false"
click at [889, 292] on input "0" at bounding box center [905, 292] width 112 height 20
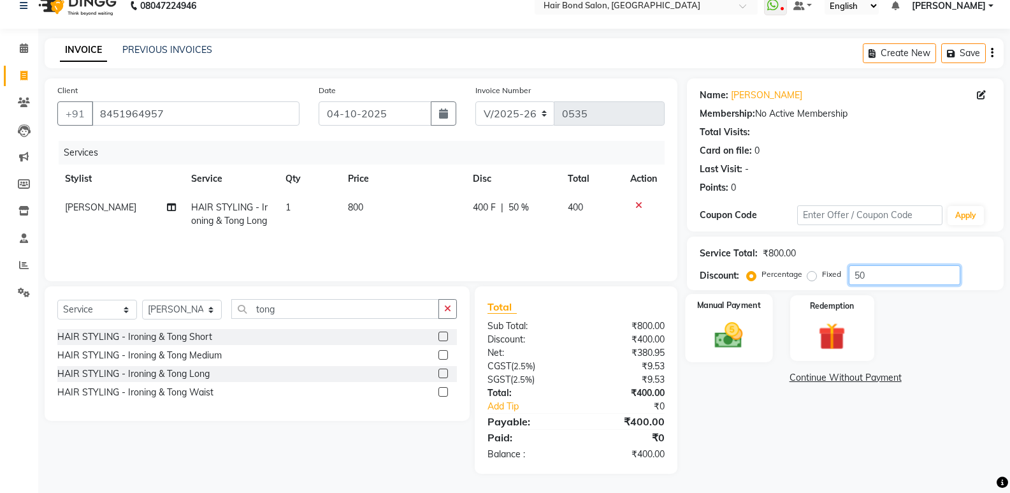
type input "50"
click at [751, 329] on img at bounding box center [728, 335] width 45 height 33
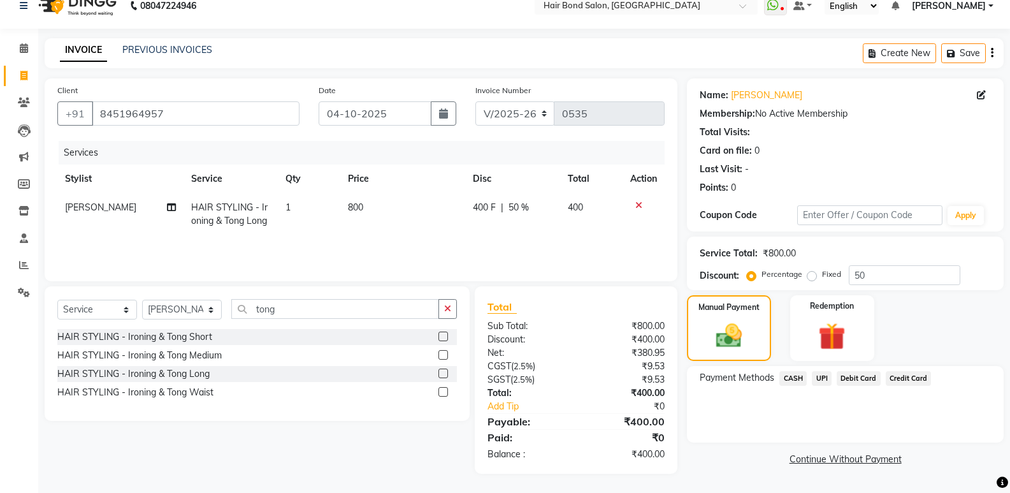
click at [790, 372] on span "CASH" at bounding box center [792, 378] width 27 height 15
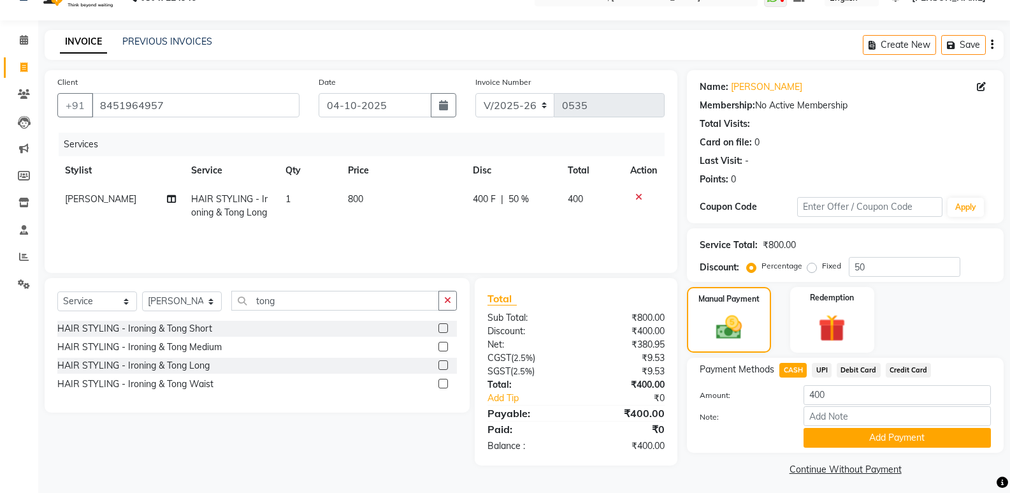
scroll to position [31, 0]
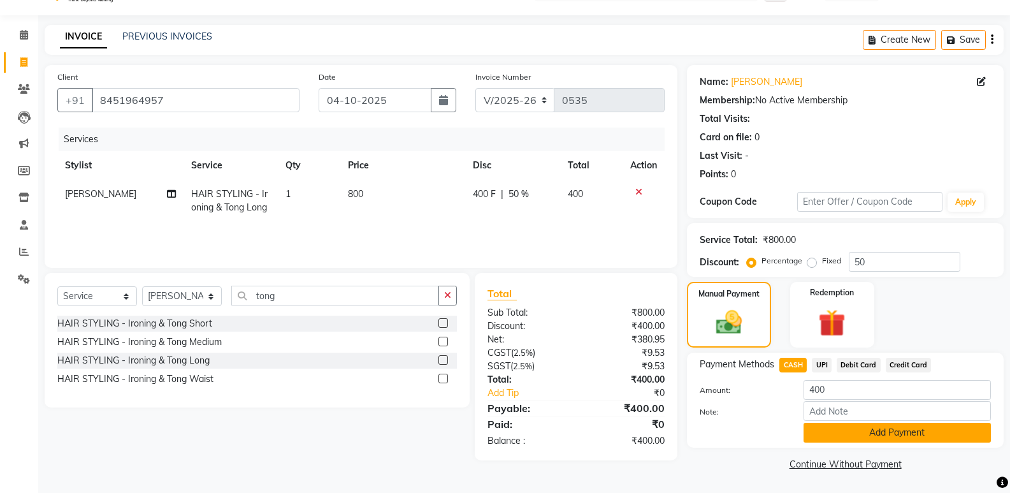
click at [848, 432] on button "Add Payment" at bounding box center [897, 433] width 187 height 20
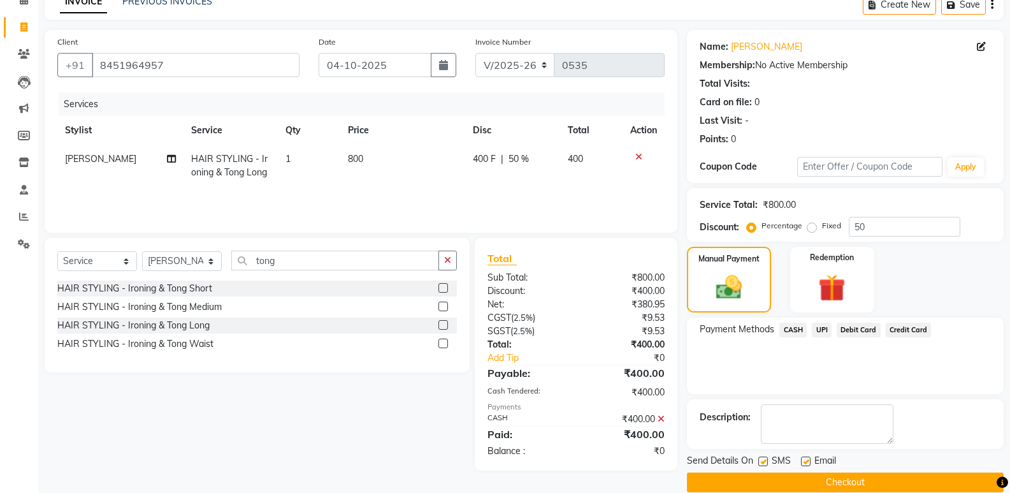
scroll to position [84, 0]
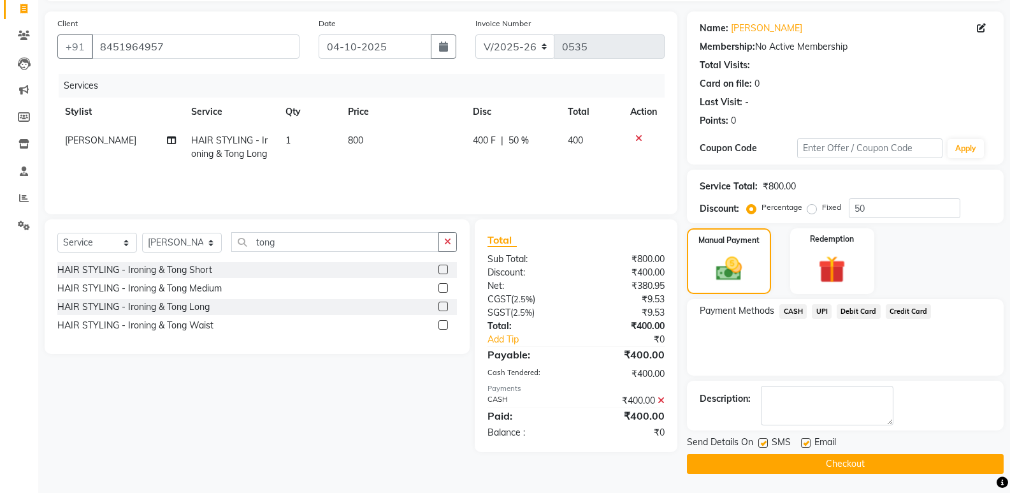
click at [847, 467] on button "Checkout" at bounding box center [845, 464] width 317 height 20
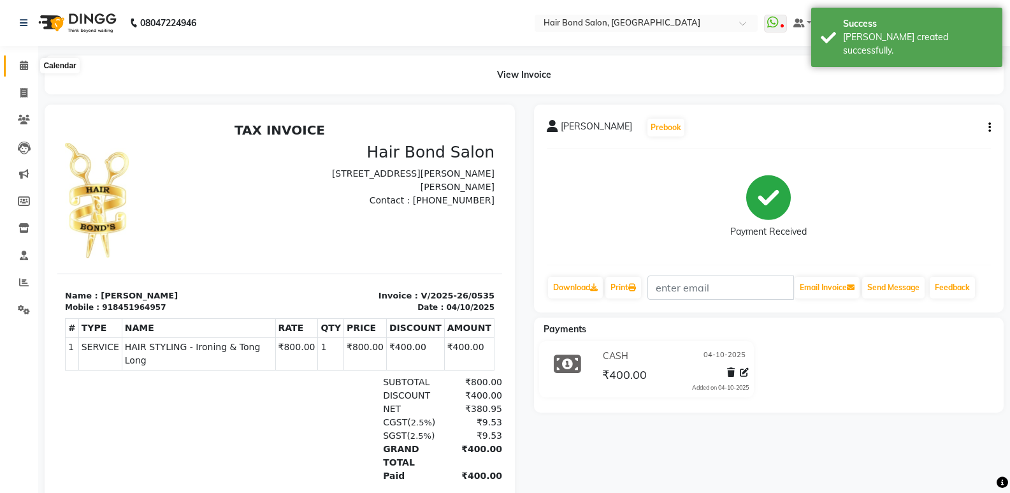
click at [26, 67] on icon at bounding box center [24, 66] width 8 height 10
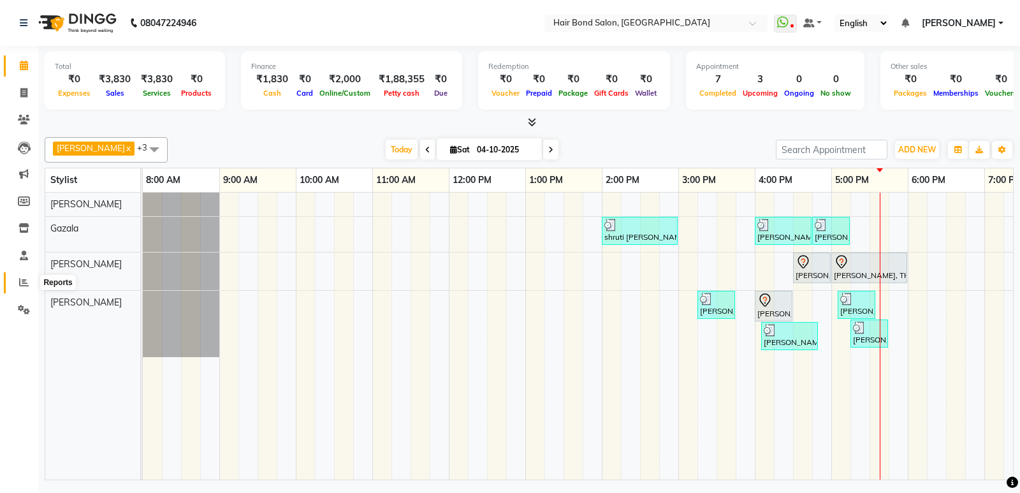
click at [24, 276] on span at bounding box center [24, 282] width 22 height 15
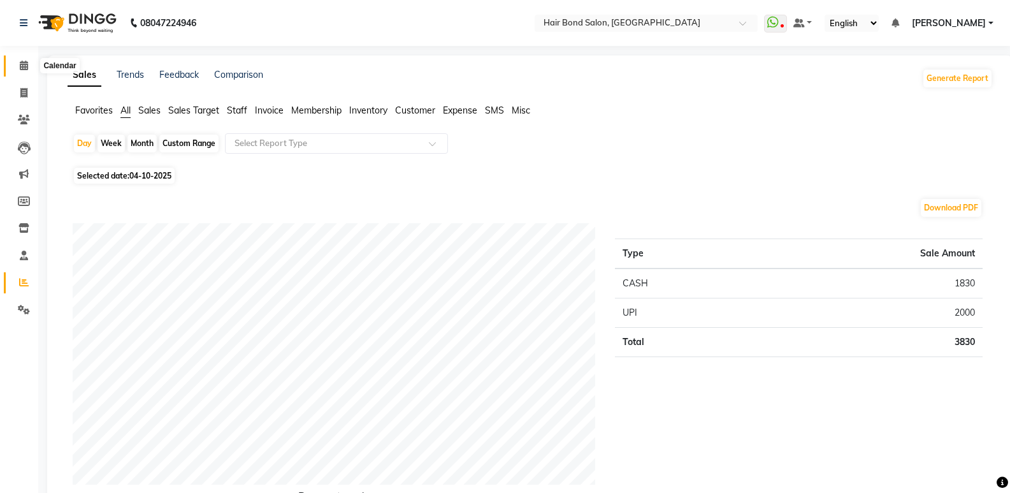
click at [25, 62] on icon at bounding box center [24, 66] width 8 height 10
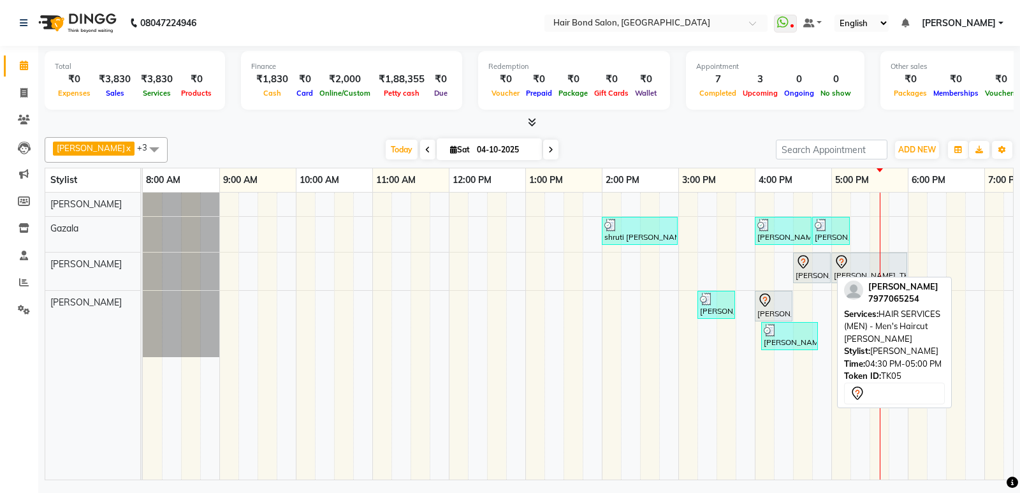
click at [806, 271] on div "nayti soni, TK05, 04:30 PM-05:00 PM, HAIR SERVICES (MEN) - Men's Haircut Beard" at bounding box center [811, 267] width 35 height 27
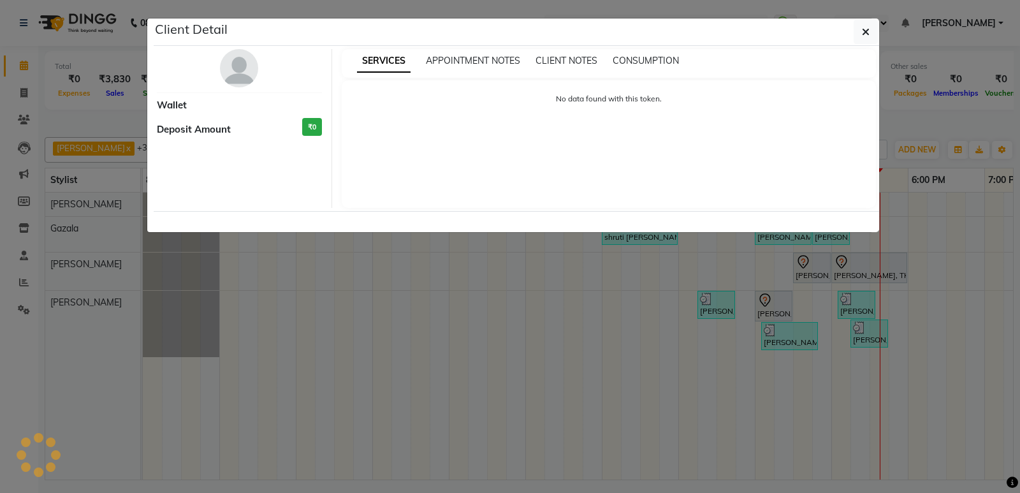
select select "7"
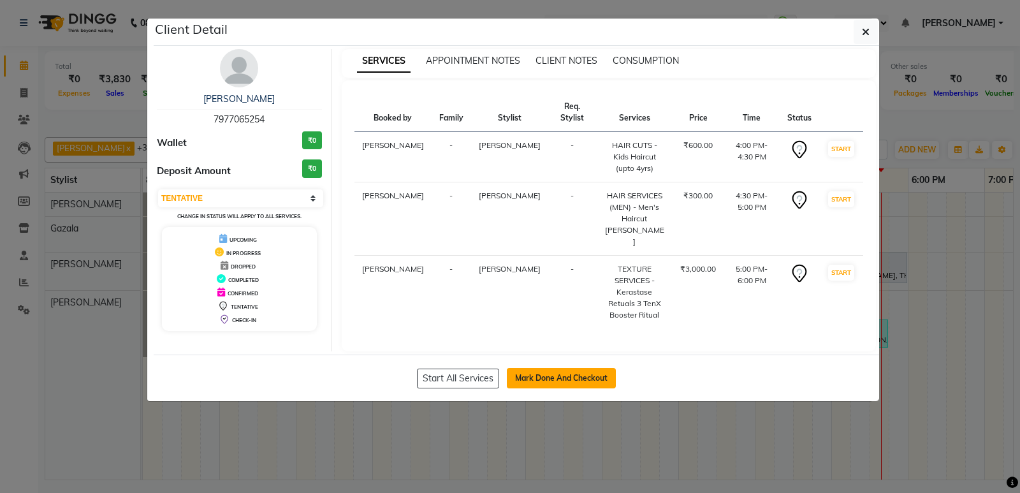
click at [575, 368] on button "Mark Done And Checkout" at bounding box center [561, 378] width 109 height 20
select select "8721"
select select "service"
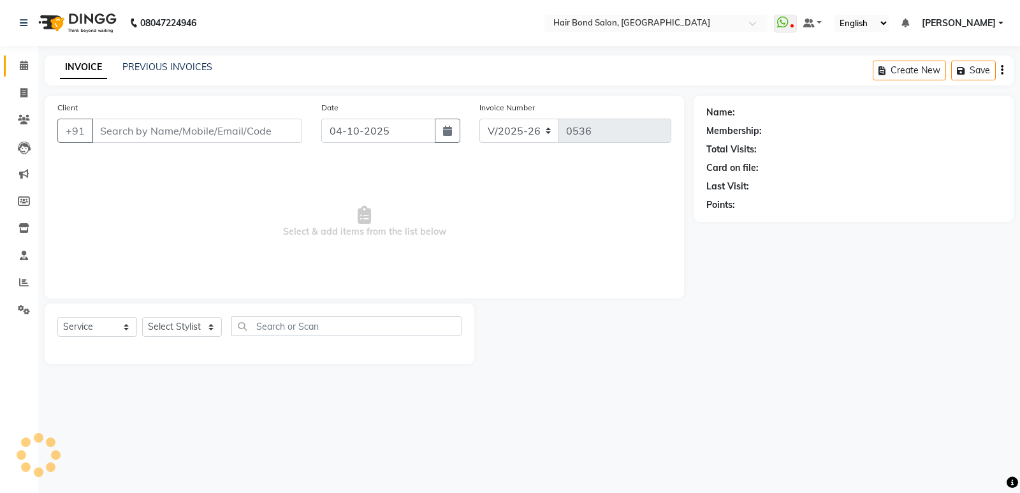
type input "7977065254"
select select "92019"
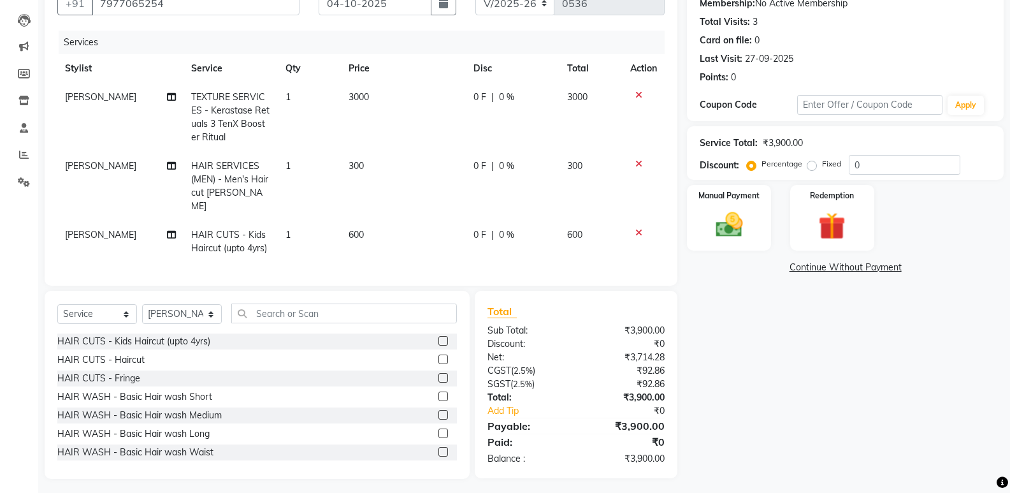
scroll to position [129, 0]
click at [906, 170] on input "0" at bounding box center [905, 164] width 112 height 20
type input "50"
click at [367, 219] on td "600" at bounding box center [402, 240] width 125 height 42
select select "92019"
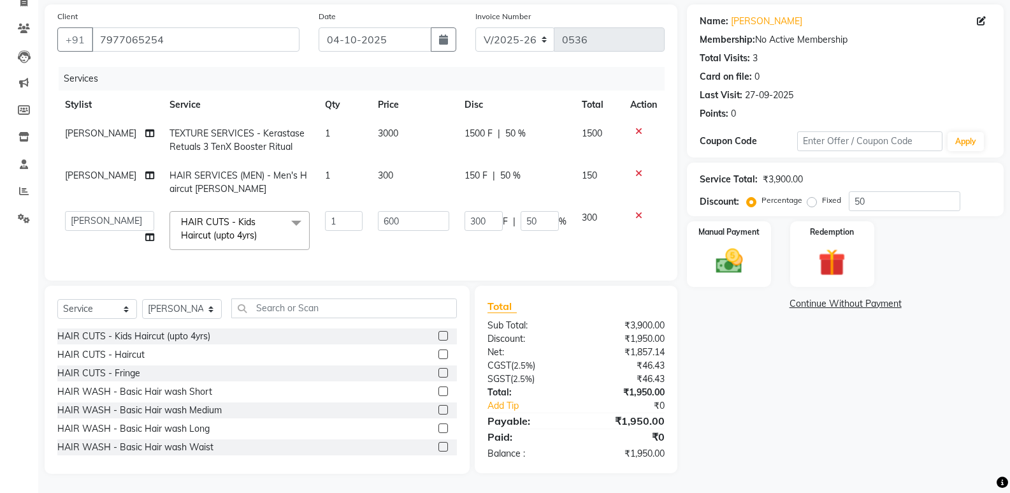
scroll to position [101, 0]
click at [403, 213] on input "600" at bounding box center [413, 221] width 71 height 20
type input "6"
type input "700"
click at [801, 399] on div "Name: Nayti Soni Membership: No Active Membership Total Visits: 3 Card on file:…" at bounding box center [850, 238] width 326 height 469
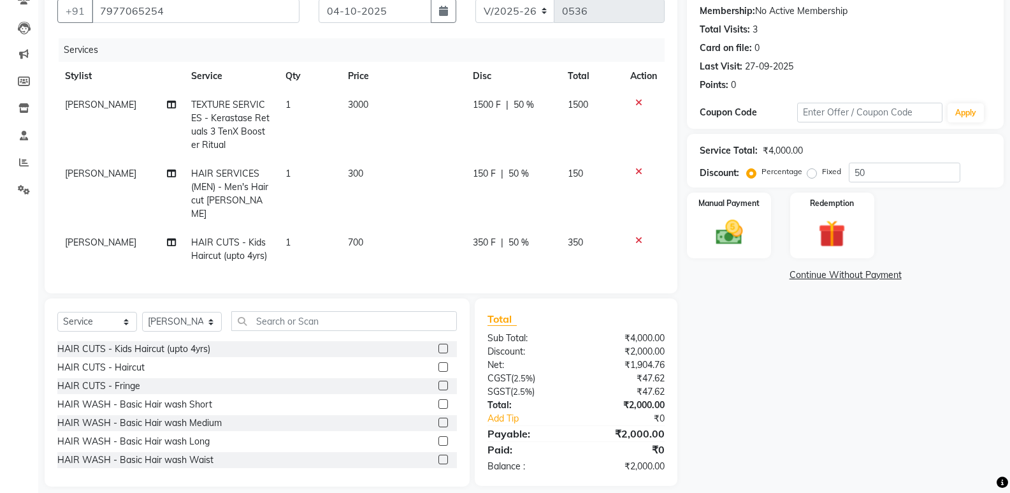
scroll to position [129, 0]
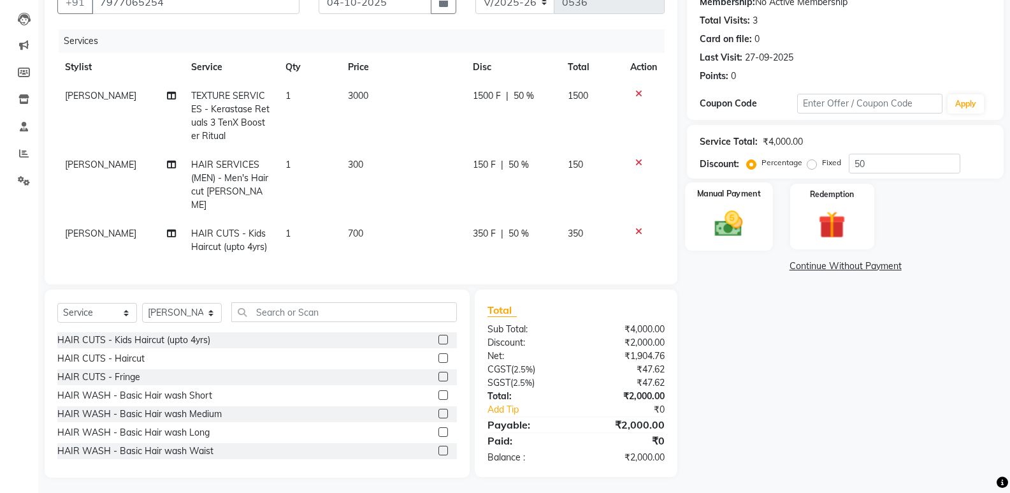
click at [755, 222] on div "Manual Payment" at bounding box center [729, 216] width 87 height 68
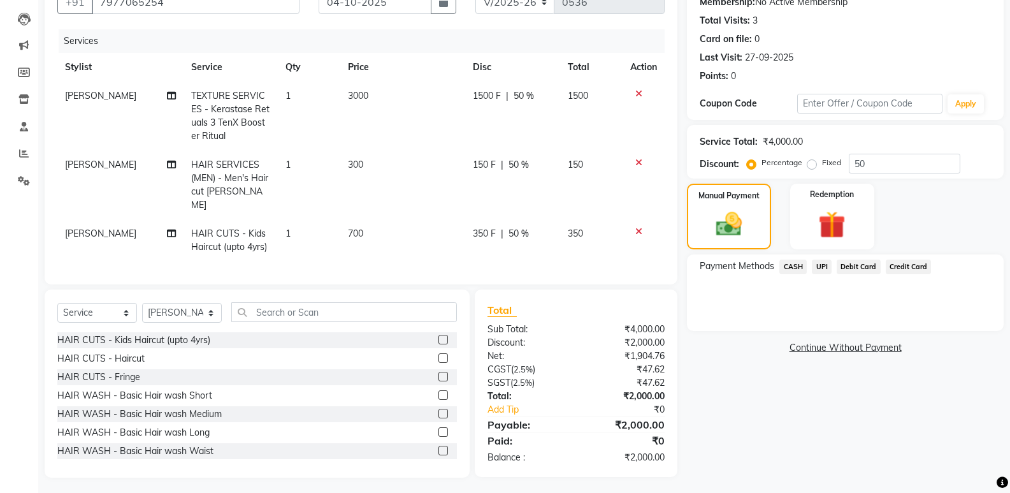
click at [821, 265] on span "UPI" at bounding box center [822, 266] width 20 height 15
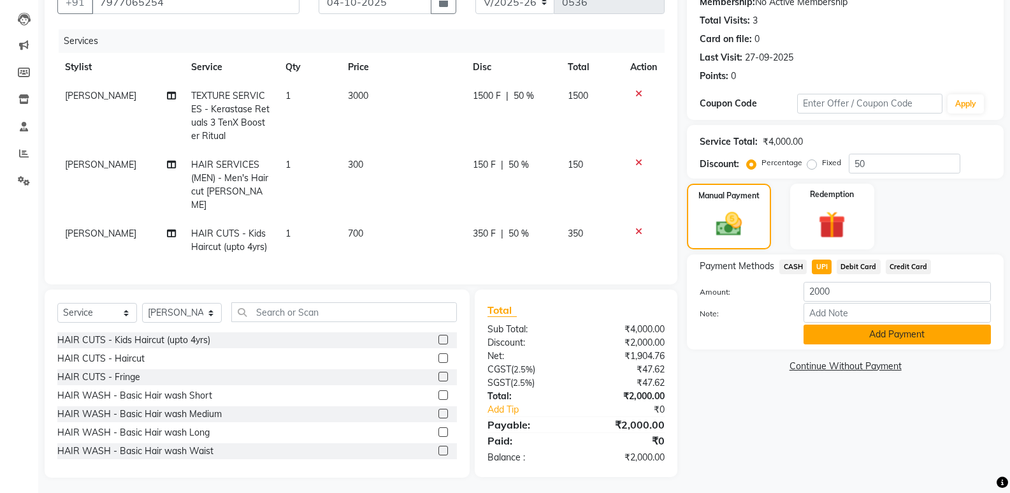
click at [834, 340] on button "Add Payment" at bounding box center [897, 334] width 187 height 20
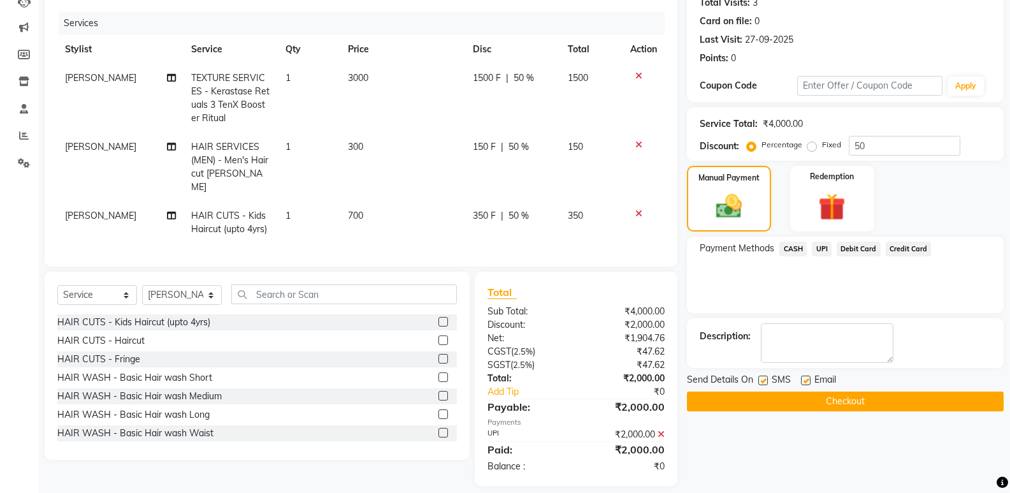
scroll to position [155, 0]
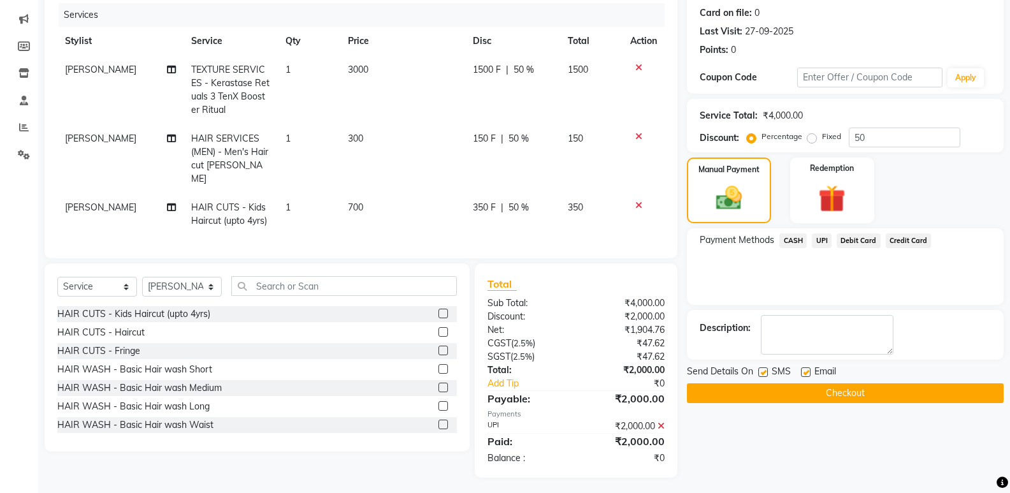
click at [785, 398] on button "Checkout" at bounding box center [845, 393] width 317 height 20
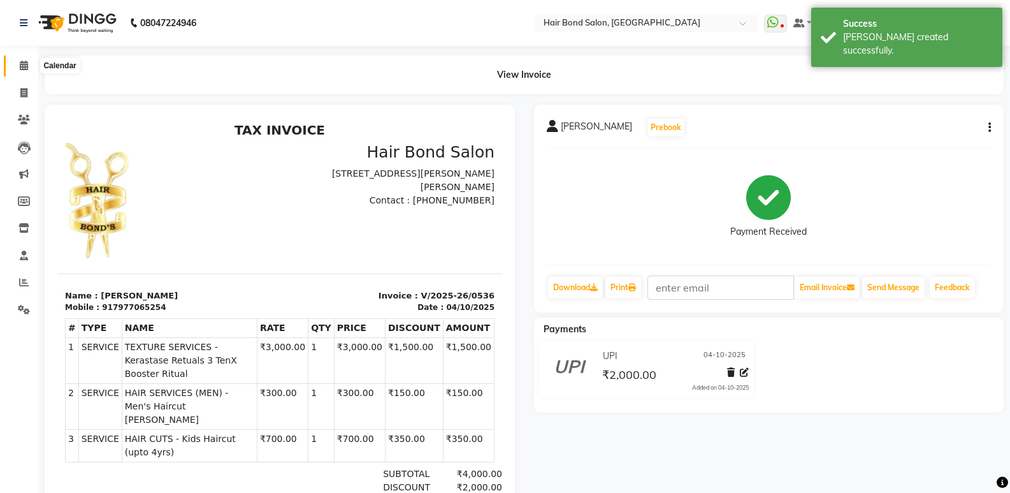
click at [25, 59] on span at bounding box center [24, 66] width 22 height 15
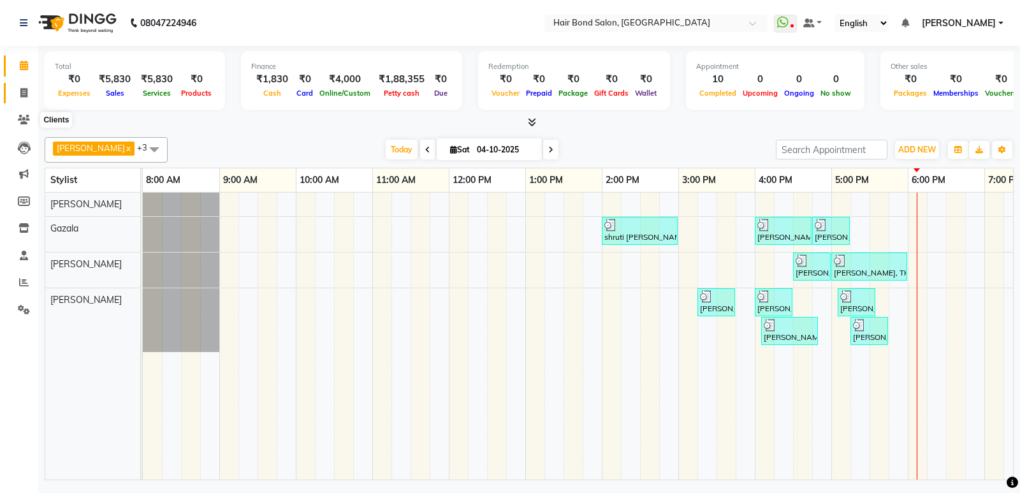
click at [24, 91] on icon at bounding box center [23, 93] width 7 height 10
select select "service"
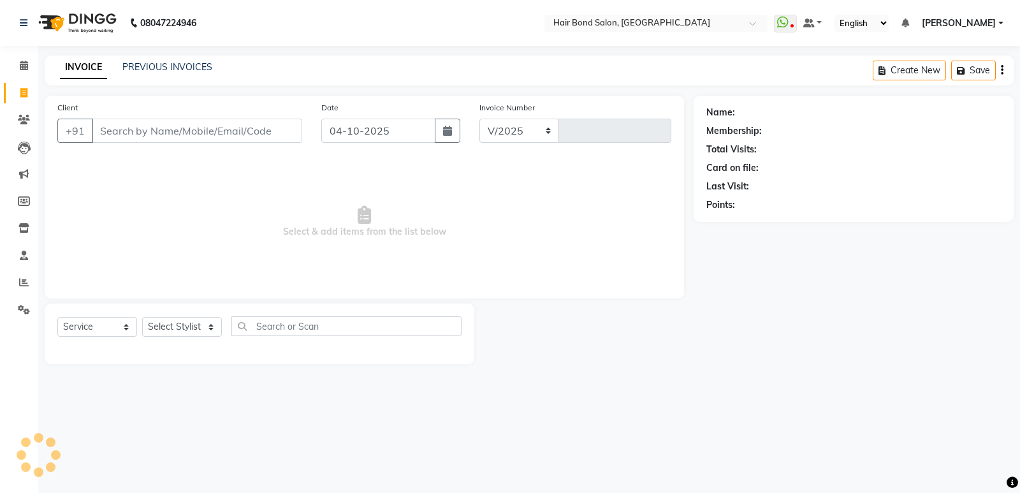
select select "8721"
type input "0537"
type input "9821385982"
click at [259, 128] on span "Add Client" at bounding box center [269, 130] width 50 height 13
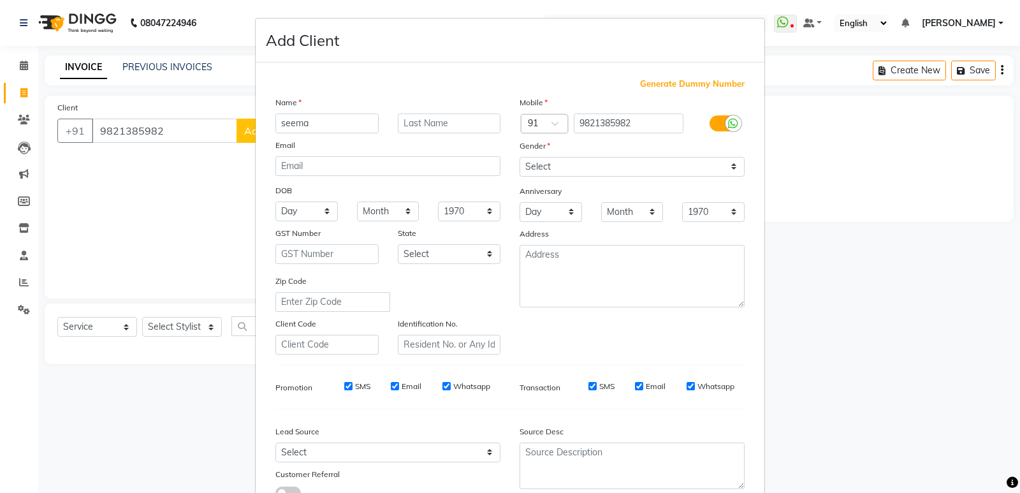
type input "seema"
click at [424, 109] on div "Name" at bounding box center [388, 105] width 244 height 18
click at [428, 115] on input "text" at bounding box center [449, 123] width 103 height 20
type input "singh"
click at [648, 176] on select "Select Male Female Other Prefer Not To Say" at bounding box center [631, 167] width 225 height 20
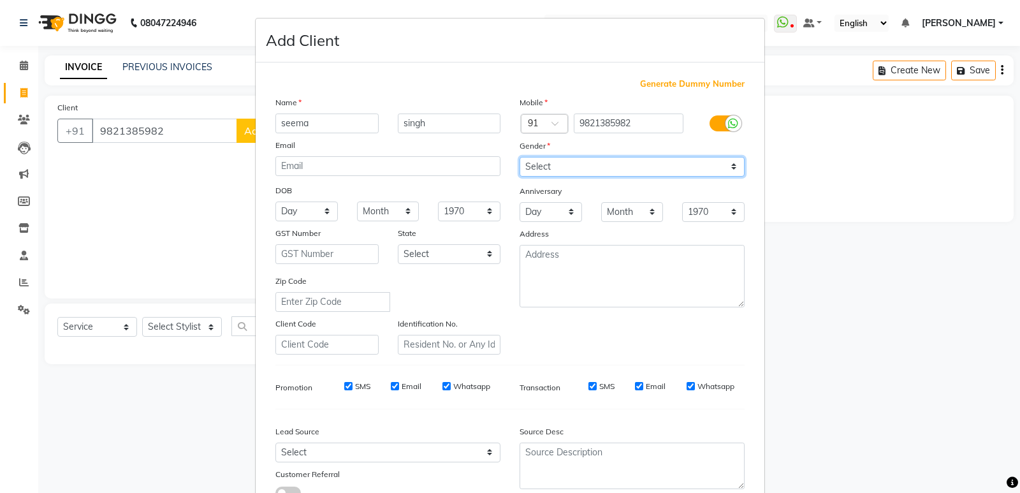
click at [635, 171] on select "Select Male Female Other Prefer Not To Say" at bounding box center [631, 167] width 225 height 20
click at [607, 169] on select "Select Male Female Other Prefer Not To Say" at bounding box center [631, 167] width 225 height 20
select select "female"
click at [519, 157] on select "Select Male Female Other Prefer Not To Say" at bounding box center [631, 167] width 225 height 20
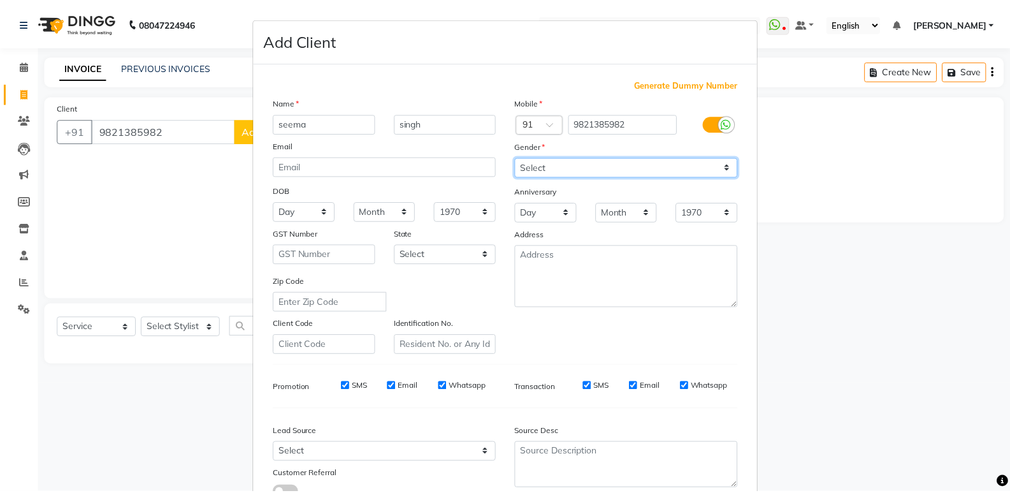
scroll to position [96, 0]
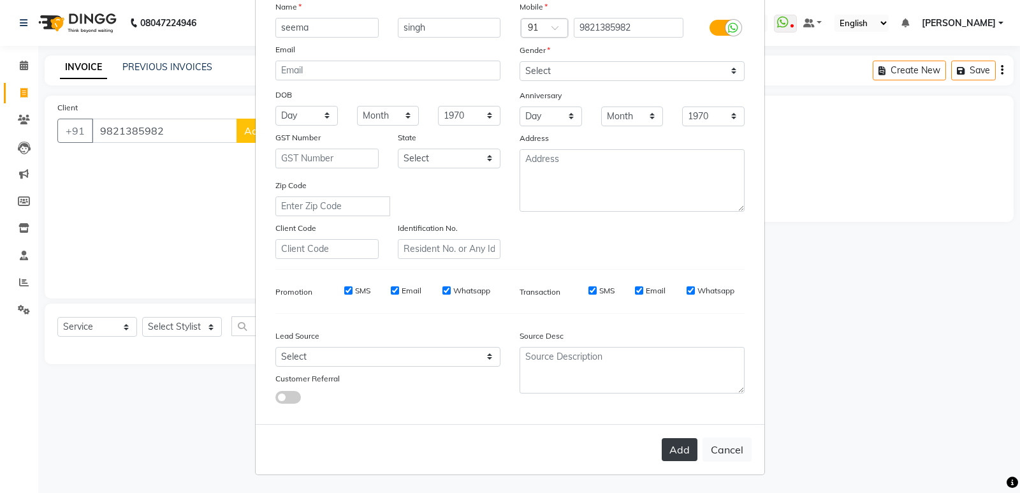
click at [683, 446] on button "Add" at bounding box center [680, 449] width 36 height 23
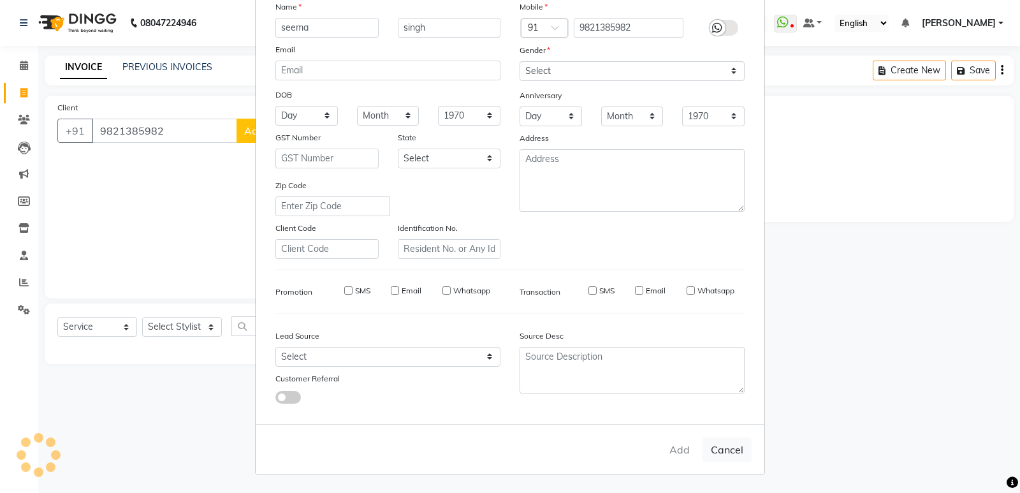
select select
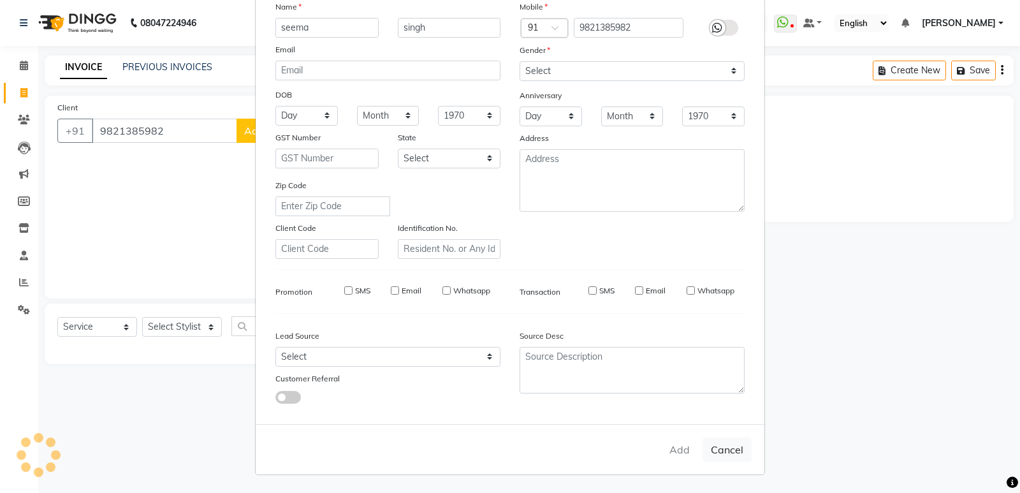
select select
checkbox input "false"
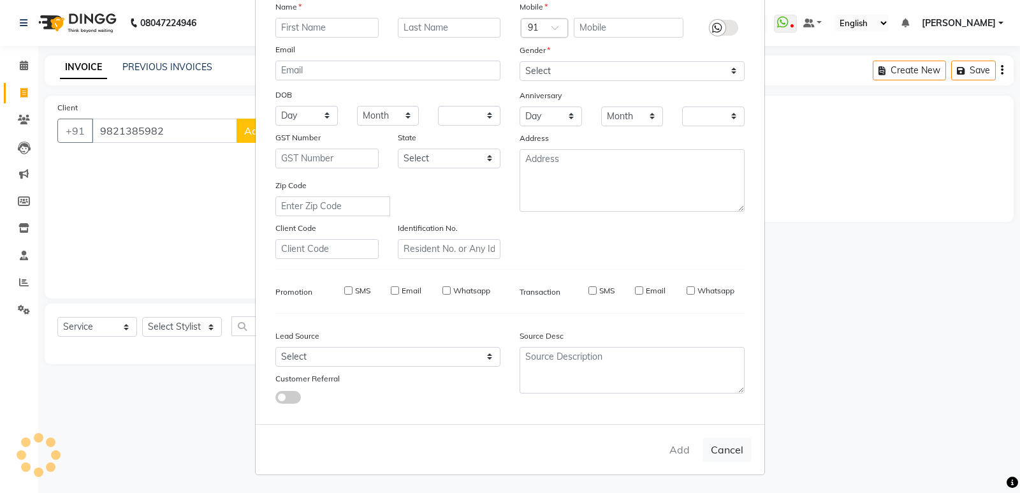
checkbox input "false"
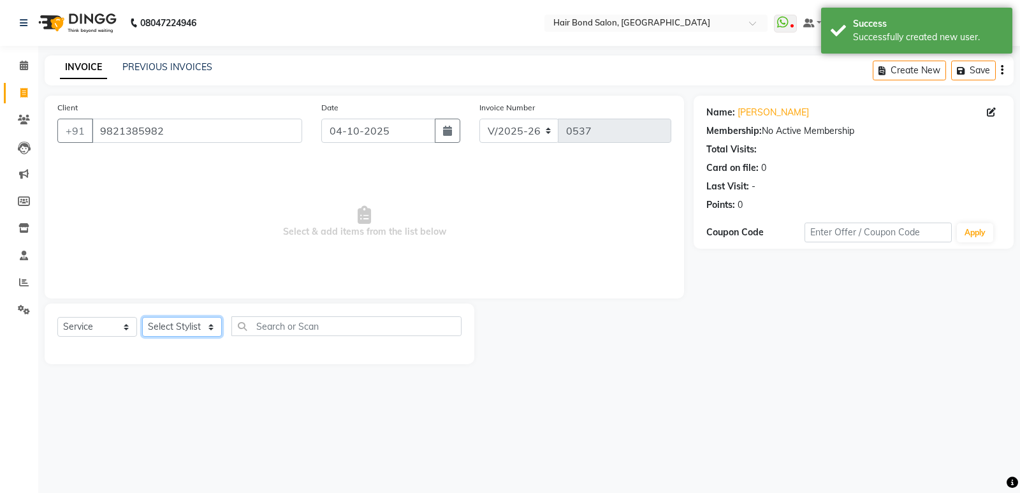
click at [189, 330] on select "Select Stylist Alisha Sasankar Ayan Daksha Faiz Gazala imran kamal khende Mirza…" at bounding box center [182, 327] width 80 height 20
select select "90700"
click at [142, 317] on select "Select Stylist Alisha Sasankar Ayan Daksha Faiz Gazala imran kamal khende Mirza…" at bounding box center [182, 327] width 80 height 20
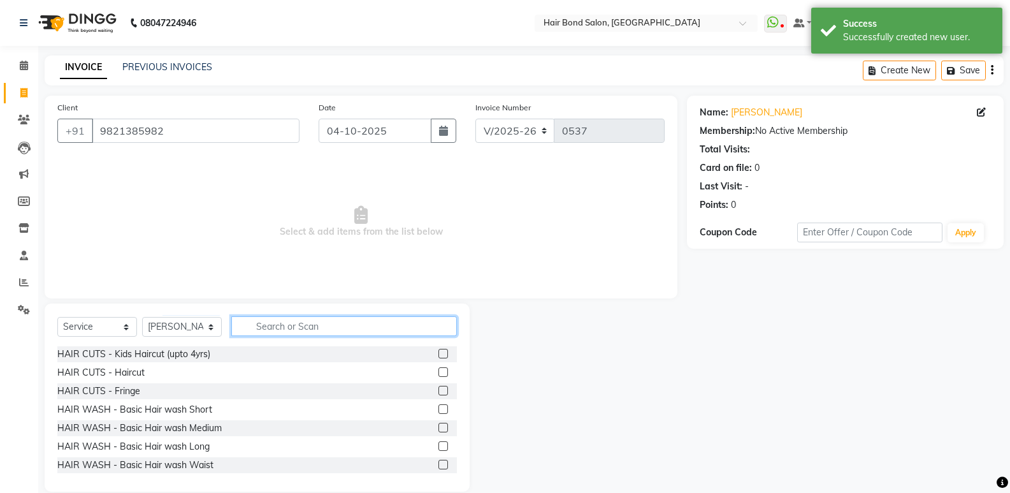
click at [274, 325] on input "text" at bounding box center [344, 326] width 226 height 20
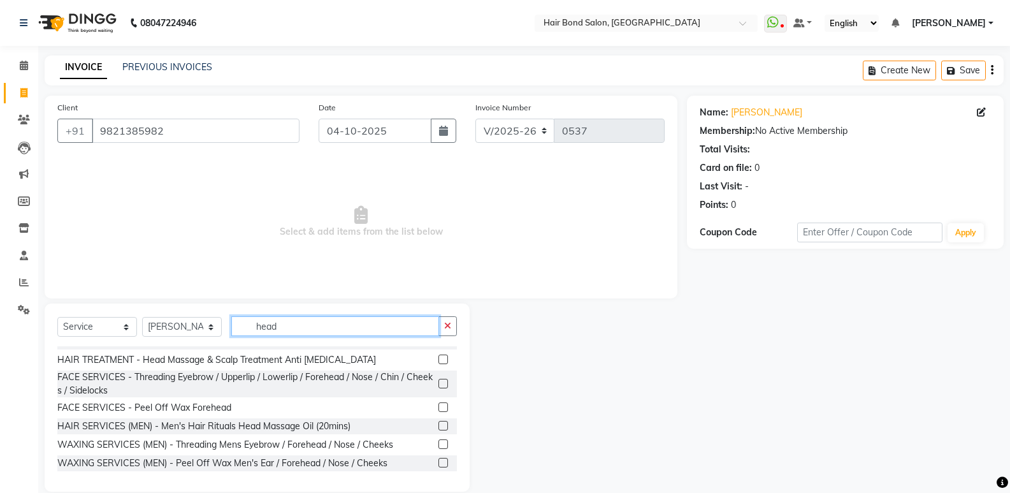
scroll to position [0, 0]
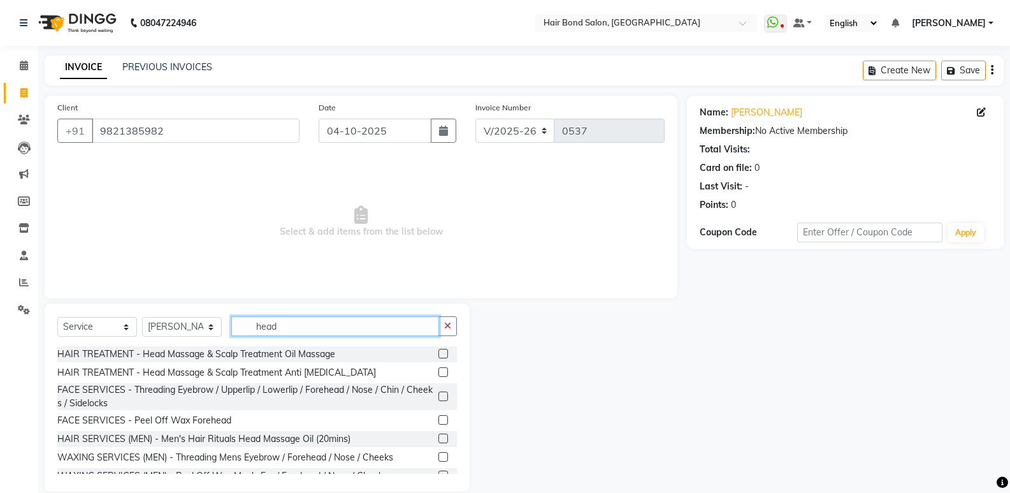
type input "head"
click at [438, 354] on label at bounding box center [443, 354] width 10 height 10
click at [438, 354] on input "checkbox" at bounding box center [442, 354] width 8 height 8
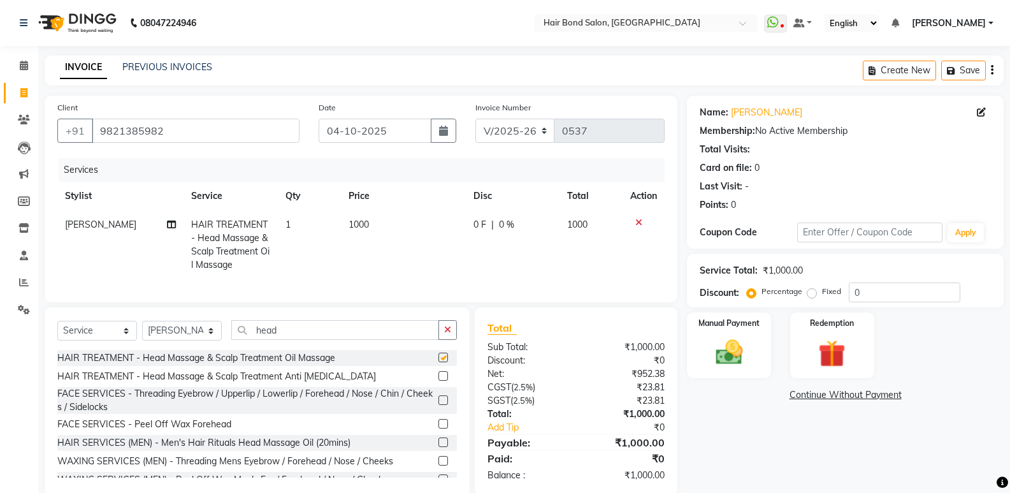
checkbox input "false"
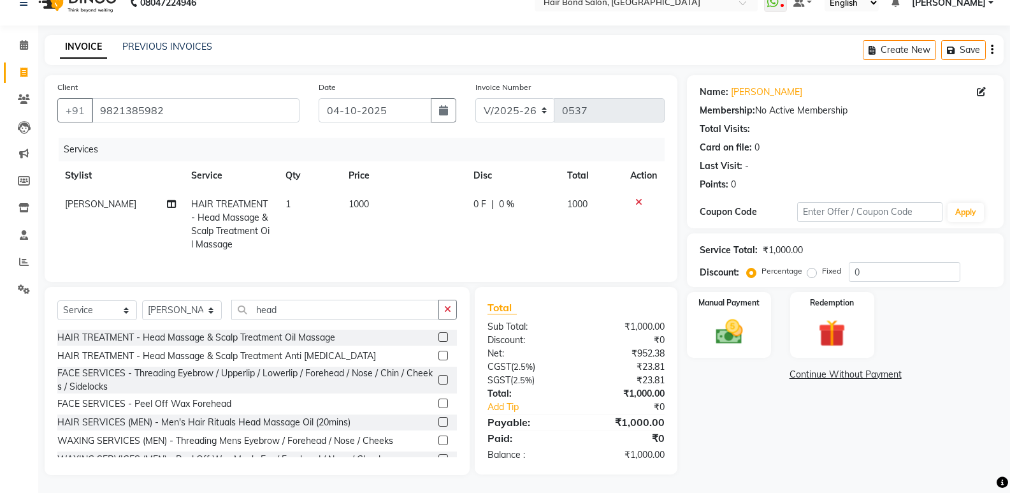
scroll to position [31, 0]
click at [894, 263] on input "0" at bounding box center [905, 271] width 112 height 20
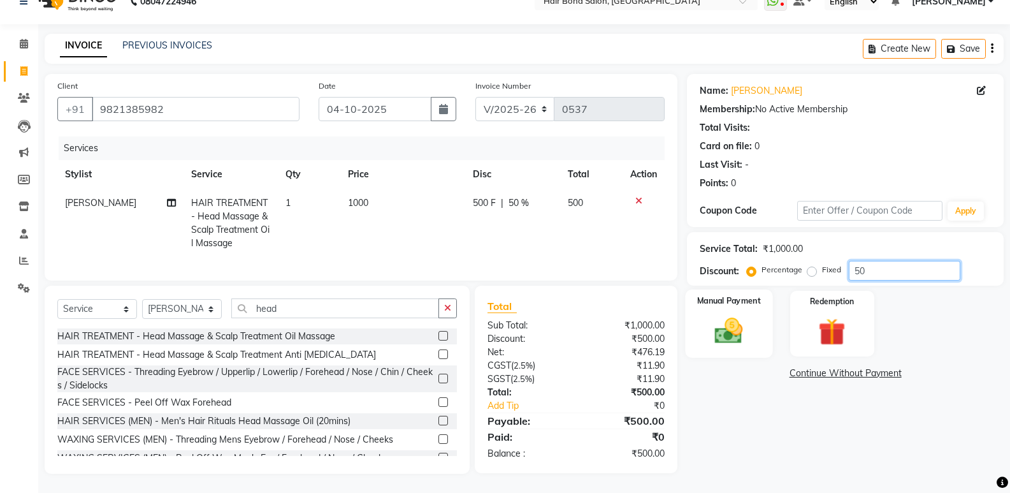
type input "50"
click at [733, 325] on img at bounding box center [728, 330] width 45 height 33
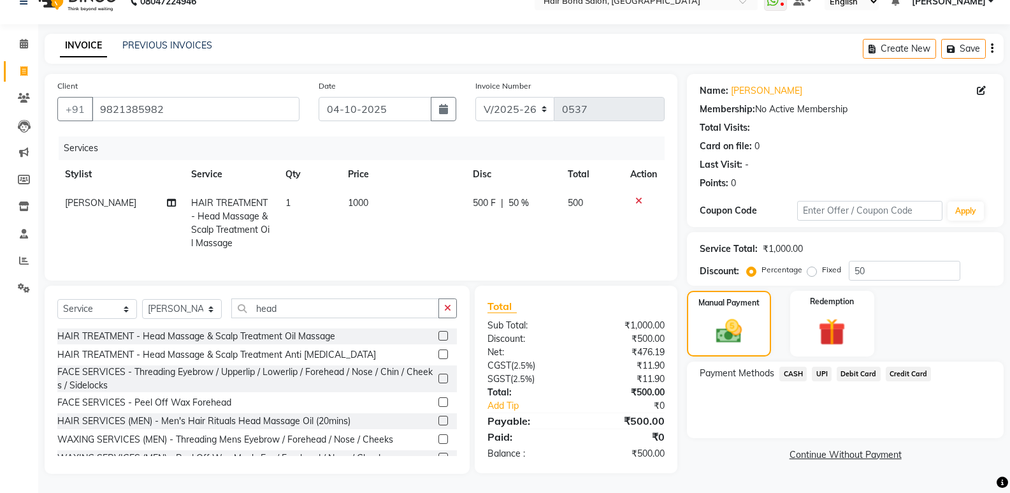
click at [792, 366] on span "CASH" at bounding box center [792, 373] width 27 height 15
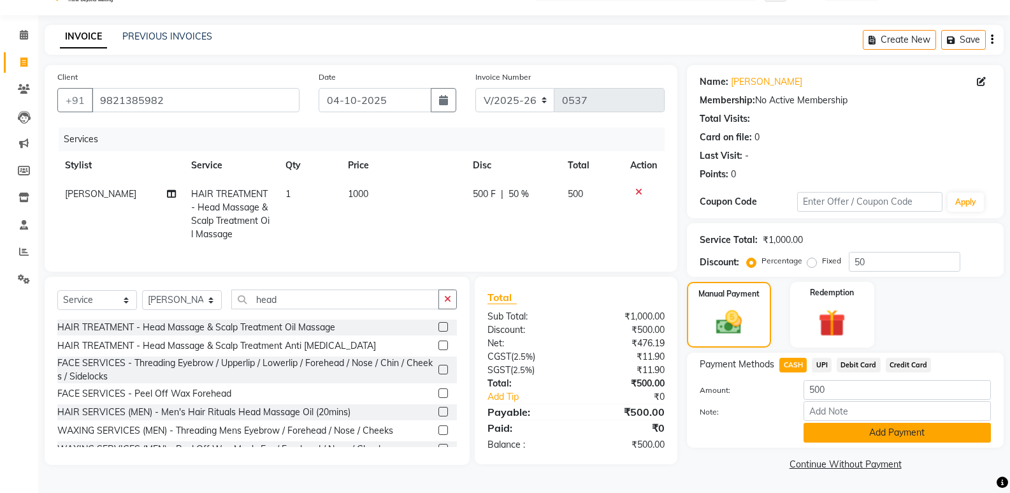
click at [832, 435] on button "Add Payment" at bounding box center [897, 433] width 187 height 20
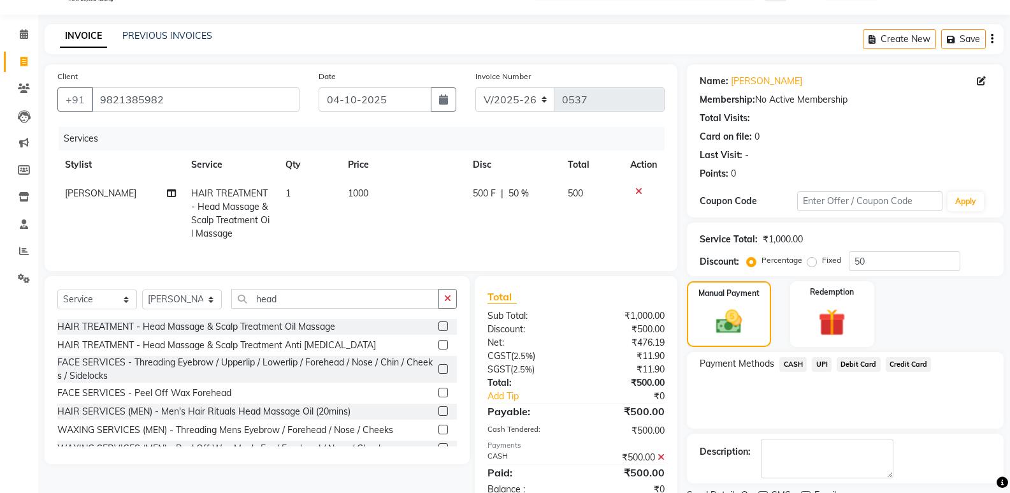
scroll to position [84, 0]
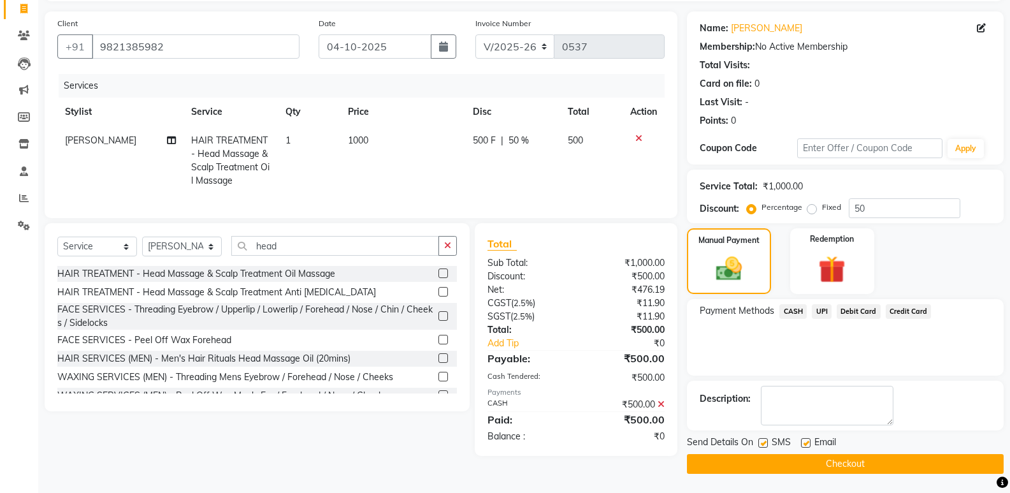
click at [793, 466] on button "Checkout" at bounding box center [845, 464] width 317 height 20
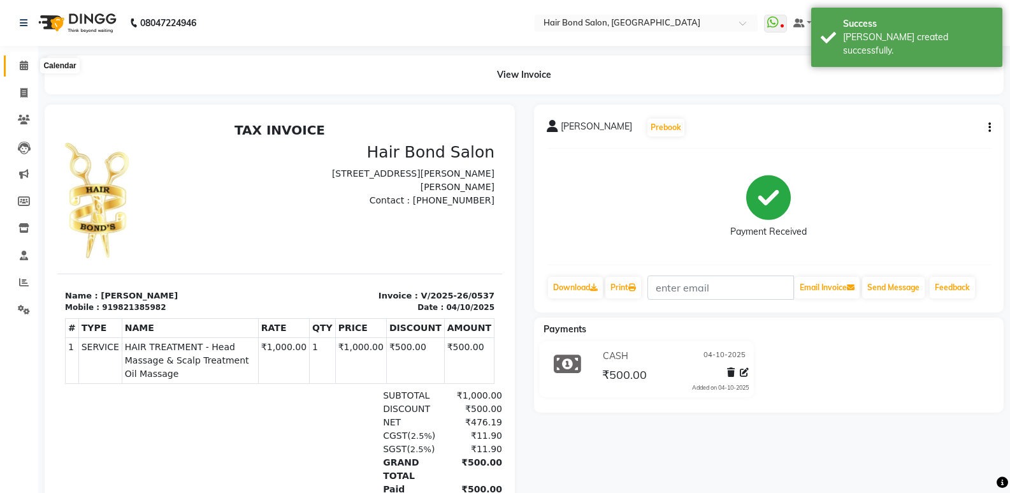
click at [27, 72] on span at bounding box center [24, 66] width 22 height 15
